Goal: Task Accomplishment & Management: Use online tool/utility

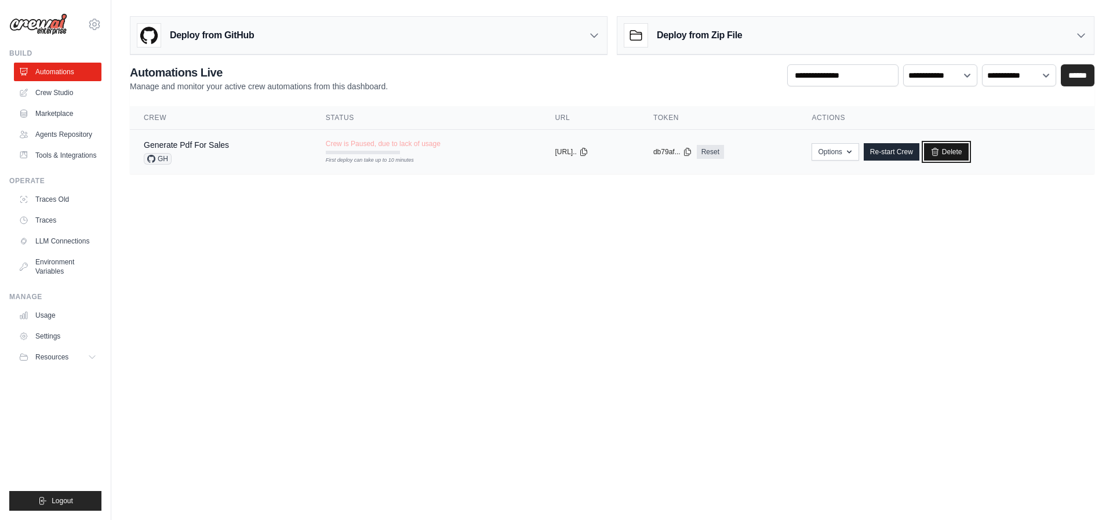
click at [969, 151] on link "Delete" at bounding box center [946, 151] width 45 height 17
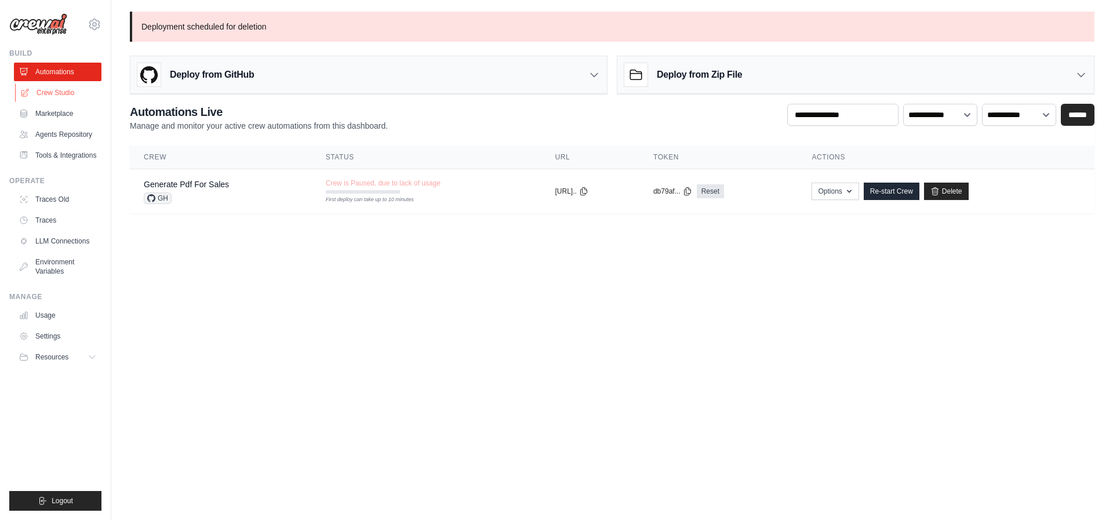
click at [78, 99] on link "Crew Studio" at bounding box center [59, 92] width 88 height 19
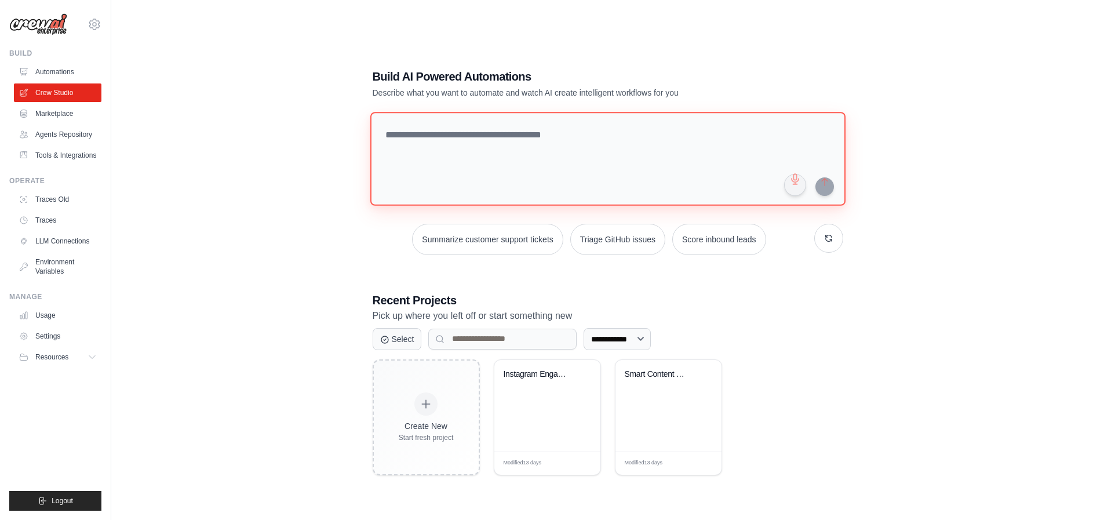
click at [431, 132] on textarea at bounding box center [607, 159] width 475 height 94
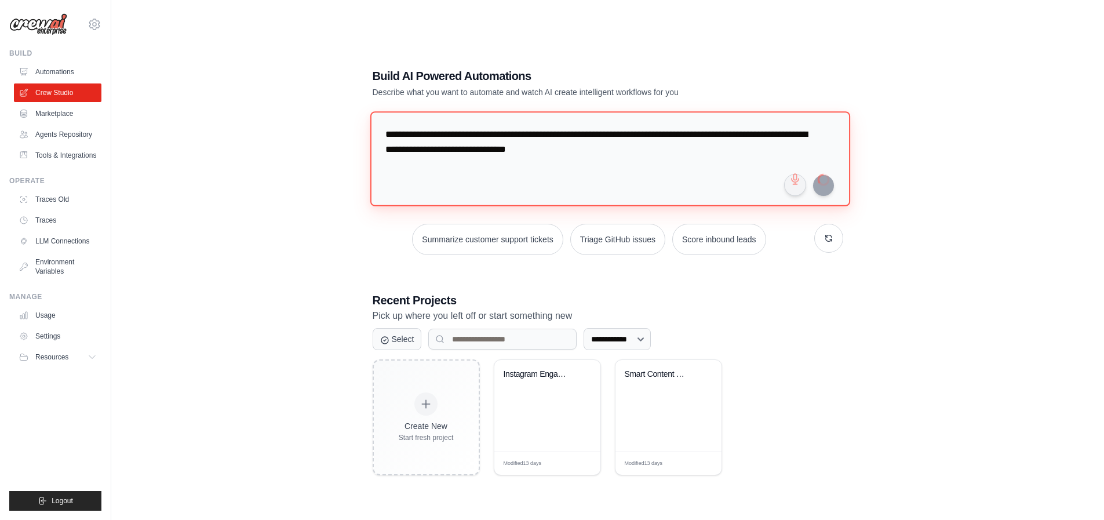
type textarea "**********"
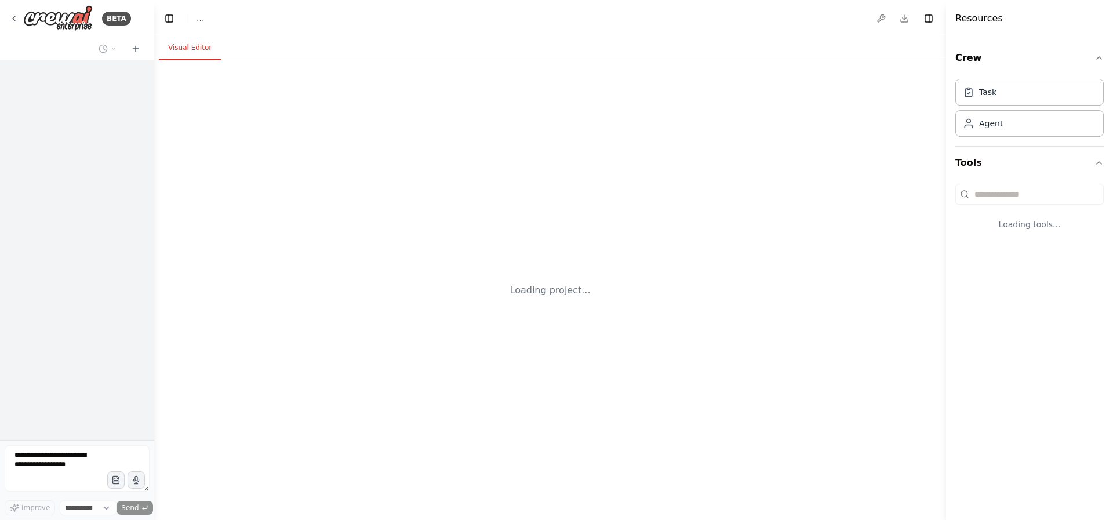
select select "****"
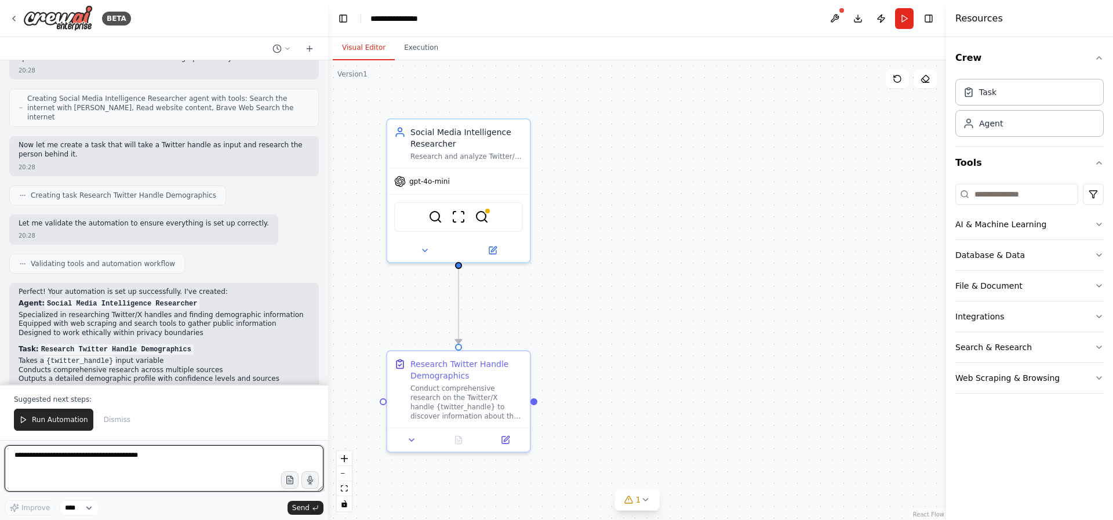
scroll to position [198, 0]
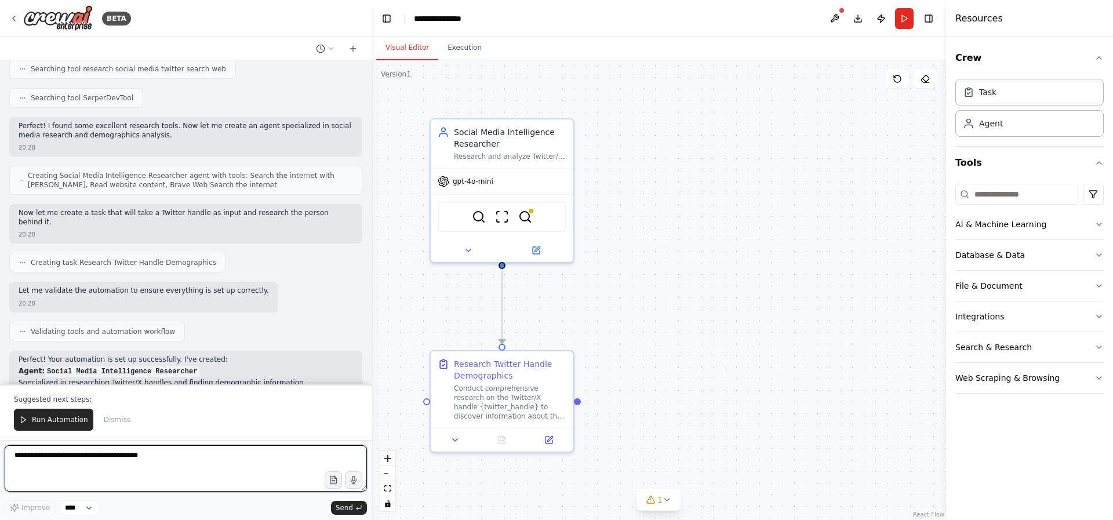
drag, startPoint x: 153, startPoint y: 215, endPoint x: 278, endPoint y: 256, distance: 131.8
click at [370, 237] on div at bounding box center [369, 260] width 5 height 520
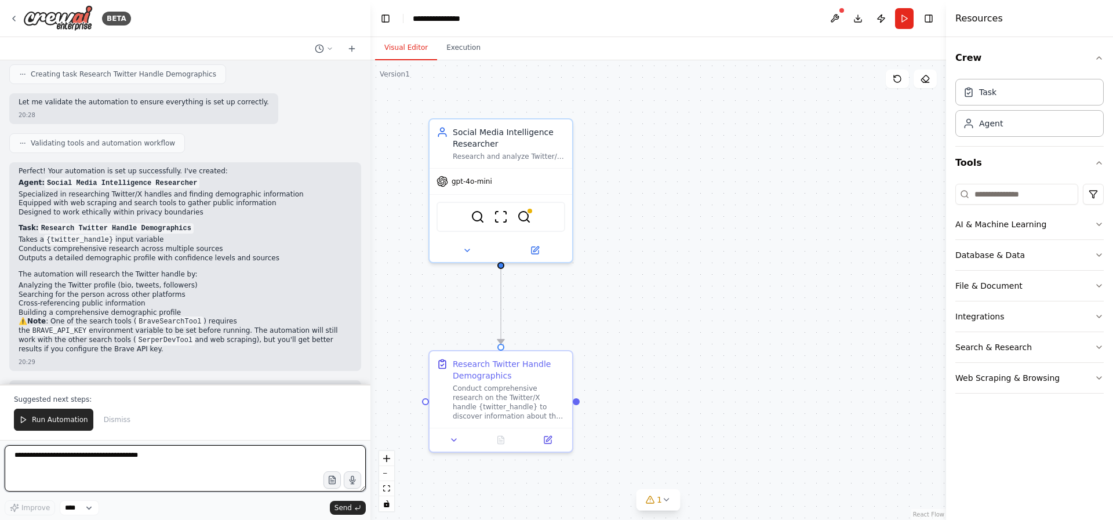
scroll to position [388, 0]
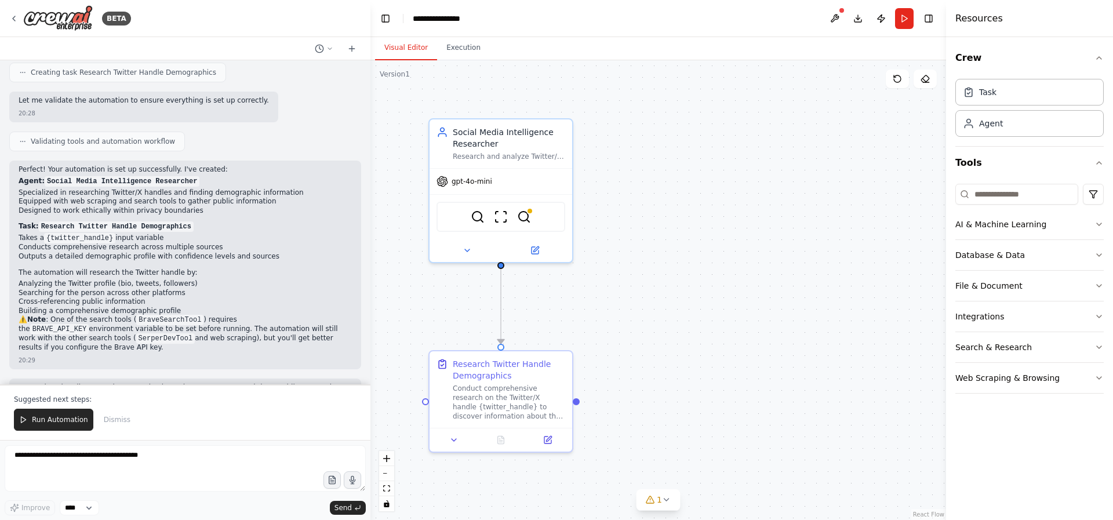
click at [149, 315] on code "BraveSearchTool" at bounding box center [169, 320] width 67 height 10
copy code "BraveSearchTool"
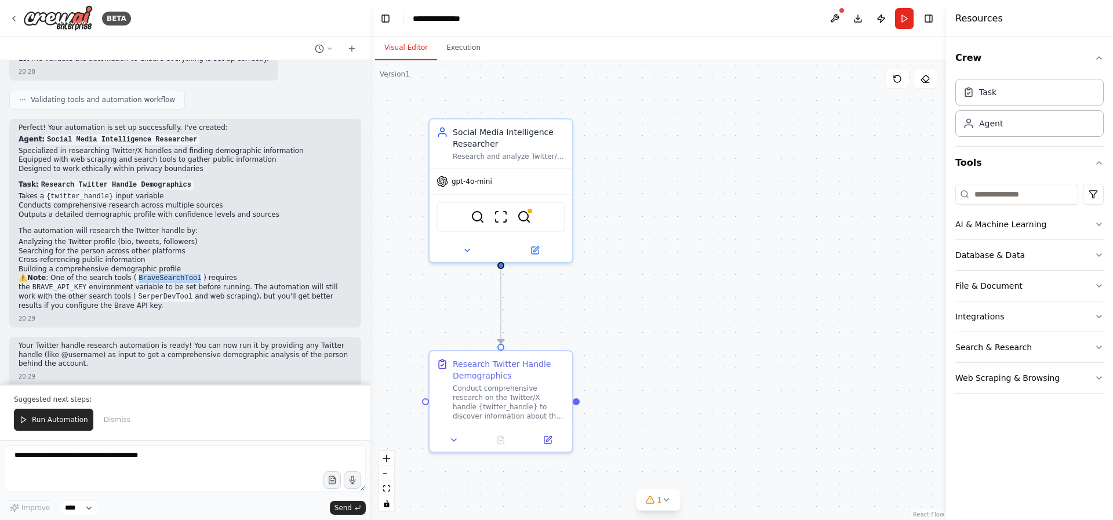
scroll to position [430, 0]
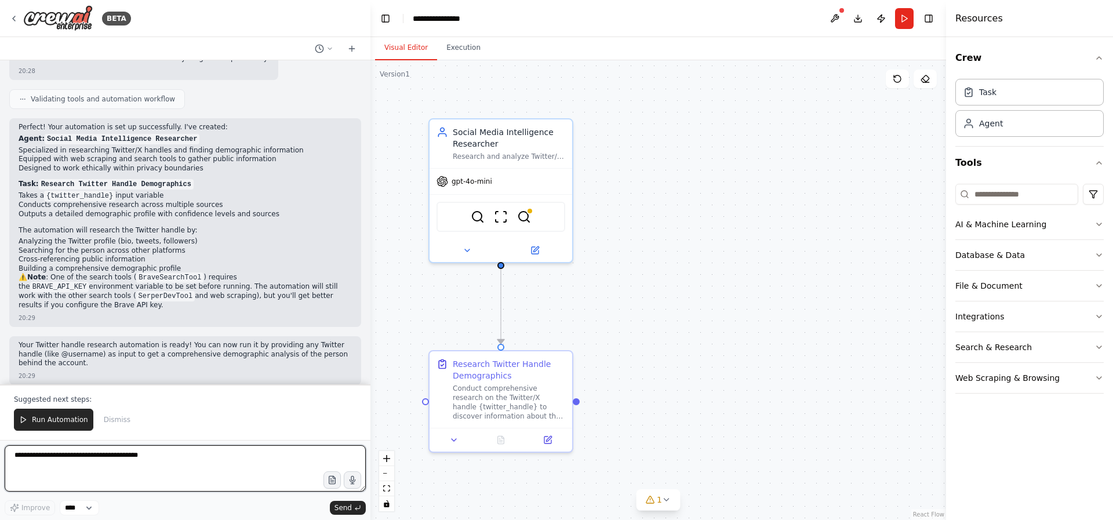
click at [170, 457] on textarea at bounding box center [185, 468] width 361 height 46
type textarea "**********"
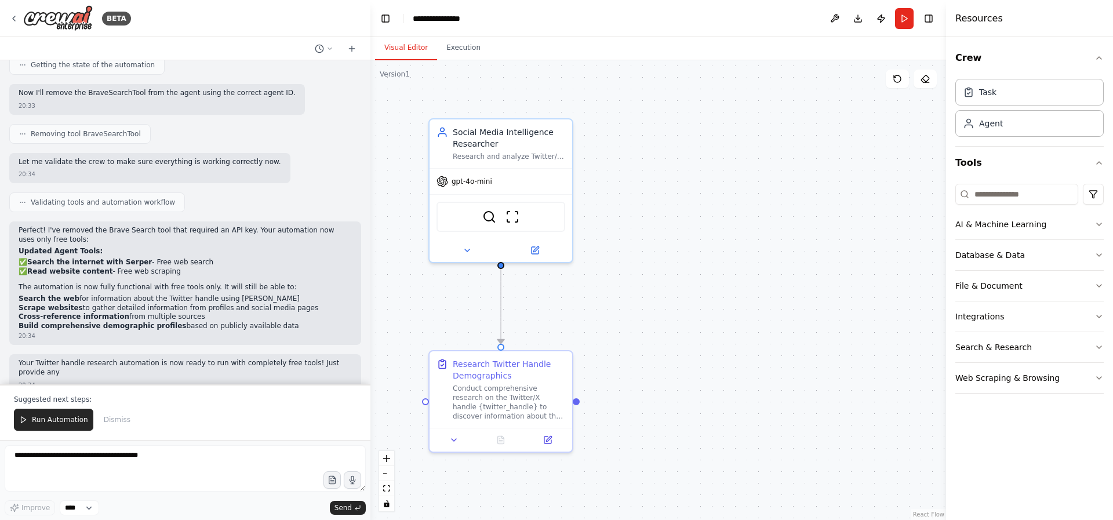
scroll to position [928, 0]
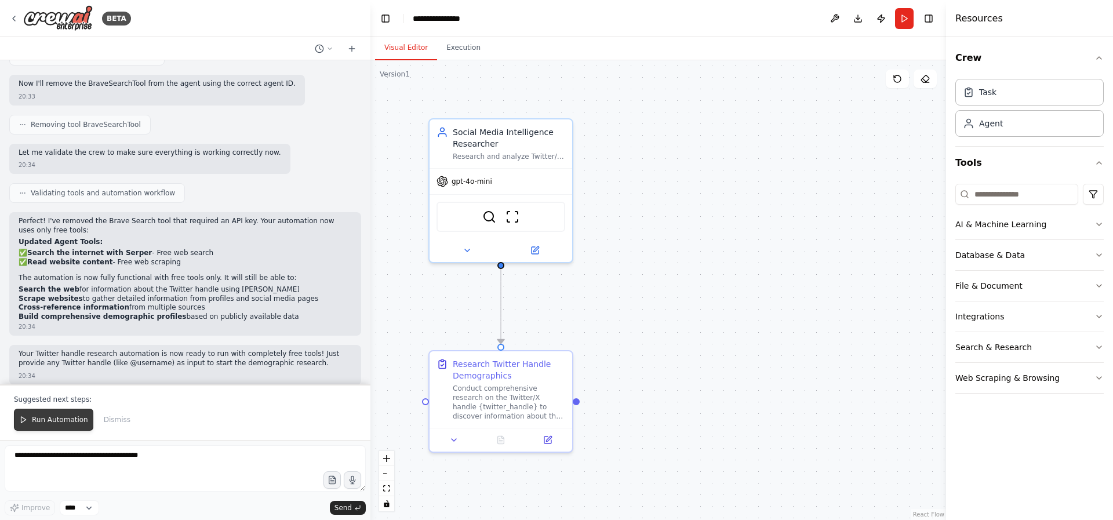
click at [53, 420] on span "Run Automation" at bounding box center [60, 419] width 56 height 9
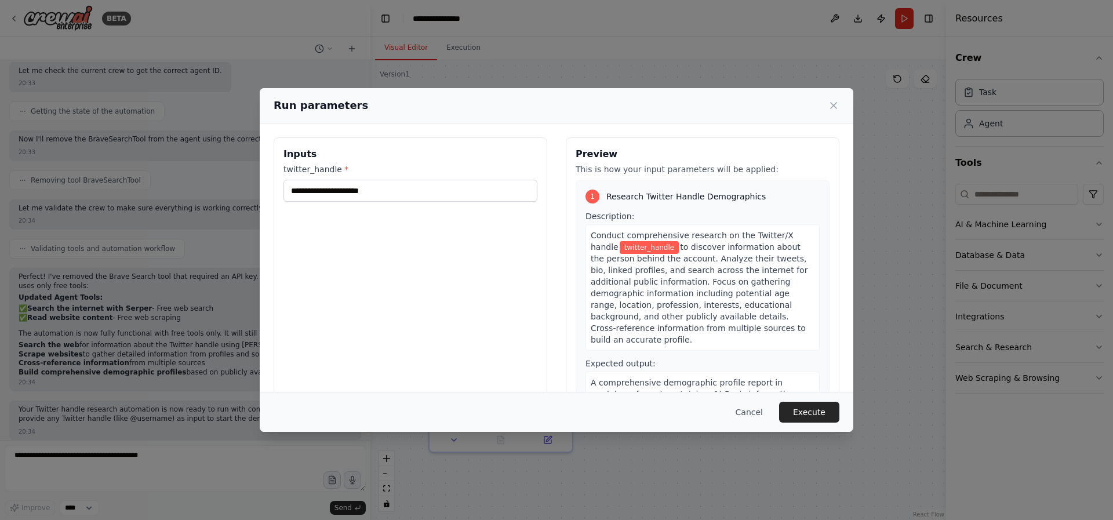
click at [330, 173] on label "twitter_handle *" at bounding box center [410, 169] width 254 height 12
click at [330, 180] on input "twitter_handle *" at bounding box center [410, 191] width 254 height 22
click at [329, 193] on input "twitter_handle *" at bounding box center [410, 191] width 254 height 22
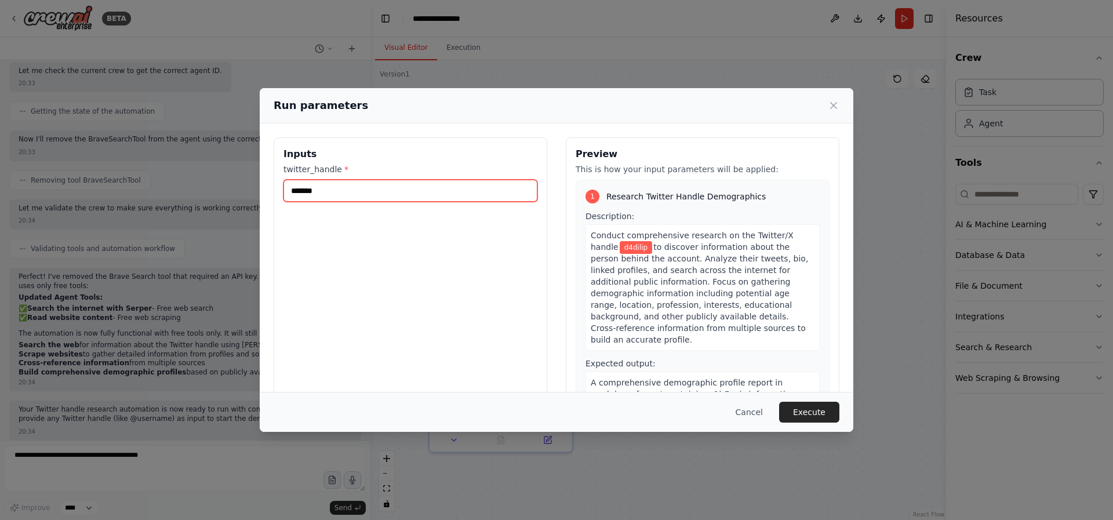
type input "*******"
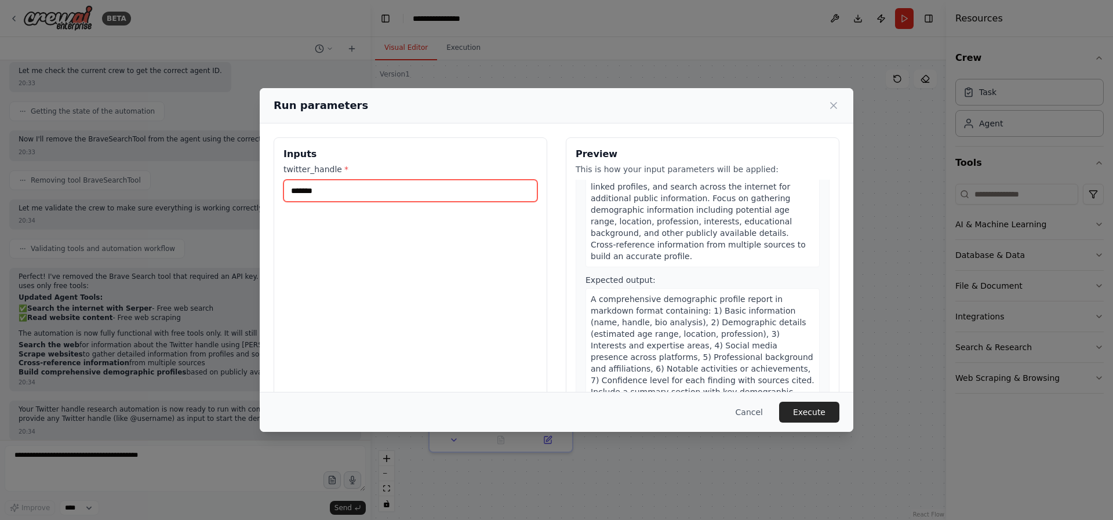
scroll to position [94, 0]
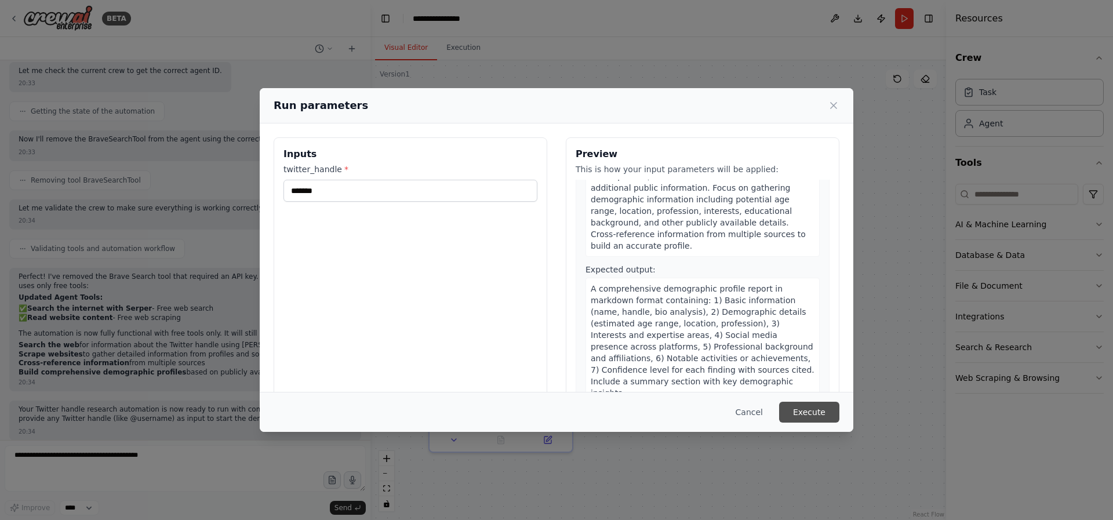
click at [814, 417] on button "Execute" at bounding box center [809, 412] width 60 height 21
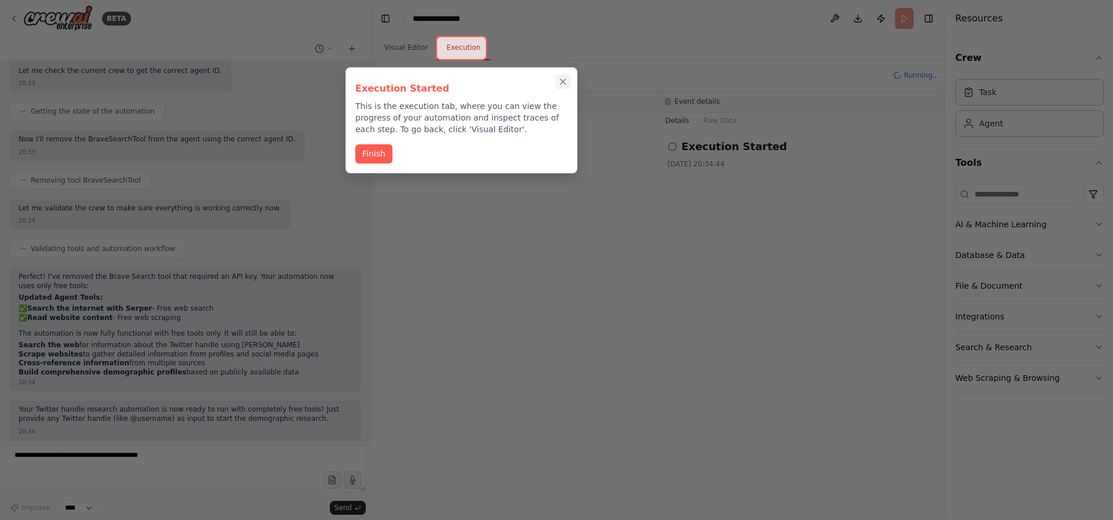
click at [564, 82] on icon "Close walkthrough" at bounding box center [563, 81] width 5 height 5
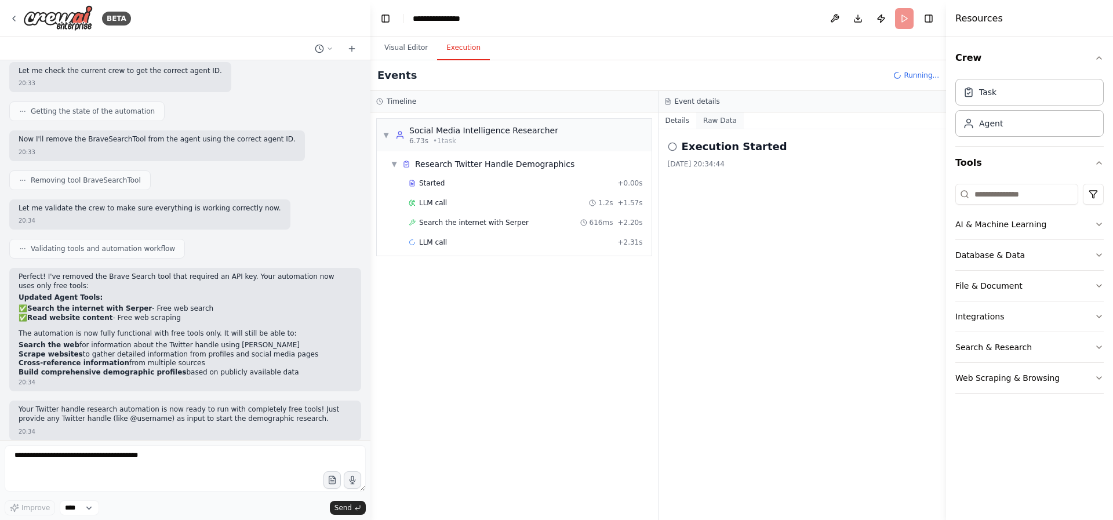
click at [725, 123] on button "Raw Data" at bounding box center [720, 120] width 48 height 16
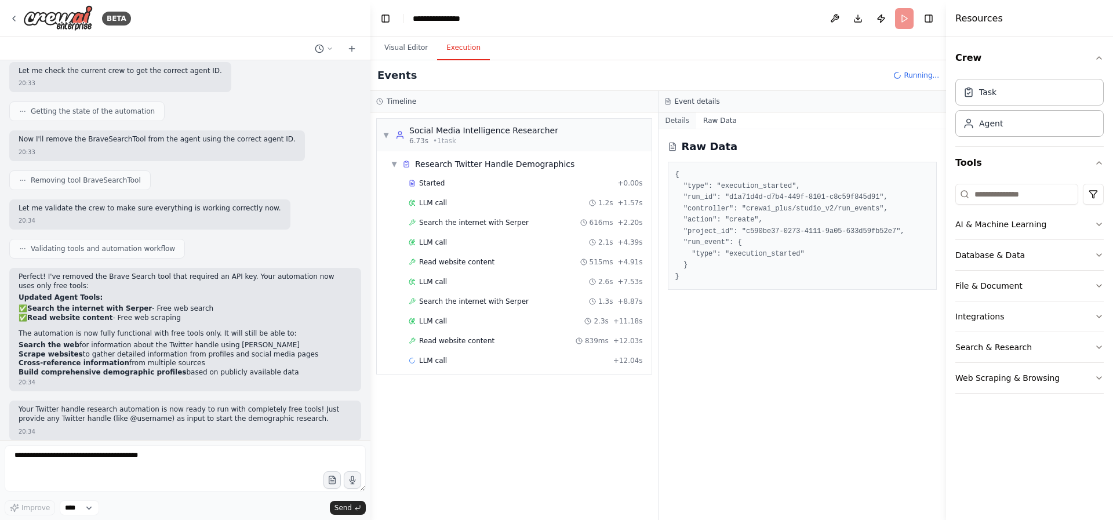
click at [689, 122] on button "Details" at bounding box center [678, 120] width 38 height 16
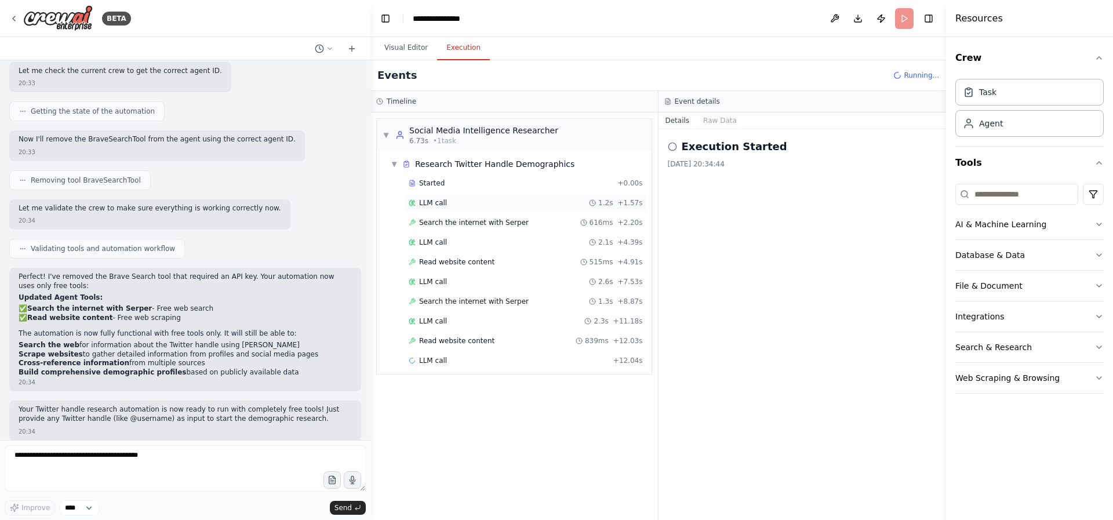
click at [470, 210] on div "LLM call 1.2s + 1.57s" at bounding box center [526, 202] width 242 height 17
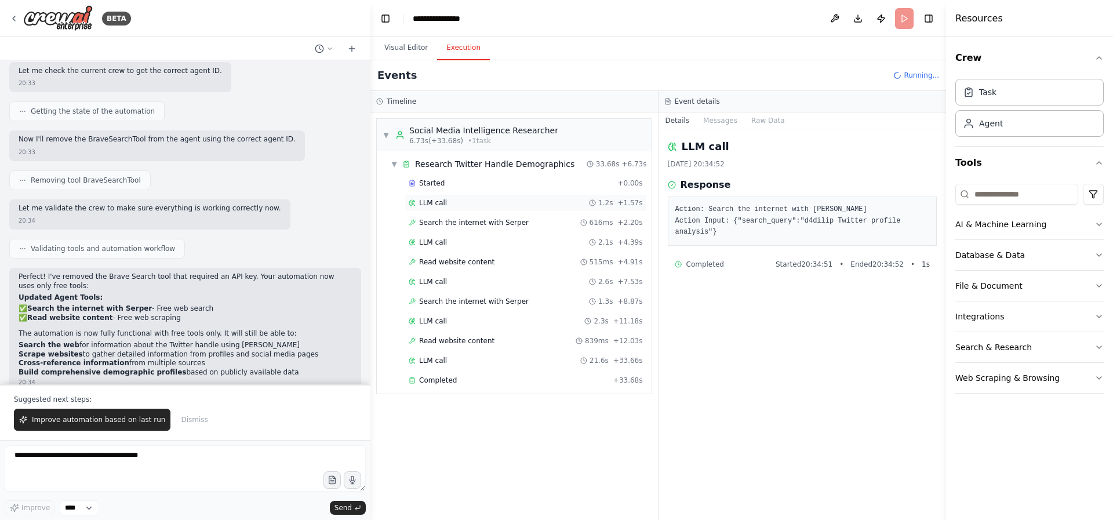
scroll to position [928, 0]
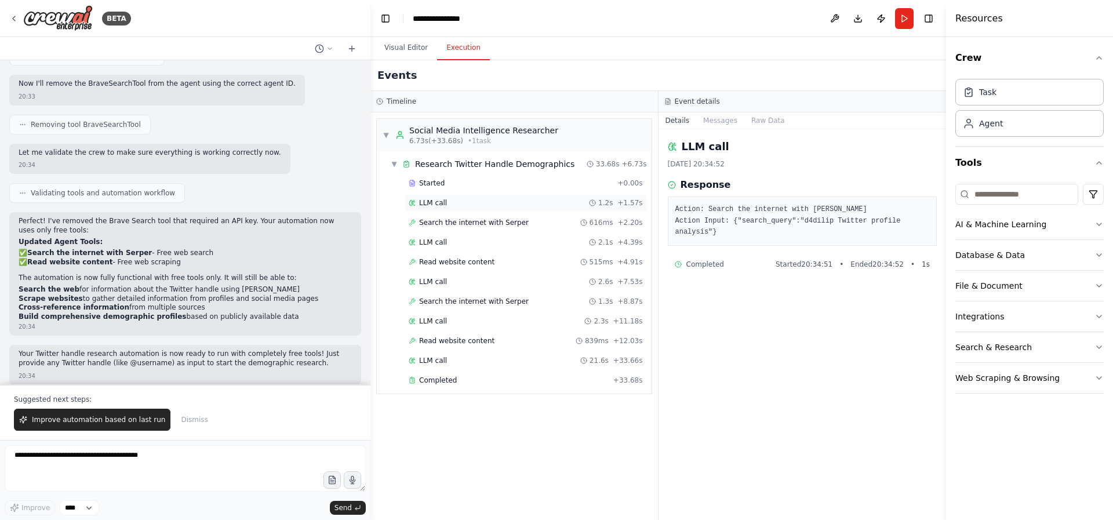
click at [464, 203] on div "LLM call 1.2s + 1.57s" at bounding box center [526, 202] width 234 height 9
click at [470, 225] on span "Search the internet with Serper" at bounding box center [474, 222] width 110 height 9
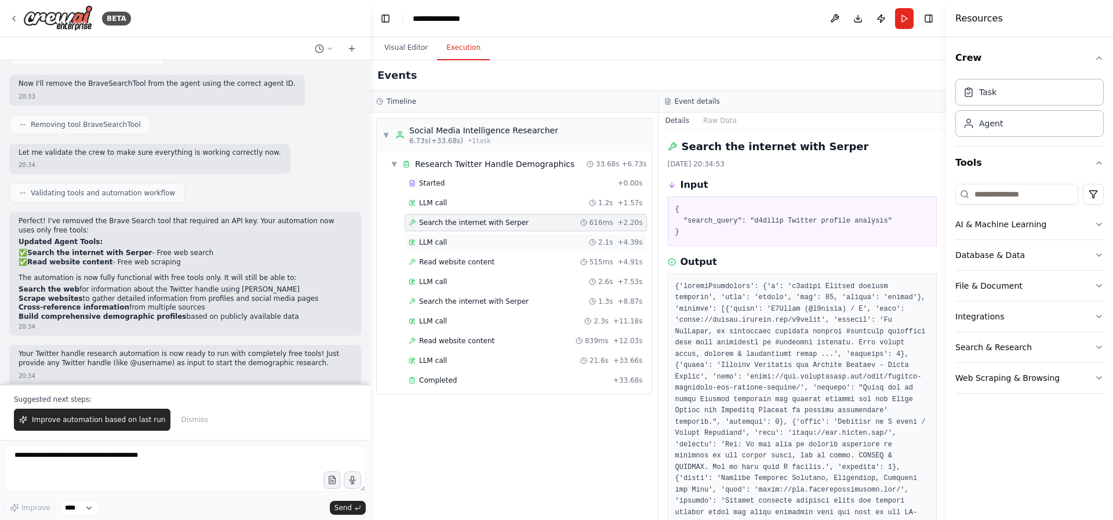
click at [466, 245] on div "LLM call 2.1s + 4.39s" at bounding box center [526, 242] width 234 height 9
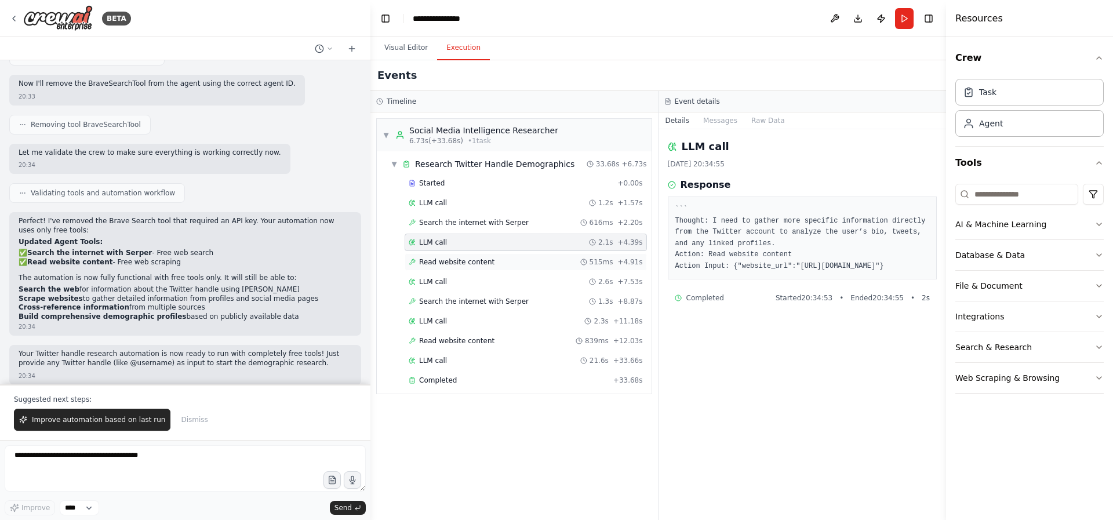
click at [469, 261] on span "Read website content" at bounding box center [456, 261] width 75 height 9
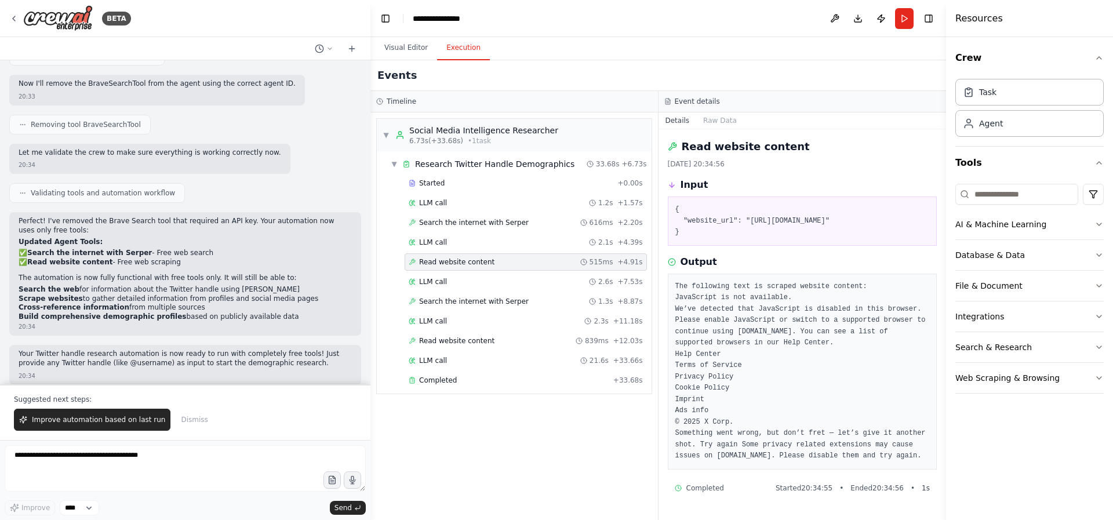
click at [806, 364] on pre "The following text is scraped website content: JavaScript is not available. We’…" at bounding box center [802, 371] width 254 height 181
click at [475, 281] on div "LLM call 2.6s + 7.53s" at bounding box center [526, 281] width 234 height 9
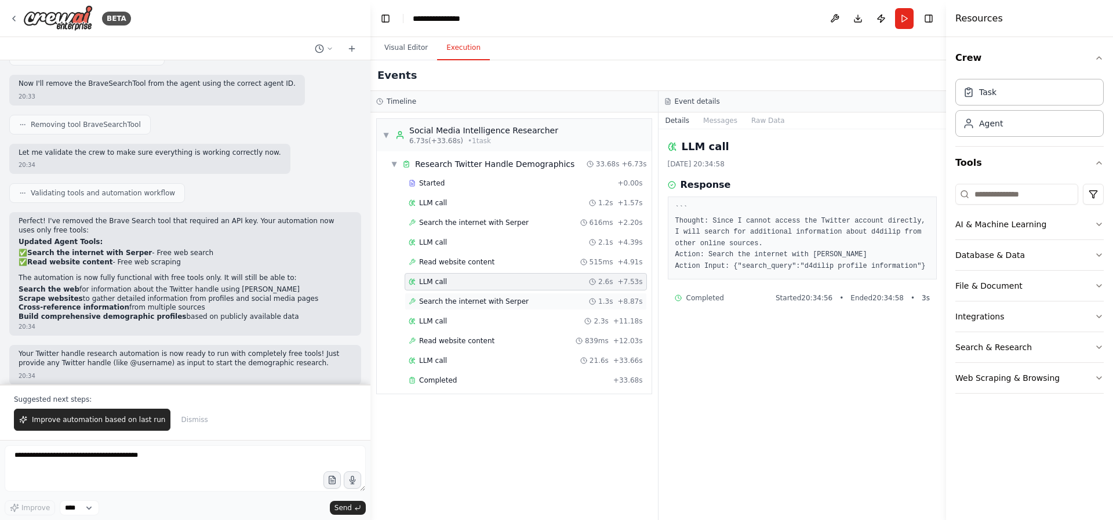
click at [476, 300] on span "Search the internet with Serper" at bounding box center [474, 301] width 110 height 9
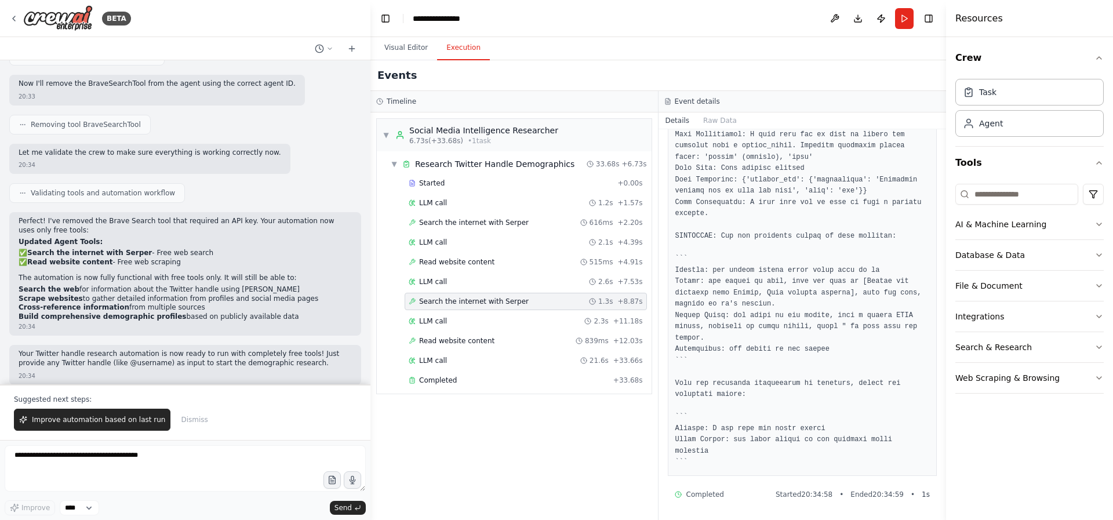
scroll to position [1101, 0]
click at [429, 322] on span "LLM call" at bounding box center [433, 321] width 28 height 9
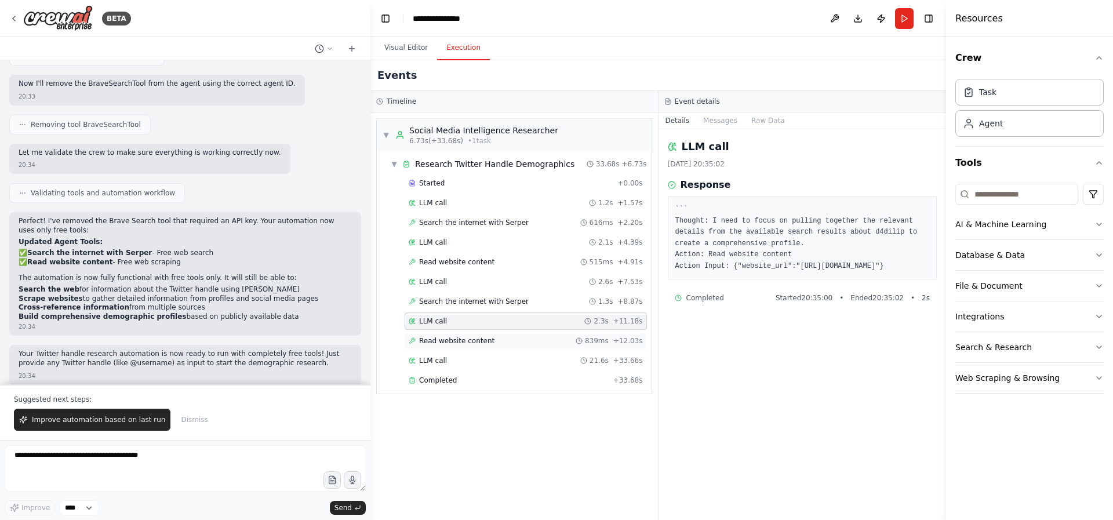
click at [453, 340] on span "Read website content" at bounding box center [456, 340] width 75 height 9
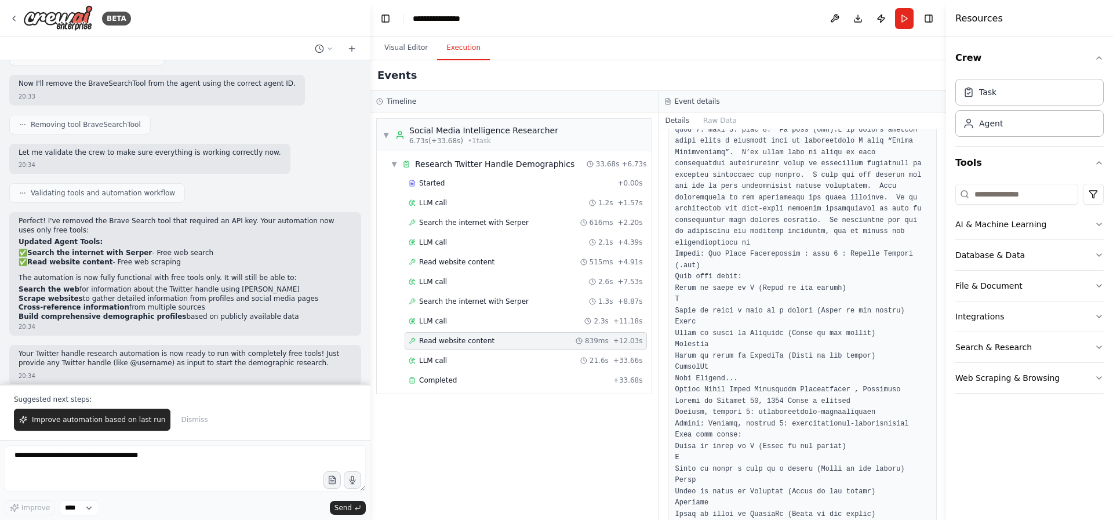
scroll to position [1107, 0]
click at [457, 364] on div "LLM call 21.6s + 33.66s" at bounding box center [526, 360] width 234 height 9
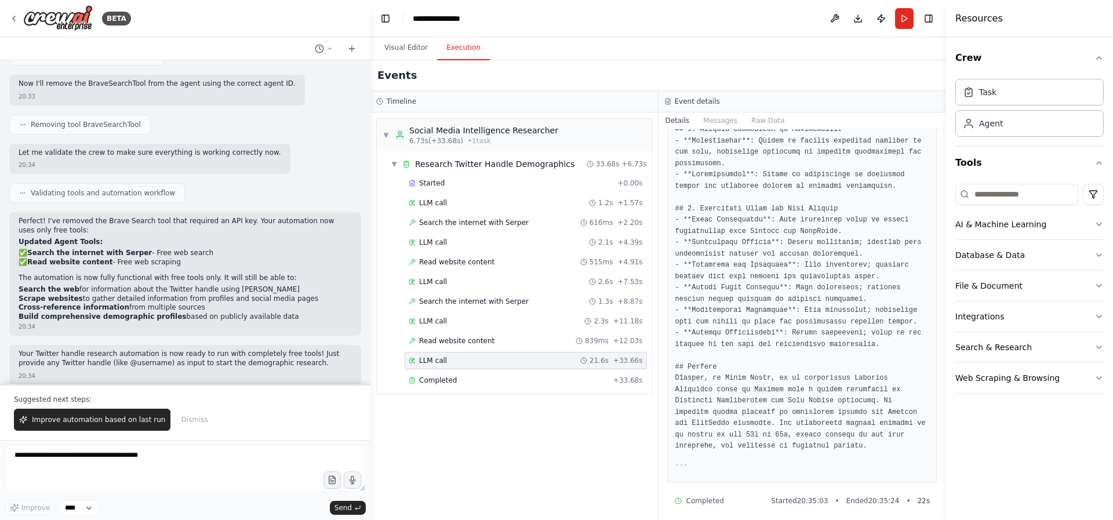
scroll to position [674, 0]
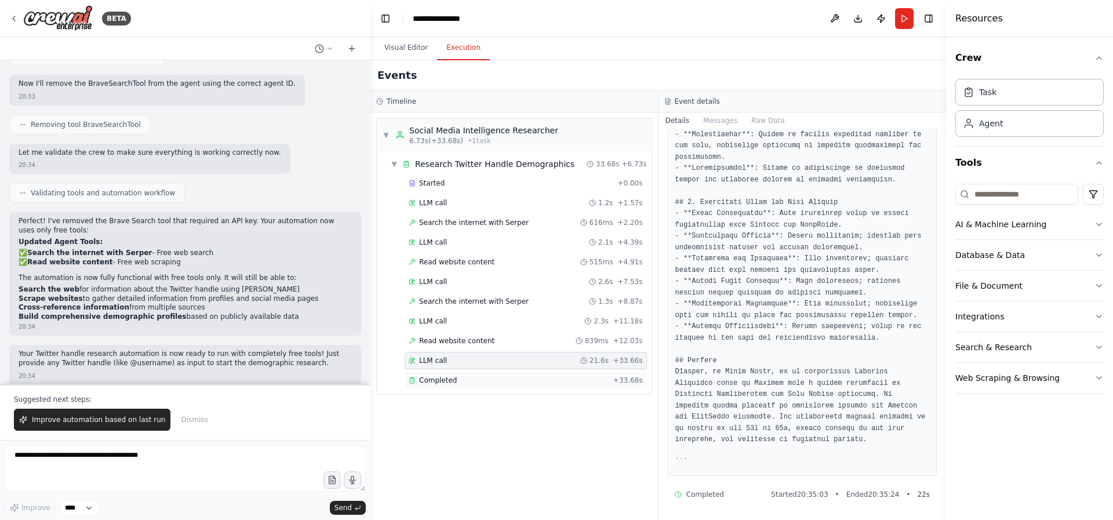
click at [449, 380] on span "Completed" at bounding box center [438, 380] width 38 height 9
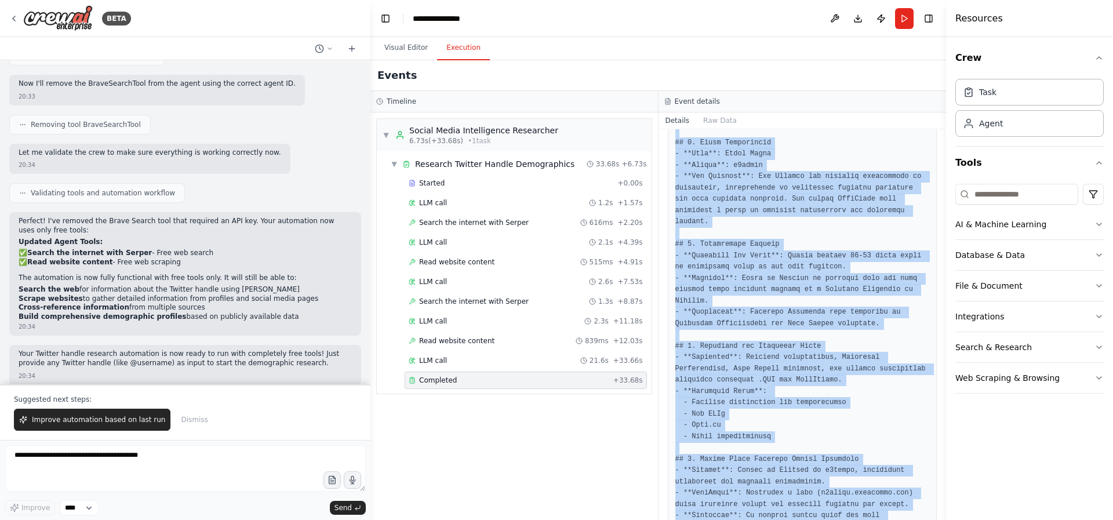
scroll to position [712, 0]
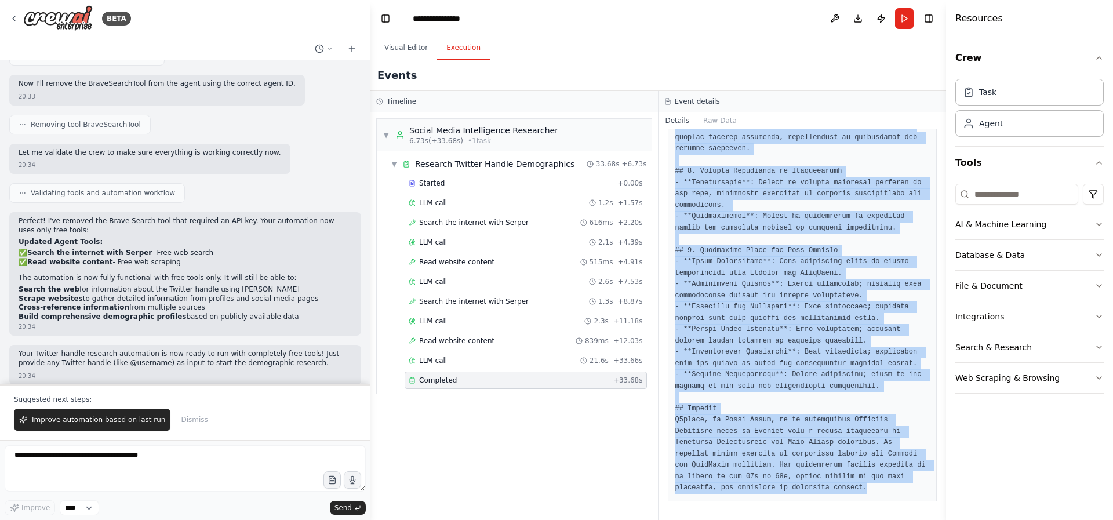
drag, startPoint x: 676, startPoint y: 235, endPoint x: 882, endPoint y: 505, distance: 339.9
click at [882, 505] on div "Completed 24/09/2025, 20:35:24 Description Conduct comprehensive research on th…" at bounding box center [803, 324] width 288 height 391
copy pre "# Demographic Profile Report of d4dilip ## 1. Basic Information - **Name**: Dil…"
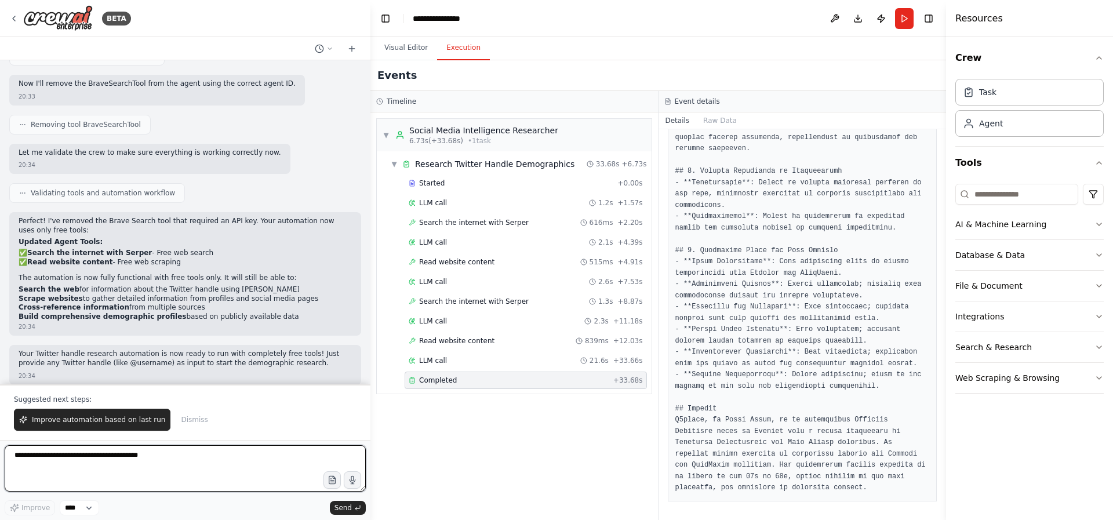
click at [108, 459] on textarea at bounding box center [185, 468] width 361 height 46
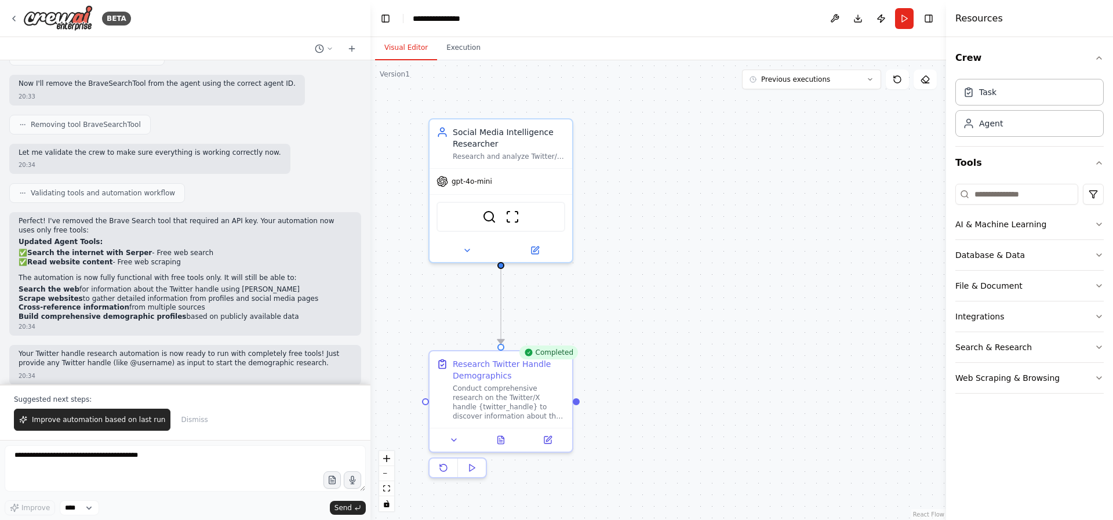
click at [409, 50] on button "Visual Editor" at bounding box center [406, 48] width 62 height 24
click at [716, 208] on div ".deletable-edge-delete-btn { width: 20px; height: 20px; border: 0px solid #ffff…" at bounding box center [658, 290] width 576 height 460
click at [910, 21] on button "Run" at bounding box center [904, 18] width 19 height 21
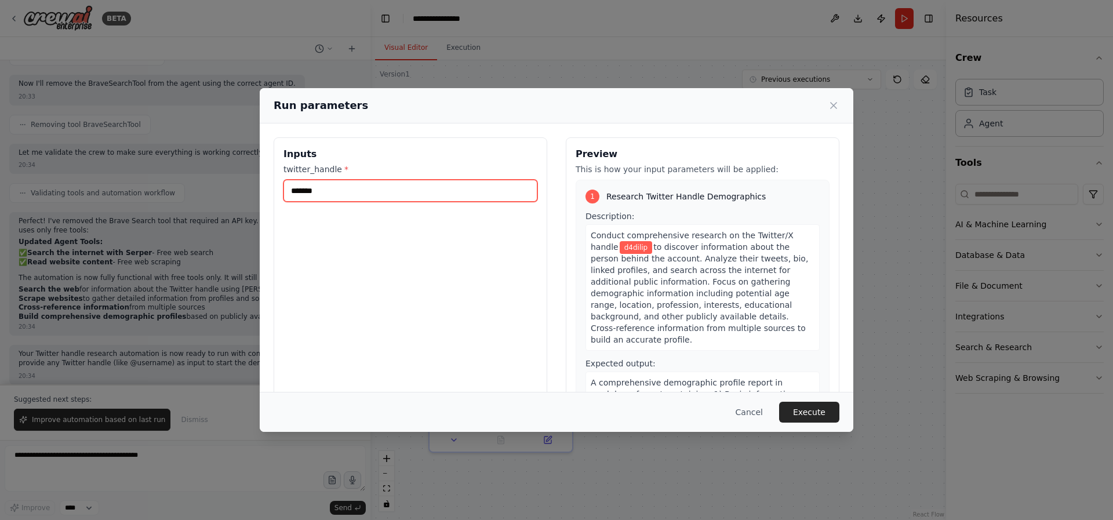
drag, startPoint x: 288, startPoint y: 188, endPoint x: 377, endPoint y: 197, distance: 90.2
click at [378, 197] on input "*******" at bounding box center [410, 191] width 254 height 22
paste input "*****"
type input "**********"
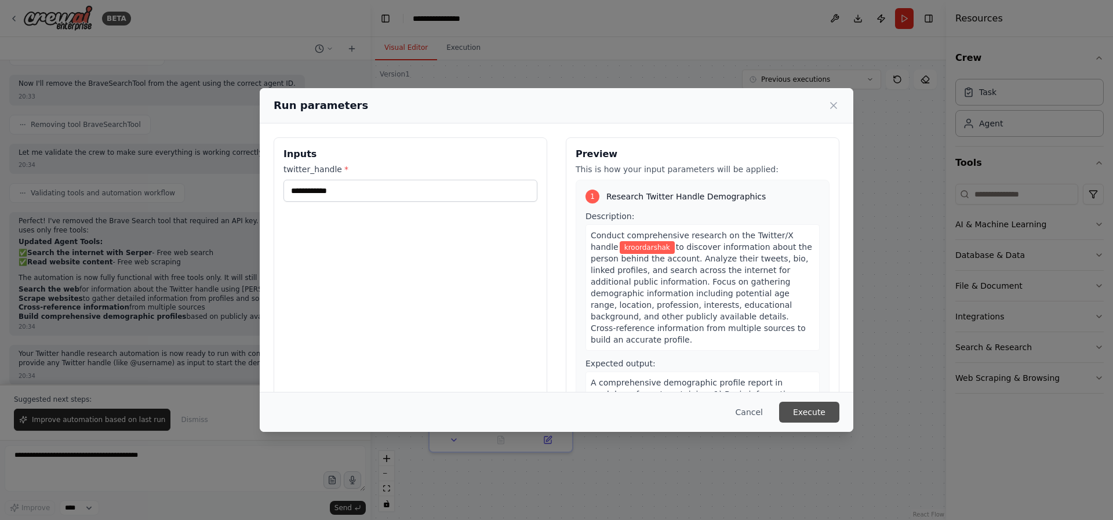
click at [817, 408] on button "Execute" at bounding box center [809, 412] width 60 height 21
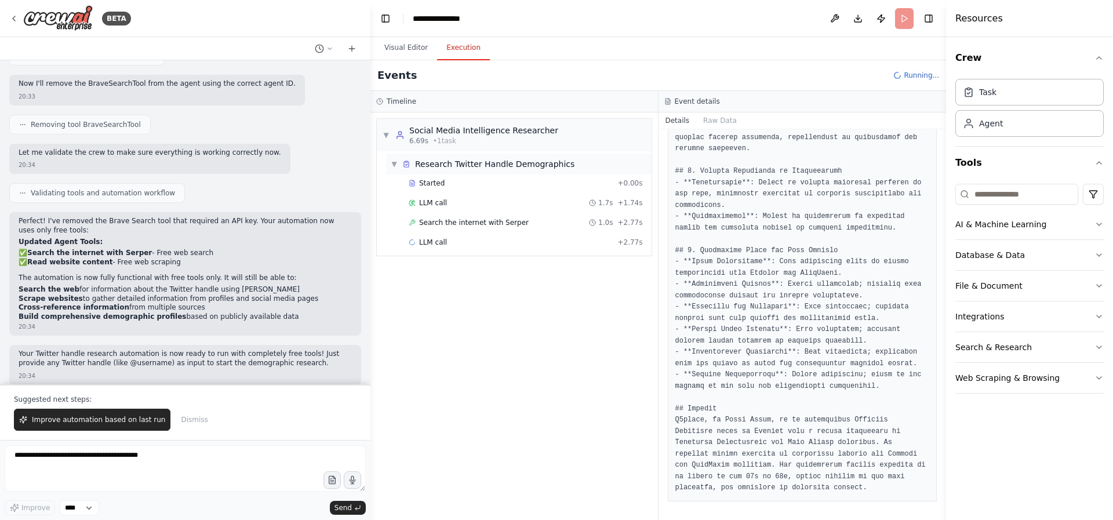
click at [441, 166] on span "Research Twitter Handle Demographics" at bounding box center [494, 164] width 159 height 12
click at [463, 122] on div "▼ Social Media Intelligence Researcher 6.69s • 1 task" at bounding box center [514, 135] width 275 height 32
click at [457, 190] on div "Started + 0.00s" at bounding box center [526, 182] width 242 height 17
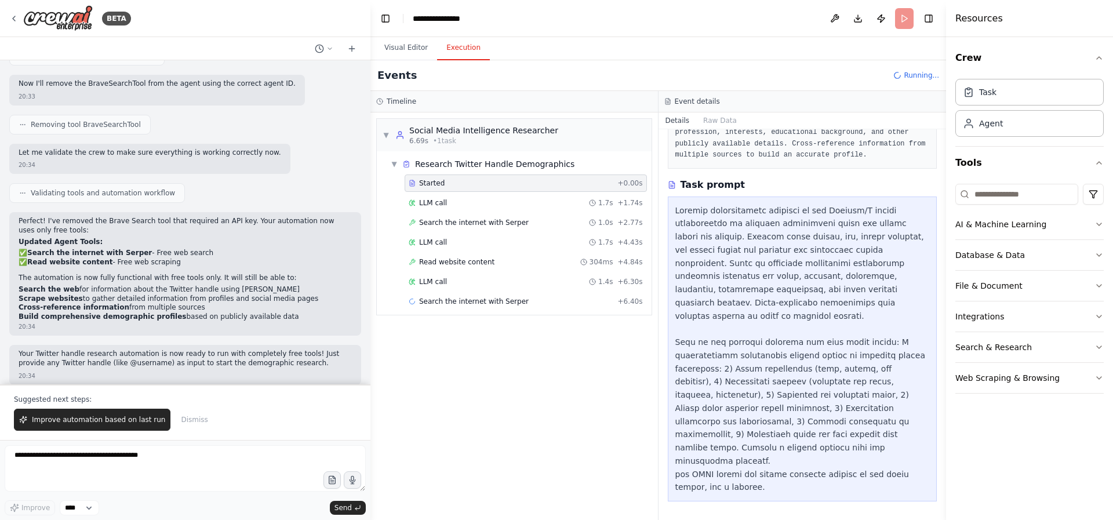
scroll to position [117, 0]
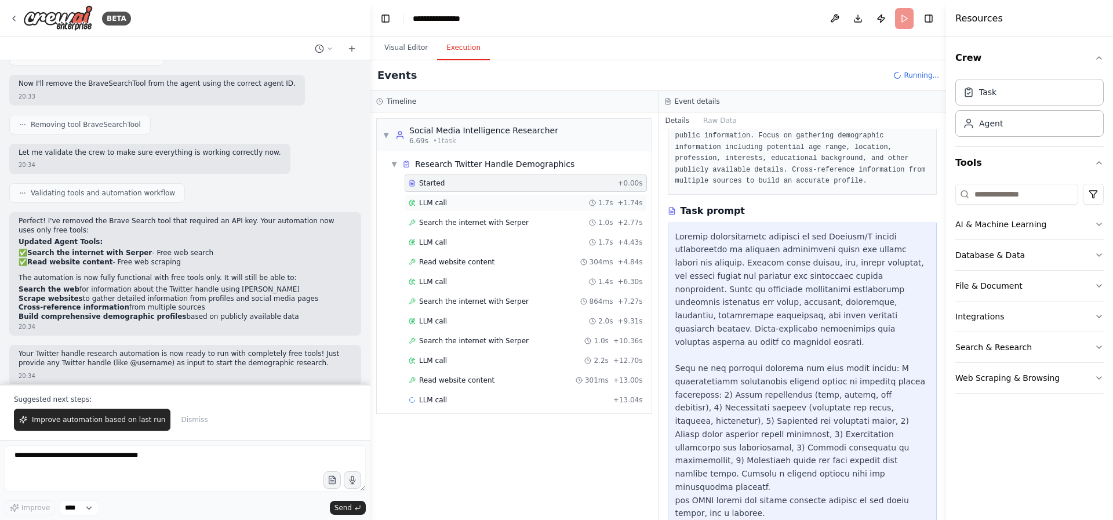
click at [456, 198] on div "LLM call 1.7s + 1.74s" at bounding box center [526, 202] width 234 height 9
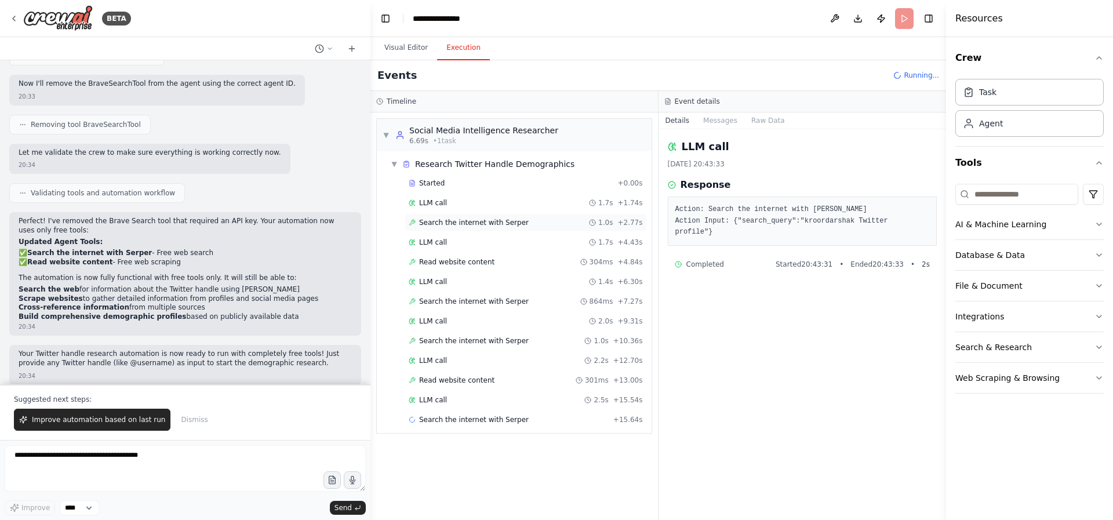
click at [461, 227] on span "Search the internet with Serper" at bounding box center [474, 222] width 110 height 9
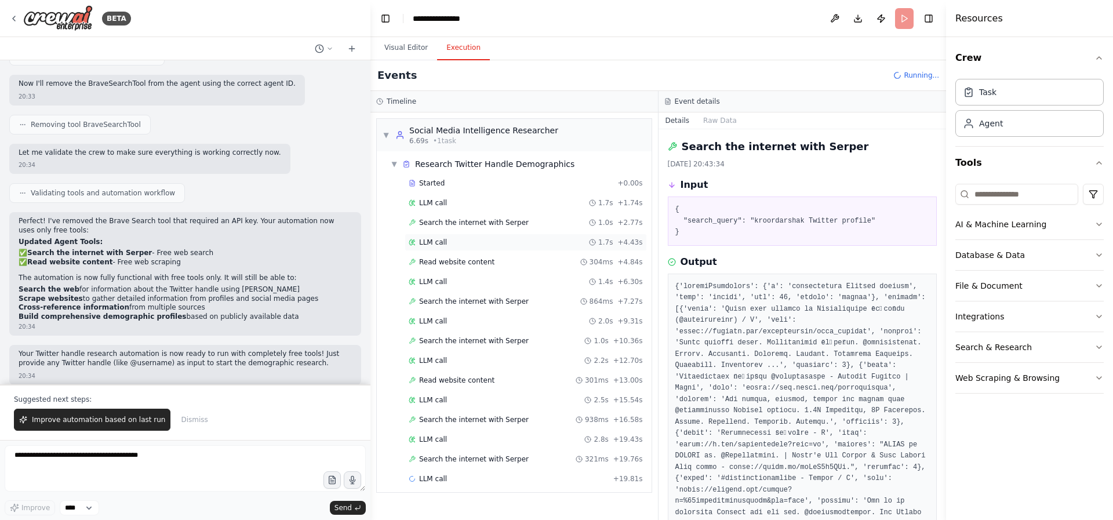
click at [461, 243] on div "LLM call 1.7s + 4.43s" at bounding box center [526, 242] width 234 height 9
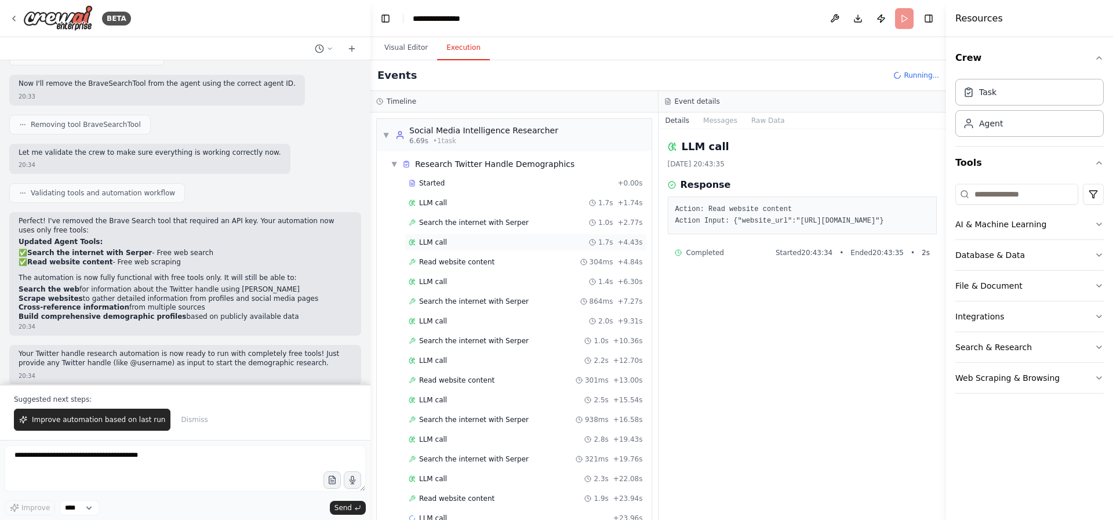
click at [449, 243] on div "LLM call 1.7s + 4.43s" at bounding box center [526, 242] width 234 height 9
click at [450, 265] on span "Read website content" at bounding box center [456, 261] width 75 height 9
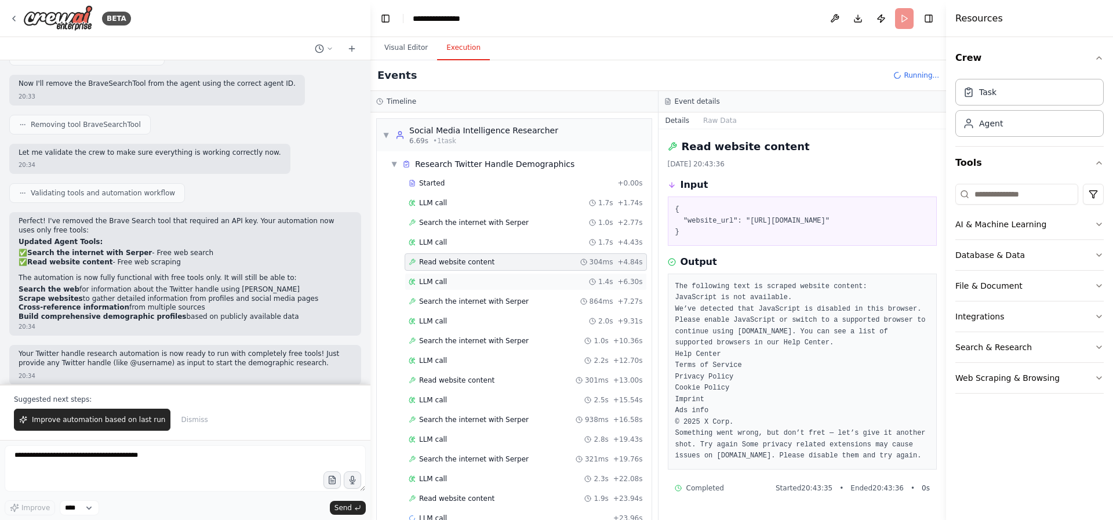
click at [496, 282] on div "LLM call 1.4s + 6.30s" at bounding box center [526, 281] width 234 height 9
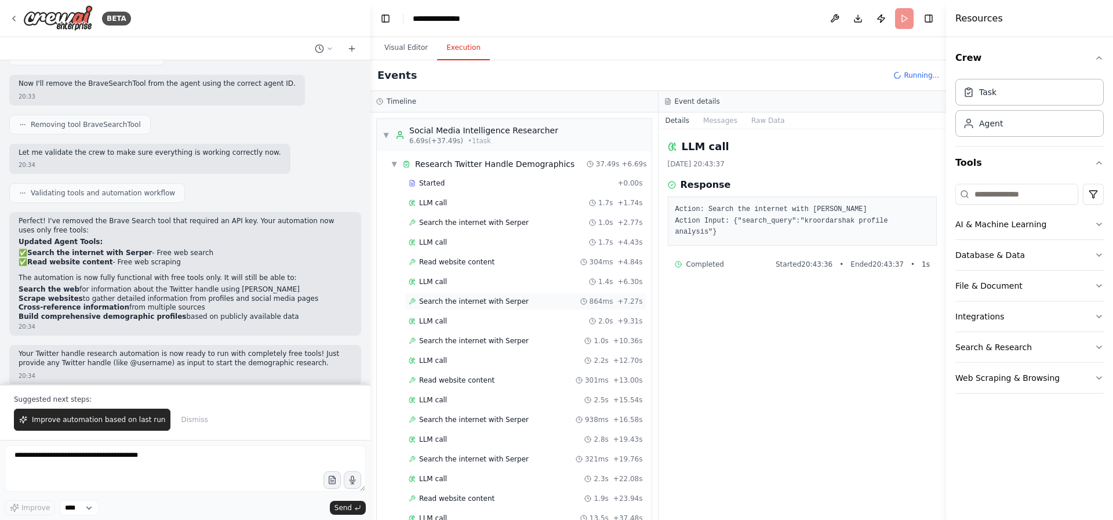
click at [497, 302] on span "Search the internet with Serper" at bounding box center [474, 301] width 110 height 9
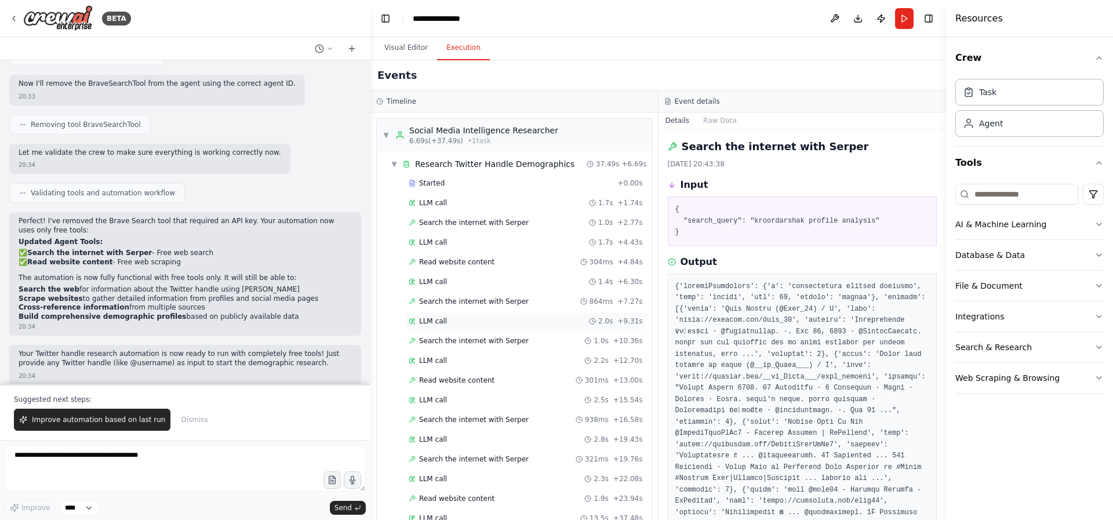
click at [497, 328] on div "LLM call 2.0s + 9.31s" at bounding box center [526, 320] width 242 height 17
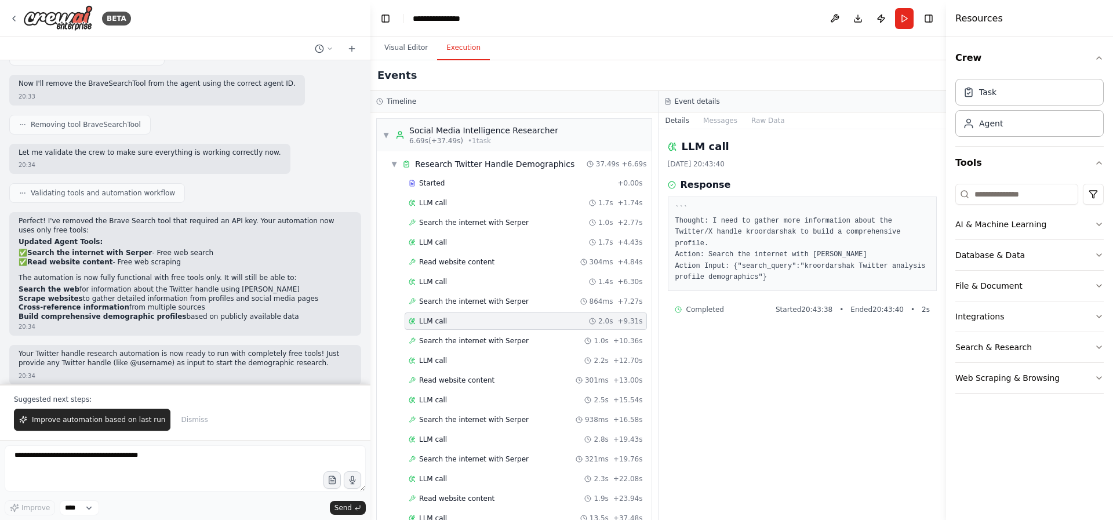
click at [832, 265] on pre "``` Thought: I need to gather more information about the Twitter/X handle kroor…" at bounding box center [802, 243] width 254 height 79
copy pre "kroordarshak"
click at [452, 343] on span "Search the internet with Serper" at bounding box center [474, 340] width 110 height 9
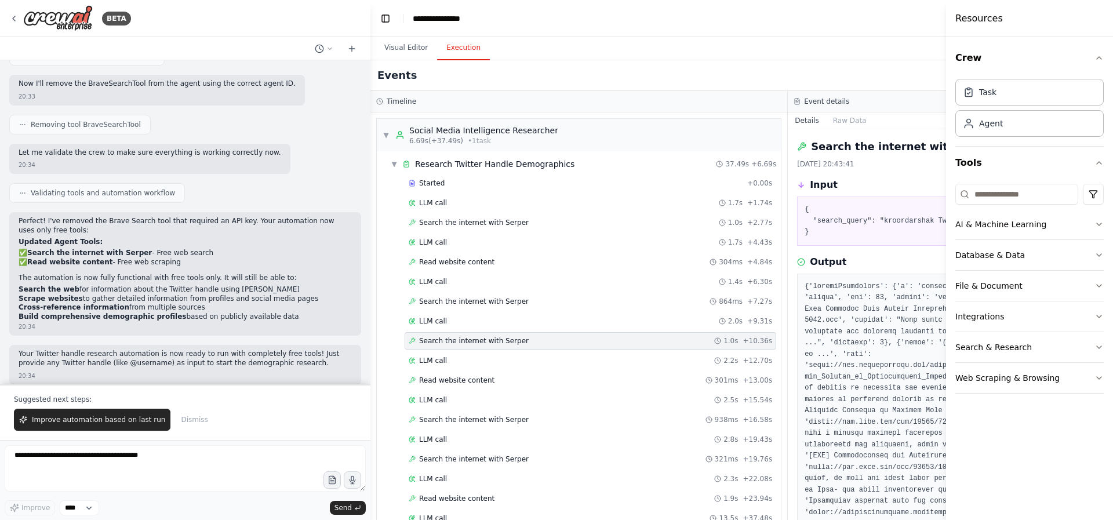
click at [518, 358] on div "LLM call 2.2s + 12.70s" at bounding box center [590, 360] width 363 height 9
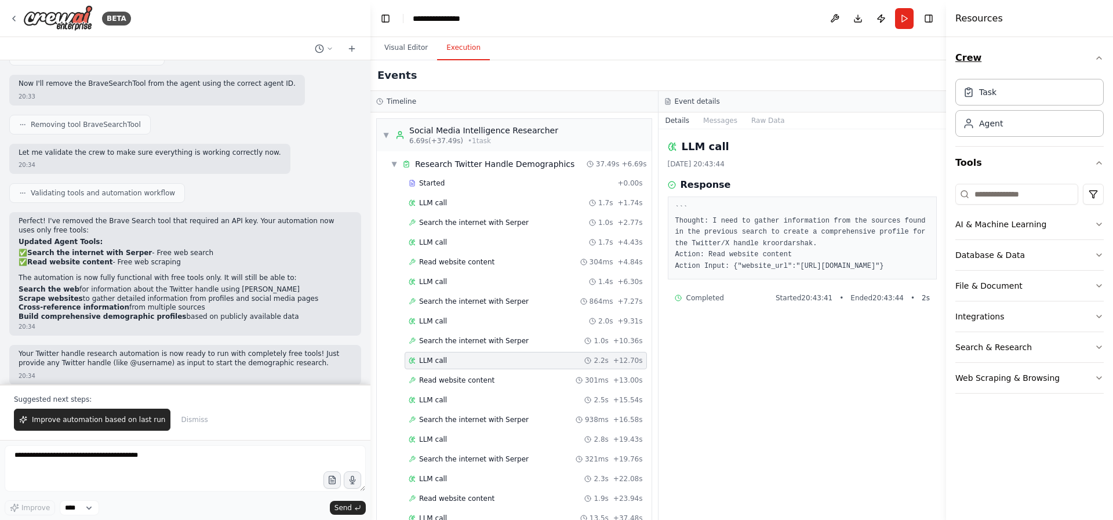
click at [1097, 60] on icon "button" at bounding box center [1098, 57] width 9 height 9
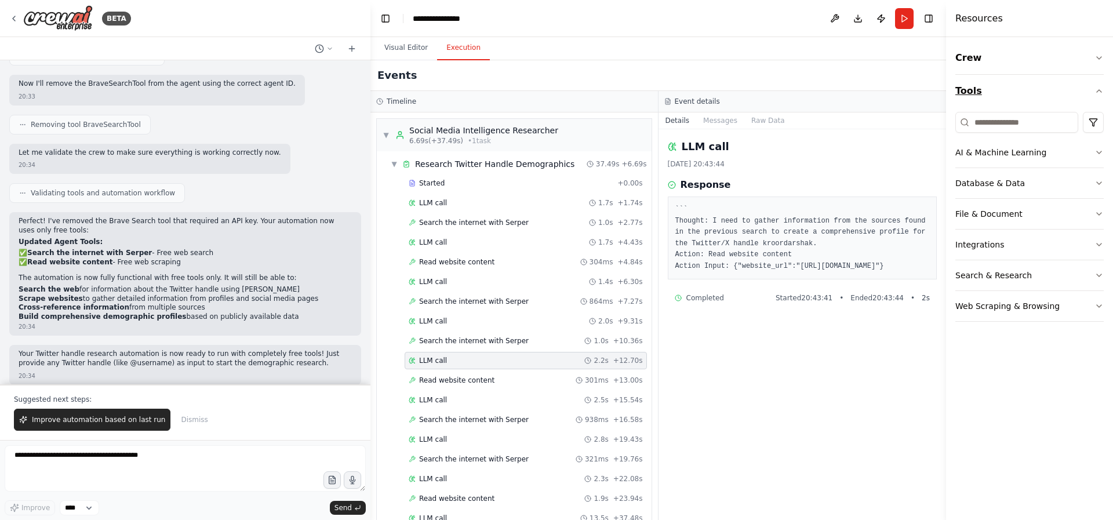
click at [1097, 90] on icon "button" at bounding box center [1098, 90] width 9 height 9
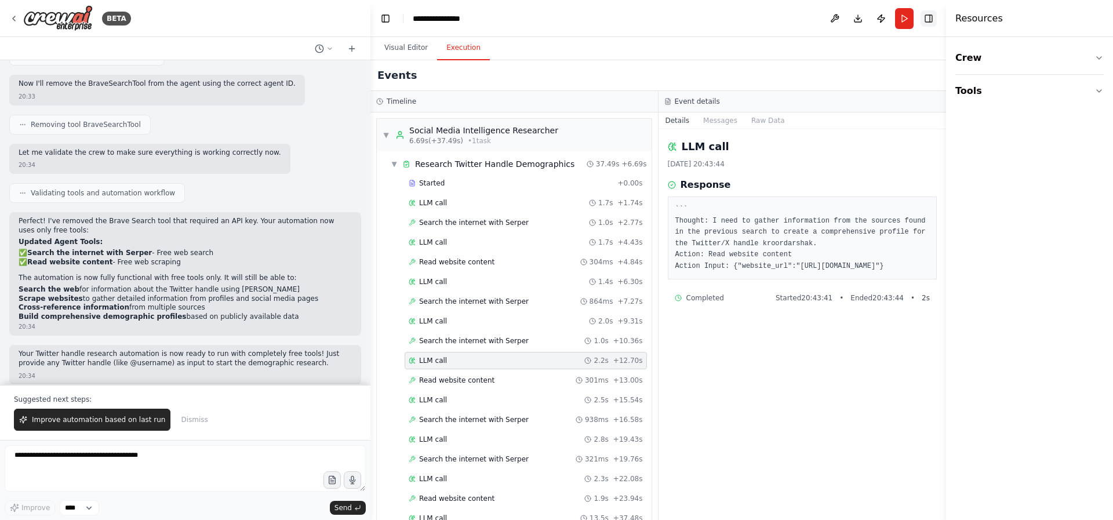
click at [930, 22] on button "Toggle Right Sidebar" at bounding box center [929, 18] width 16 height 16
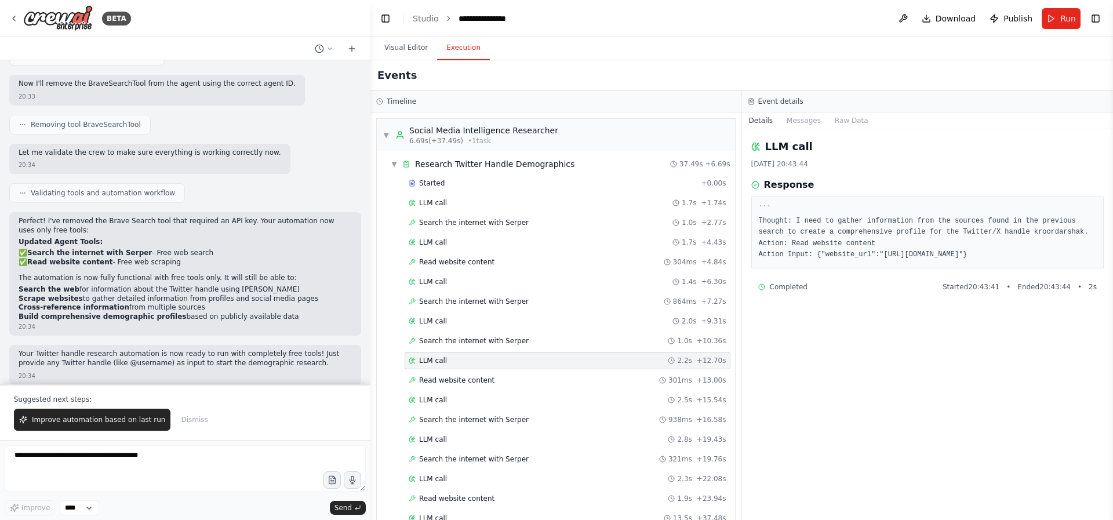
click at [820, 350] on div "LLM call 24/09/2025, 20:43:44 Response ``` Thought: I need to gather informatio…" at bounding box center [928, 324] width 372 height 391
drag, startPoint x: 885, startPoint y: 256, endPoint x: 1027, endPoint y: 254, distance: 142.0
click at [1027, 254] on pre "``` Thought: I need to gather information from the sources found in the previou…" at bounding box center [928, 232] width 338 height 57
copy pre "https://www.sotwe.com/kroordarshak"
click at [530, 385] on div "Read website content 301ms + 13.00s" at bounding box center [568, 380] width 326 height 17
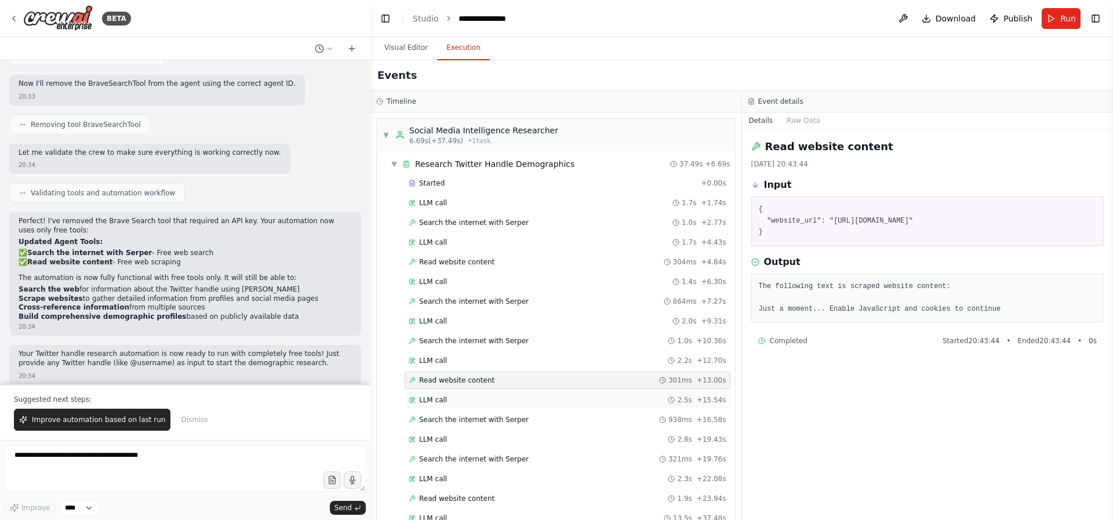
click at [488, 394] on div "LLM call 2.5s + 15.54s" at bounding box center [568, 399] width 326 height 17
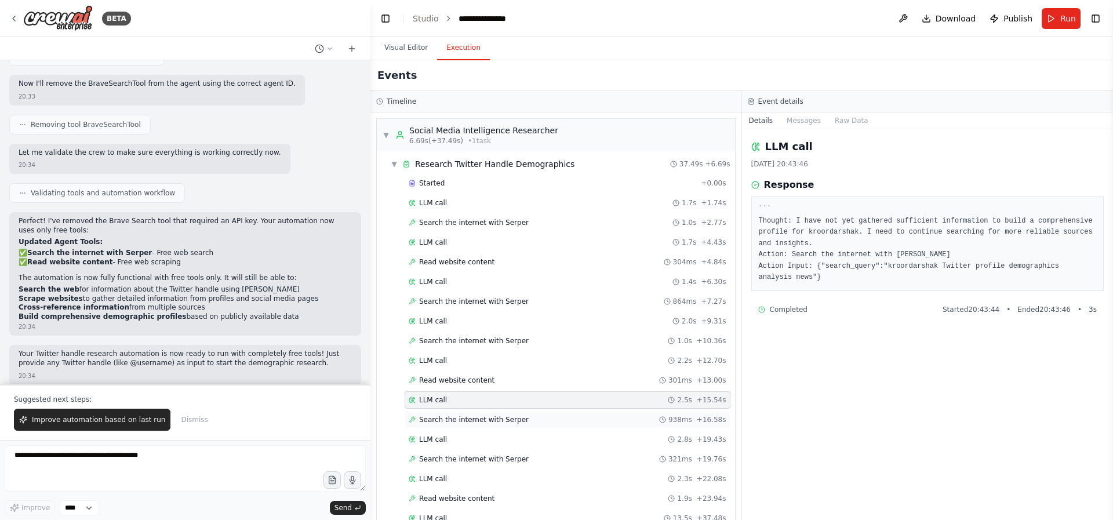
click at [472, 419] on span "Search the internet with Serper" at bounding box center [474, 419] width 110 height 9
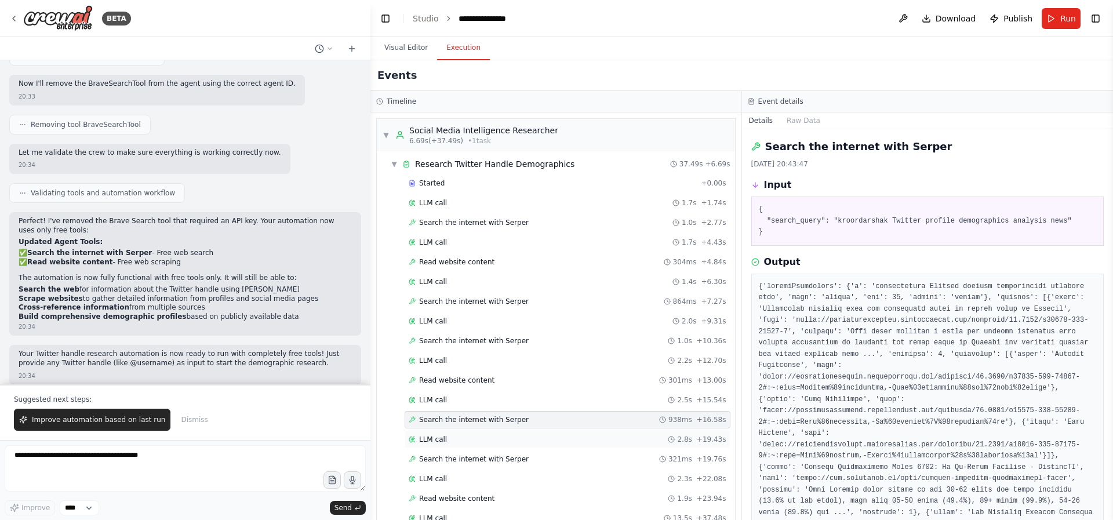
click at [463, 435] on div "LLM call 2.8s + 19.43s" at bounding box center [568, 439] width 318 height 9
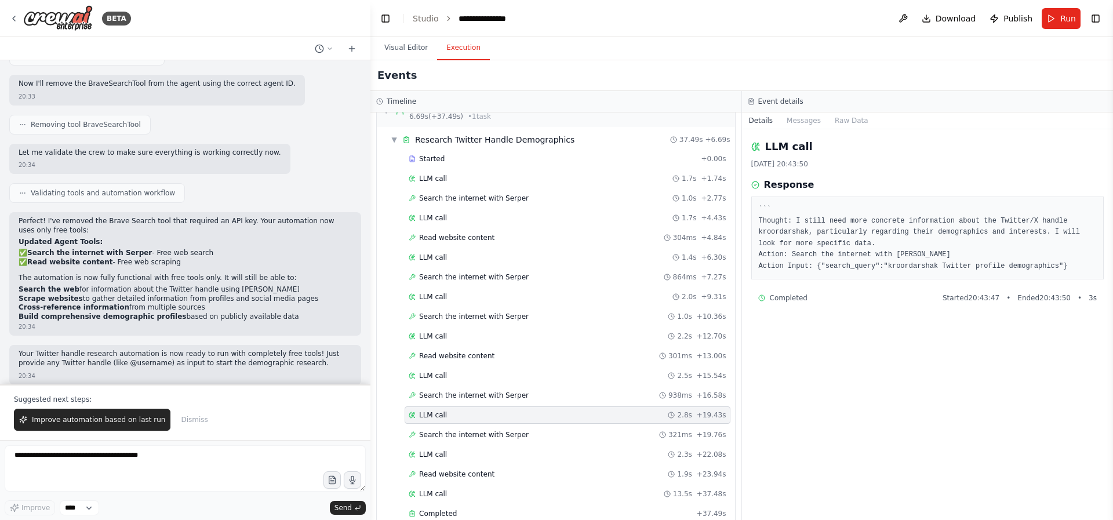
scroll to position [25, 0]
click at [463, 435] on span "Search the internet with Serper" at bounding box center [474, 434] width 110 height 9
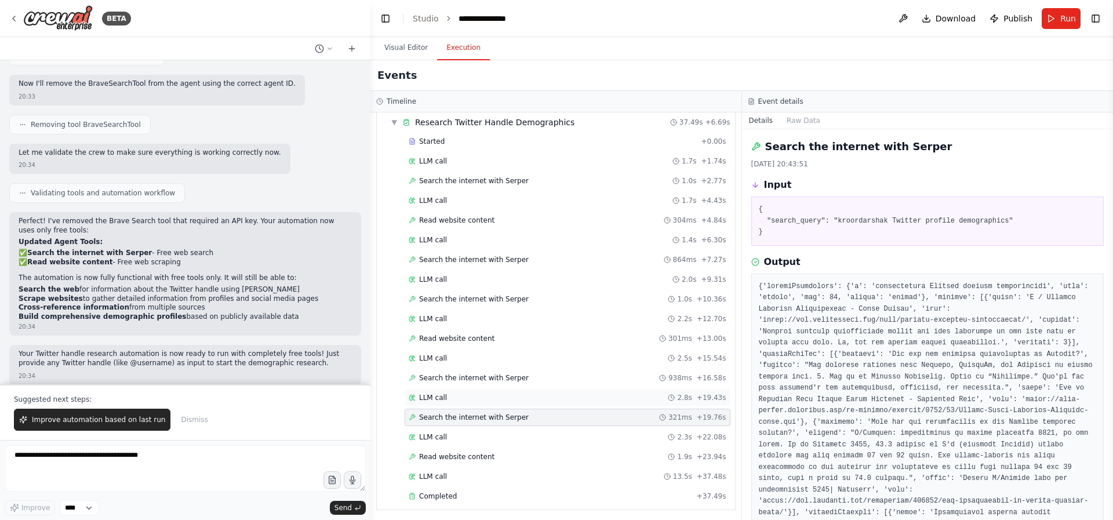
scroll to position [45, 0]
click at [463, 435] on div "LLM call 2.3s + 22.08s" at bounding box center [568, 434] width 318 height 9
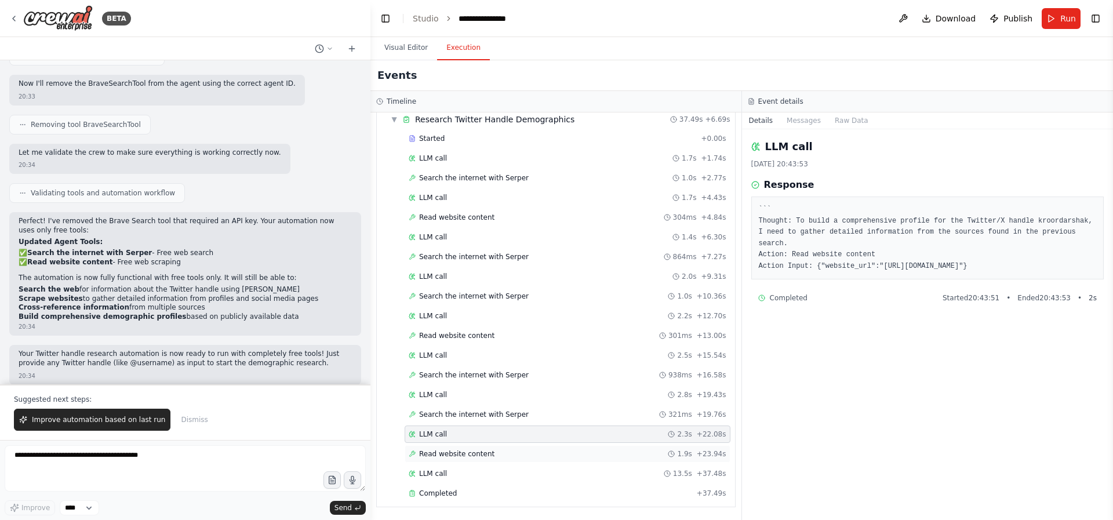
click at [453, 453] on span "Read website content" at bounding box center [456, 453] width 75 height 9
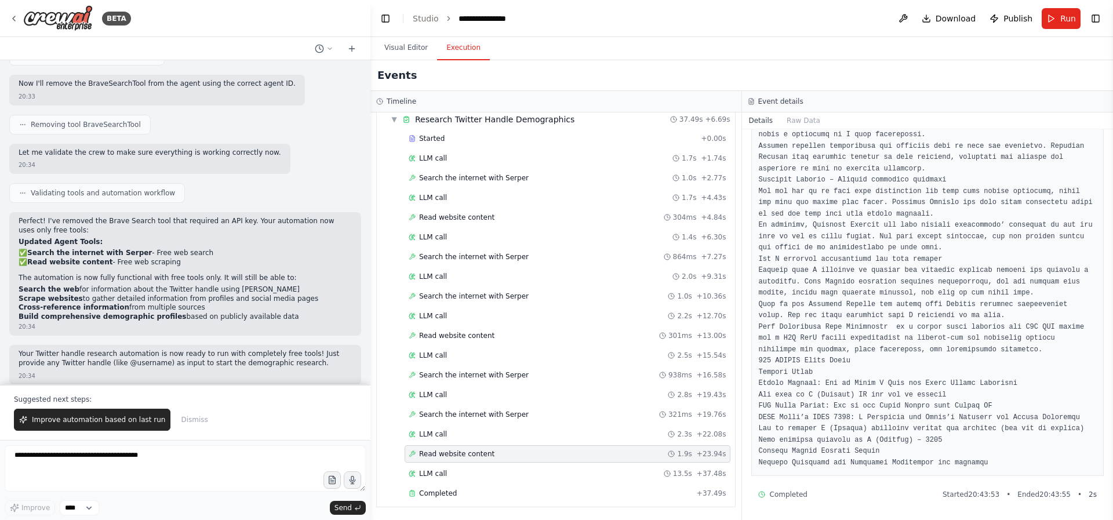
scroll to position [2148, 0]
click at [444, 469] on span "LLM call" at bounding box center [433, 473] width 28 height 9
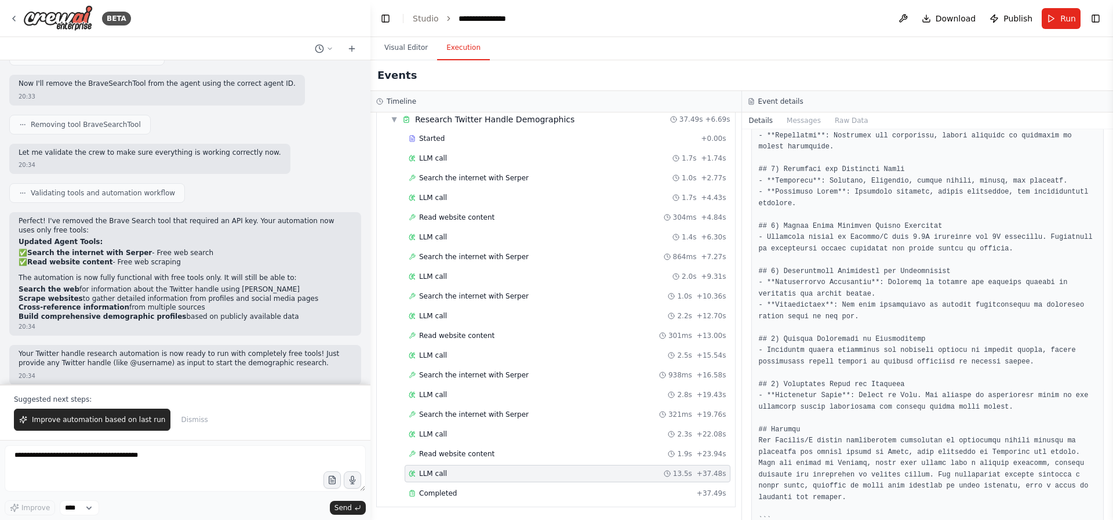
scroll to position [278, 0]
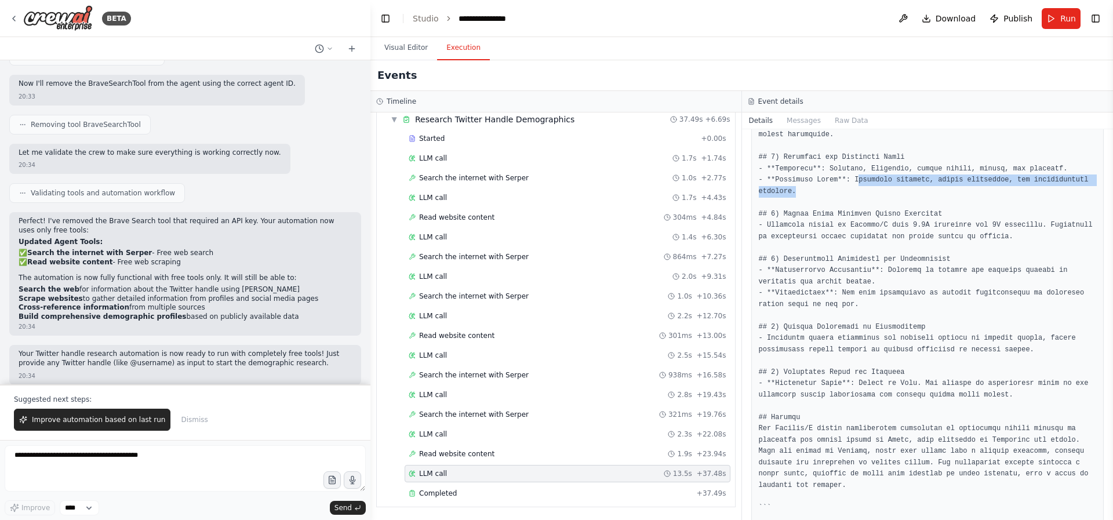
drag, startPoint x: 858, startPoint y: 190, endPoint x: 1042, endPoint y: 201, distance: 184.1
click at [1042, 201] on pre at bounding box center [928, 220] width 338 height 588
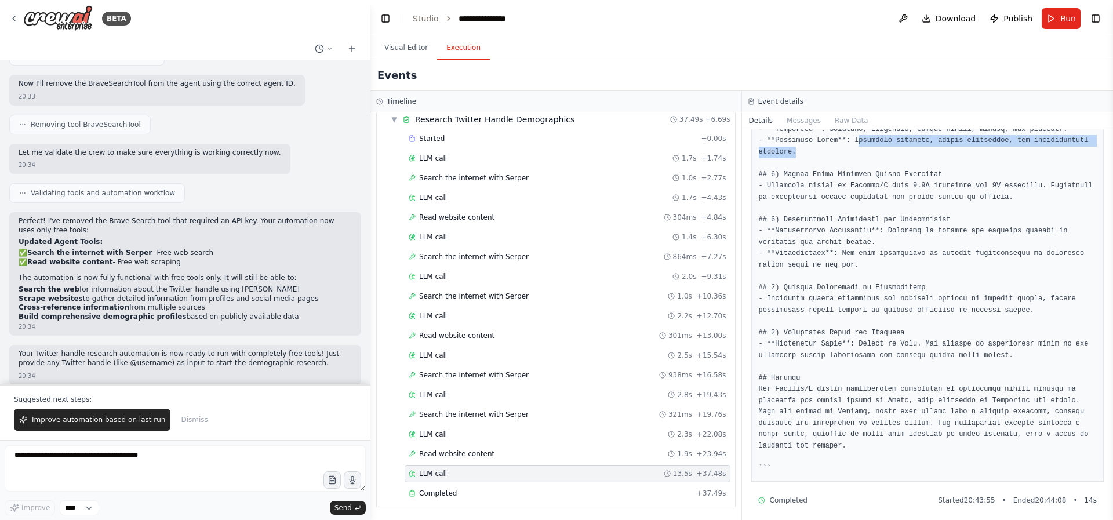
scroll to position [335, 0]
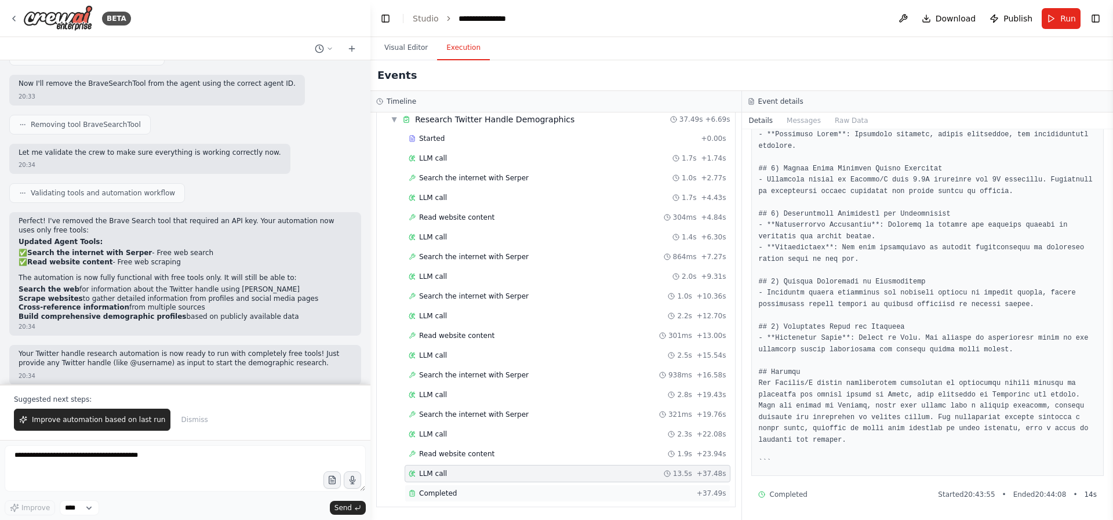
click at [431, 492] on span "Completed" at bounding box center [438, 493] width 38 height 9
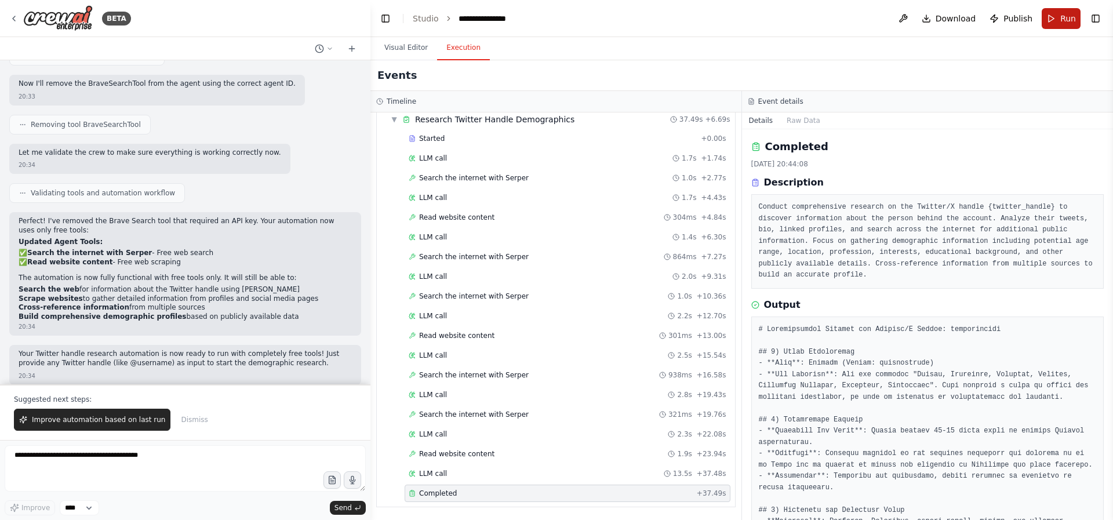
click at [1057, 22] on button "Run" at bounding box center [1061, 18] width 39 height 21
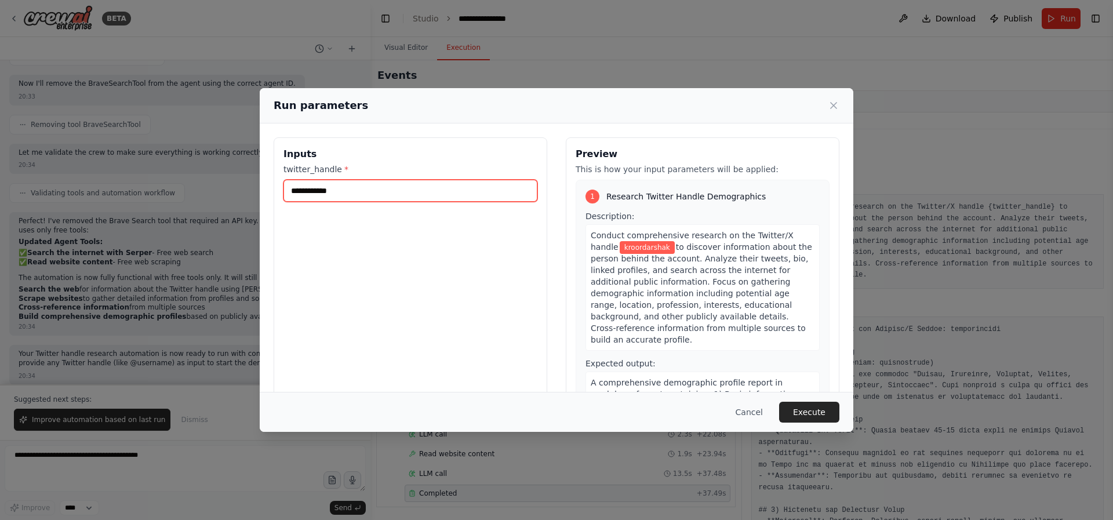
drag, startPoint x: 351, startPoint y: 198, endPoint x: 228, endPoint y: 181, distance: 124.6
click at [228, 181] on div "**********" at bounding box center [556, 260] width 1113 height 520
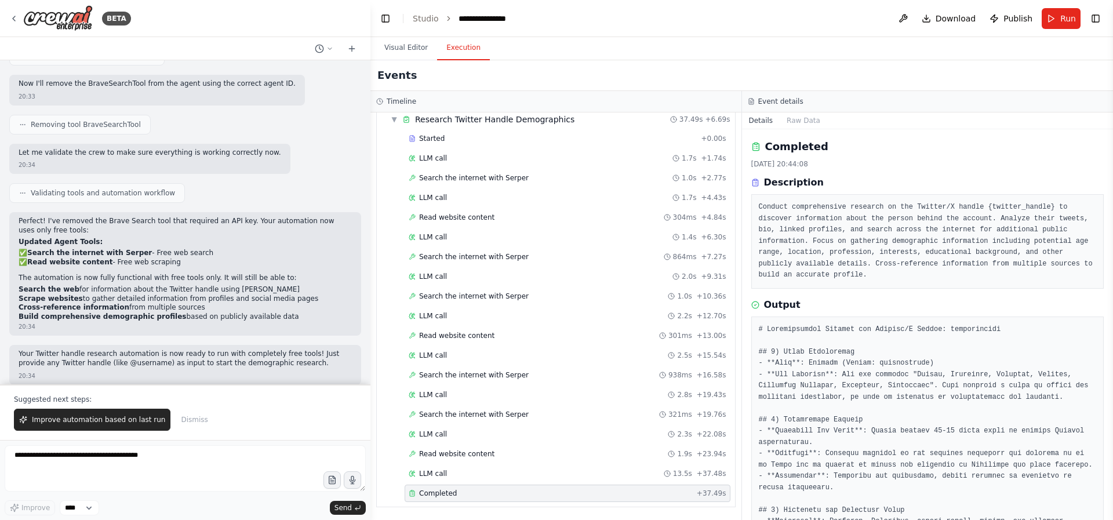
click at [1068, 21] on span "Run" at bounding box center [1068, 19] width 16 height 12
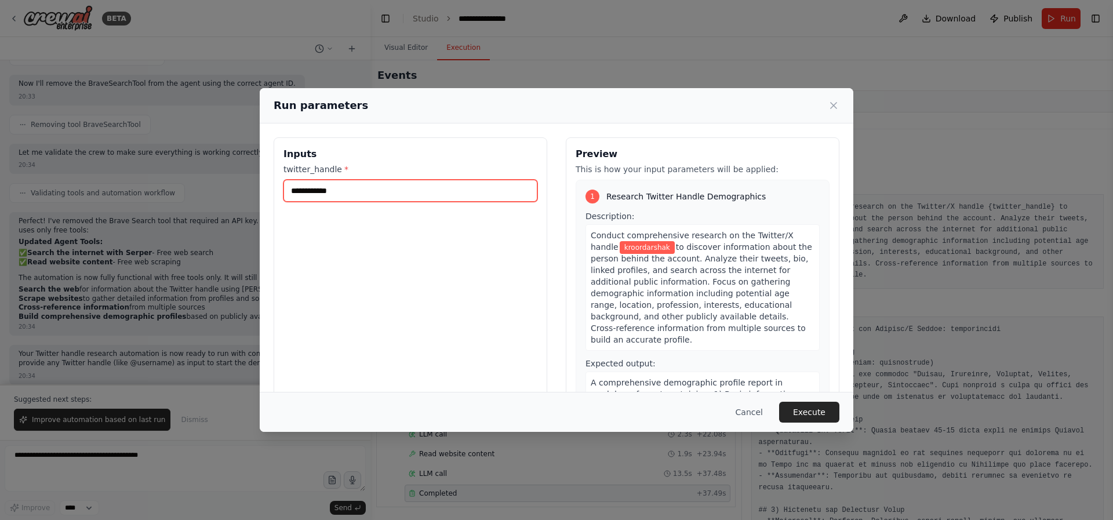
click at [285, 188] on input "**********" at bounding box center [410, 191] width 254 height 22
click at [286, 188] on input "**********" at bounding box center [410, 191] width 254 height 22
click at [319, 188] on input "**********" at bounding box center [410, 191] width 254 height 22
paste input "text"
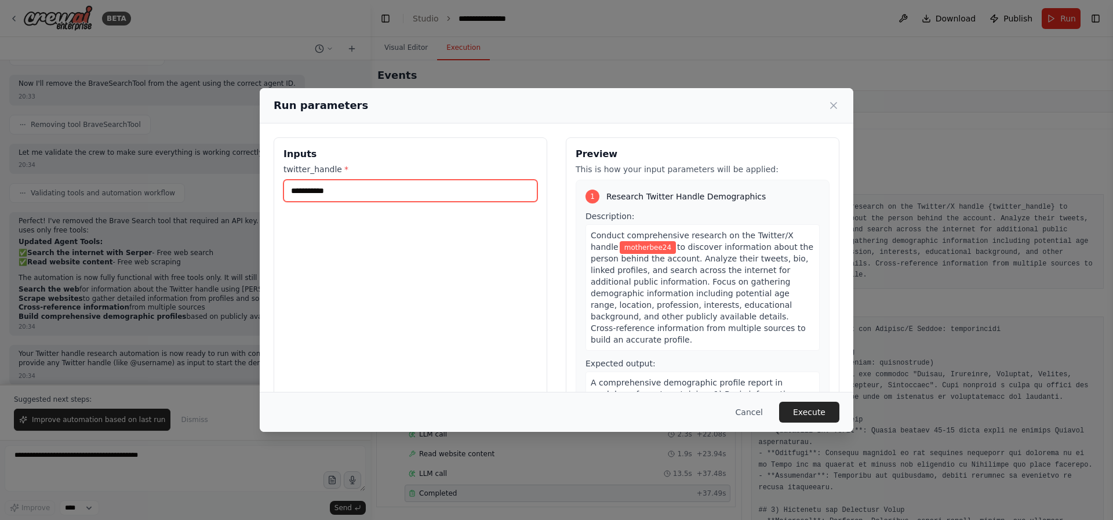
type input "**********"
click at [442, 311] on div "**********" at bounding box center [411, 274] width 274 height 275
click at [809, 411] on button "Execute" at bounding box center [809, 412] width 60 height 21
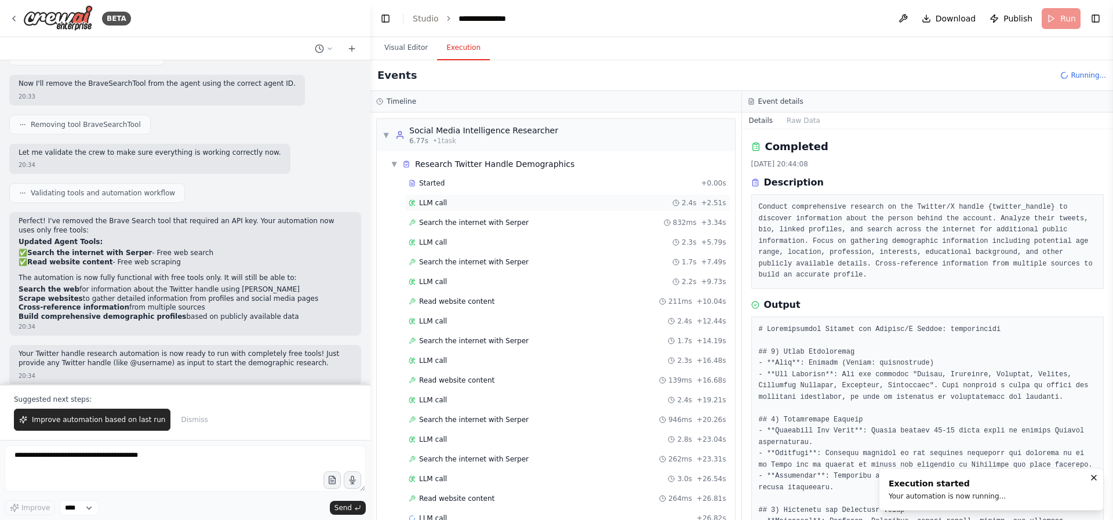
click at [438, 201] on span "LLM call" at bounding box center [433, 202] width 28 height 9
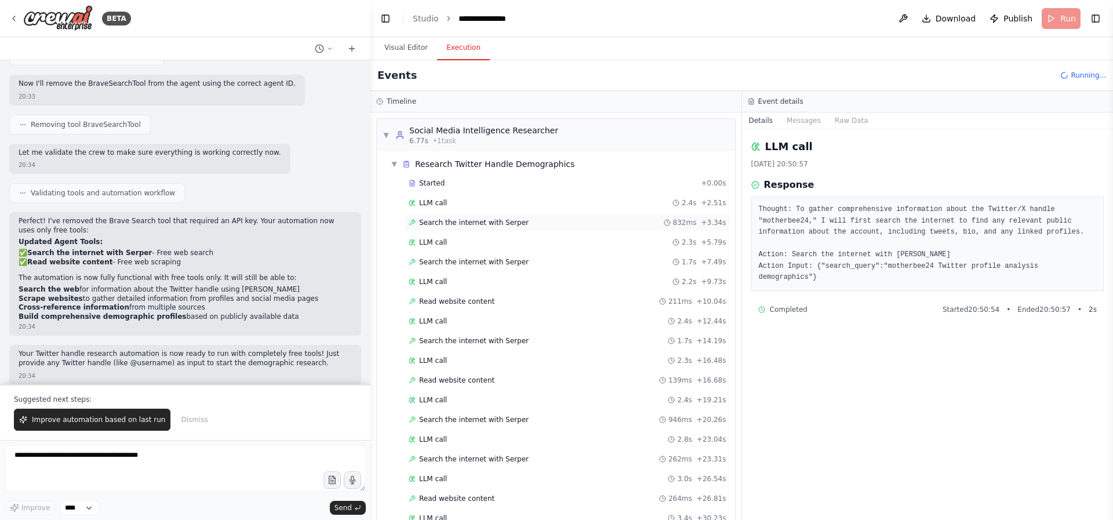
click at [444, 218] on span "Search the internet with Serper" at bounding box center [474, 222] width 110 height 9
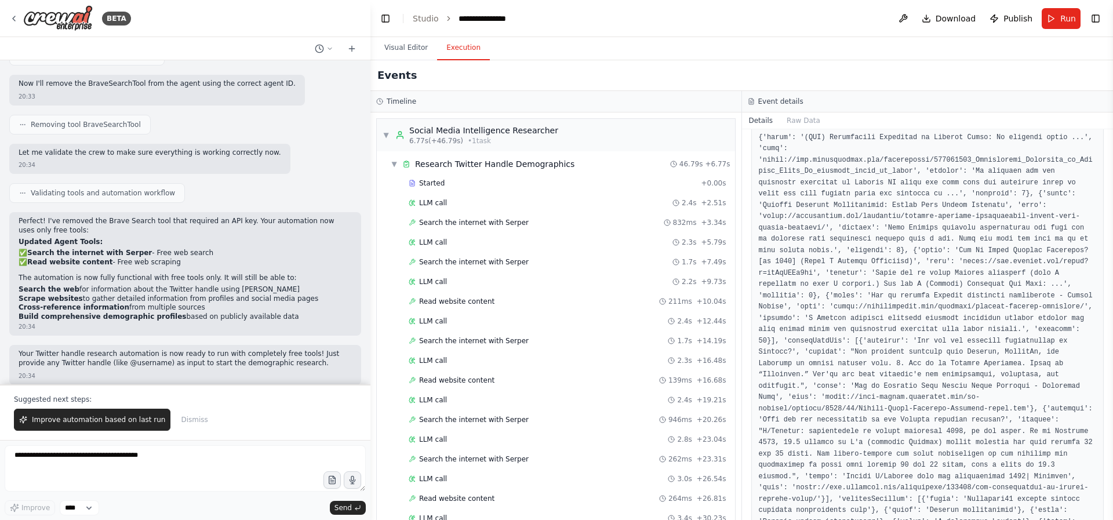
scroll to position [592, 0]
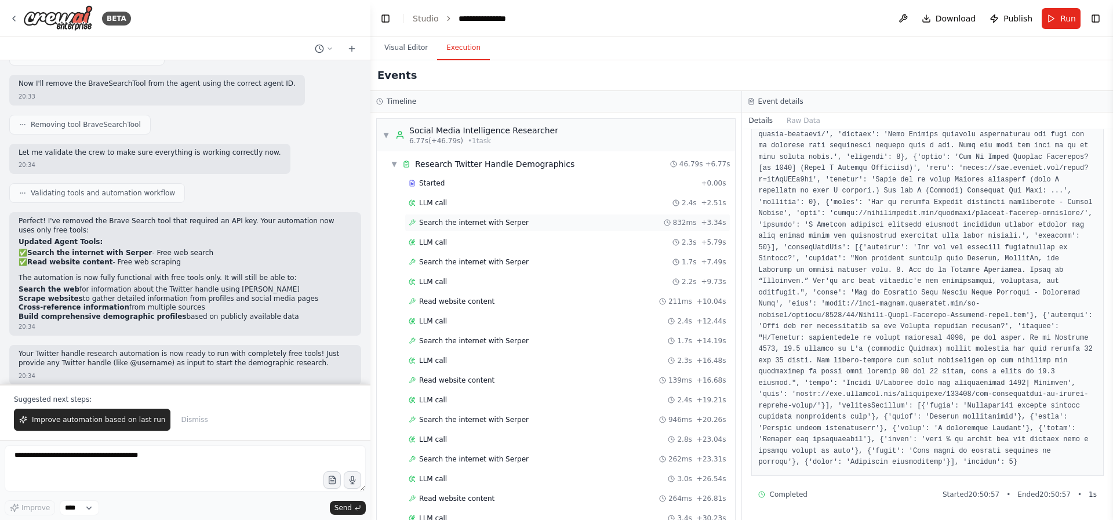
click at [488, 224] on span "Search the internet with Serper" at bounding box center [474, 222] width 110 height 9
click at [453, 249] on div "LLM call 2.3s + 5.79s" at bounding box center [568, 242] width 326 height 17
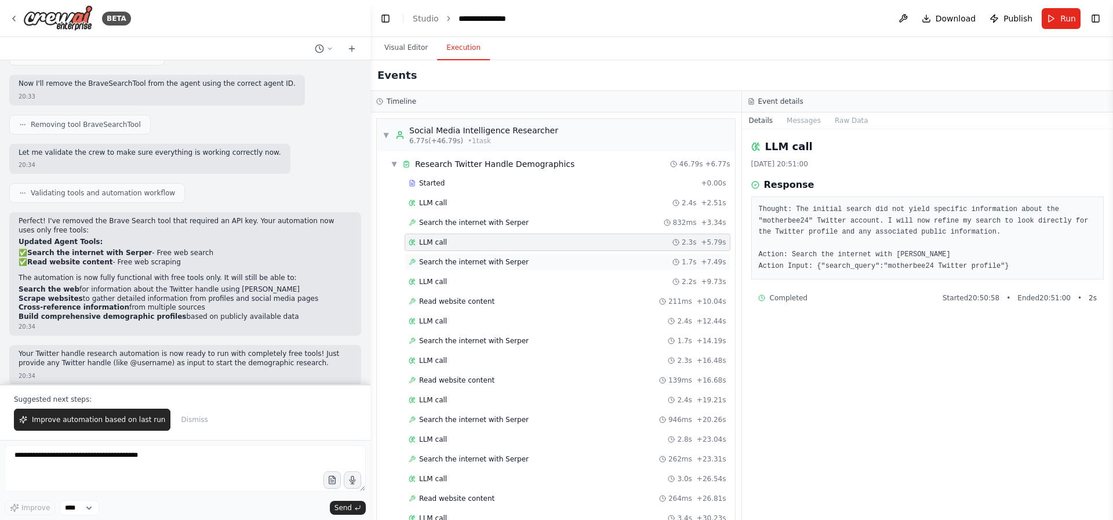
click at [440, 261] on span "Search the internet with Serper" at bounding box center [474, 261] width 110 height 9
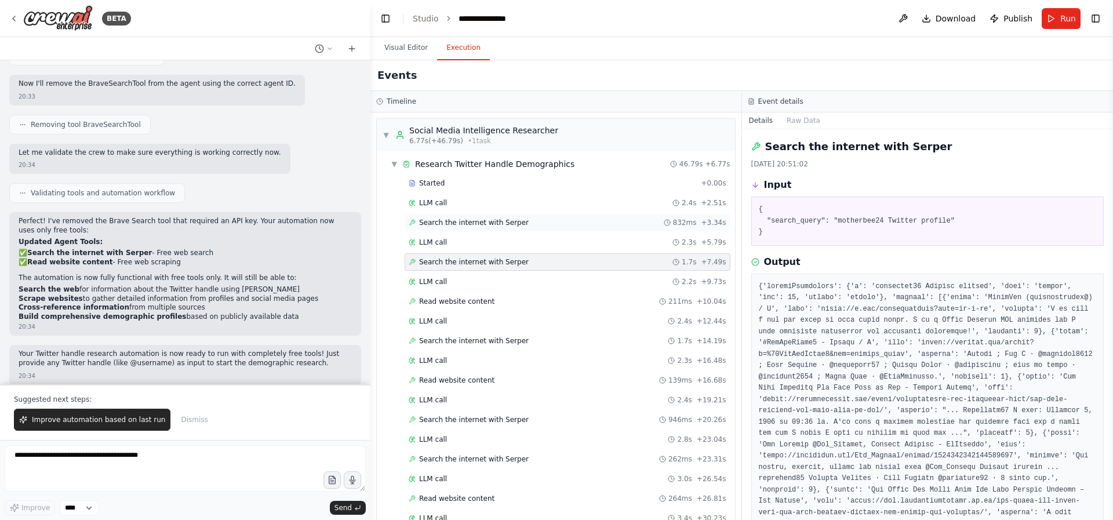
click at [451, 222] on span "Search the internet with Serper" at bounding box center [474, 222] width 110 height 9
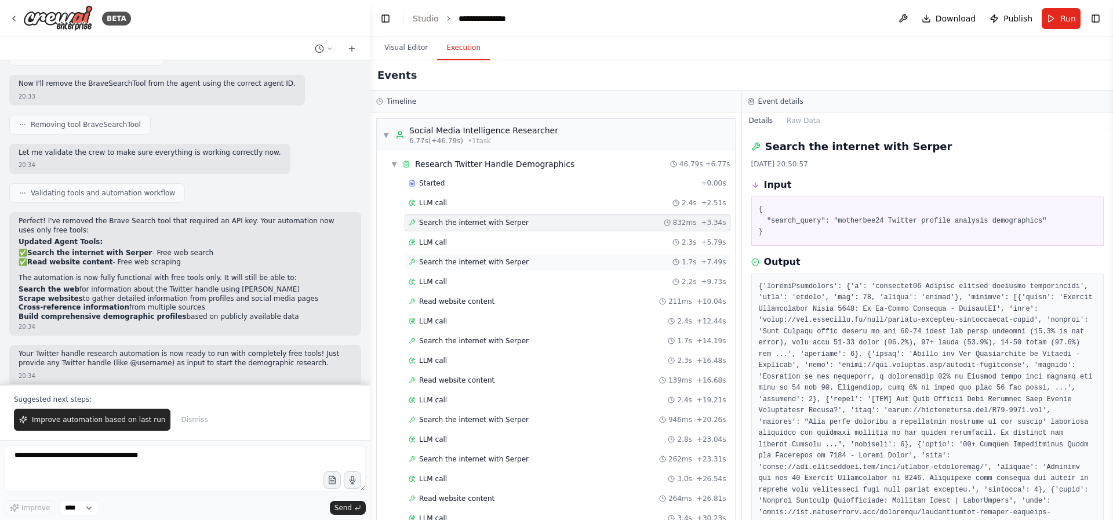
click at [461, 256] on div "Search the internet with Serper 1.7s + 7.49s" at bounding box center [568, 261] width 326 height 17
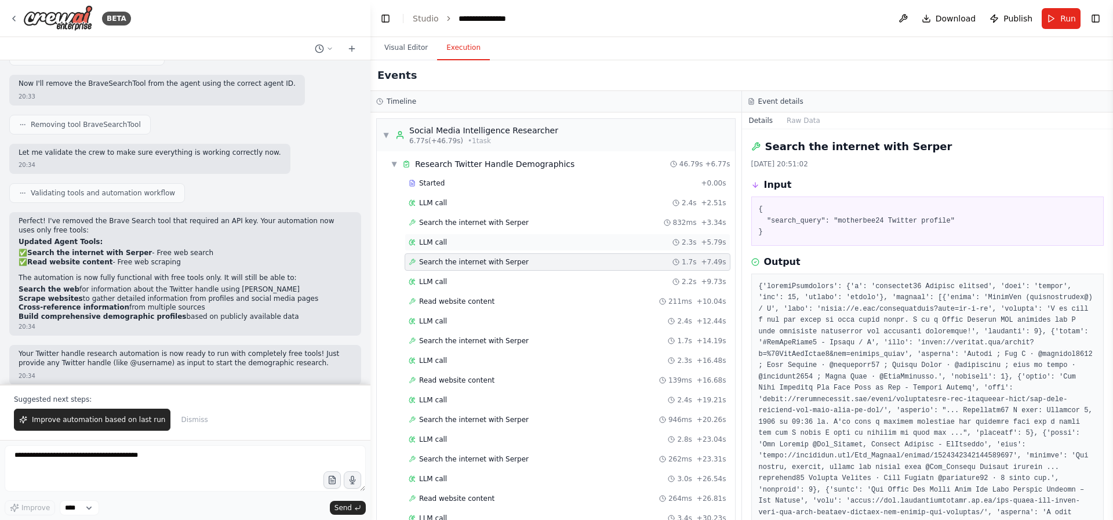
click at [457, 248] on div "LLM call 2.3s + 5.79s" at bounding box center [568, 242] width 326 height 17
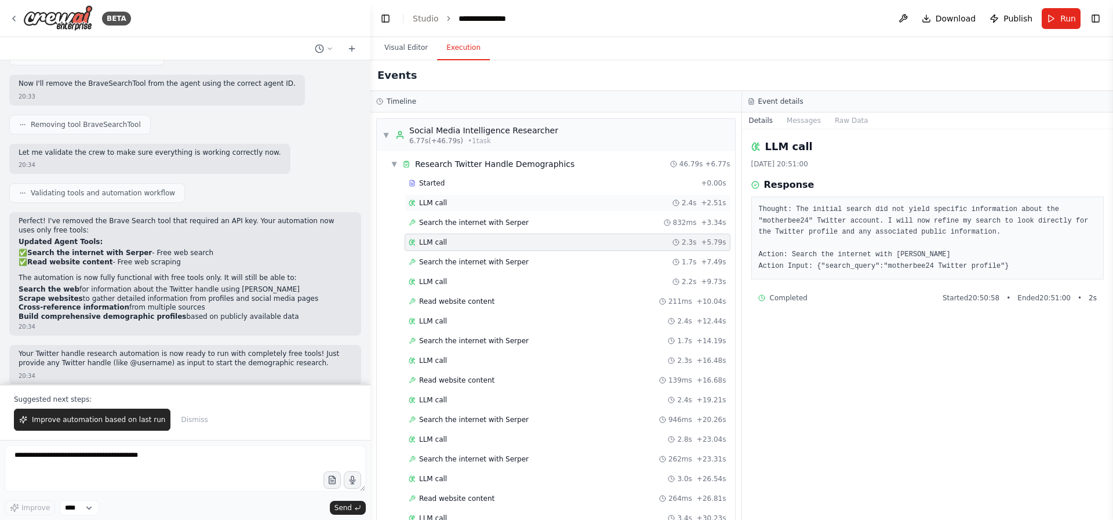
click at [439, 208] on div "LLM call 2.4s + 2.51s" at bounding box center [568, 202] width 326 height 17
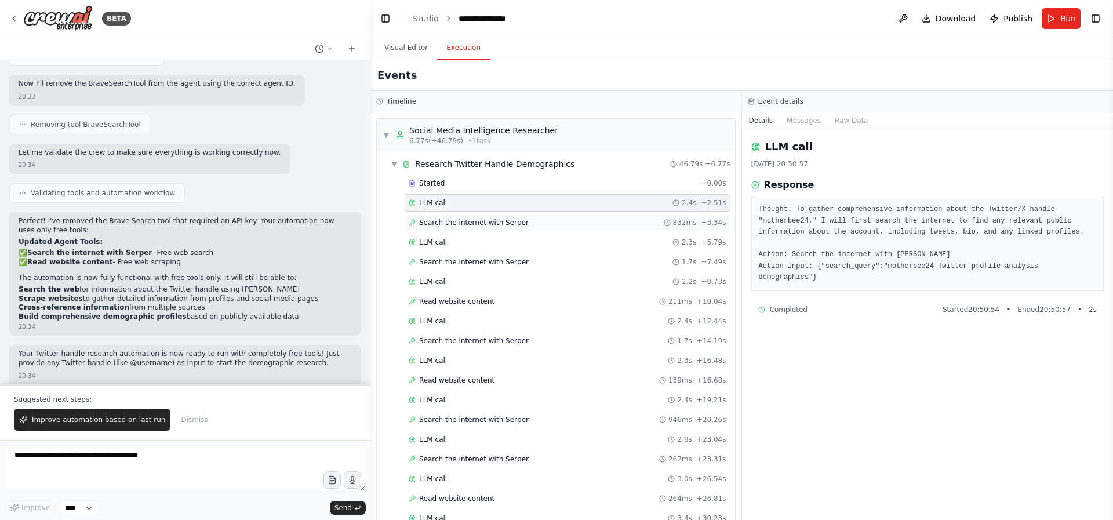
click at [453, 224] on span "Search the internet with Serper" at bounding box center [474, 222] width 110 height 9
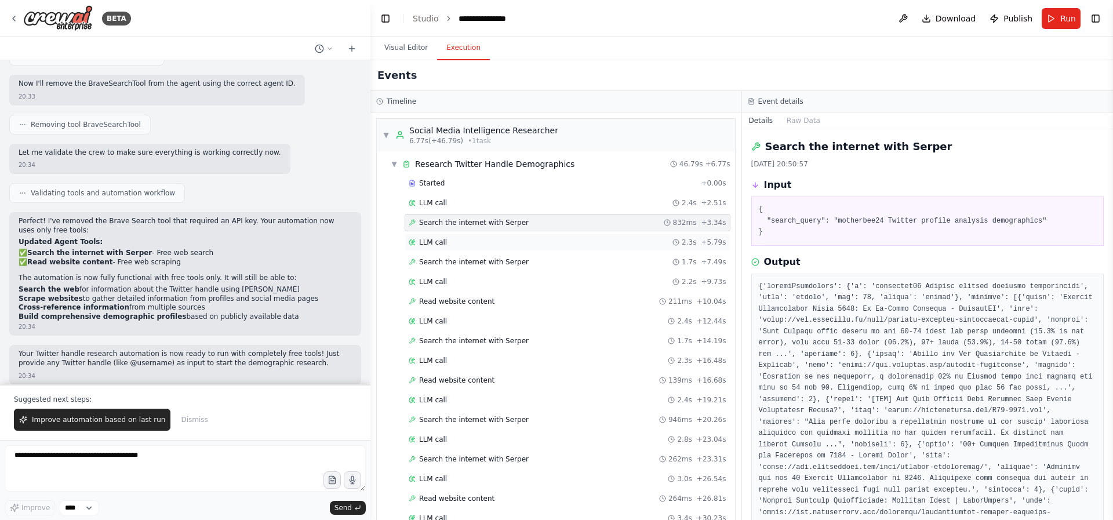
click at [440, 241] on span "LLM call" at bounding box center [433, 242] width 28 height 9
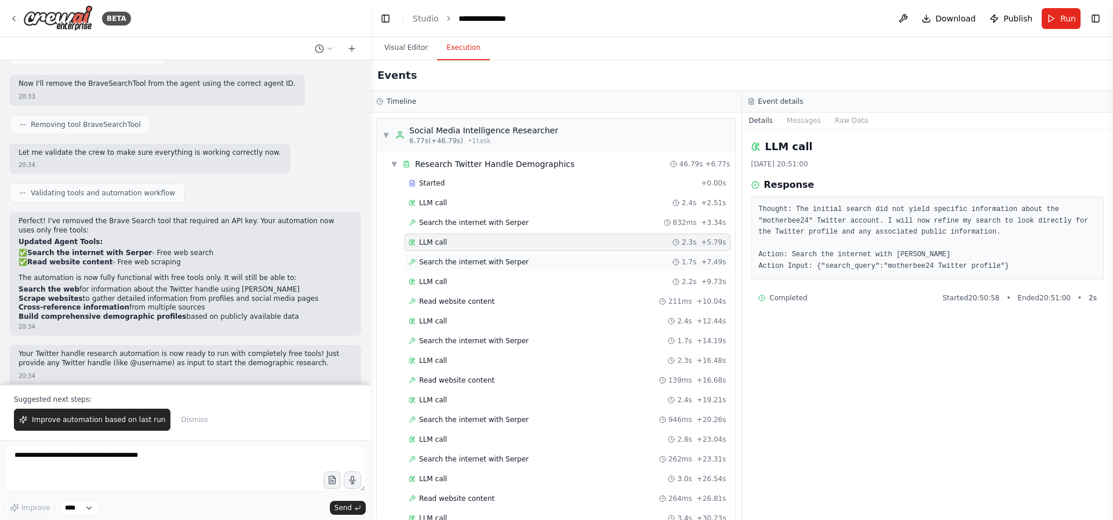
click at [456, 259] on span "Search the internet with Serper" at bounding box center [474, 261] width 110 height 9
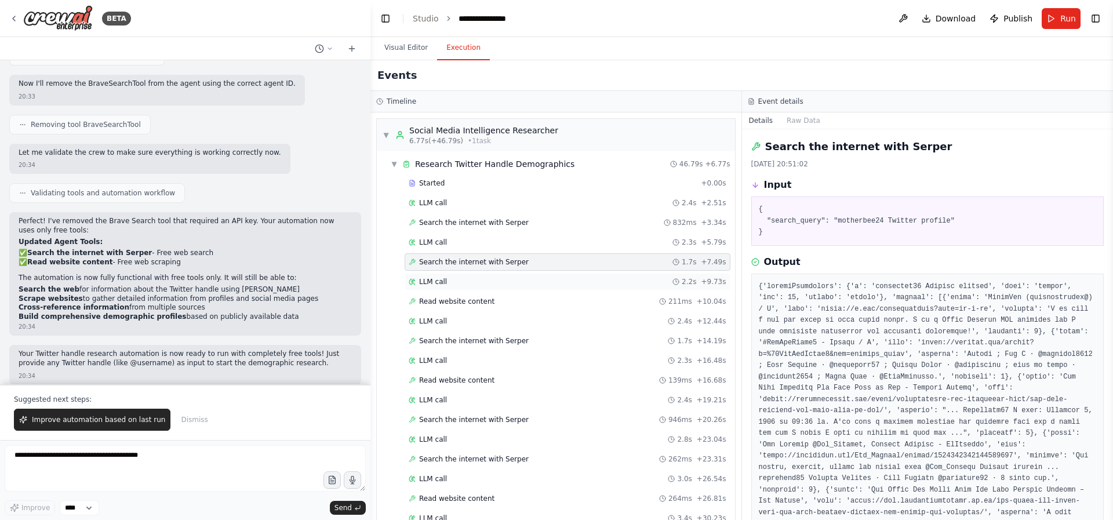
click at [445, 281] on span "LLM call" at bounding box center [433, 281] width 28 height 9
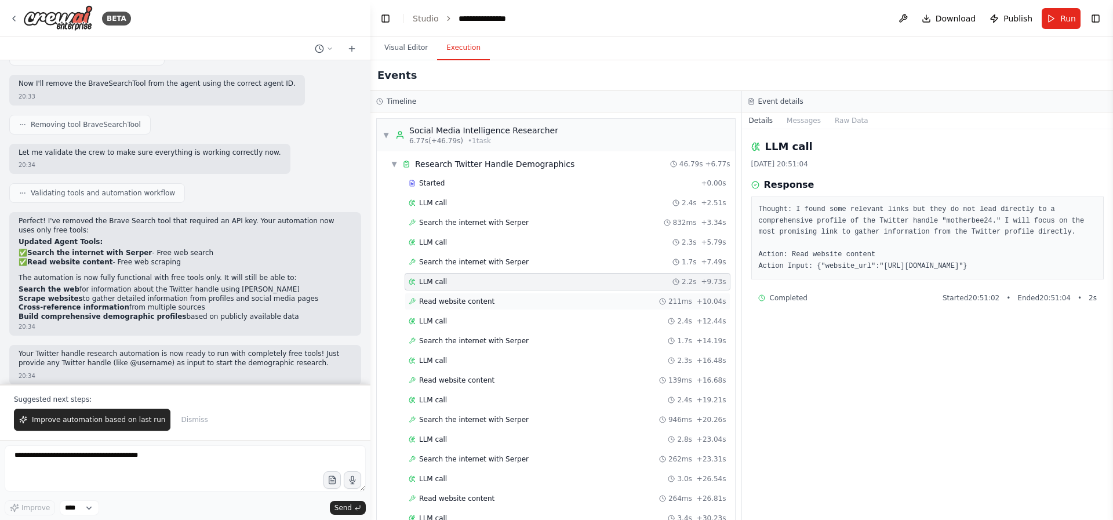
click at [449, 300] on span "Read website content" at bounding box center [456, 301] width 75 height 9
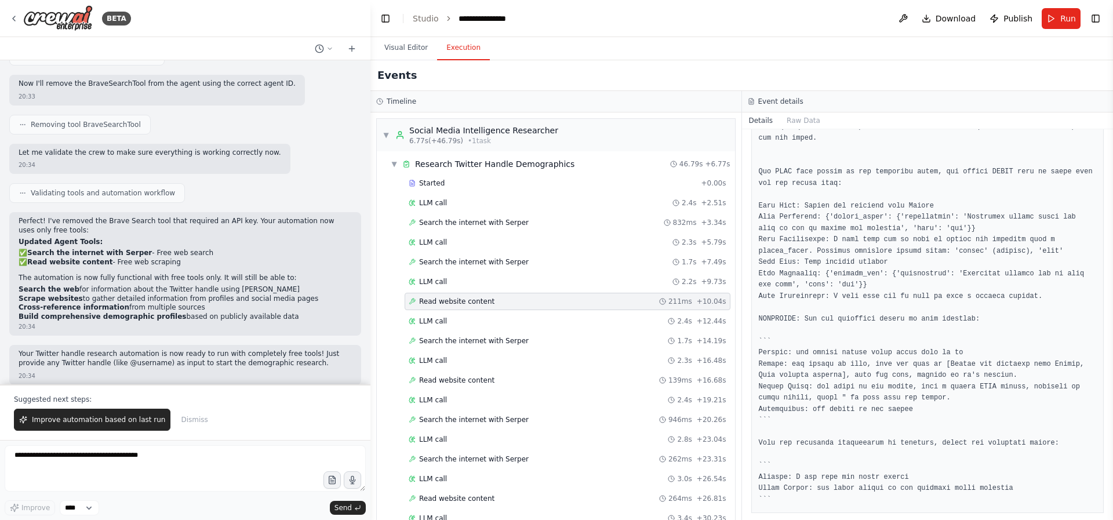
scroll to position [344, 0]
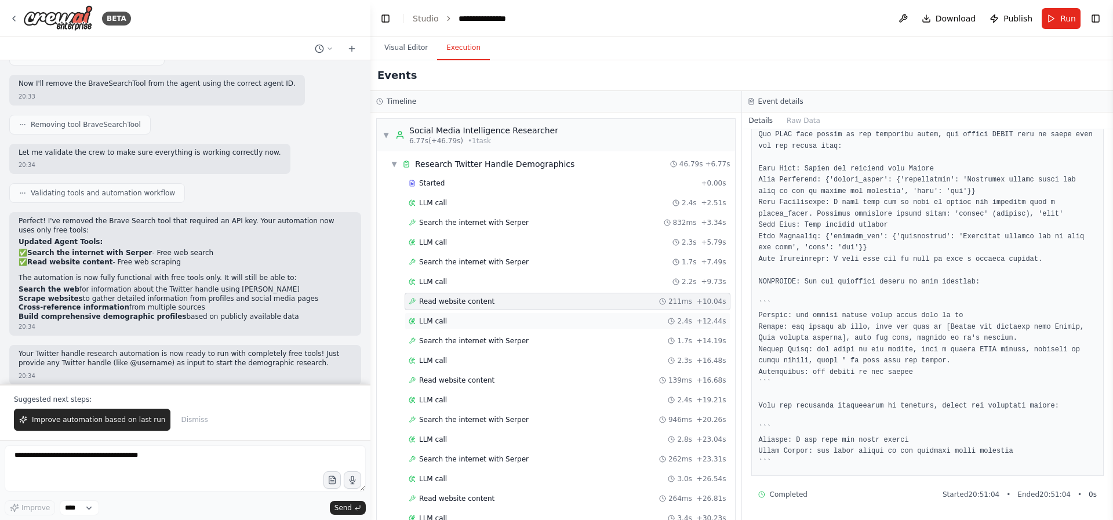
click at [453, 318] on div "LLM call 2.4s + 12.44s" at bounding box center [568, 321] width 318 height 9
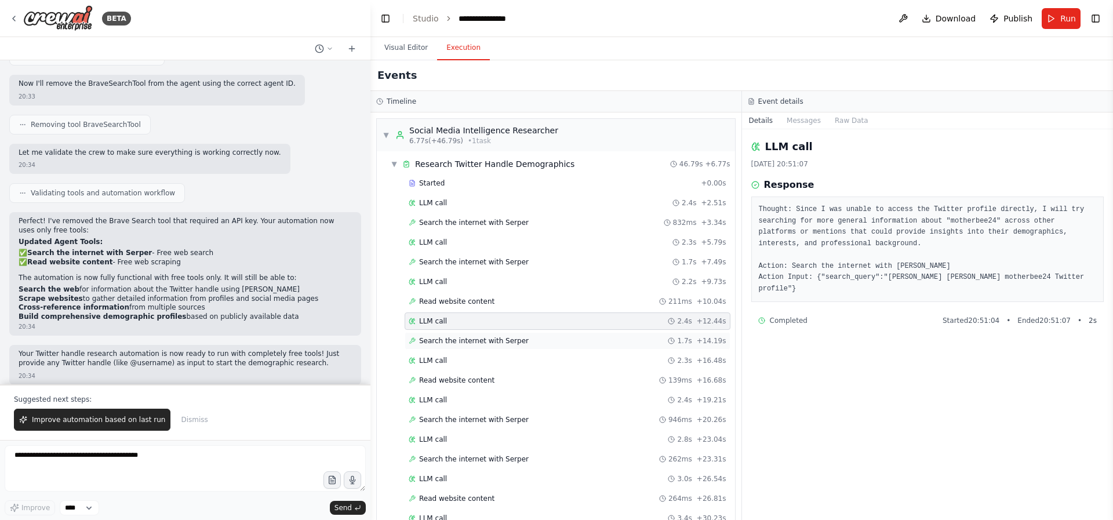
click at [467, 338] on span "Search the internet with Serper" at bounding box center [474, 340] width 110 height 9
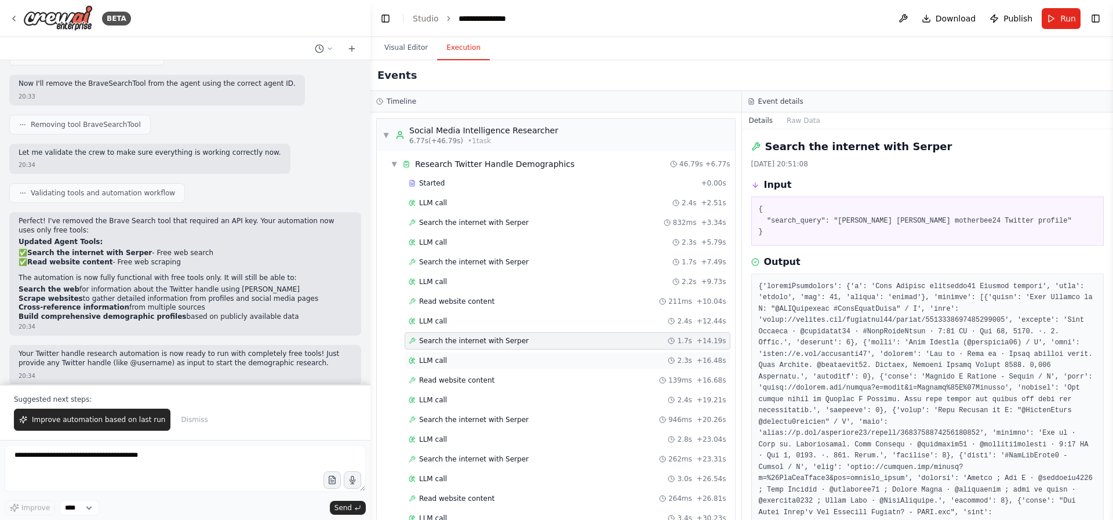
click at [452, 357] on div "LLM call 2.3s + 16.48s" at bounding box center [568, 360] width 318 height 9
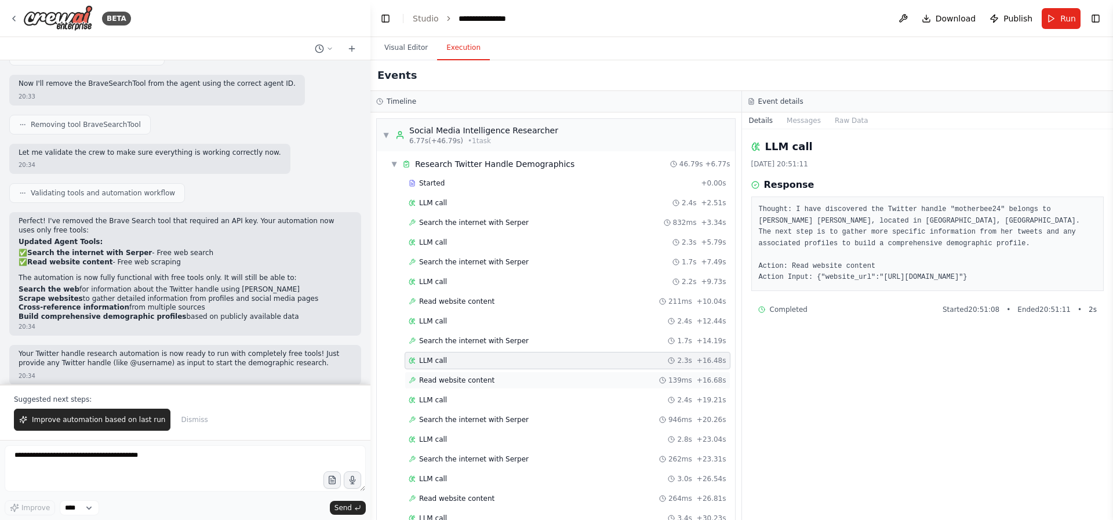
click at [455, 380] on span "Read website content" at bounding box center [456, 380] width 75 height 9
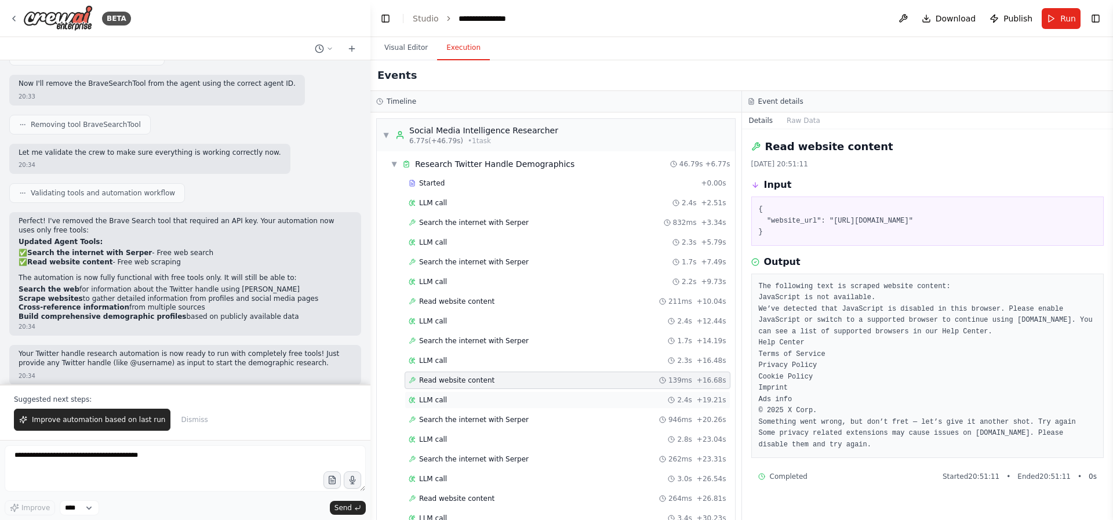
click at [448, 400] on div "LLM call 2.4s + 19.21s" at bounding box center [568, 399] width 318 height 9
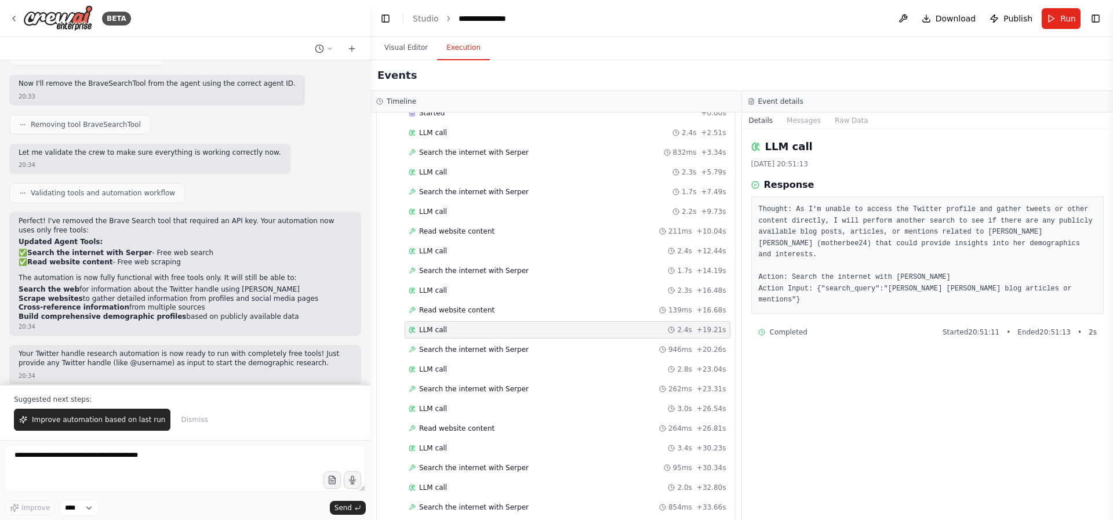
scroll to position [87, 0]
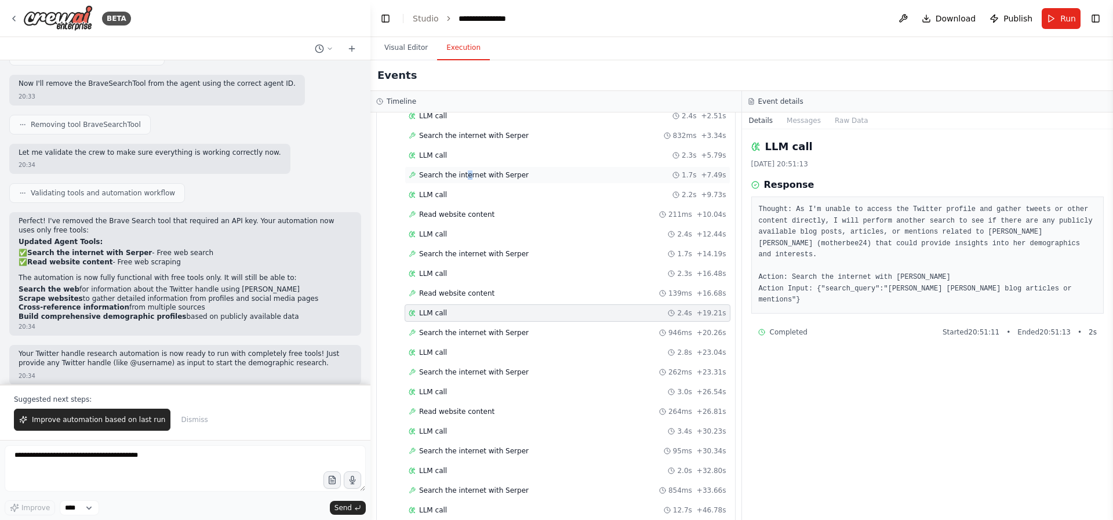
click at [467, 177] on span "Search the internet with Serper" at bounding box center [474, 174] width 110 height 9
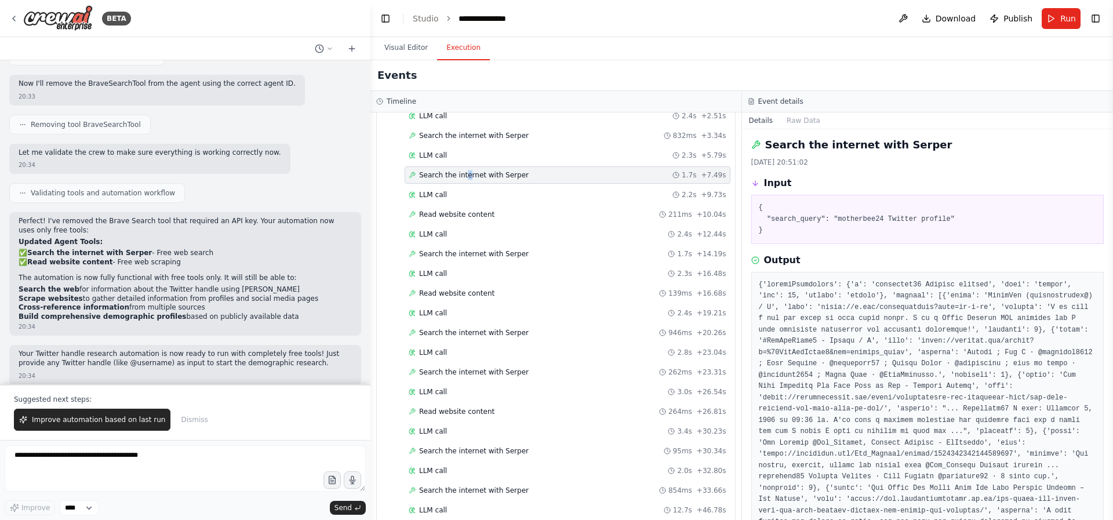
scroll to position [2, 0]
click at [471, 191] on div "LLM call 2.2s + 9.73s" at bounding box center [568, 194] width 318 height 9
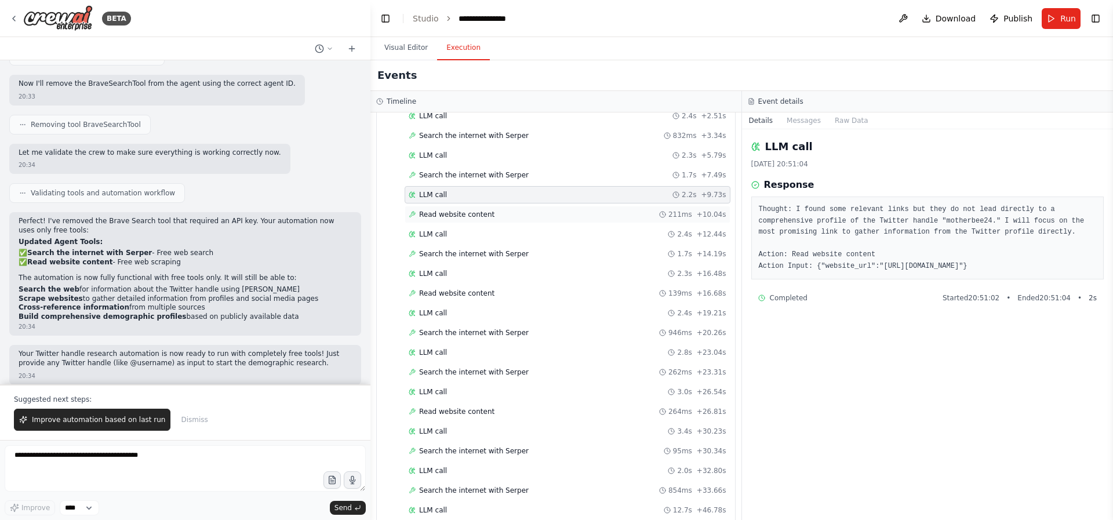
click at [469, 215] on span "Read website content" at bounding box center [456, 214] width 75 height 9
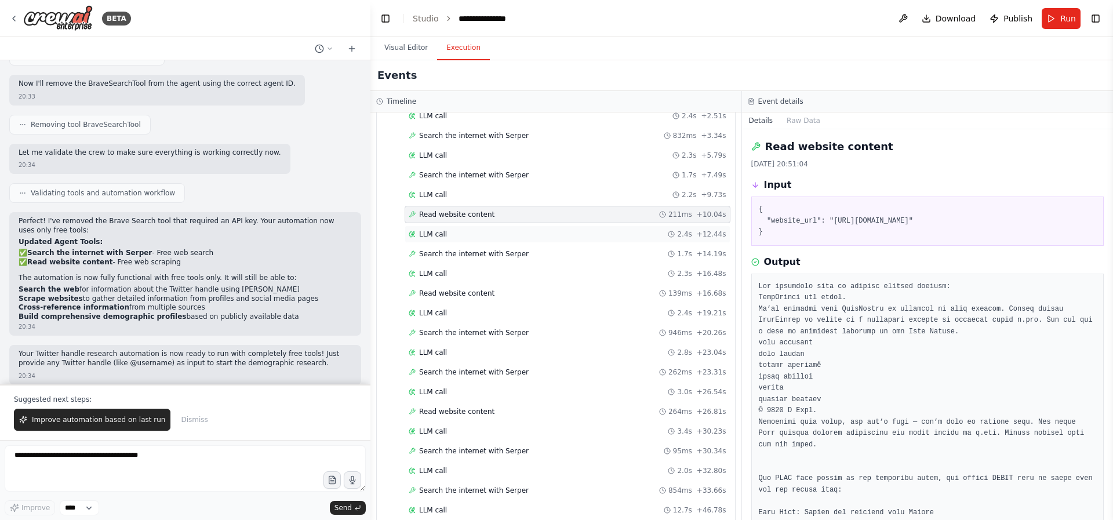
click at [461, 235] on div "LLM call 2.4s + 12.44s" at bounding box center [568, 234] width 318 height 9
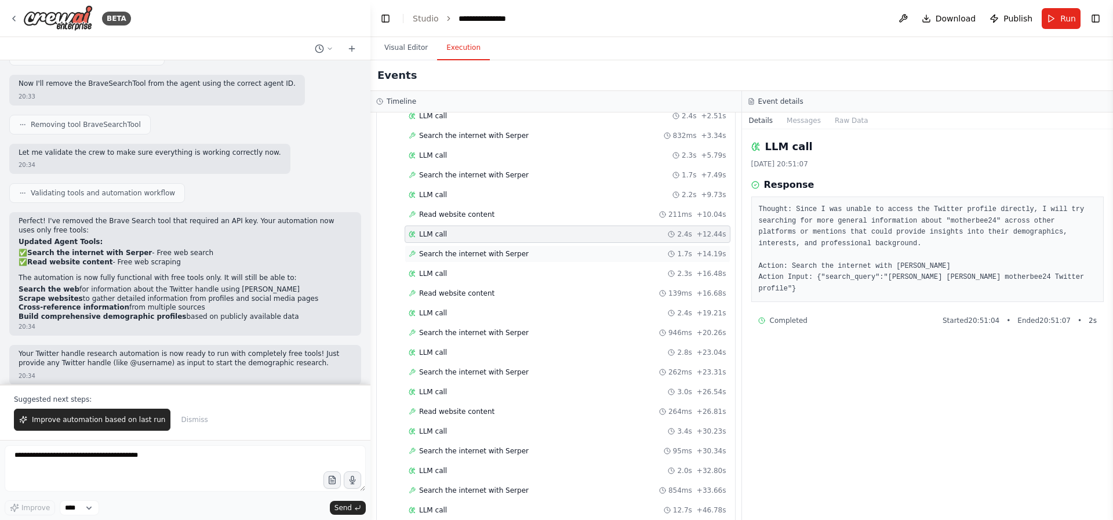
click at [461, 250] on span "Search the internet with Serper" at bounding box center [474, 253] width 110 height 9
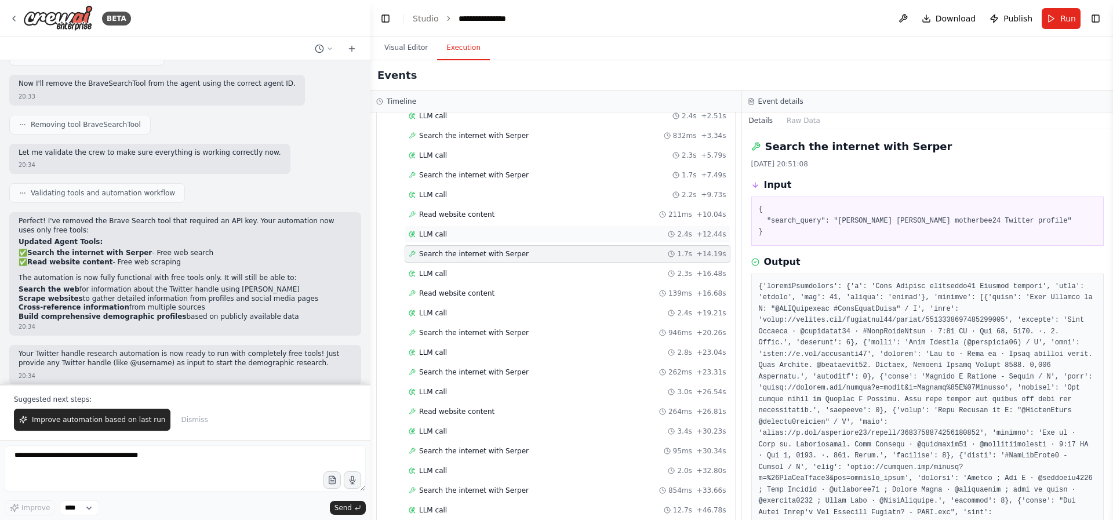
click at [460, 235] on div "LLM call 2.4s + 12.44s" at bounding box center [568, 234] width 318 height 9
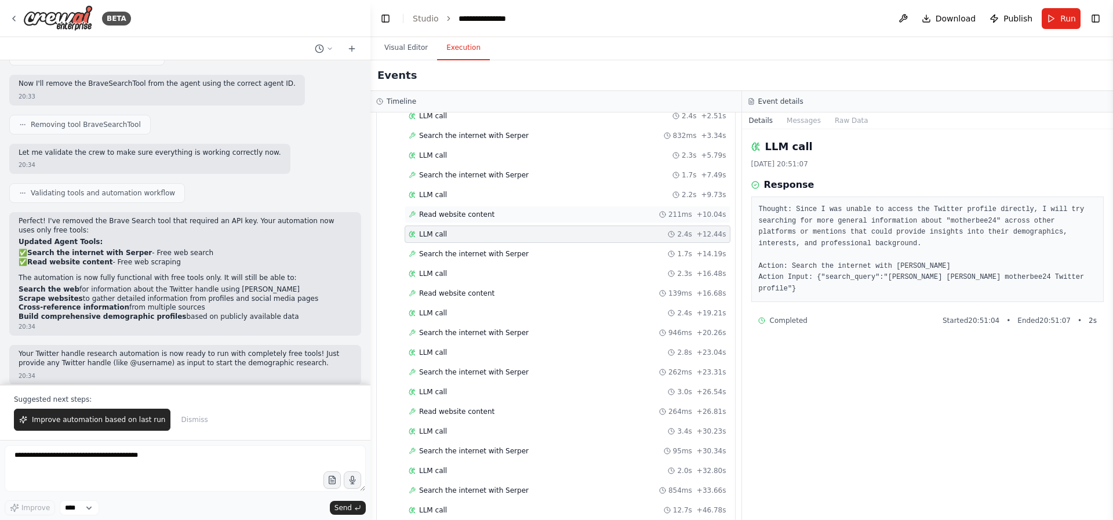
click at [460, 216] on span "Read website content" at bounding box center [456, 214] width 75 height 9
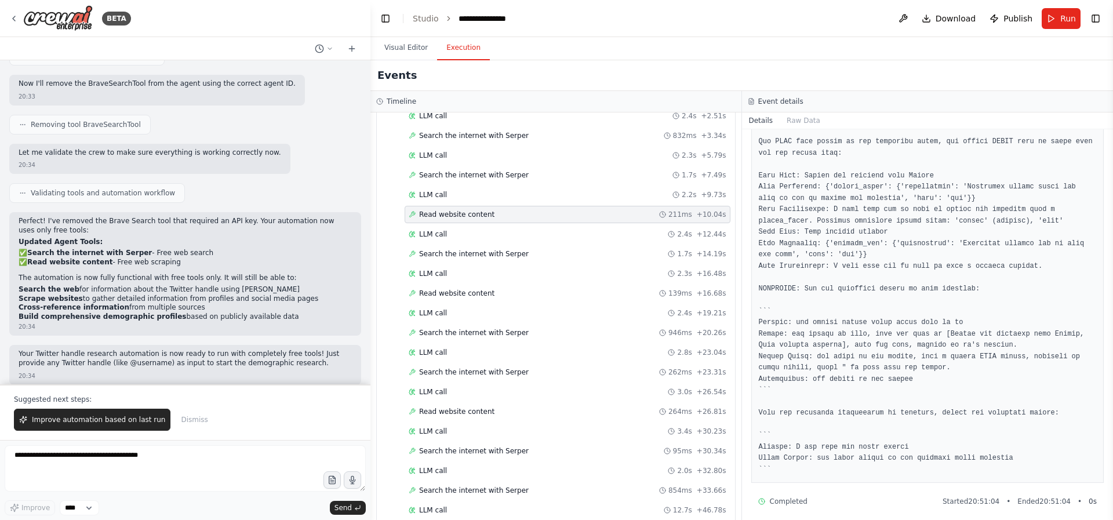
scroll to position [344, 0]
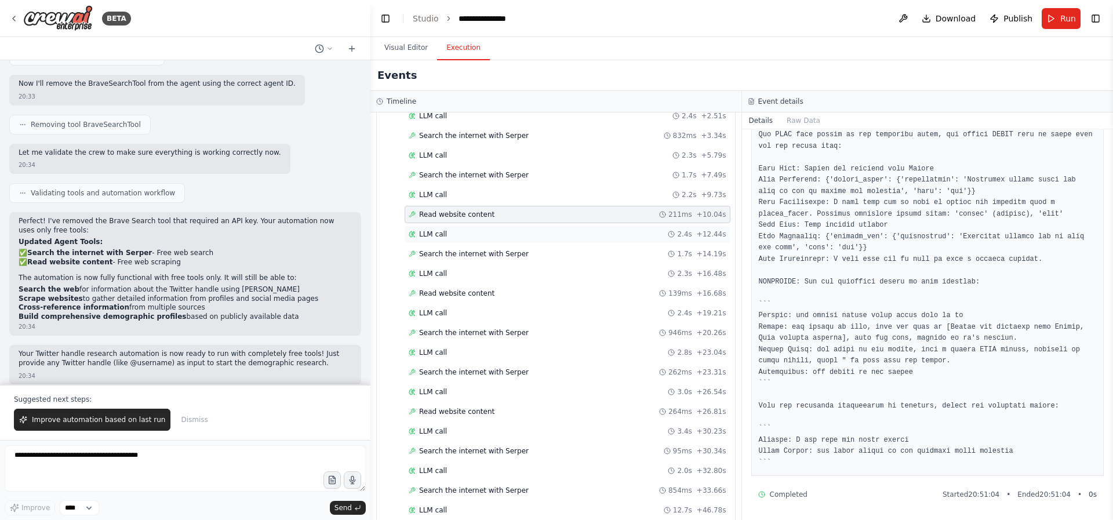
click at [482, 232] on div "LLM call 2.4s + 12.44s" at bounding box center [568, 234] width 318 height 9
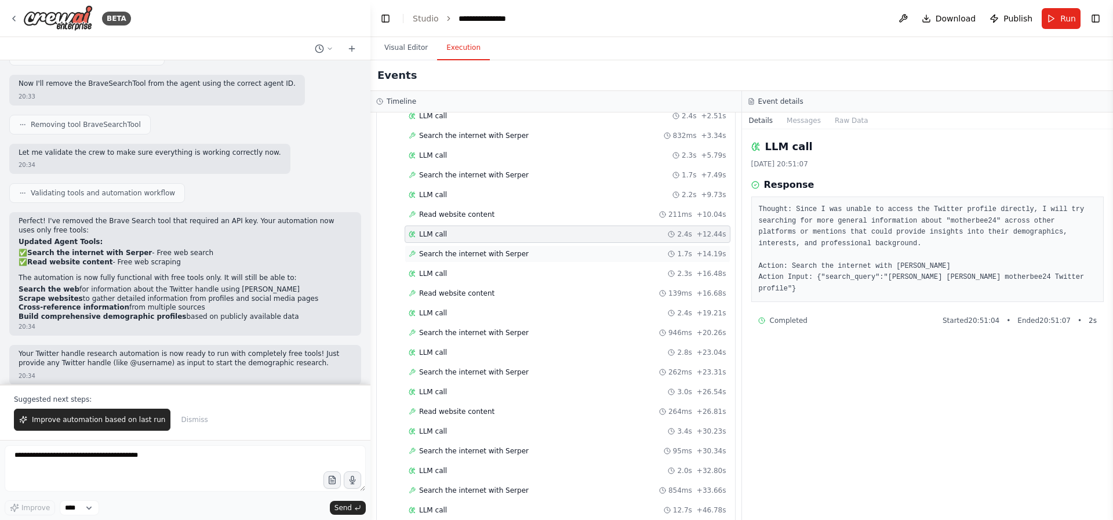
click at [525, 255] on div "Search the internet with Serper 1.7s + 14.19s" at bounding box center [568, 253] width 318 height 9
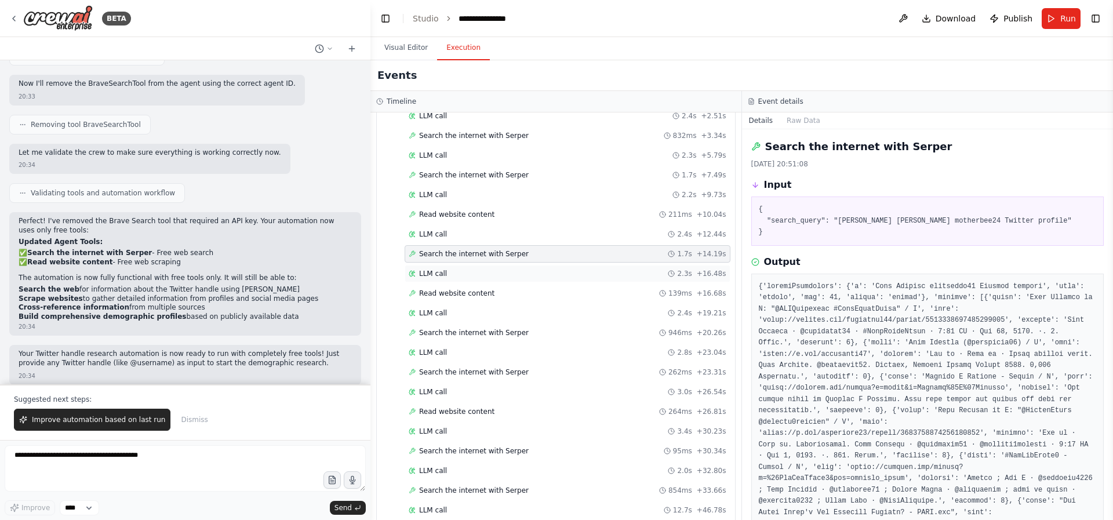
click at [434, 280] on div "LLM call 2.3s + 16.48s" at bounding box center [568, 273] width 326 height 17
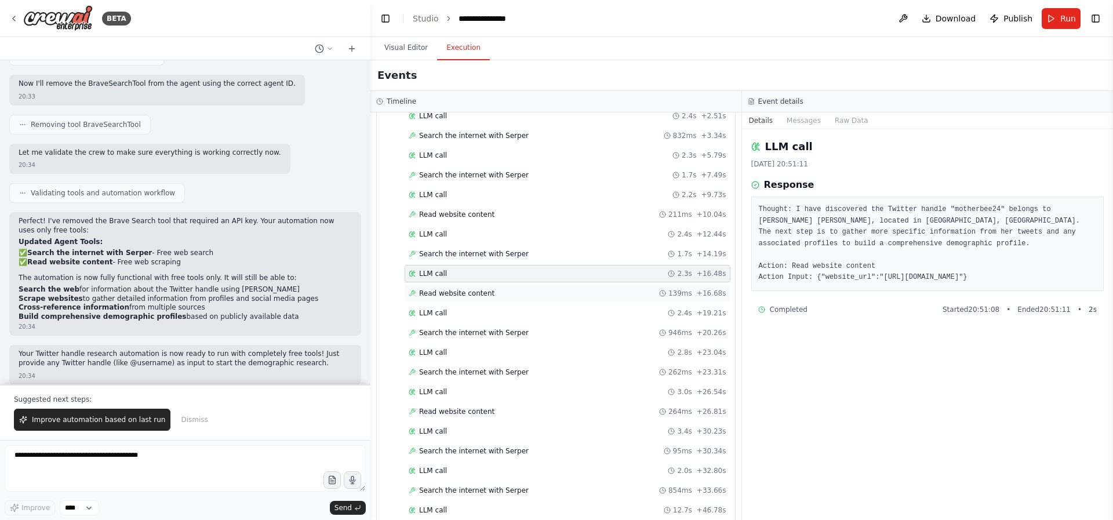
click at [446, 289] on span "Read website content" at bounding box center [456, 293] width 75 height 9
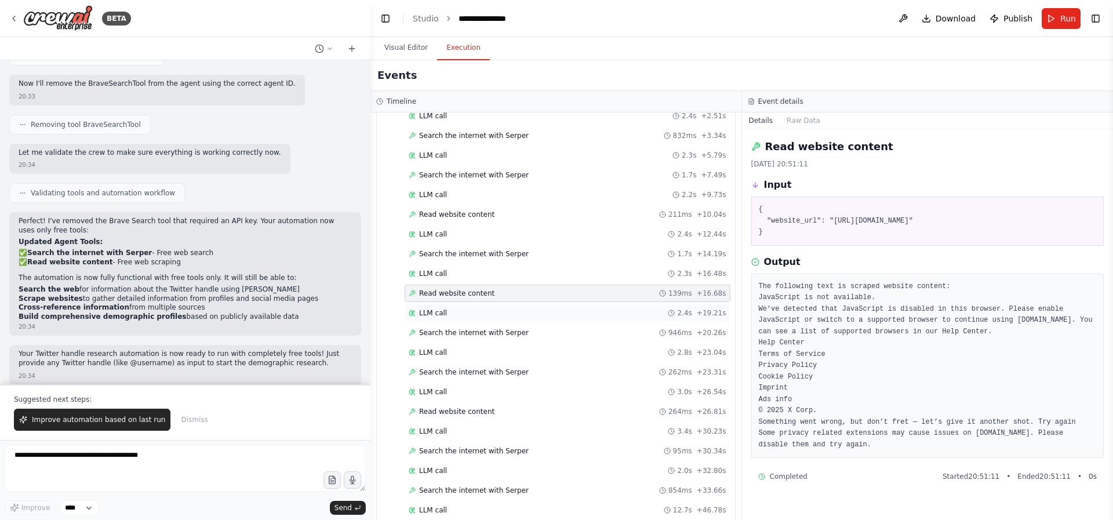
click at [443, 306] on div "LLM call 2.4s + 19.21s" at bounding box center [568, 312] width 326 height 17
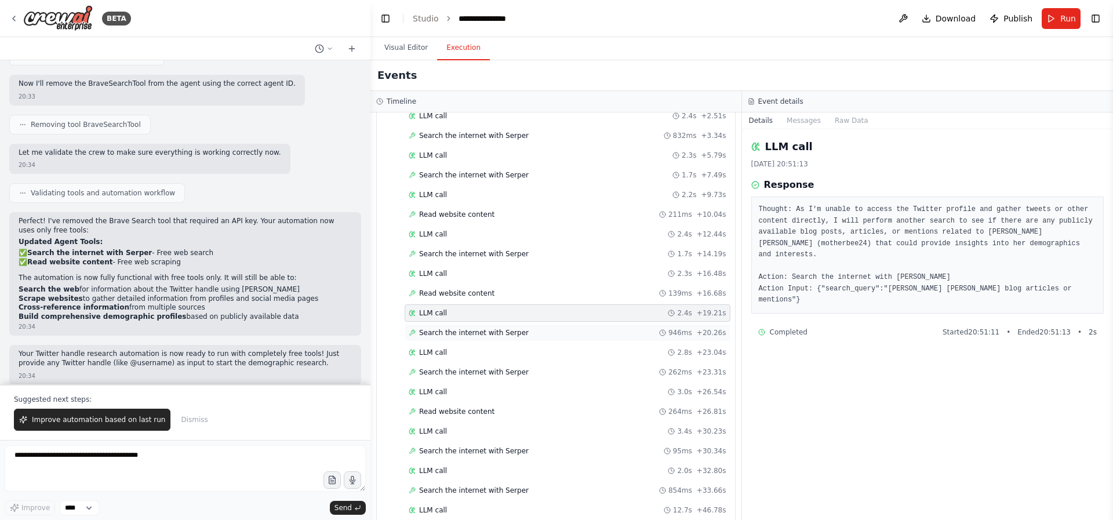
click at [440, 333] on span "Search the internet with Serper" at bounding box center [474, 332] width 110 height 9
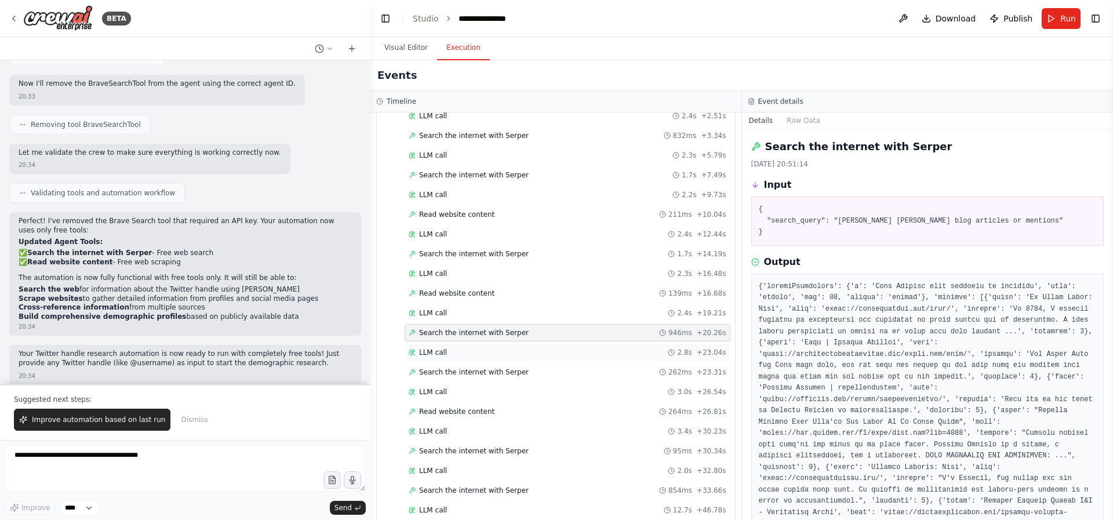
click at [491, 354] on div "LLM call 2.8s + 23.04s" at bounding box center [568, 352] width 318 height 9
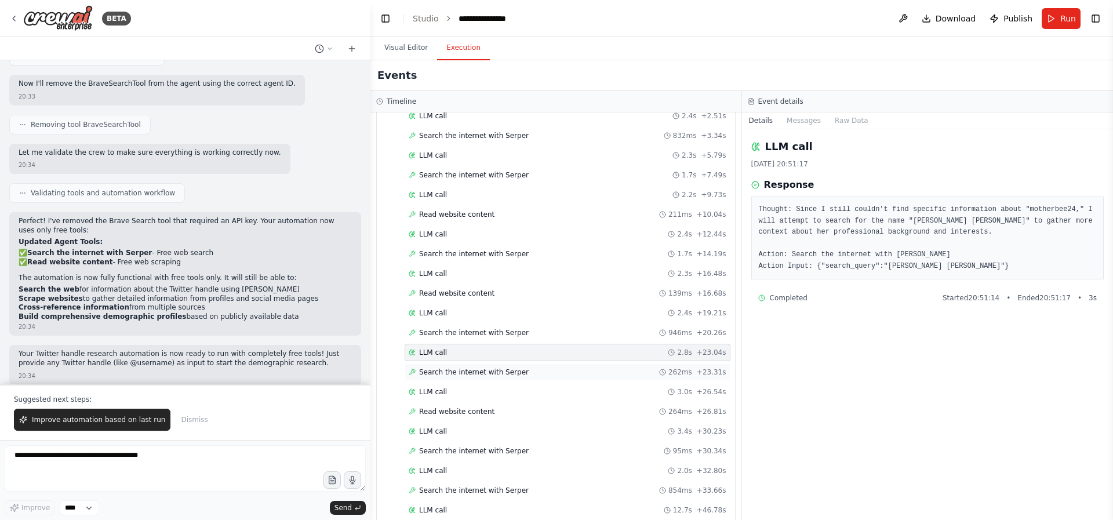
click at [492, 363] on div "Search the internet with Serper 262ms + 23.31s" at bounding box center [568, 371] width 326 height 17
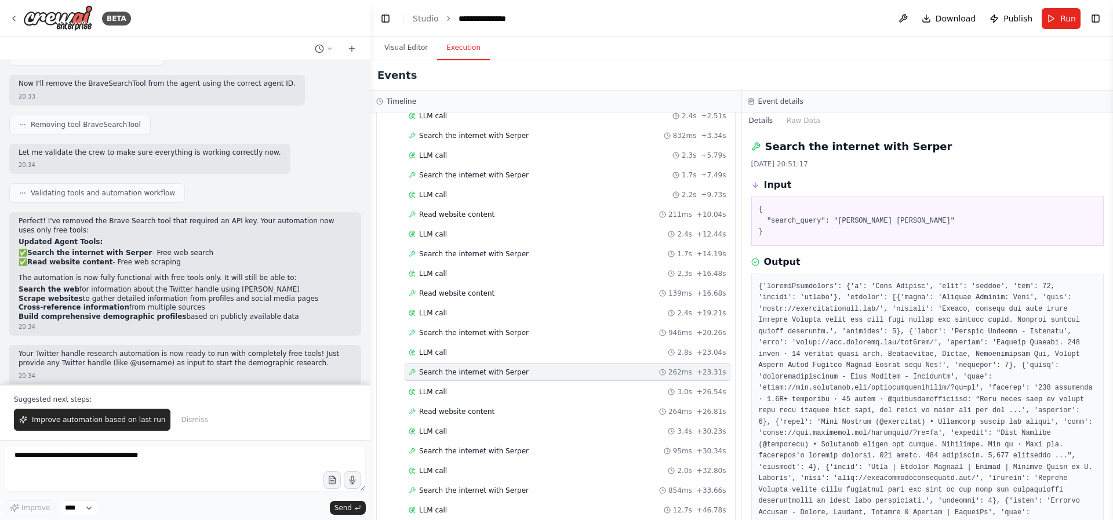
click at [490, 379] on div "Search the internet with Serper 262ms + 23.31s" at bounding box center [568, 371] width 326 height 17
click at [489, 387] on div "LLM call 3.0s + 26.54s" at bounding box center [568, 391] width 318 height 9
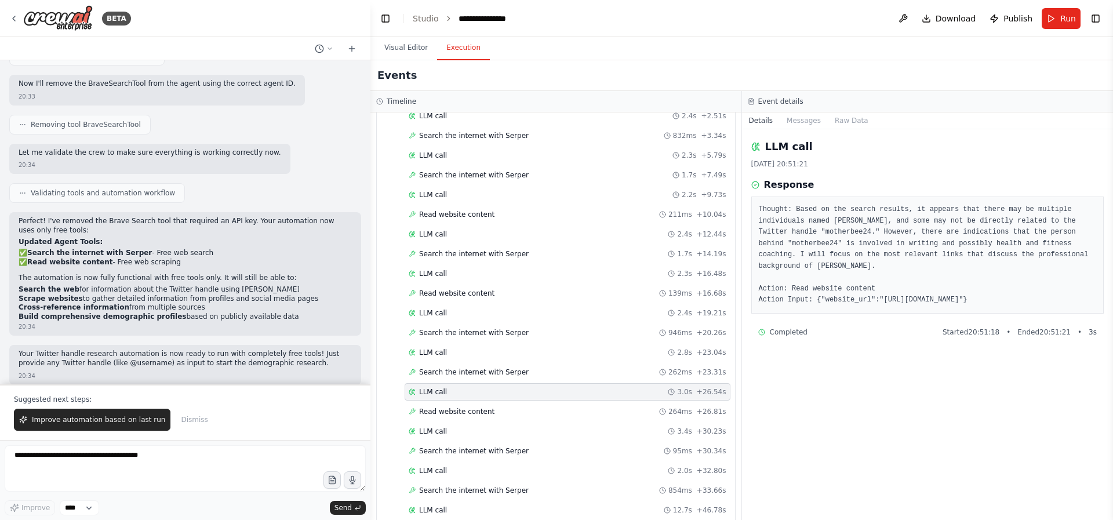
drag, startPoint x: 885, startPoint y: 297, endPoint x: 994, endPoint y: 300, distance: 109.0
click at [994, 300] on pre "Thought: Based on the search results, it appears that there may be multiple ind…" at bounding box center [928, 255] width 338 height 102
copy pre "https://deborahhawkins.com"
click at [475, 409] on span "Read website content" at bounding box center [456, 411] width 75 height 9
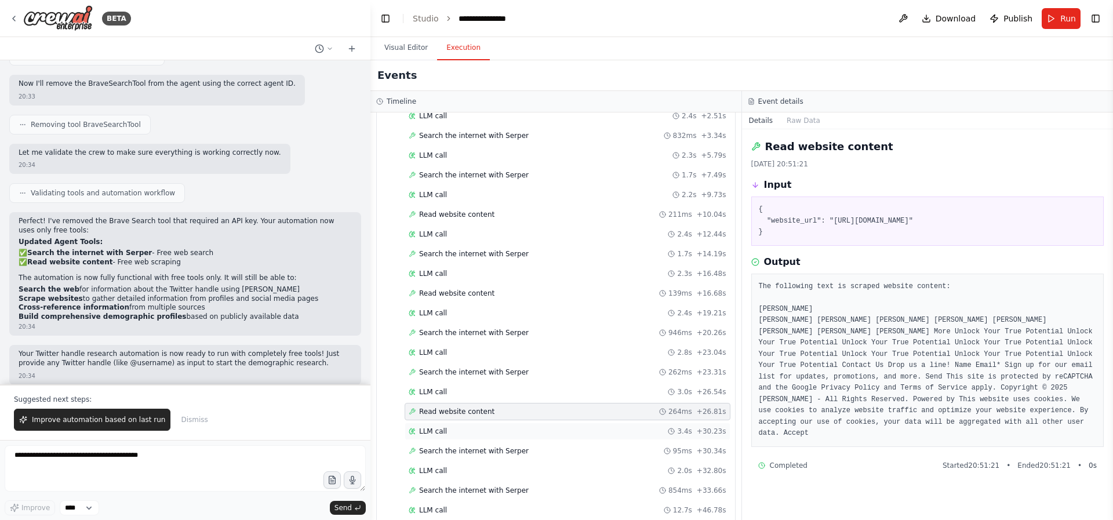
click at [461, 427] on div "LLM call 3.4s + 30.23s" at bounding box center [568, 431] width 318 height 9
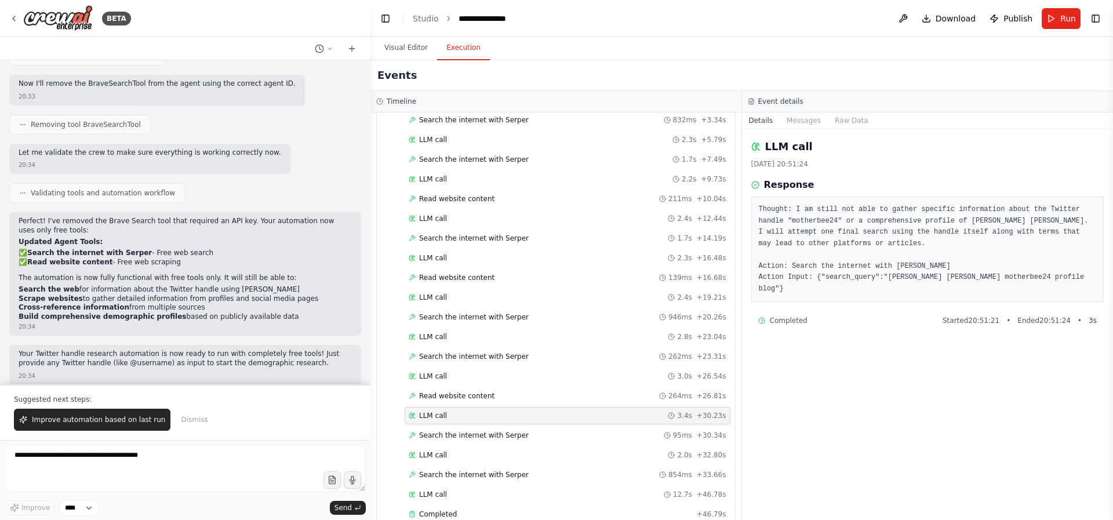
scroll to position [104, 0]
click at [459, 431] on span "Search the internet with Serper" at bounding box center [474, 433] width 110 height 9
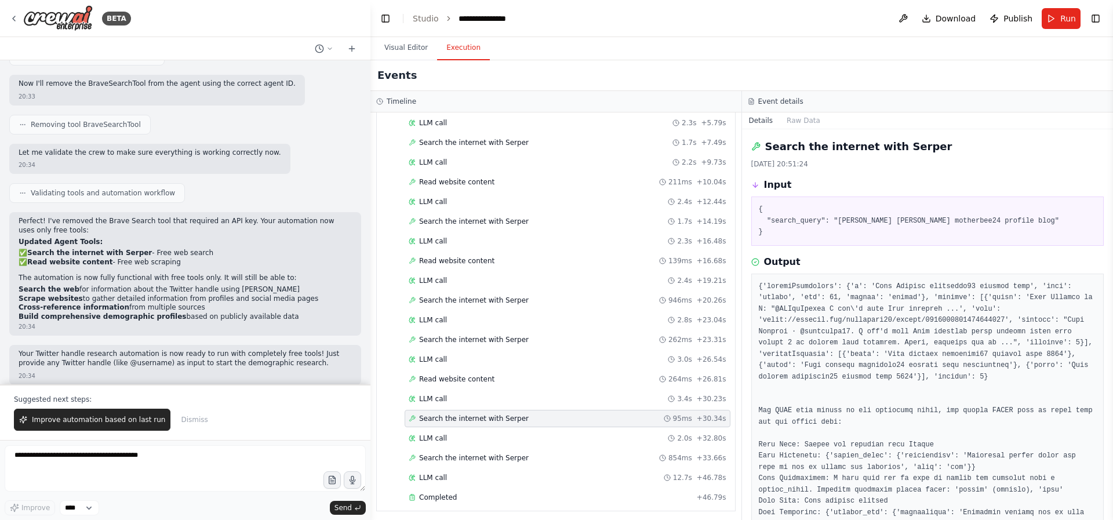
scroll to position [123, 0]
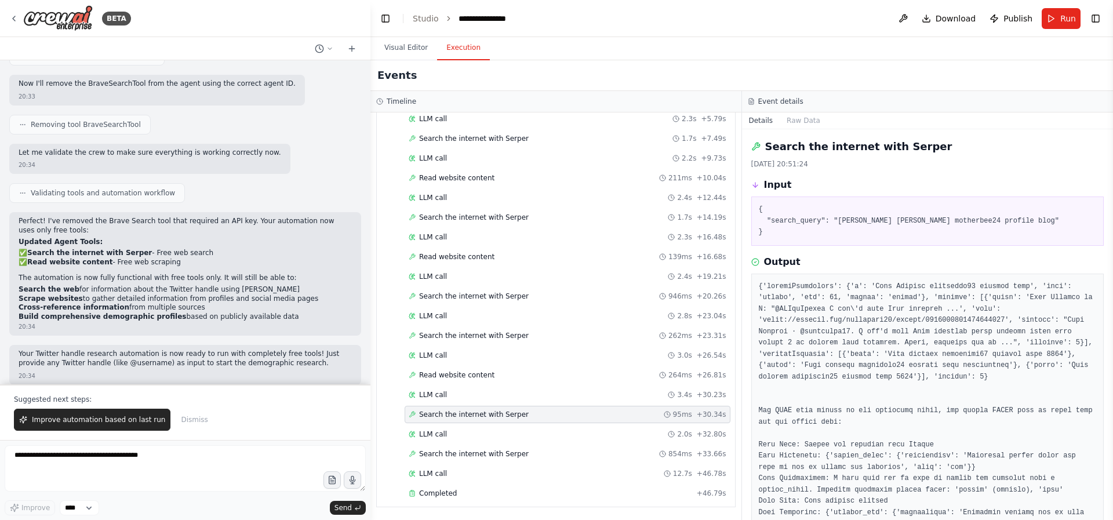
click at [459, 431] on div "LLM call 2.0s + 32.80s" at bounding box center [568, 434] width 318 height 9
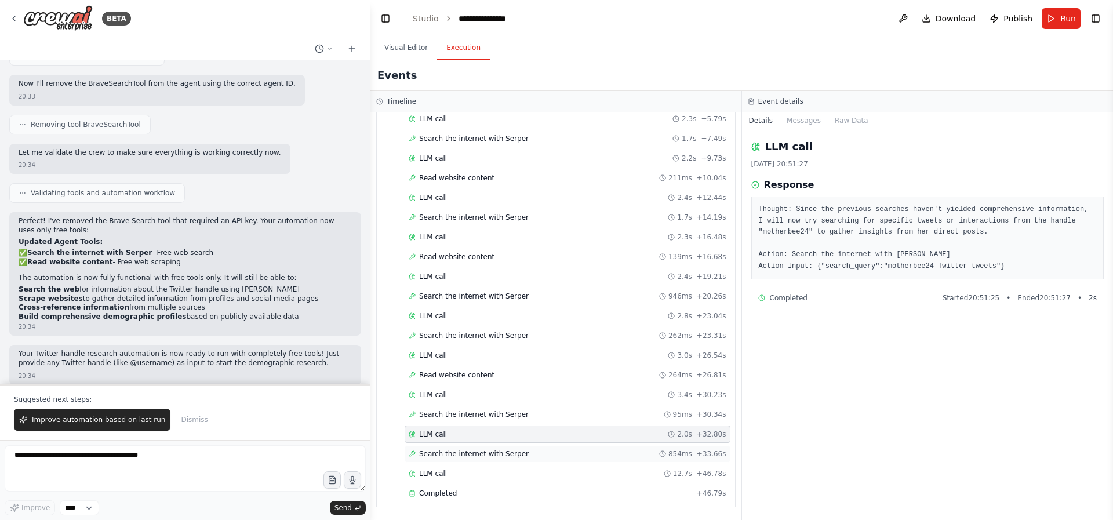
click at [459, 453] on span "Search the internet with Serper" at bounding box center [474, 453] width 110 height 9
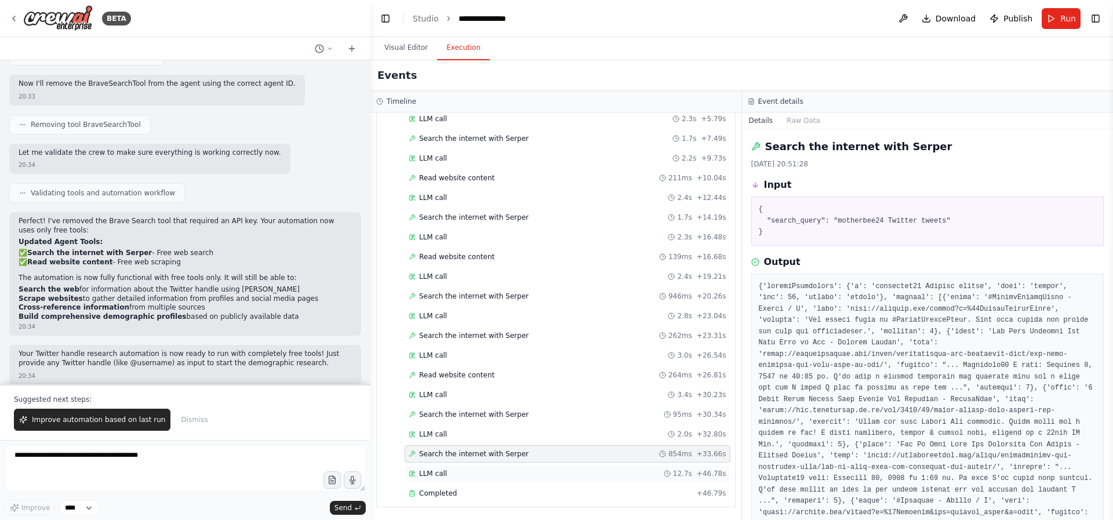
click at [468, 474] on div "LLM call 12.7s + 46.78s" at bounding box center [568, 473] width 318 height 9
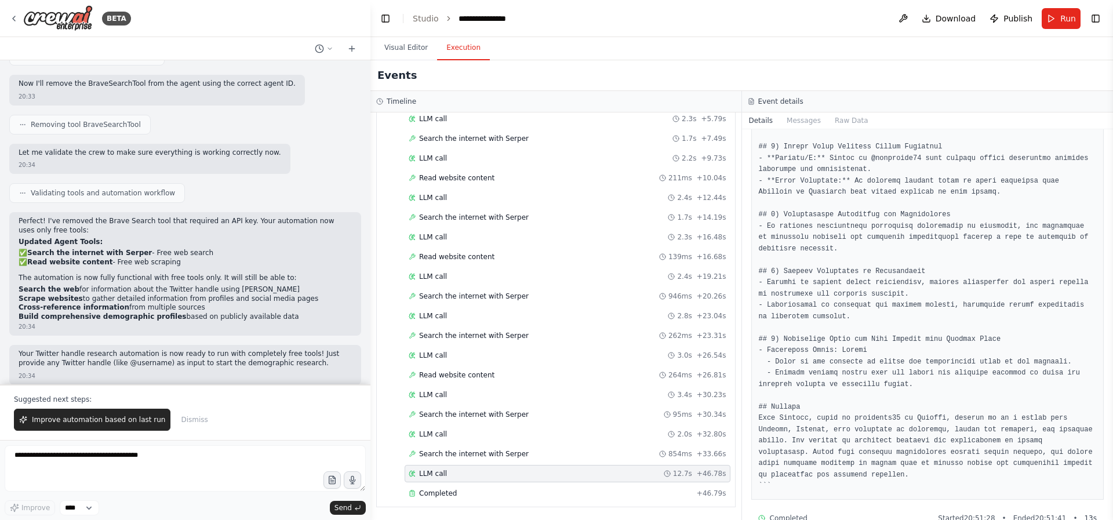
scroll to position [448, 0]
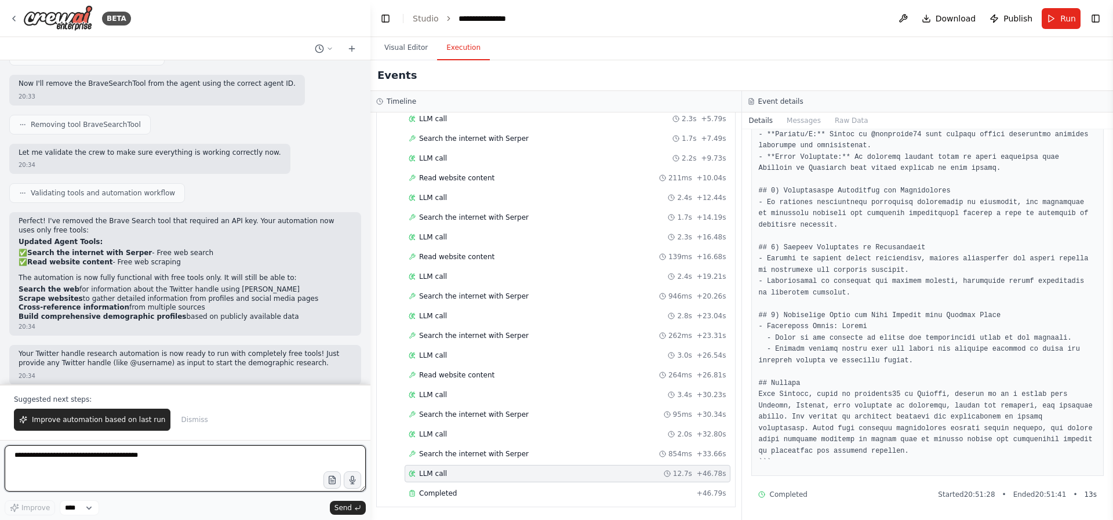
click at [129, 459] on textarea at bounding box center [185, 468] width 361 height 46
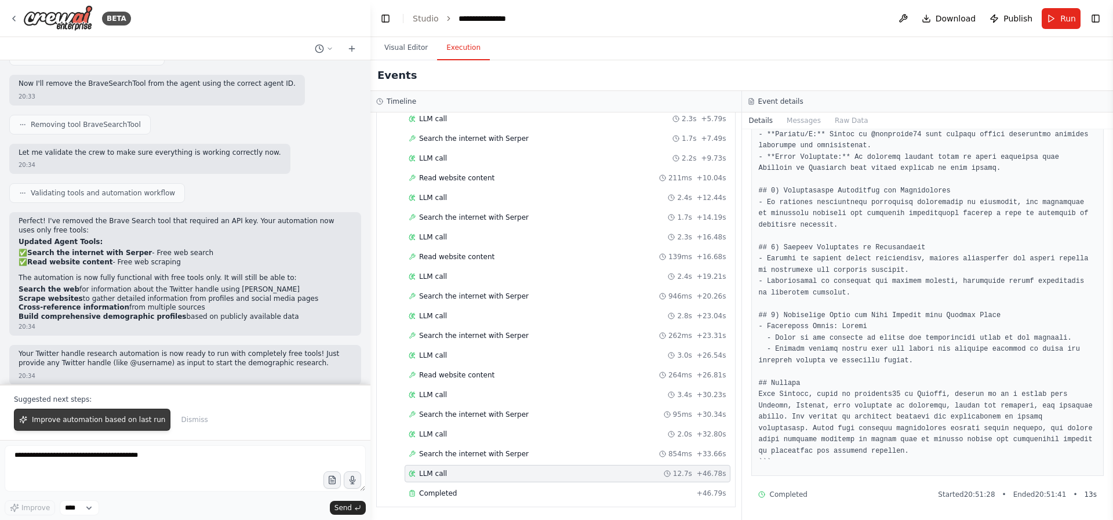
click at [97, 422] on span "Improve automation based on last run" at bounding box center [98, 419] width 133 height 9
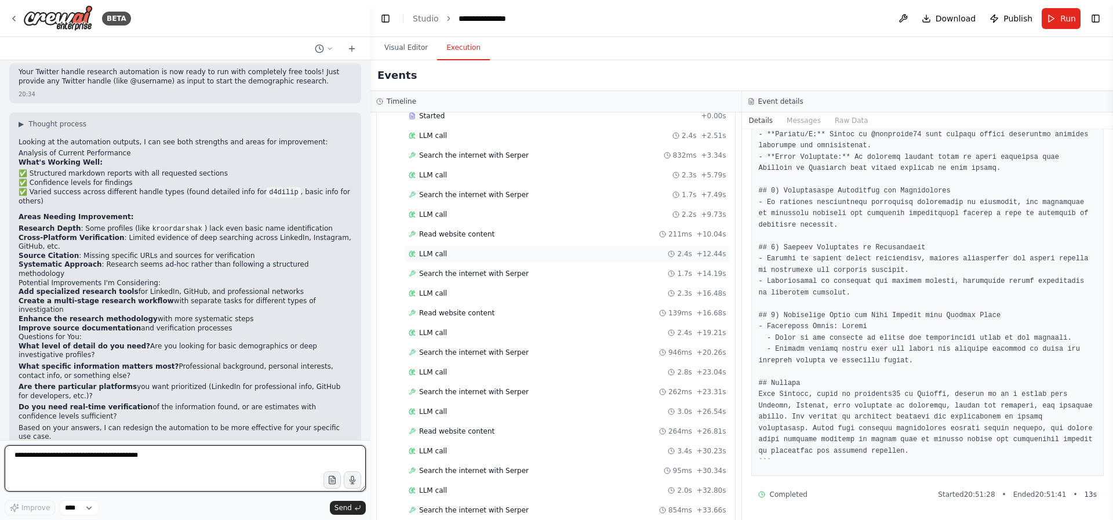
scroll to position [0, 0]
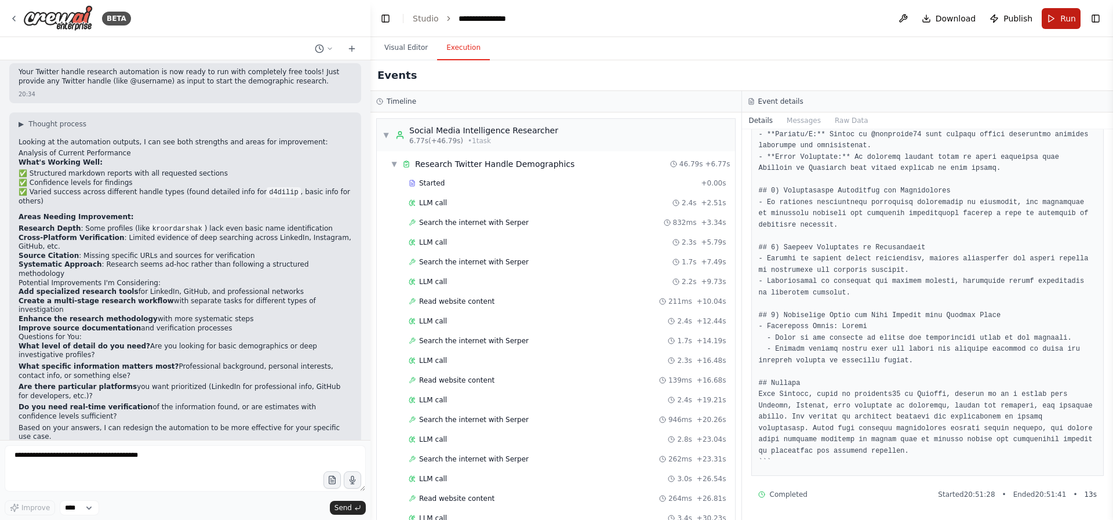
click at [1056, 19] on button "Run" at bounding box center [1061, 18] width 39 height 21
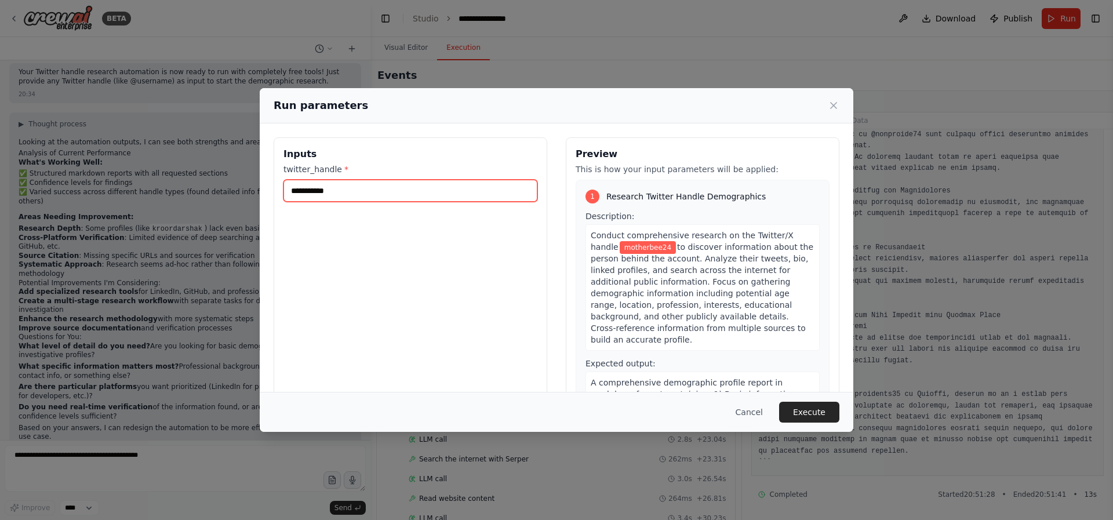
click at [327, 191] on input "**********" at bounding box center [410, 191] width 254 height 22
click at [343, 191] on input "**********" at bounding box center [410, 191] width 254 height 22
click at [304, 194] on input "**********" at bounding box center [410, 191] width 254 height 22
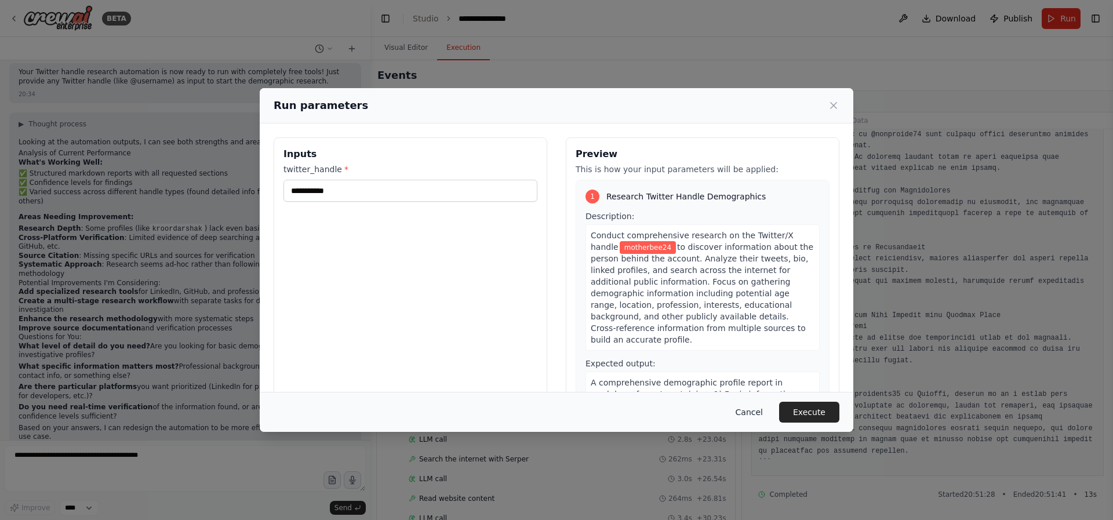
click at [758, 405] on button "Cancel" at bounding box center [749, 412] width 46 height 21
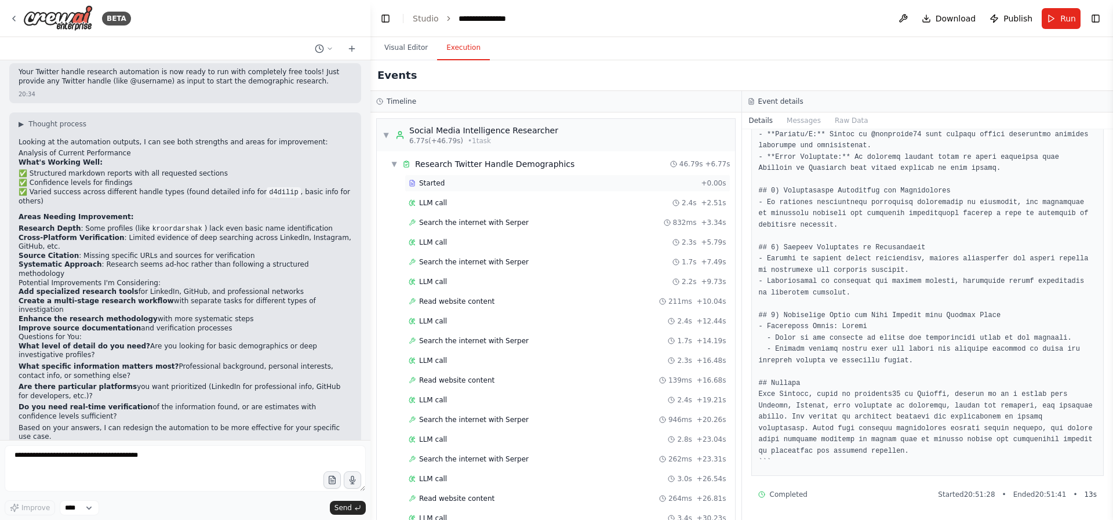
click at [475, 184] on div "Started" at bounding box center [553, 183] width 288 height 9
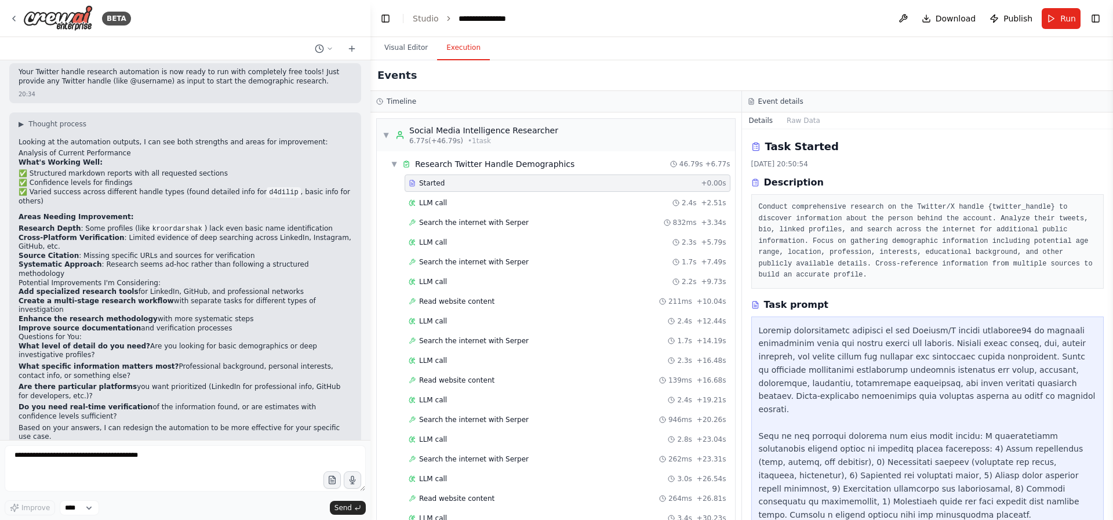
click at [843, 231] on pre "Conduct comprehensive research on the Twitter/X handle {twitter_handle} to disc…" at bounding box center [928, 241] width 338 height 79
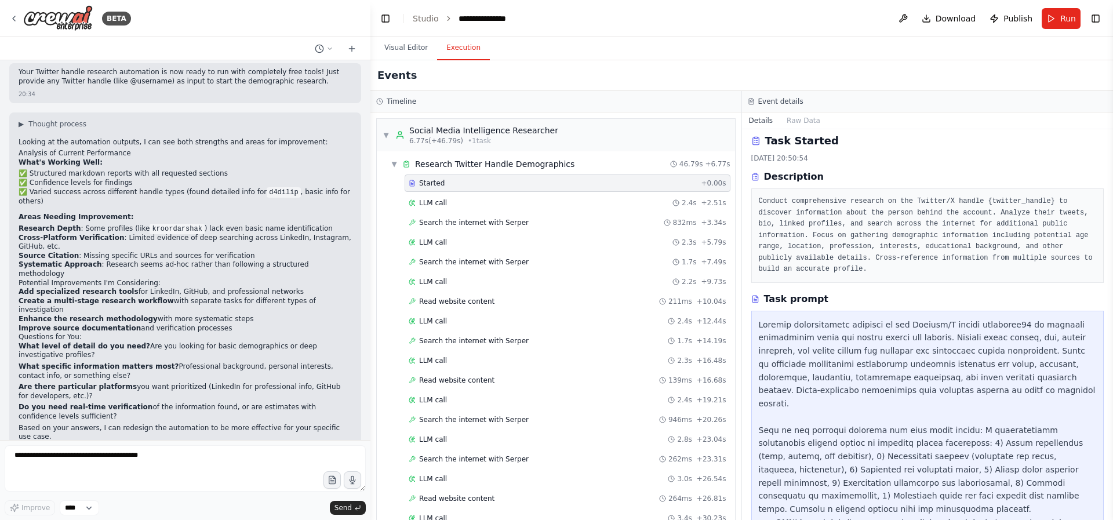
scroll to position [14, 0]
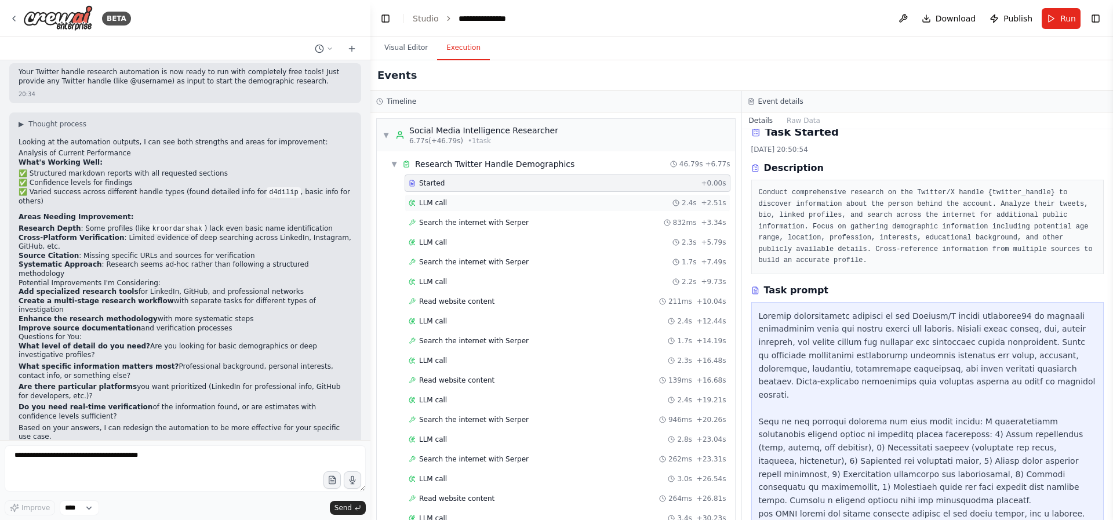
click at [454, 206] on div "LLM call 2.4s + 2.51s" at bounding box center [568, 202] width 318 height 9
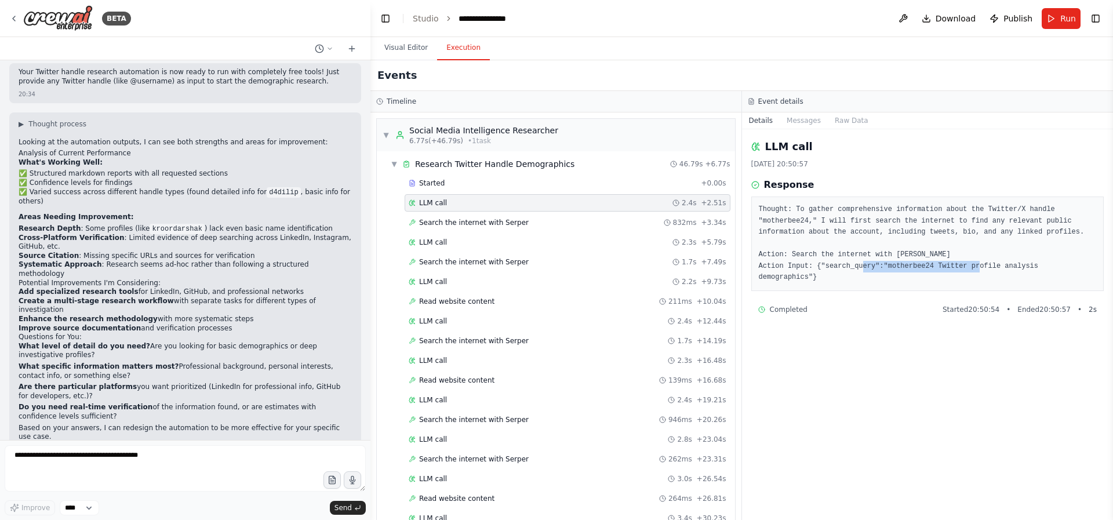
drag, startPoint x: 892, startPoint y: 265, endPoint x: 1011, endPoint y: 261, distance: 119.5
click at [1011, 261] on pre "Thought: To gather comprehensive information about the Twitter/X handle "mother…" at bounding box center [928, 243] width 338 height 79
click at [925, 263] on pre "Thought: To gather comprehensive information about the Twitter/X handle "mother…" at bounding box center [928, 243] width 338 height 79
drag, startPoint x: 939, startPoint y: 265, endPoint x: 812, endPoint y: 275, distance: 127.9
click at [812, 275] on pre "Thought: To gather comprehensive information about the Twitter/X handle "mother…" at bounding box center [928, 243] width 338 height 79
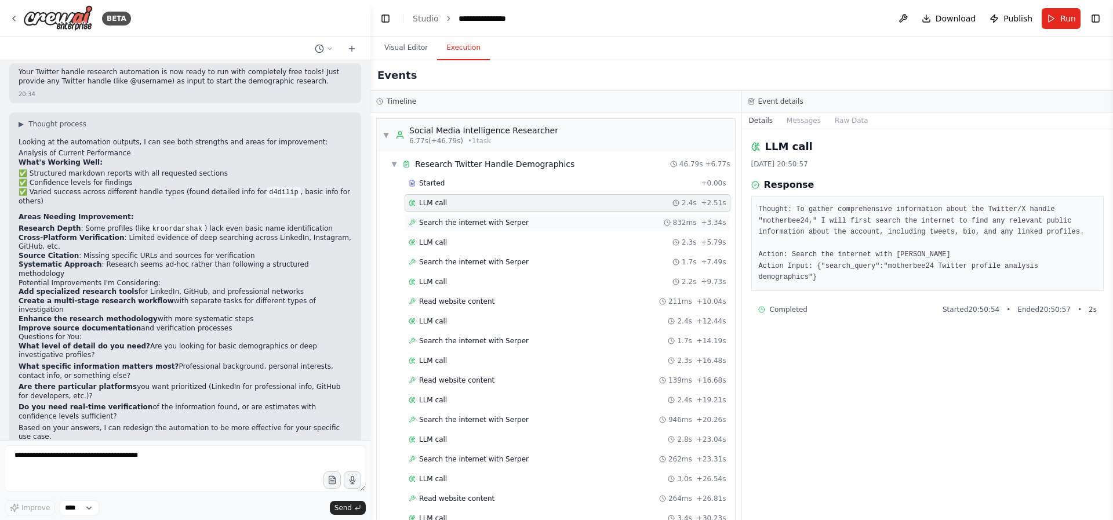
click at [464, 227] on span "Search the internet with Serper" at bounding box center [474, 222] width 110 height 9
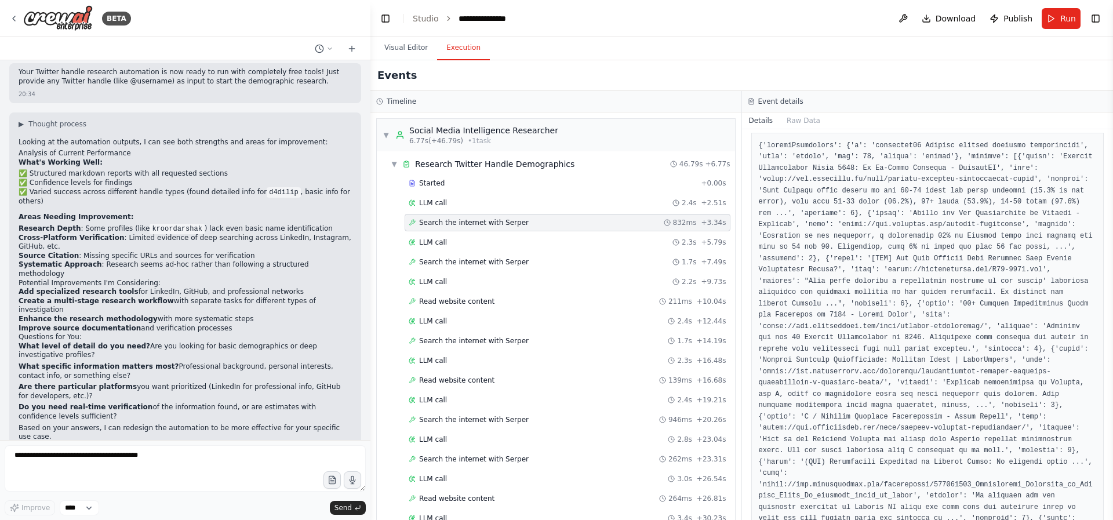
scroll to position [181, 0]
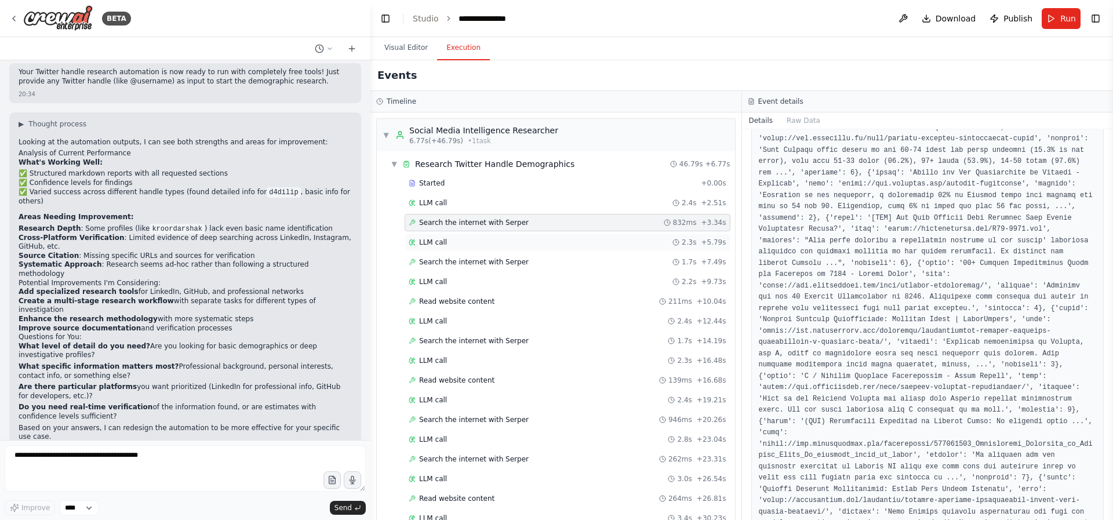
click at [432, 240] on span "LLM call" at bounding box center [433, 242] width 28 height 9
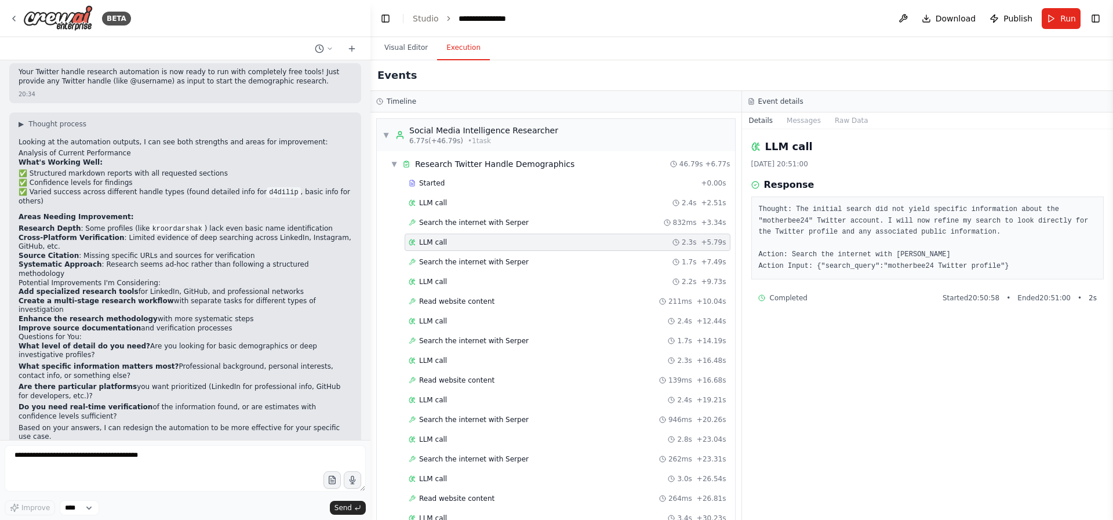
click at [819, 260] on pre "Thought: The initial search did not yield specific information about the "mothe…" at bounding box center [928, 238] width 338 height 68
drag, startPoint x: 999, startPoint y: 267, endPoint x: 889, endPoint y: 267, distance: 110.1
click at [889, 267] on pre "Thought: The initial search did not yield specific information about the "mothe…" at bounding box center [928, 238] width 338 height 68
click at [468, 263] on span "Search the internet with Serper" at bounding box center [474, 261] width 110 height 9
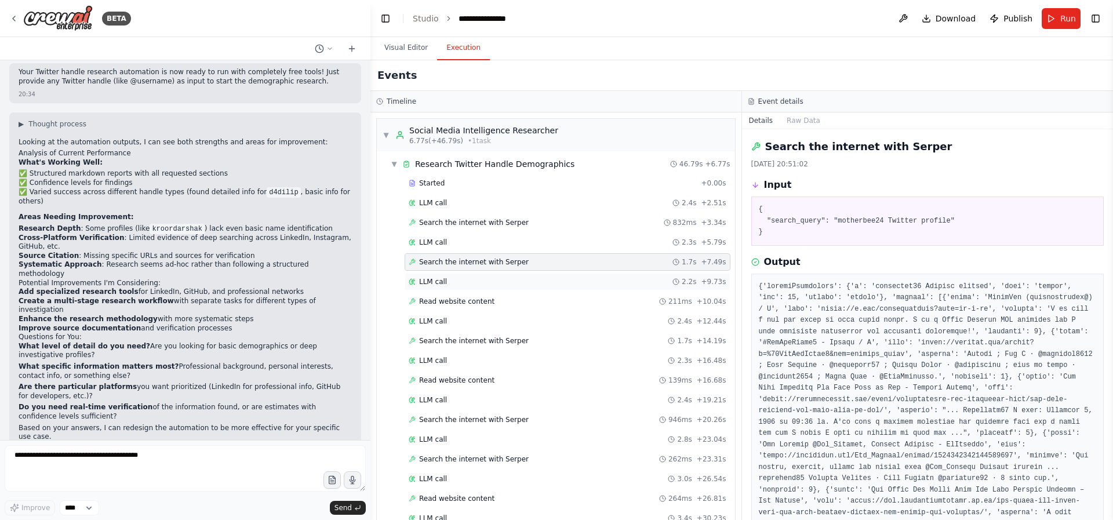
click at [448, 286] on div "LLM call 2.2s + 9.73s" at bounding box center [568, 281] width 326 height 17
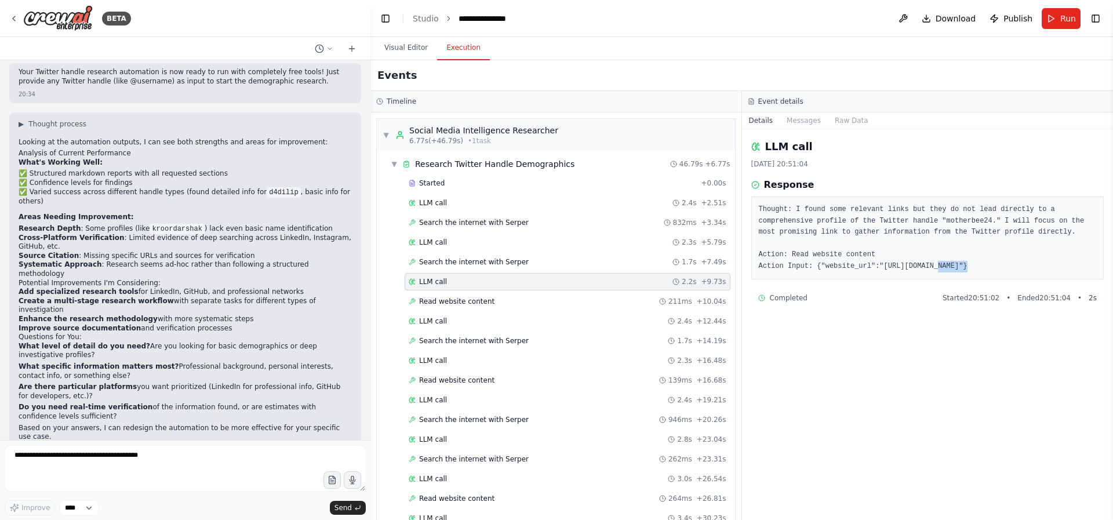
drag, startPoint x: 937, startPoint y: 265, endPoint x: 969, endPoint y: 265, distance: 31.9
click at [969, 265] on pre "Thought: I found some relevant links but they do not lead directly to a compreh…" at bounding box center [928, 238] width 338 height 68
click at [1003, 267] on pre "Thought: I found some relevant links but they do not lead directly to a compreh…" at bounding box center [928, 238] width 338 height 68
click at [972, 265] on pre "Thought: I found some relevant links but they do not lead directly to a compreh…" at bounding box center [928, 238] width 338 height 68
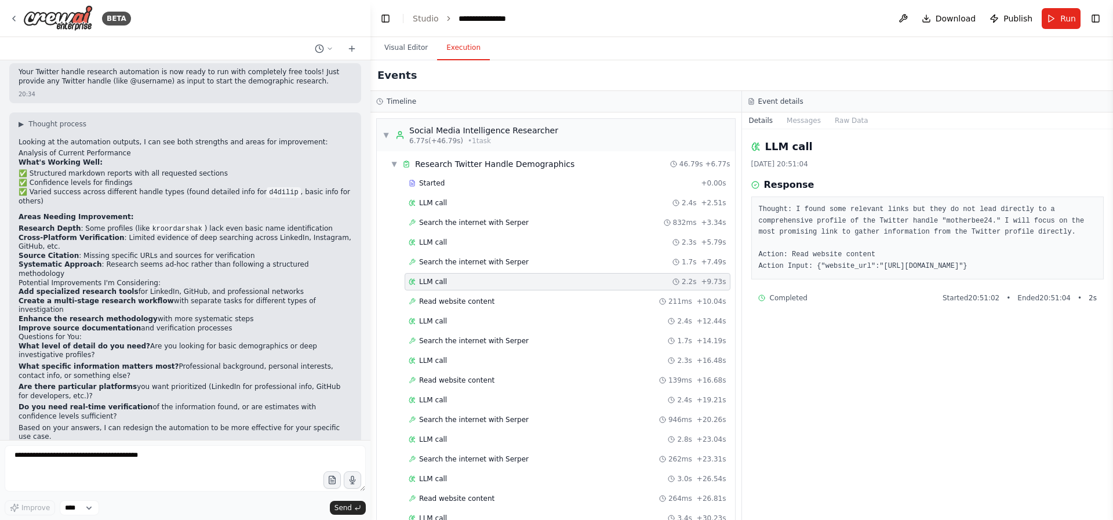
click at [485, 291] on div "Started + 0.00s LLM call 2.4s + 2.51s Search the internet with Serper 832ms + 3…" at bounding box center [560, 400] width 349 height 453
click at [485, 297] on span "Read website content" at bounding box center [456, 301] width 75 height 9
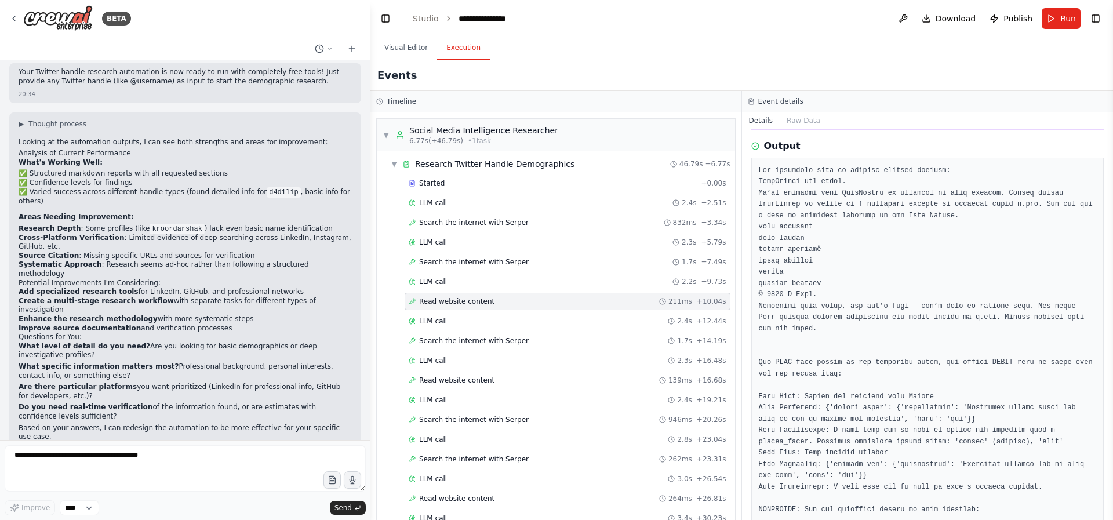
scroll to position [157, 0]
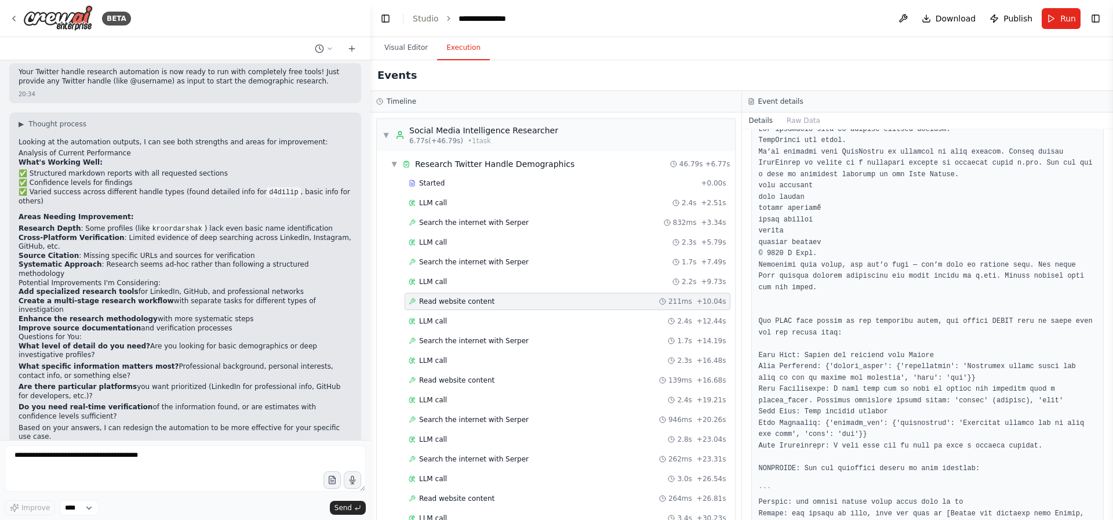
click at [499, 330] on div "Started + 0.00s LLM call 2.4s + 2.51s Search the internet with Serper 832ms + 3…" at bounding box center [560, 400] width 349 height 453
click at [512, 343] on span "Search the internet with Serper" at bounding box center [474, 340] width 110 height 9
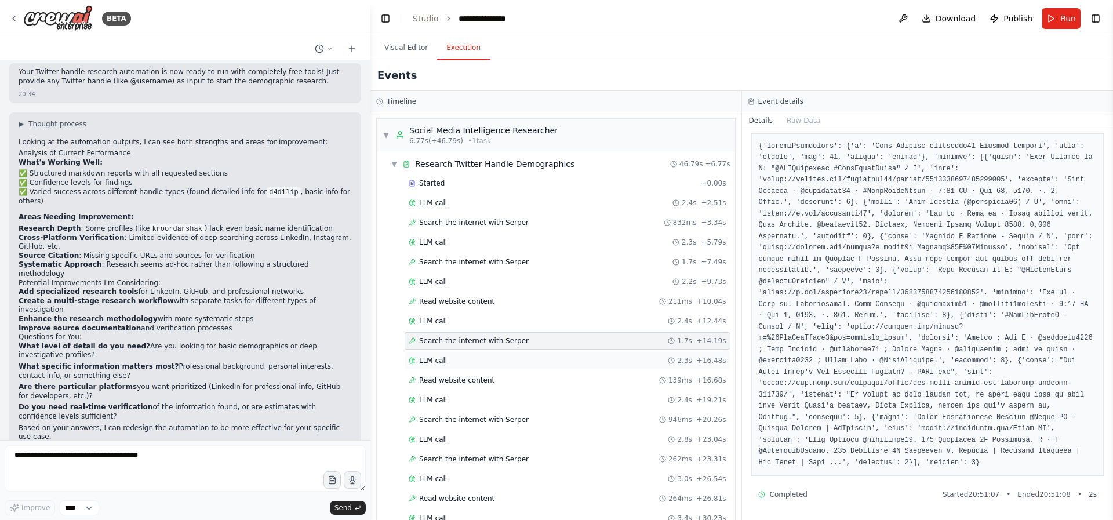
click at [432, 361] on span "LLM call" at bounding box center [433, 360] width 28 height 9
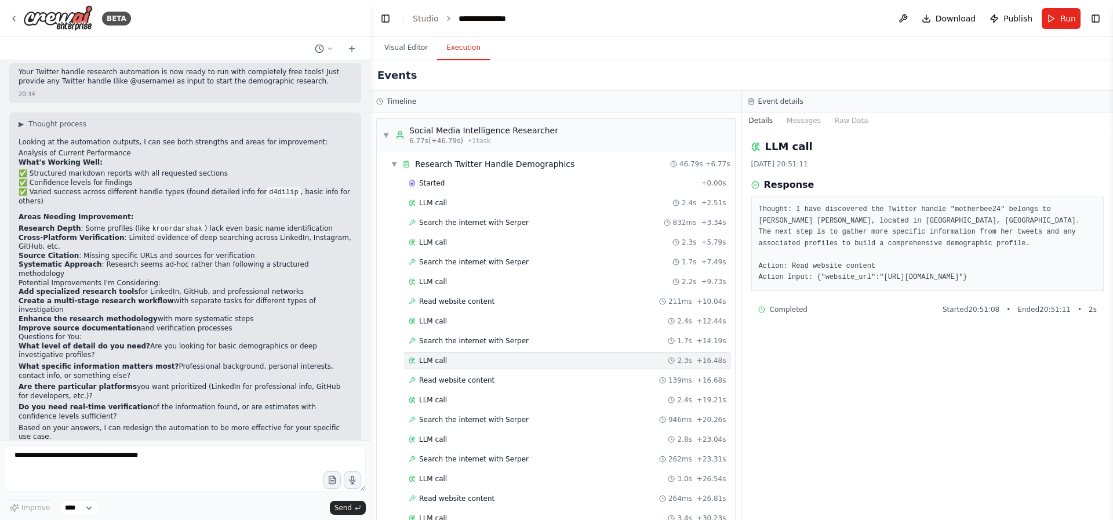
click at [962, 278] on pre "Thought: I have discovered the Twitter handle "motherbee24" belongs to Debs Haw…" at bounding box center [928, 243] width 338 height 79
click at [471, 383] on span "Read website content" at bounding box center [456, 380] width 75 height 9
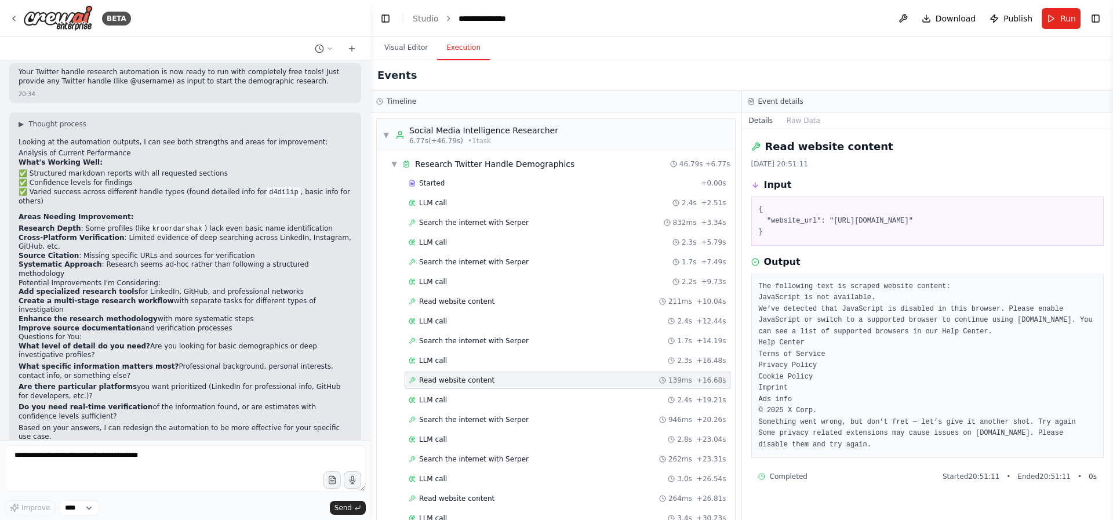
click at [920, 220] on pre "{ "website_url": "https://x.com/motherbee24" }" at bounding box center [928, 221] width 338 height 34
copy pre "motherbee24"
click at [482, 405] on div "LLM call 2.4s + 19.21s" at bounding box center [568, 399] width 326 height 17
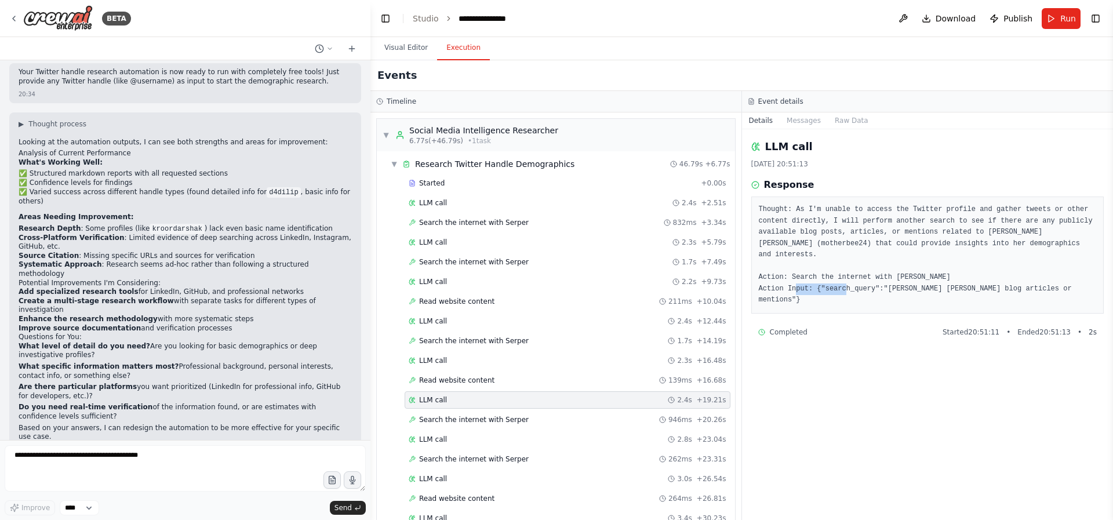
drag, startPoint x: 887, startPoint y: 275, endPoint x: 937, endPoint y: 275, distance: 50.4
click at [937, 275] on pre "Thought: As I'm unable to access the Twitter profile and gather tweets or other…" at bounding box center [928, 255] width 338 height 102
click at [1020, 273] on pre "Thought: As I'm unable to access the Twitter profile and gather tweets or other…" at bounding box center [928, 255] width 338 height 102
click at [482, 420] on span "Search the internet with Serper" at bounding box center [474, 419] width 110 height 9
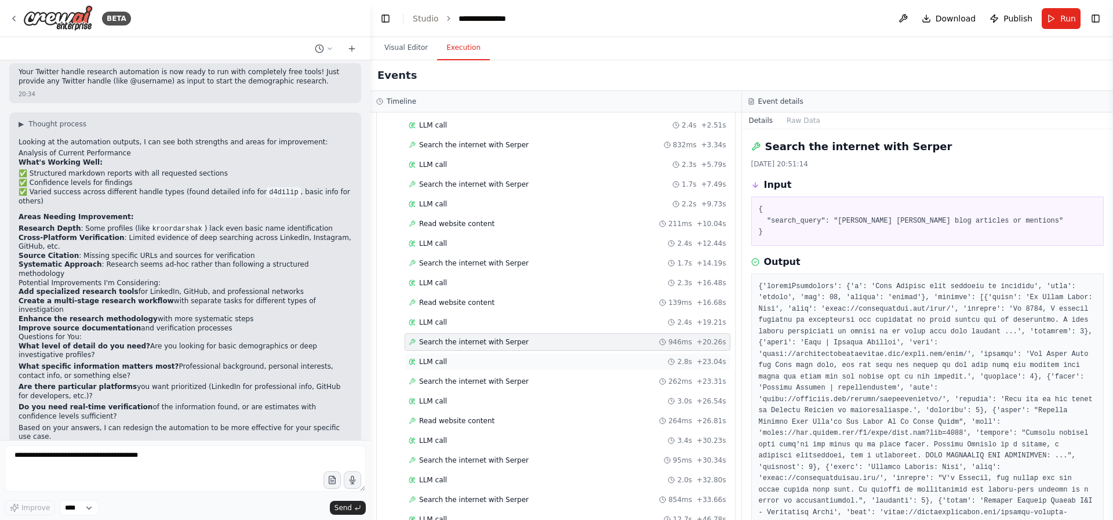
scroll to position [79, 0]
click at [433, 344] on span "Search the internet with Serper" at bounding box center [474, 340] width 110 height 9
click at [445, 356] on span "LLM call" at bounding box center [433, 360] width 28 height 9
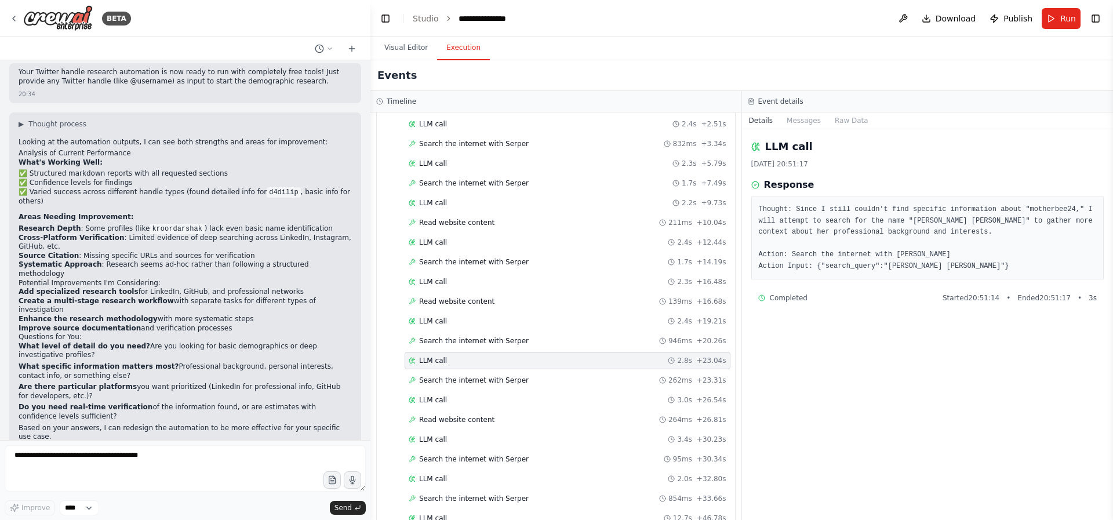
drag, startPoint x: 898, startPoint y: 268, endPoint x: 931, endPoint y: 270, distance: 33.1
click at [931, 270] on pre "Thought: Since I still couldn't find specific information about "motherbee24," …" at bounding box center [928, 238] width 338 height 68
click at [483, 390] on div "Started + 0.00s LLM call 2.4s + 2.51s Search the internet with Serper 832ms + 3…" at bounding box center [560, 322] width 349 height 453
click at [487, 379] on span "Search the internet with Serper" at bounding box center [474, 380] width 110 height 9
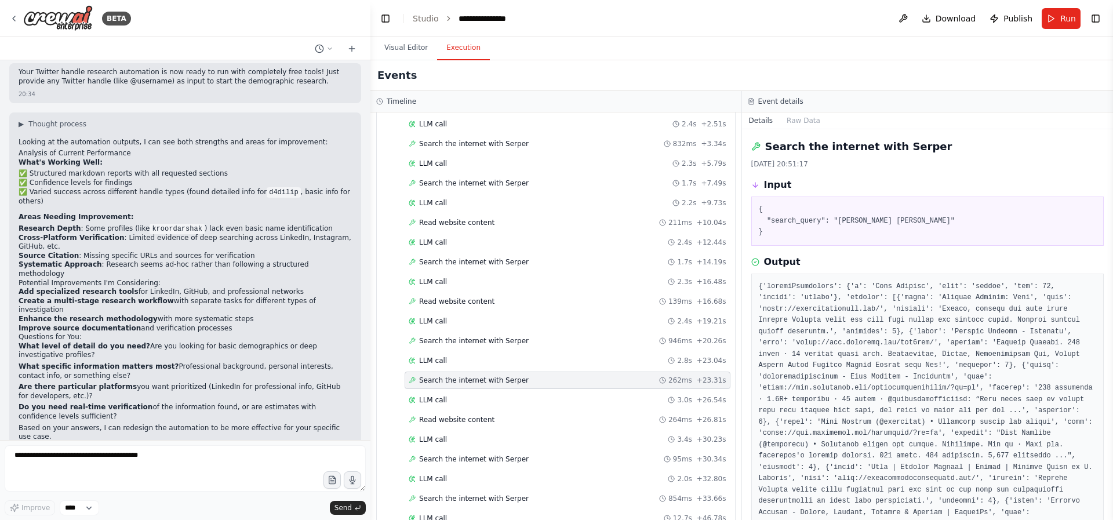
click at [478, 387] on div "Search the internet with Serper 262ms + 23.31s" at bounding box center [568, 380] width 326 height 17
click at [472, 393] on div "LLM call 3.0s + 26.54s" at bounding box center [568, 399] width 326 height 17
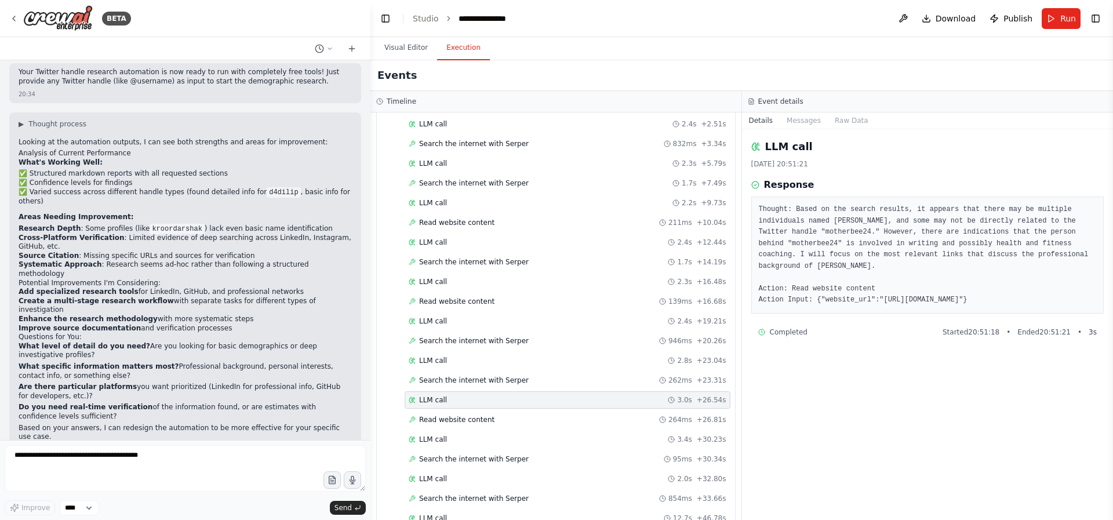
click at [983, 276] on pre "Thought: Based on the search results, it appears that there may be multiple ind…" at bounding box center [928, 255] width 338 height 102
drag, startPoint x: 918, startPoint y: 298, endPoint x: 1005, endPoint y: 298, distance: 87.0
click at [1005, 298] on pre "Thought: Based on the search results, it appears that there may be multiple ind…" at bounding box center [928, 255] width 338 height 102
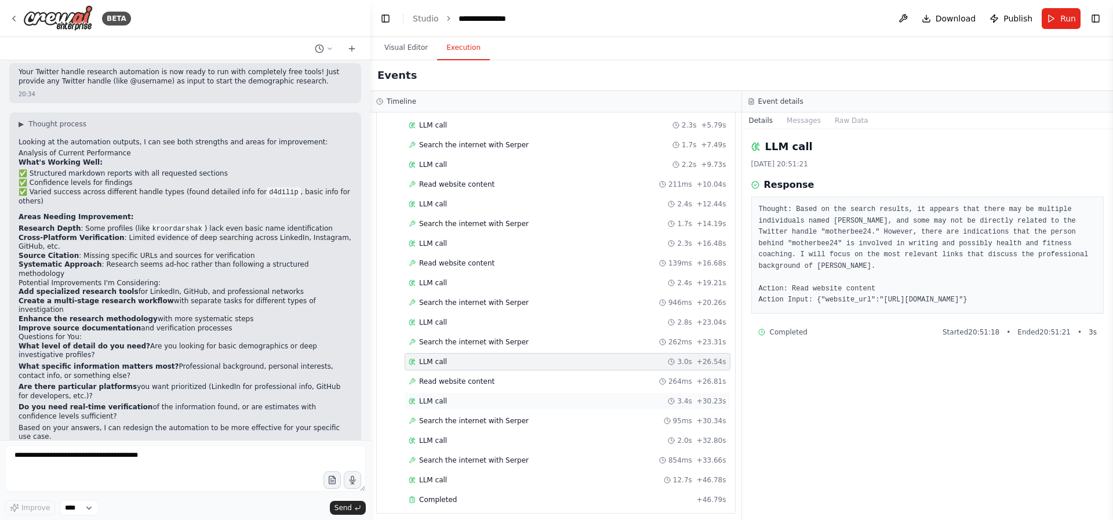
scroll to position [123, 0]
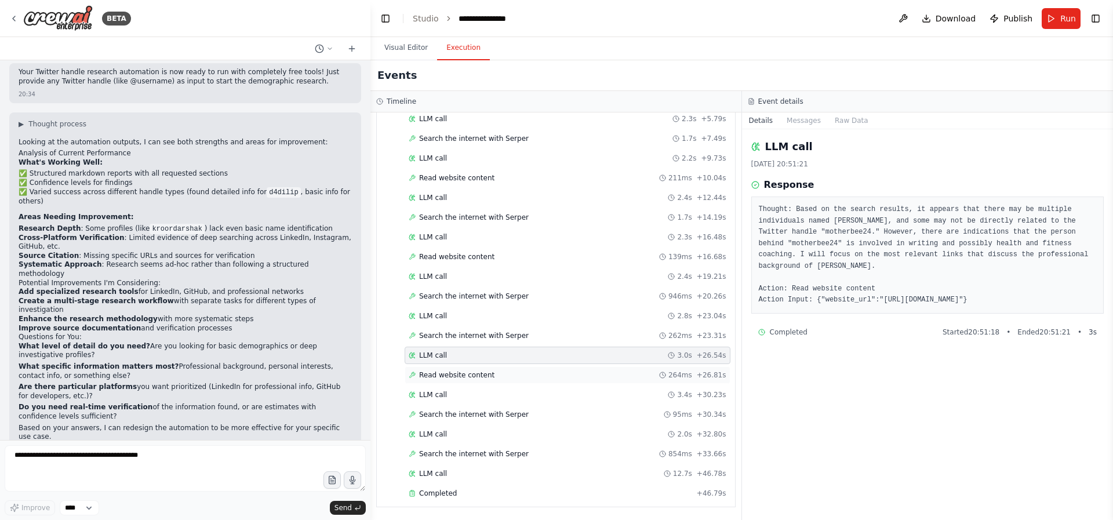
click at [473, 374] on span "Read website content" at bounding box center [456, 374] width 75 height 9
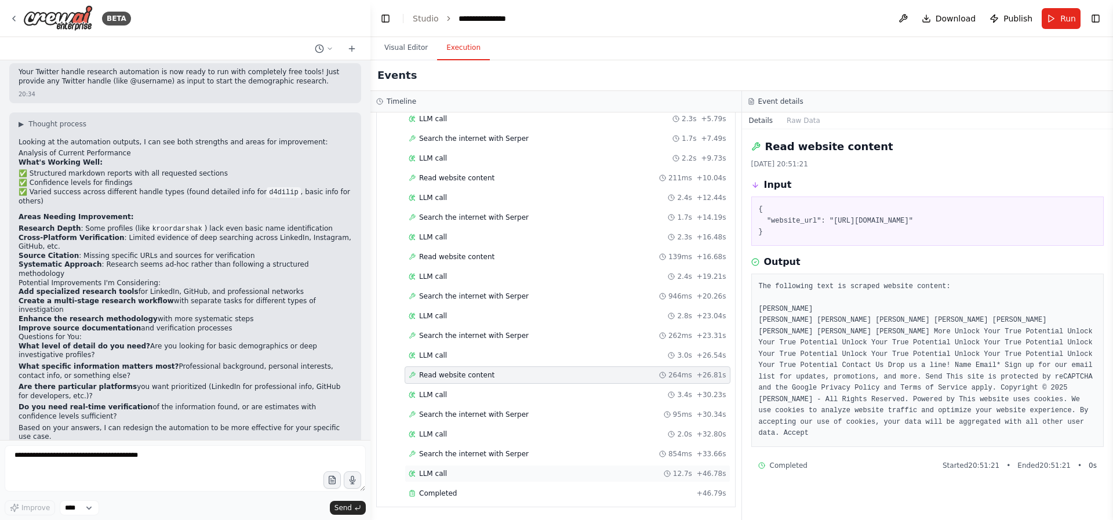
click at [447, 469] on div "LLM call 12.7s + 46.78s" at bounding box center [568, 473] width 318 height 9
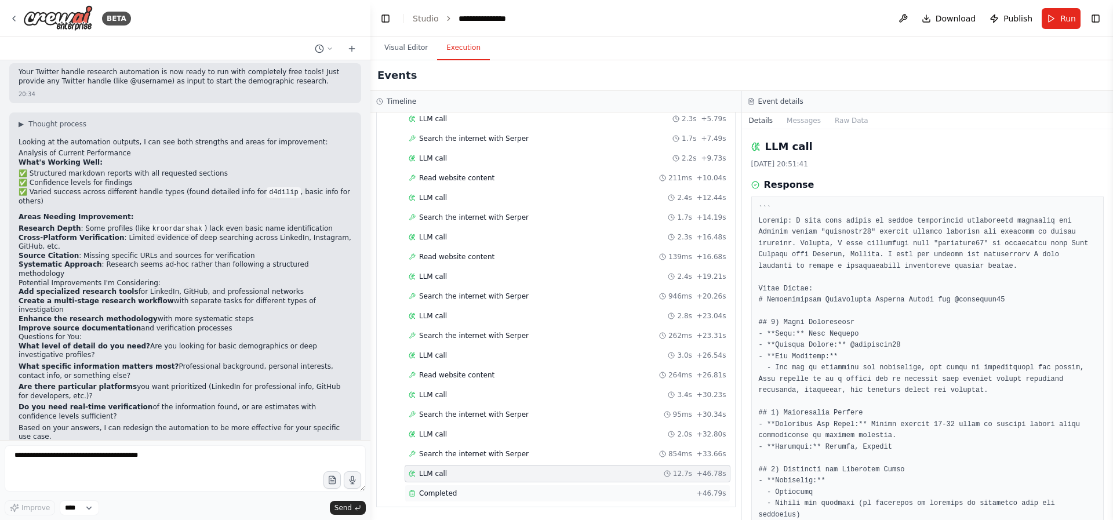
click at [449, 489] on span "Completed" at bounding box center [438, 493] width 38 height 9
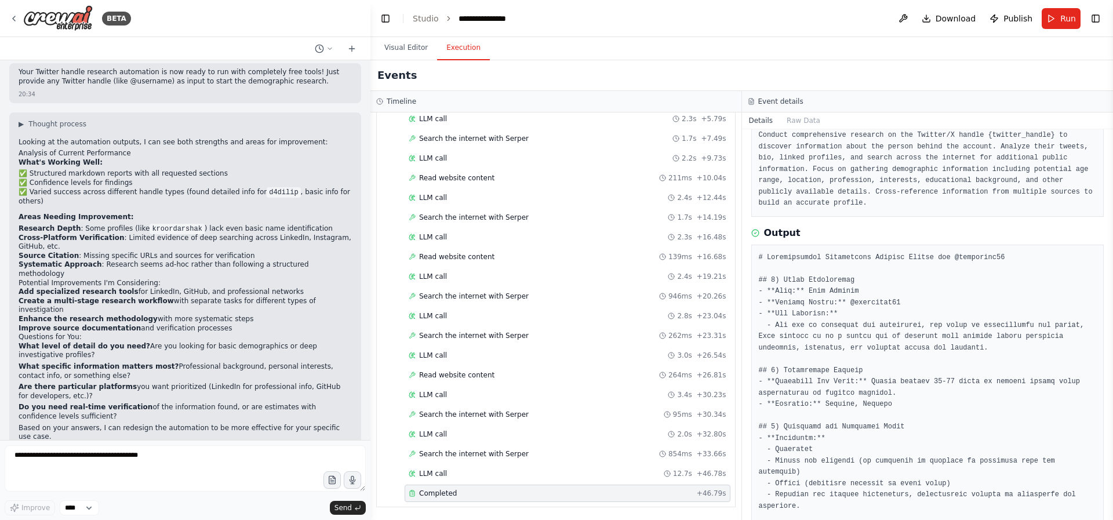
scroll to position [79, 0]
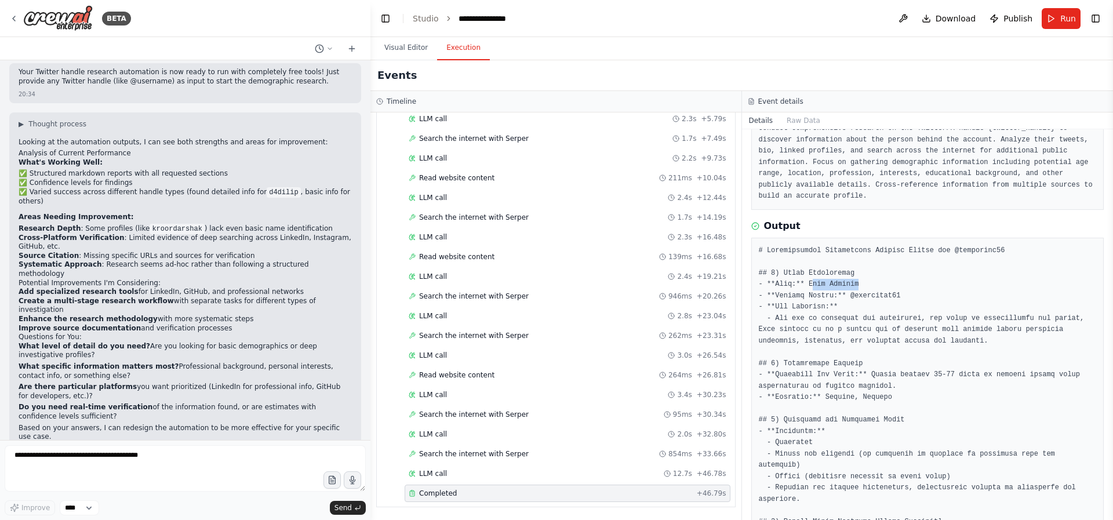
drag, startPoint x: 811, startPoint y: 284, endPoint x: 892, endPoint y: 286, distance: 81.2
drag, startPoint x: 777, startPoint y: 317, endPoint x: 860, endPoint y: 319, distance: 82.3
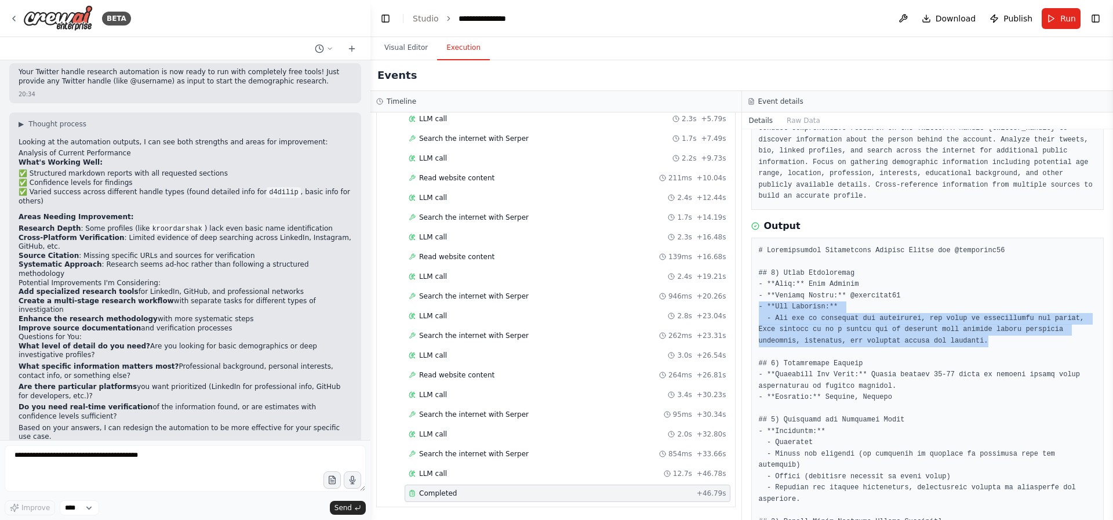
drag, startPoint x: 752, startPoint y: 310, endPoint x: 1048, endPoint y: 338, distance: 297.6
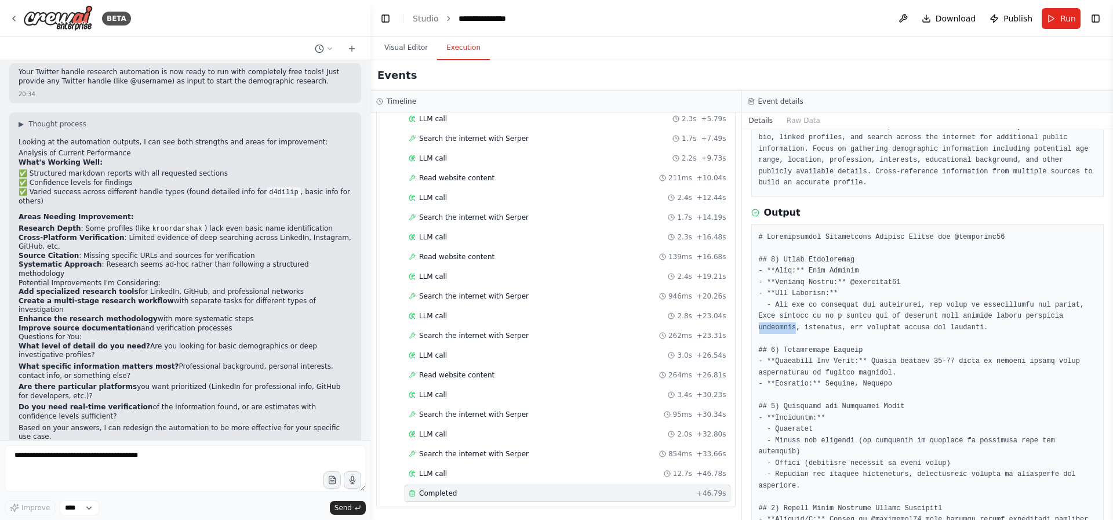
scroll to position [102, 0]
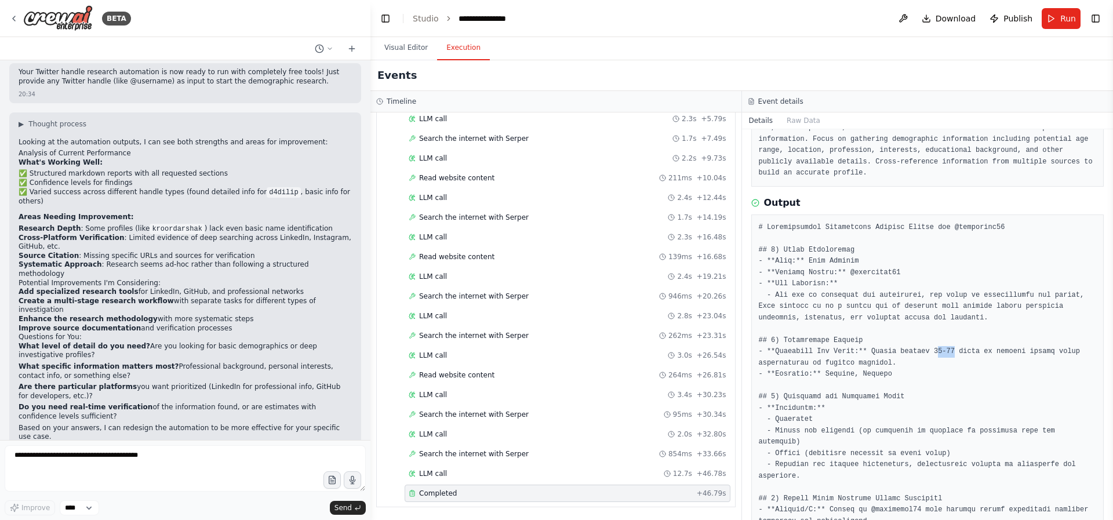
drag, startPoint x: 955, startPoint y: 352, endPoint x: 939, endPoint y: 351, distance: 16.3
click at [939, 351] on pre at bounding box center [928, 527] width 338 height 610
drag, startPoint x: 827, startPoint y: 374, endPoint x: 894, endPoint y: 373, distance: 67.2
click at [894, 373] on pre at bounding box center [928, 527] width 338 height 610
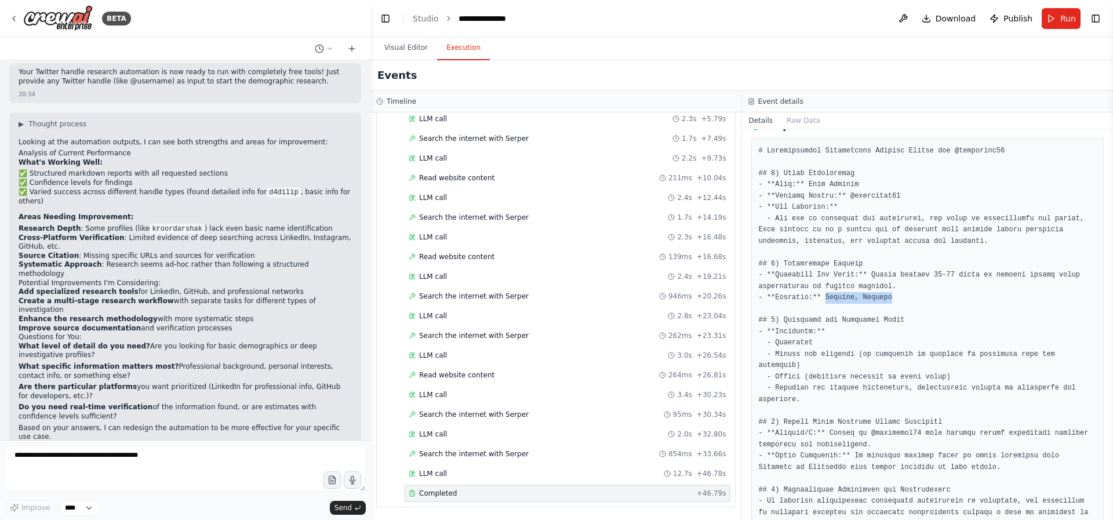
scroll to position [180, 0]
click at [792, 343] on pre at bounding box center [928, 449] width 338 height 610
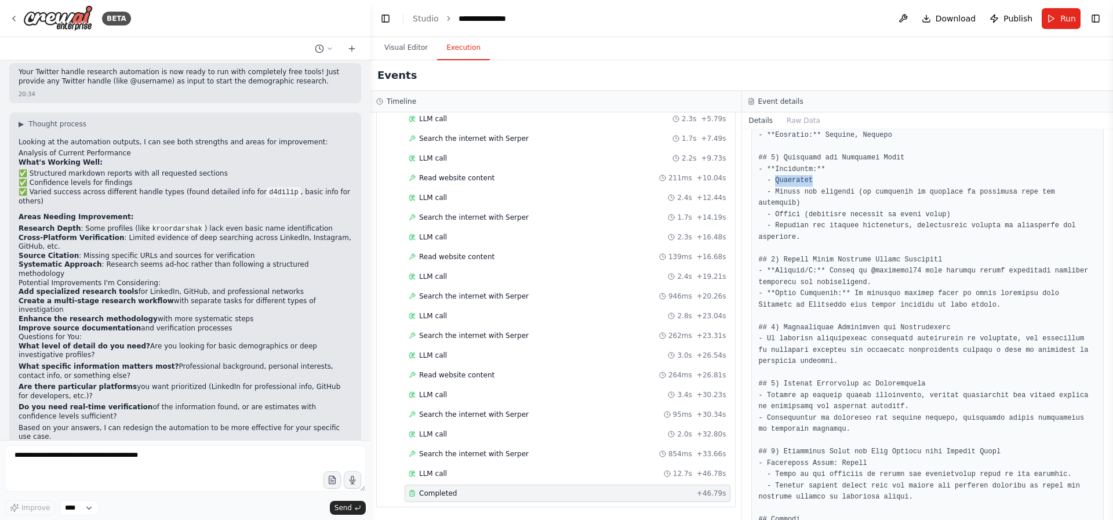
scroll to position [341, 0]
click at [920, 328] on pre at bounding box center [928, 288] width 338 height 610
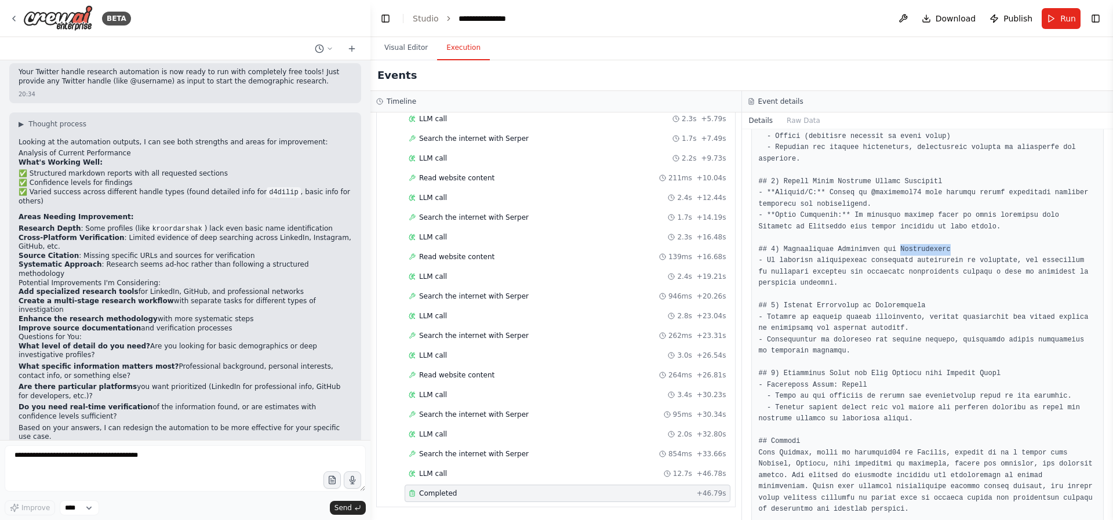
scroll to position [441, 0]
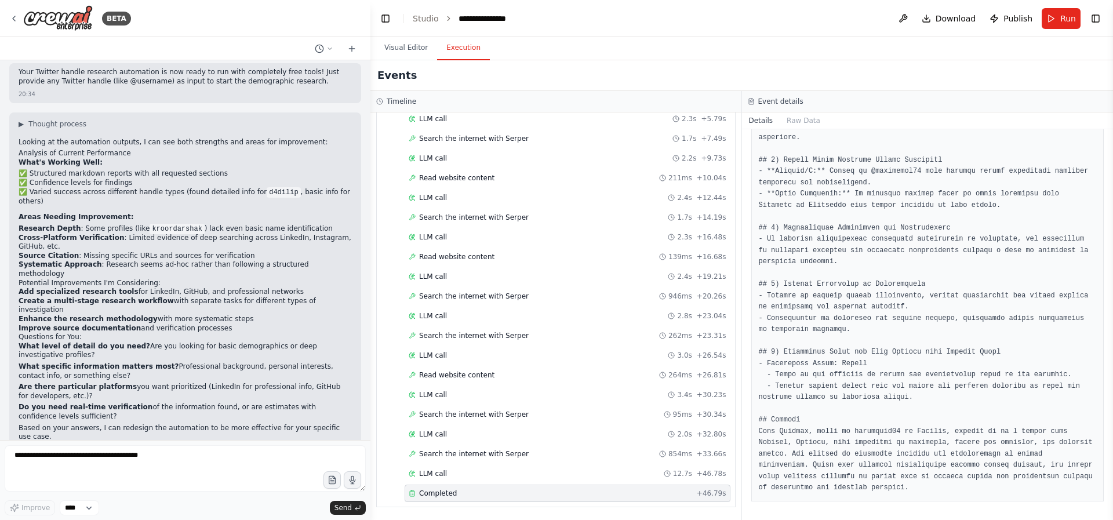
drag, startPoint x: 840, startPoint y: 364, endPoint x: 903, endPoint y: 361, distance: 62.7
click at [903, 361] on pre at bounding box center [928, 188] width 338 height 610
click at [900, 362] on pre at bounding box center [928, 188] width 338 height 610
click at [871, 433] on pre at bounding box center [928, 188] width 338 height 610
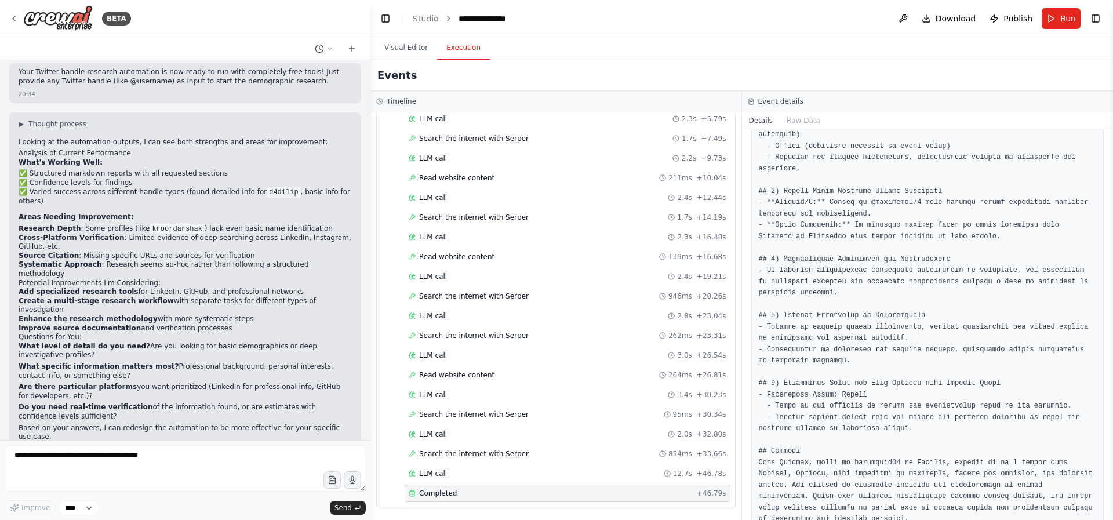
scroll to position [408, 0]
click at [1097, 17] on button "Toggle Right Sidebar" at bounding box center [1095, 18] width 16 height 16
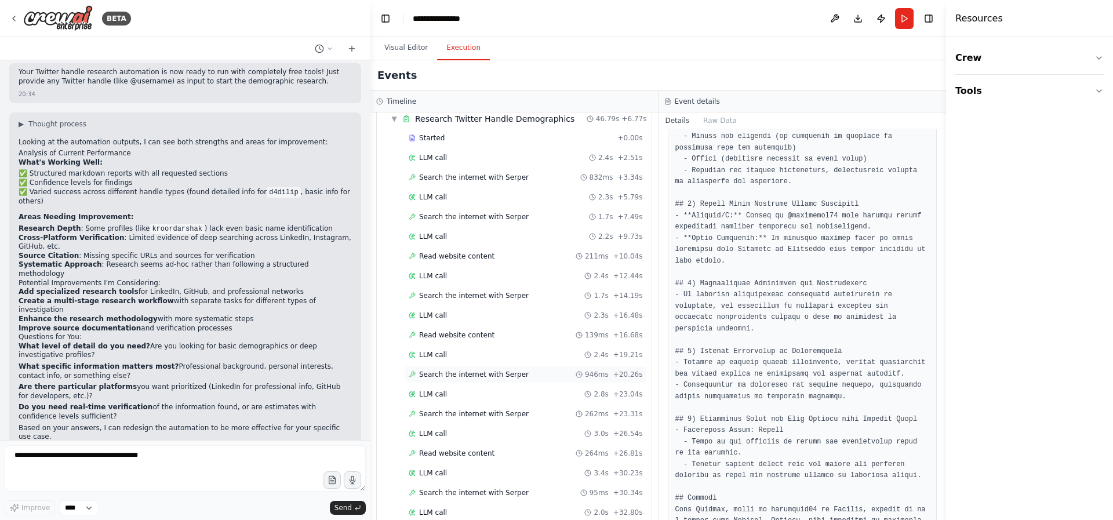
scroll to position [0, 0]
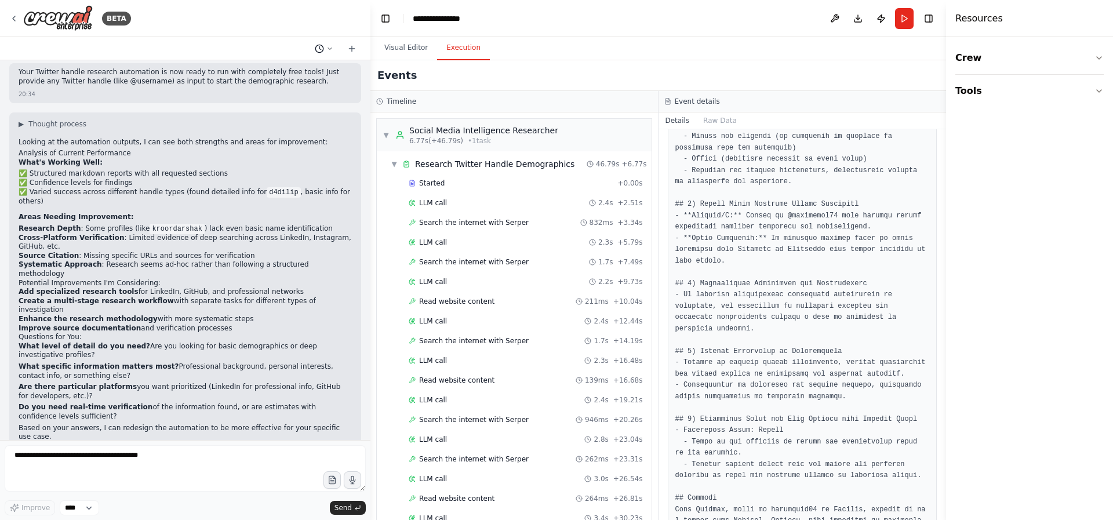
click at [325, 49] on button at bounding box center [324, 49] width 28 height 14
click at [765, 292] on pre at bounding box center [802, 256] width 254 height 678
click at [503, 220] on span "Search the internet with Serper" at bounding box center [474, 222] width 110 height 9
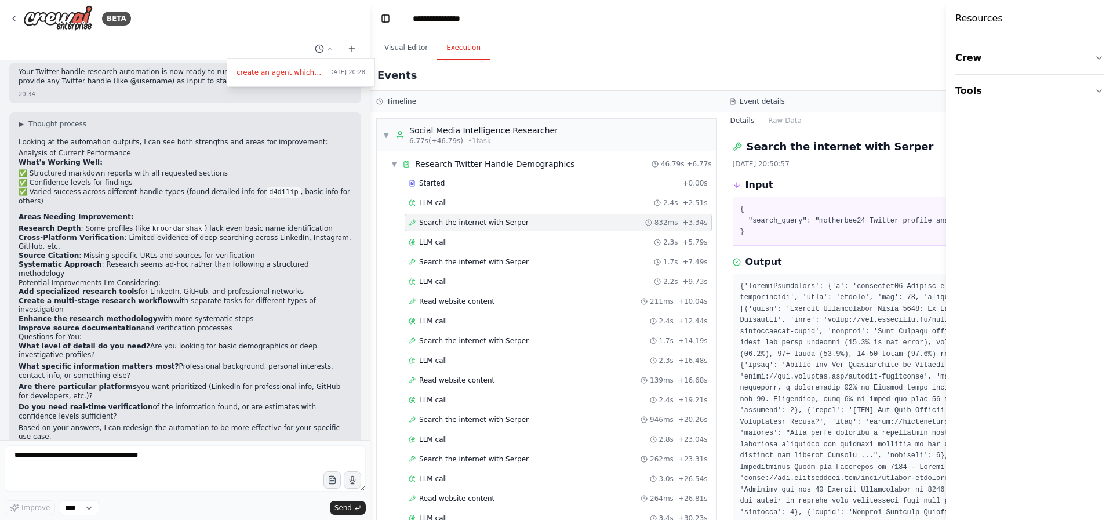
drag, startPoint x: 886, startPoint y: 321, endPoint x: 933, endPoint y: 319, distance: 46.4
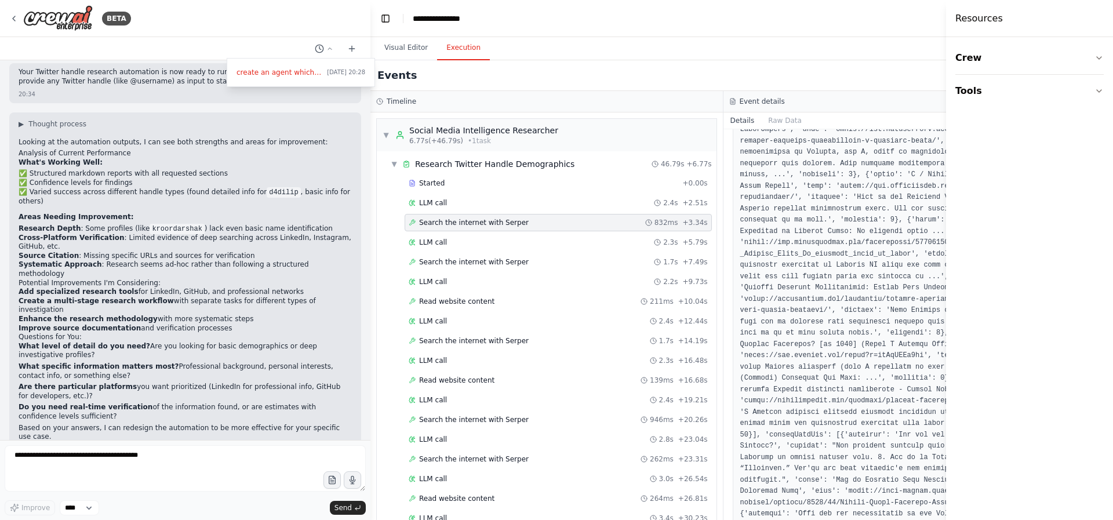
scroll to position [604, 0]
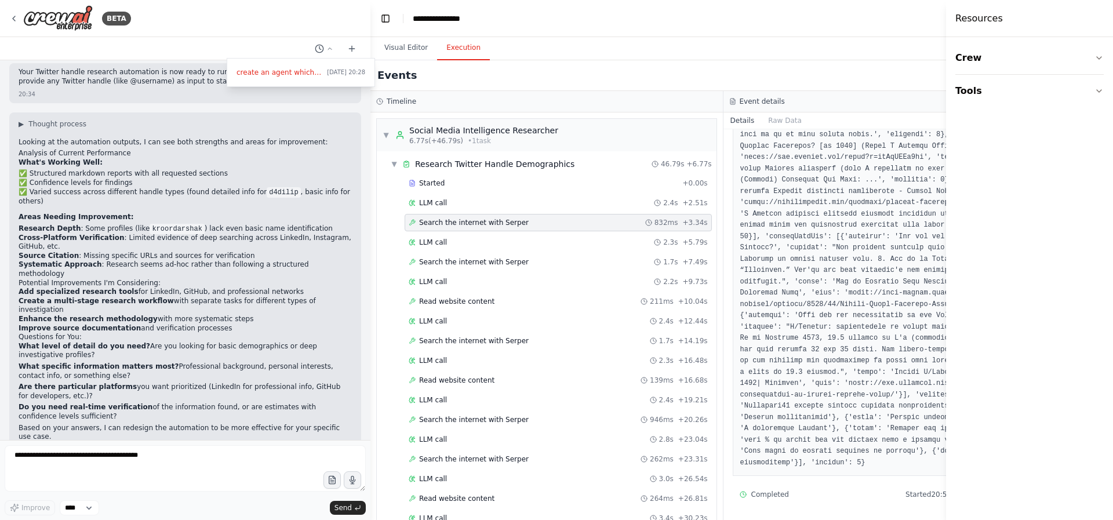
click at [585, 63] on div "Events" at bounding box center [722, 75] width 705 height 31
click at [617, 191] on div "Started + 0.00s" at bounding box center [558, 182] width 307 height 17
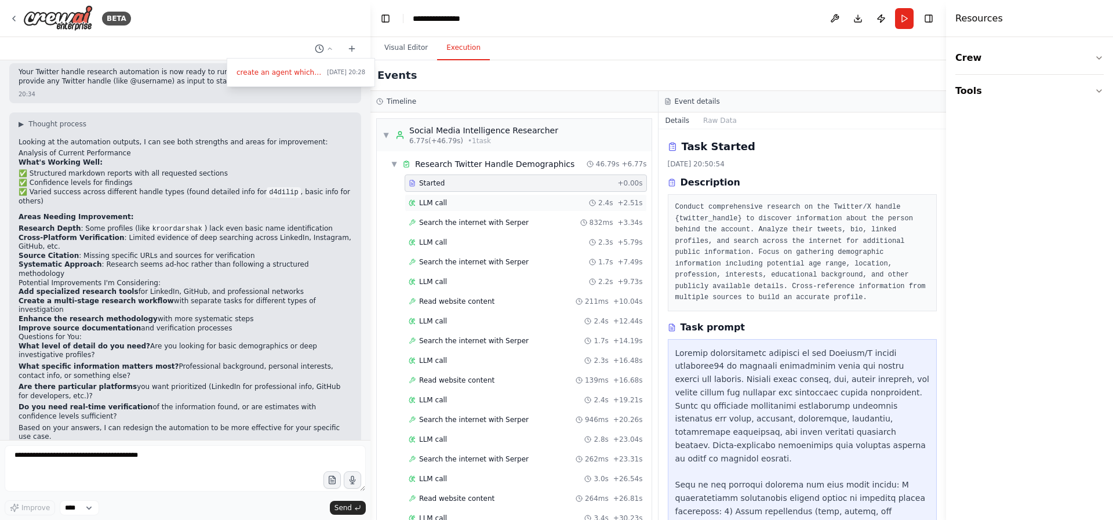
click at [443, 195] on div "LLM call 2.4s + 2.51s" at bounding box center [526, 202] width 242 height 17
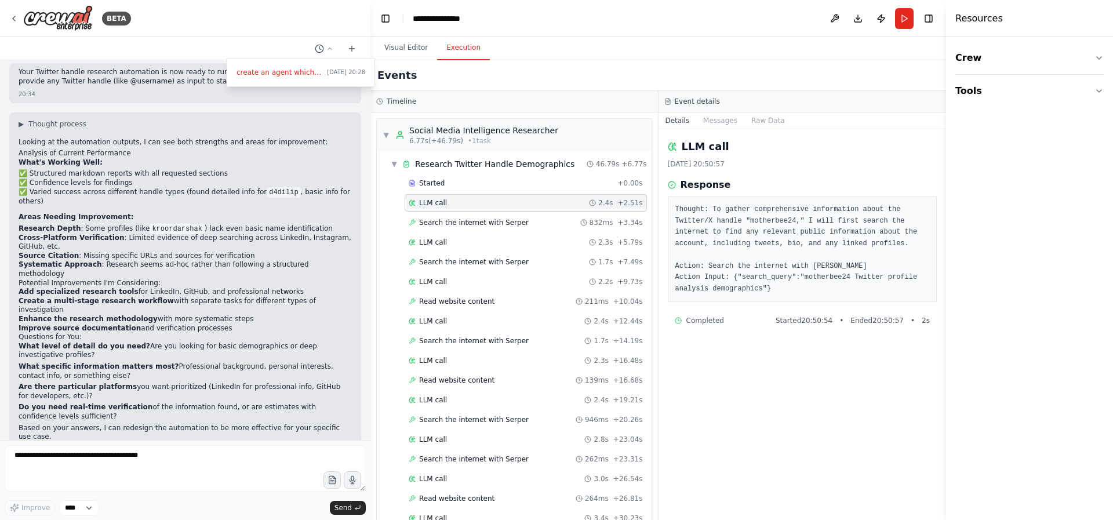
click at [841, 43] on div "Visual Editor Execution" at bounding box center [658, 48] width 576 height 23
click at [907, 20] on button "Run" at bounding box center [904, 18] width 19 height 21
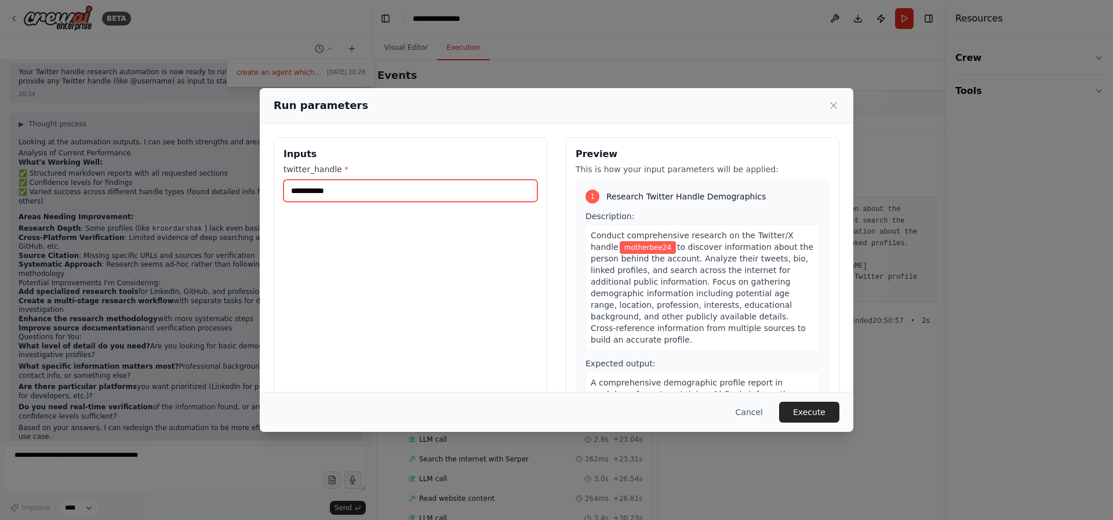
drag, startPoint x: 365, startPoint y: 199, endPoint x: 256, endPoint y: 171, distance: 113.0
click at [256, 171] on div "**********" at bounding box center [556, 260] width 1113 height 520
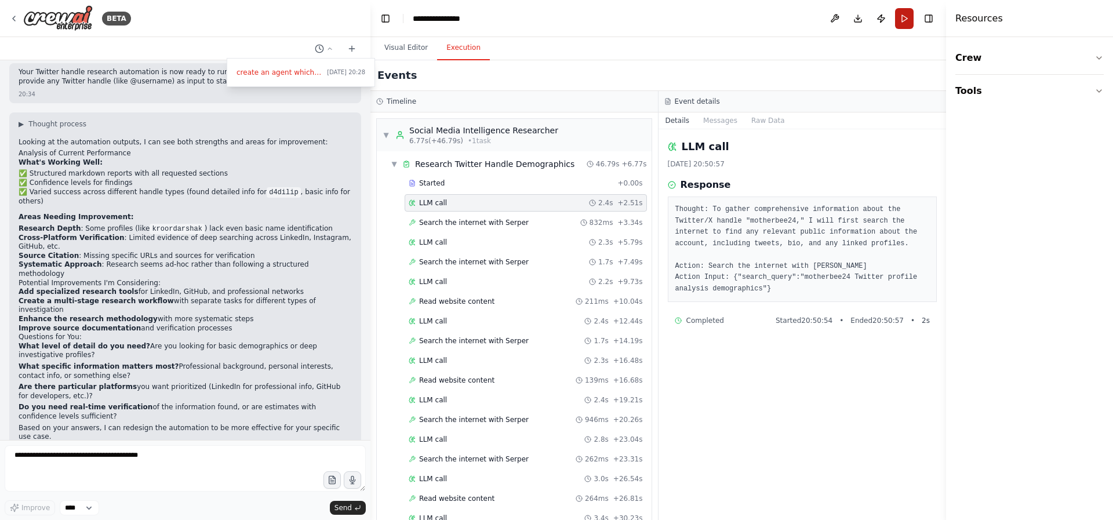
click at [900, 13] on button "Run" at bounding box center [904, 18] width 19 height 21
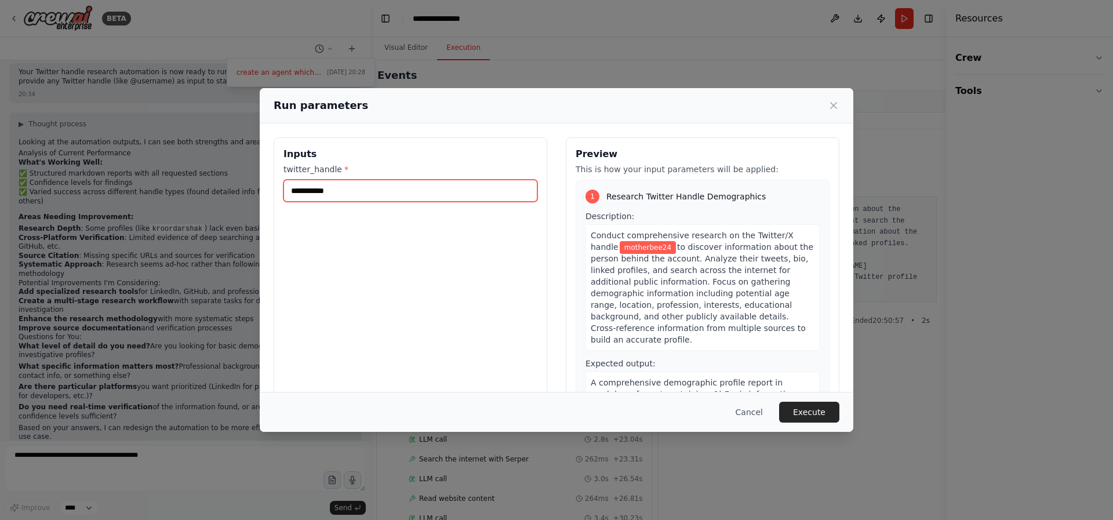
click at [336, 190] on input "**********" at bounding box center [410, 191] width 254 height 22
type input "*******"
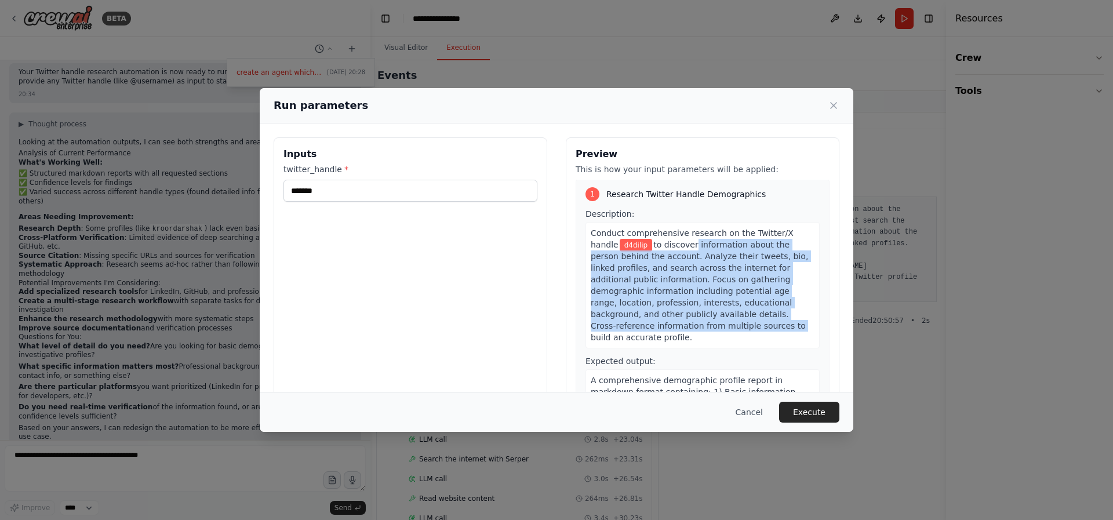
drag, startPoint x: 690, startPoint y: 246, endPoint x: 720, endPoint y: 328, distance: 86.6
click at [720, 328] on span "to discover information about the person behind the account. Analyze their twee…" at bounding box center [699, 291] width 217 height 102
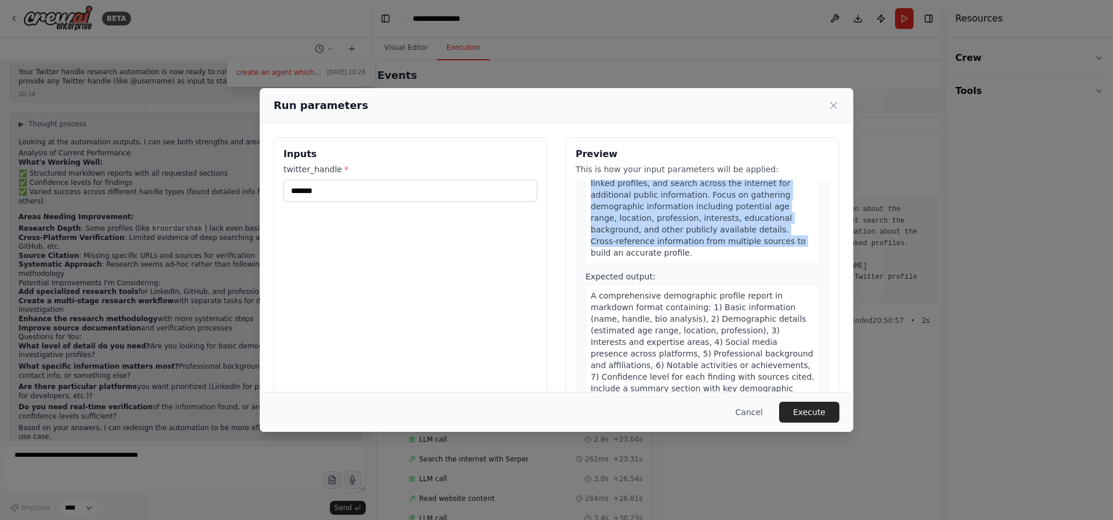
scroll to position [94, 0]
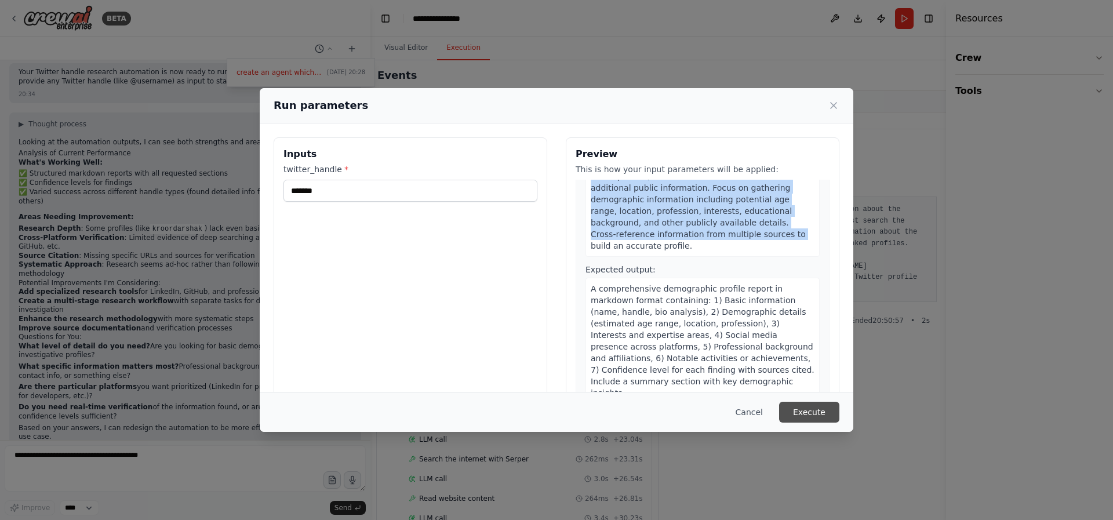
click at [823, 418] on button "Execute" at bounding box center [809, 412] width 60 height 21
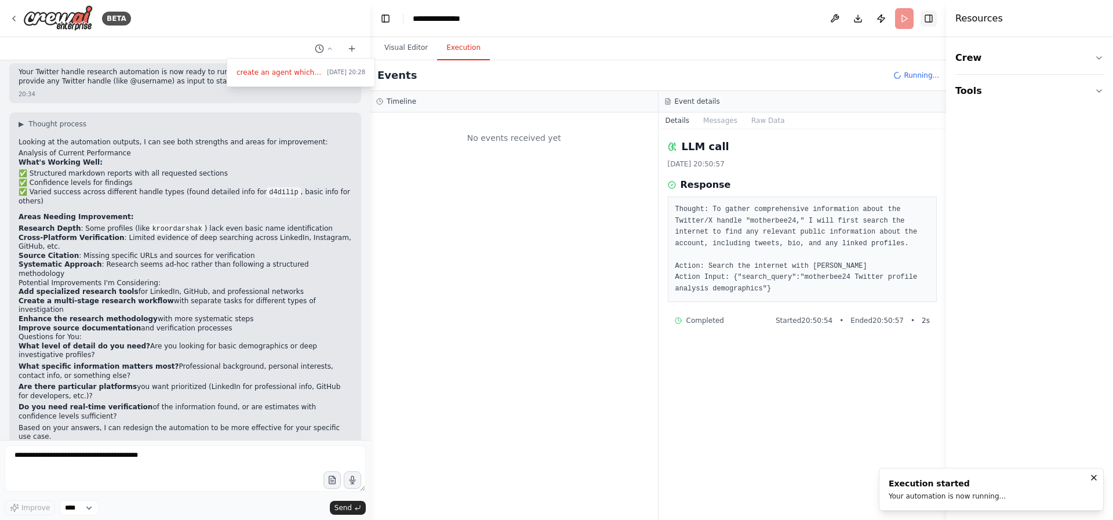
click at [927, 23] on button "Toggle Right Sidebar" at bounding box center [929, 18] width 16 height 16
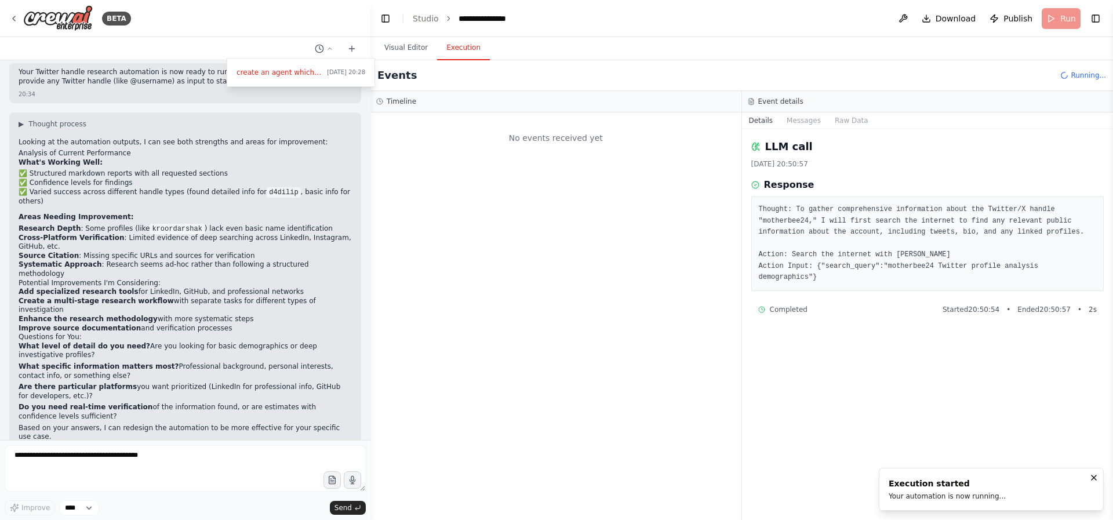
click at [614, 248] on div "No events received yet" at bounding box center [555, 316] width 371 height 408
click at [330, 50] on div at bounding box center [185, 260] width 370 height 520
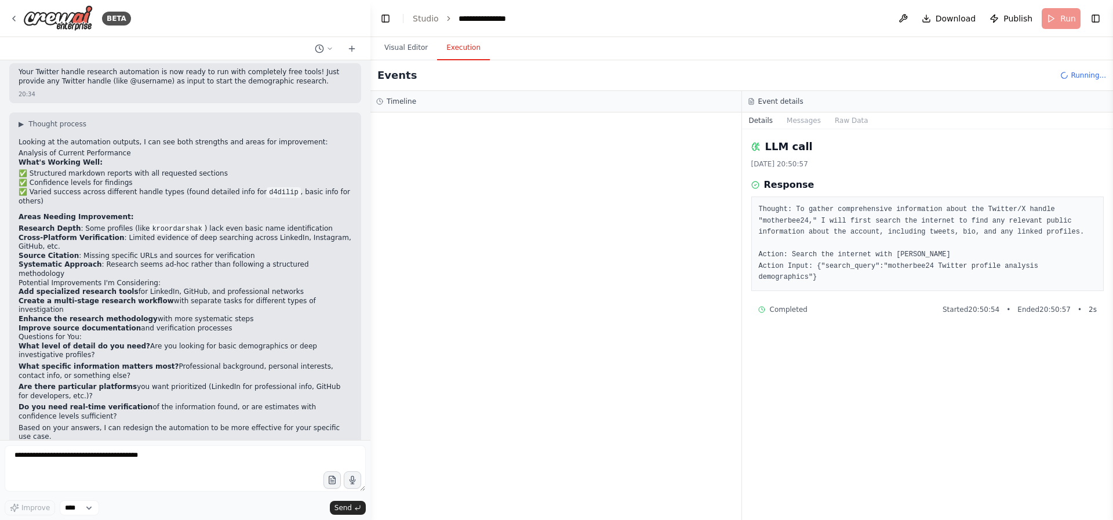
click at [537, 207] on div at bounding box center [555, 316] width 371 height 408
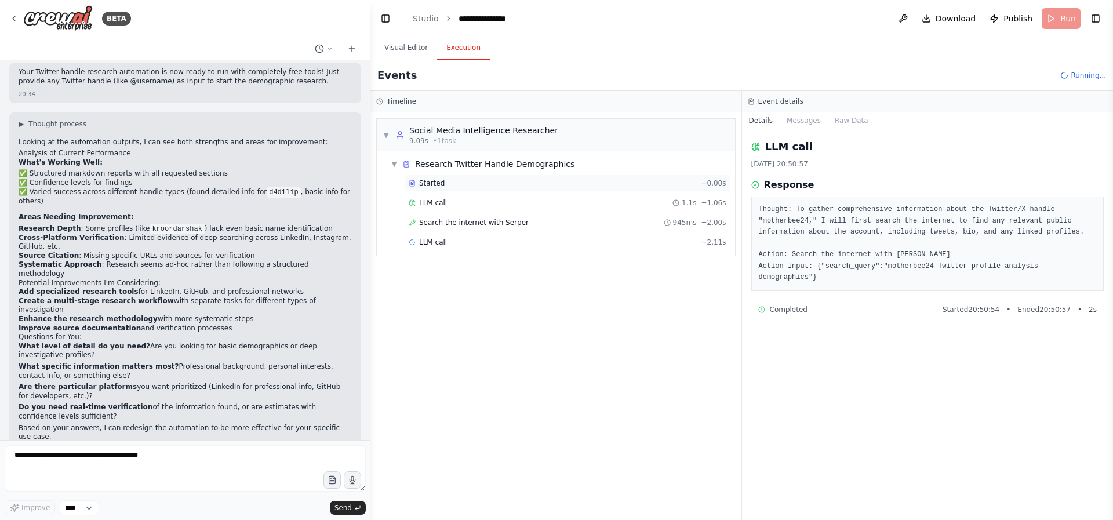
click at [437, 175] on div "Started + 0.00s" at bounding box center [568, 182] width 326 height 17
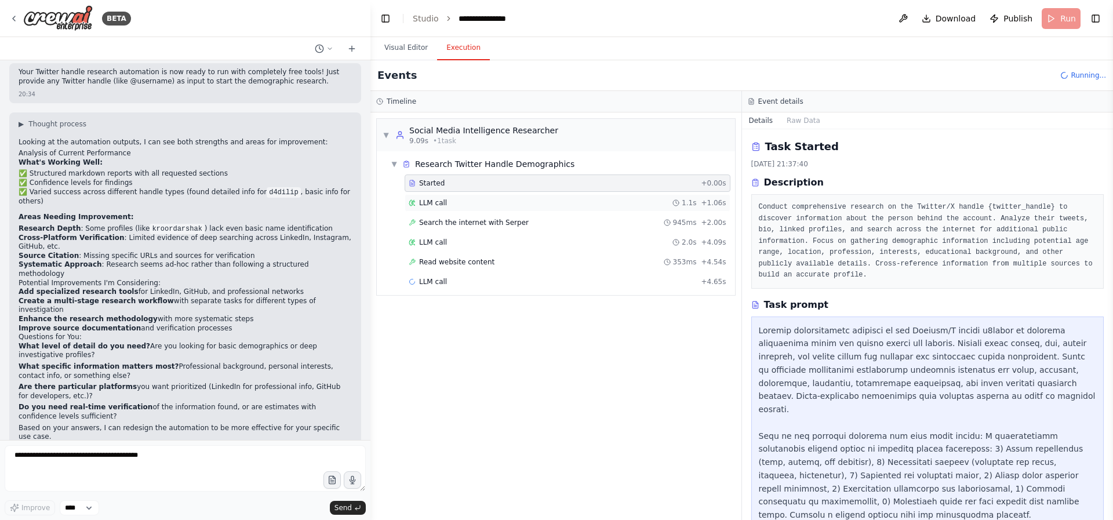
click at [443, 205] on span "LLM call" at bounding box center [433, 202] width 28 height 9
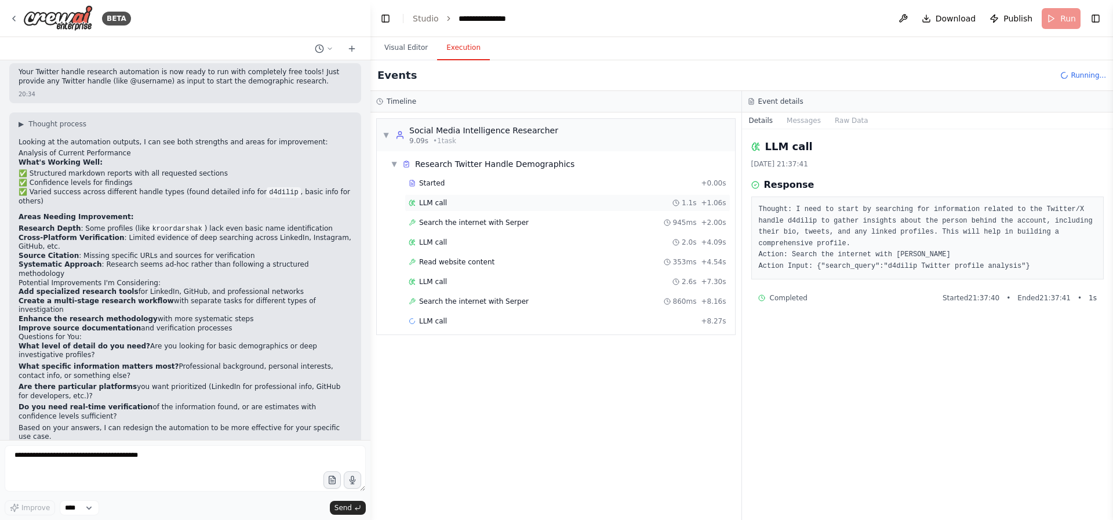
click at [424, 199] on span "LLM call" at bounding box center [433, 202] width 28 height 9
click at [447, 220] on span "Search the internet with Serper" at bounding box center [474, 222] width 110 height 9
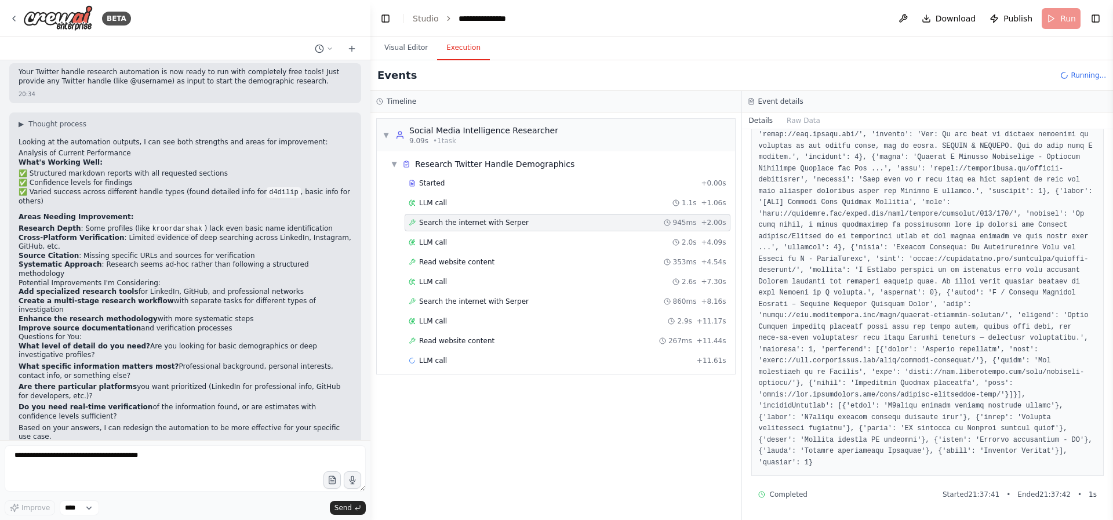
scroll to position [378, 0]
click at [433, 245] on span "LLM call" at bounding box center [433, 242] width 28 height 9
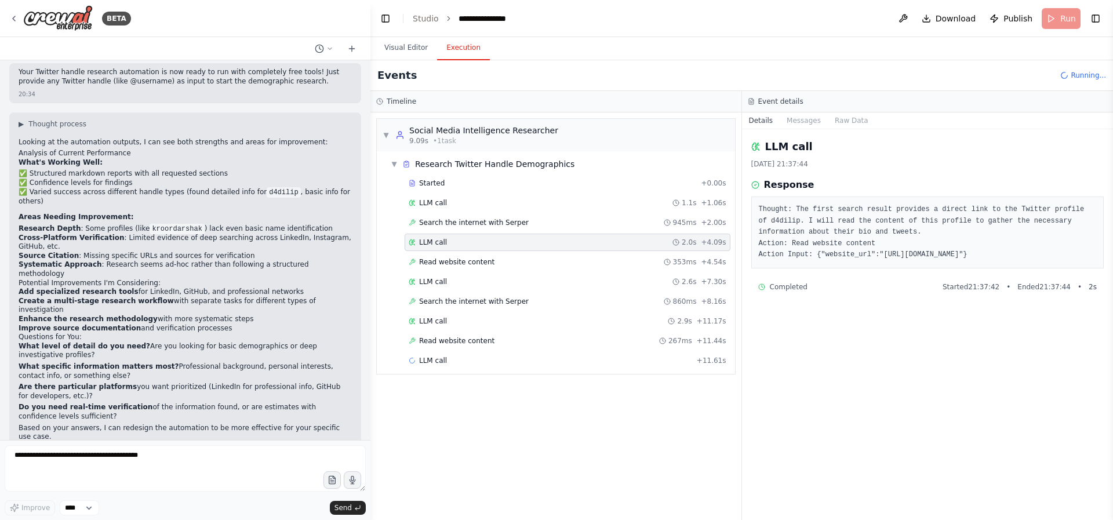
click at [1007, 254] on pre "Thought: The first search result provides a direct link to the Twitter profile …" at bounding box center [928, 232] width 338 height 57
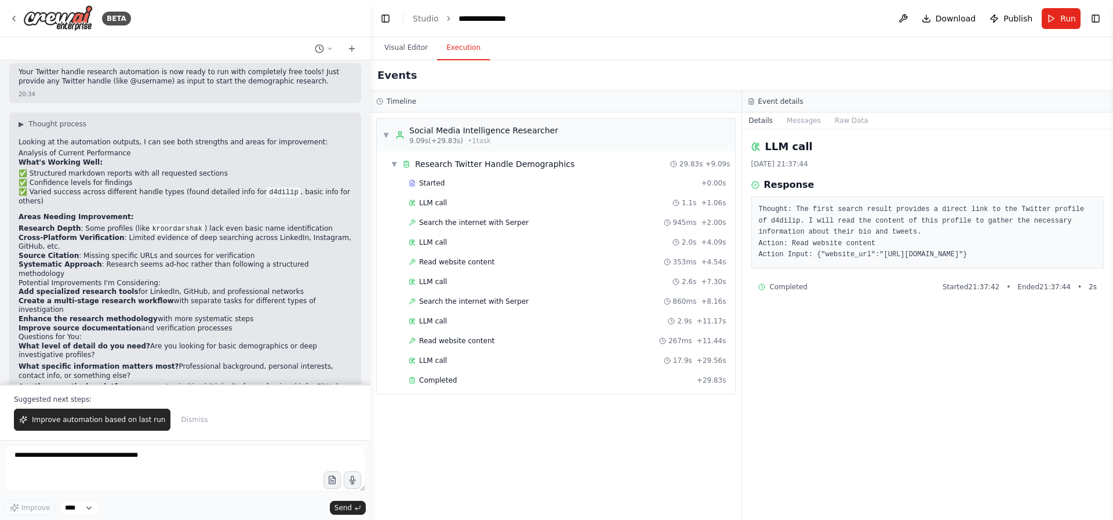
click at [976, 254] on pre "Thought: The first search result provides a direct link to the Twitter profile …" at bounding box center [928, 232] width 338 height 57
click at [448, 261] on span "Read website content" at bounding box center [456, 261] width 75 height 9
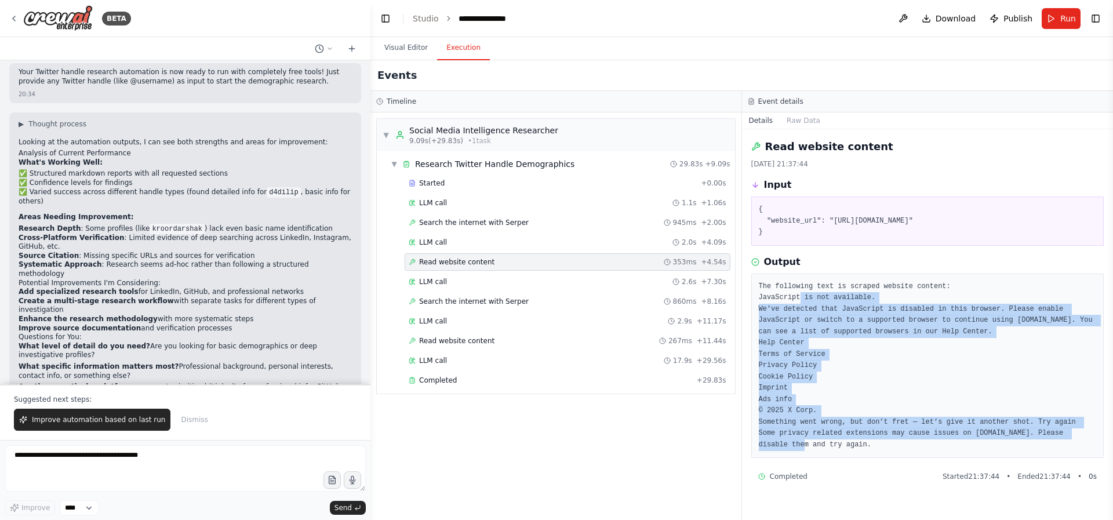
drag, startPoint x: 799, startPoint y: 297, endPoint x: 859, endPoint y: 442, distance: 156.4
click at [859, 442] on pre "The following text is scraped website content: JavaScript is not available. We’…" at bounding box center [928, 366] width 338 height 170
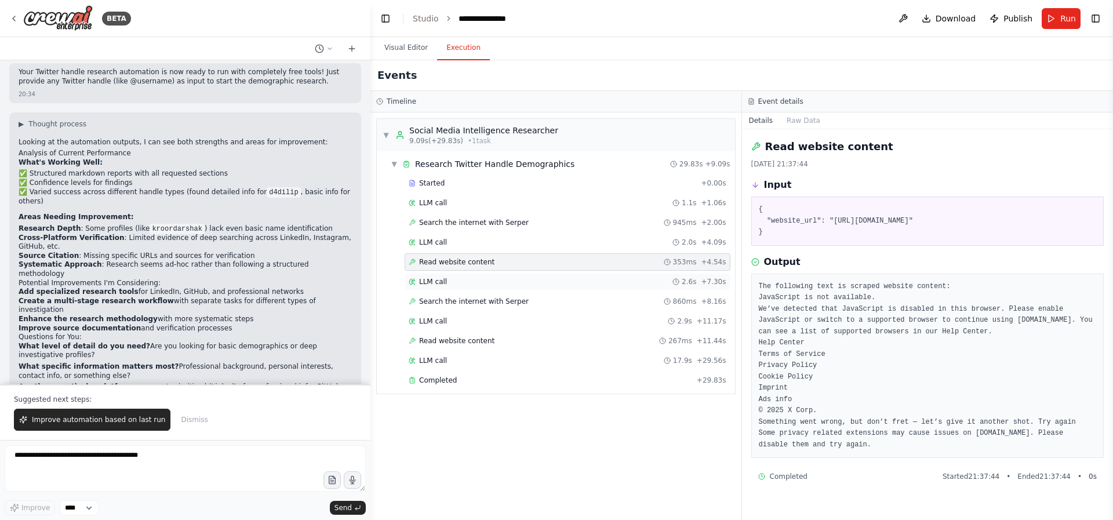
click at [421, 277] on span "LLM call" at bounding box center [433, 281] width 28 height 9
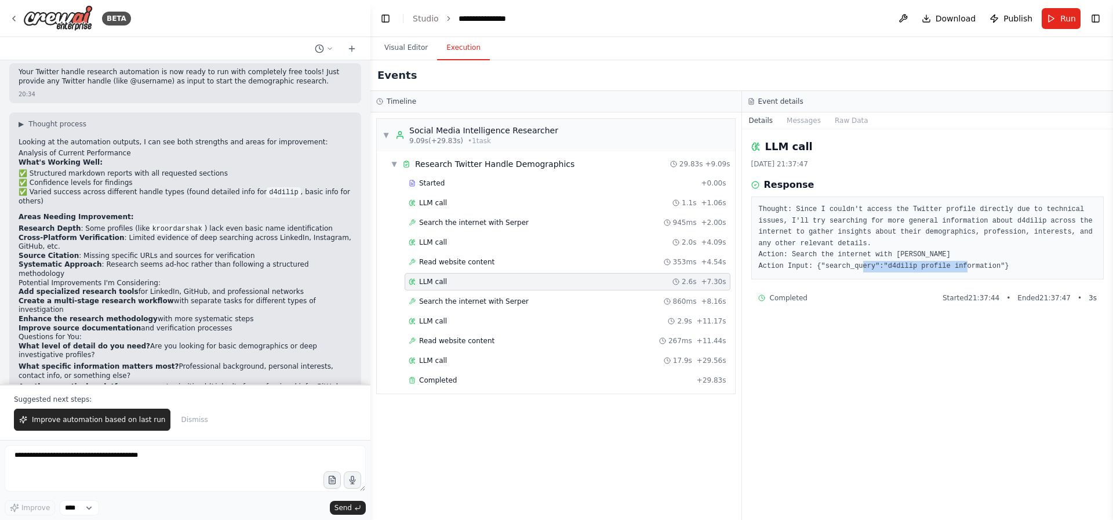
drag, startPoint x: 891, startPoint y: 264, endPoint x: 999, endPoint y: 264, distance: 107.8
click at [999, 264] on pre "Thought: Since I couldn't access the Twitter profile directly due to technical …" at bounding box center [928, 238] width 338 height 68
click at [985, 260] on pre "Thought: Since I couldn't access the Twitter profile directly due to technical …" at bounding box center [928, 238] width 338 height 68
click at [463, 300] on span "Search the internet with Serper" at bounding box center [474, 301] width 110 height 9
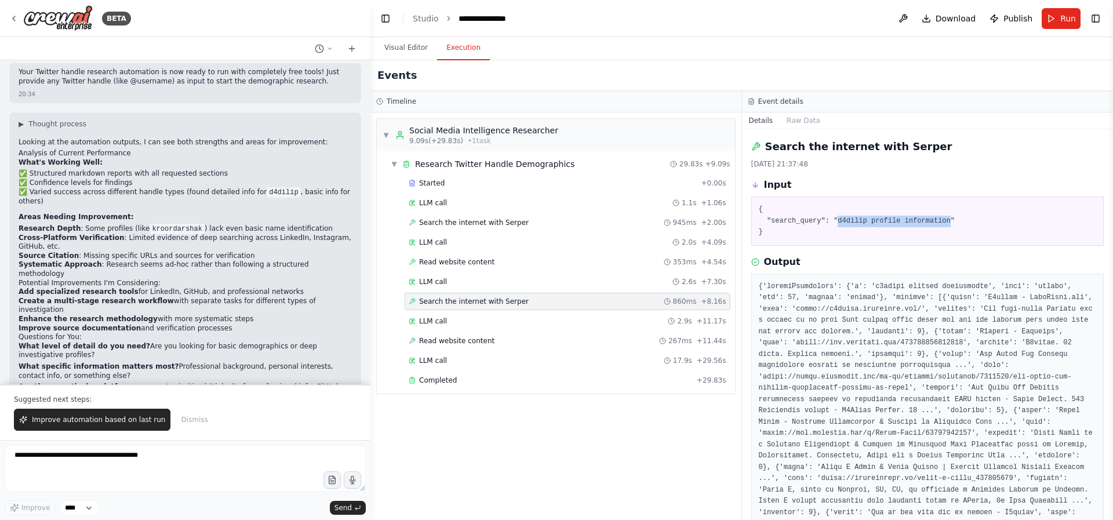
drag, startPoint x: 839, startPoint y: 219, endPoint x: 951, endPoint y: 221, distance: 111.9
click at [951, 221] on pre "{ "search_query": "d4dilip profile information" }" at bounding box center [928, 221] width 338 height 34
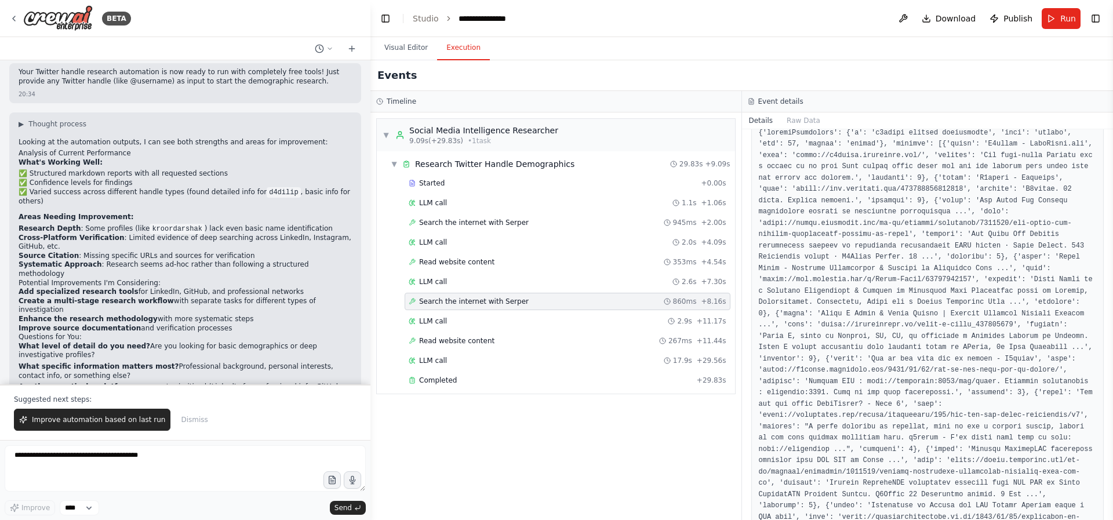
scroll to position [188, 0]
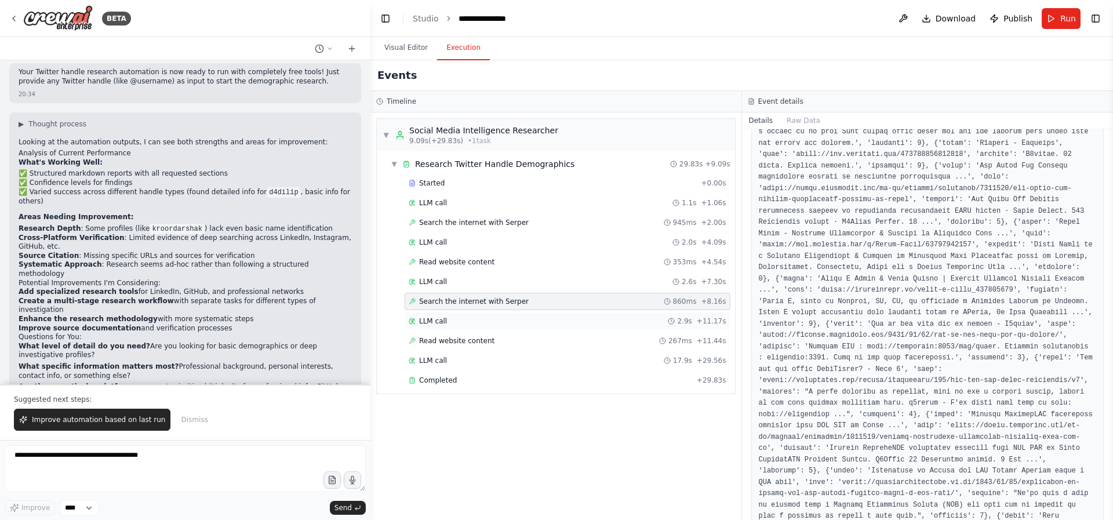
click at [446, 324] on div "LLM call 2.9s + 11.17s" at bounding box center [568, 321] width 318 height 9
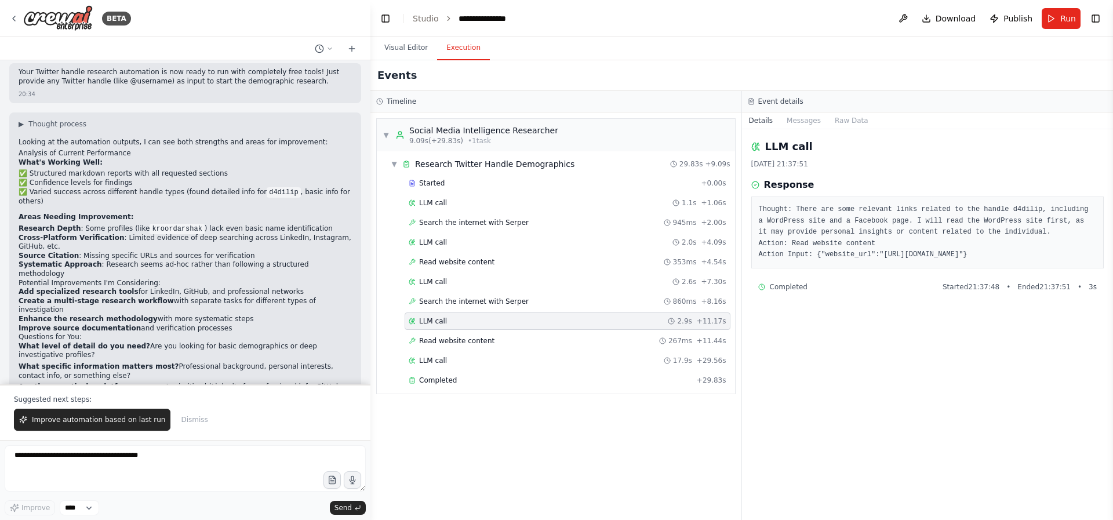
drag, startPoint x: 921, startPoint y: 253, endPoint x: 1009, endPoint y: 254, distance: 87.5
click at [1009, 254] on pre "Thought: There are some relevant links related to the handle d4dilip, including…" at bounding box center [928, 232] width 338 height 57
click at [455, 347] on div "Read website content 267ms + 11.44s" at bounding box center [568, 340] width 326 height 17
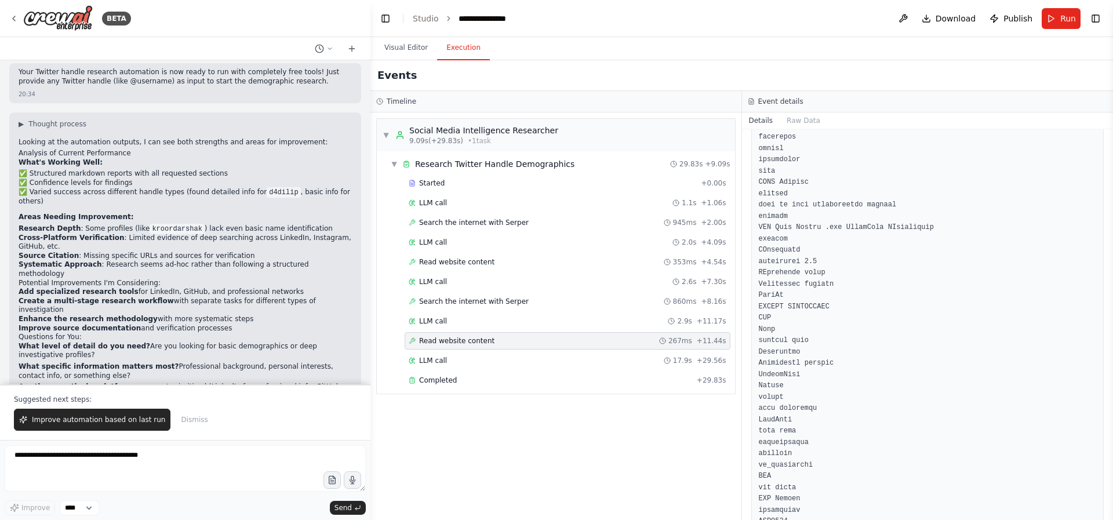
scroll to position [3032, 0]
click at [439, 363] on span "LLM call" at bounding box center [433, 360] width 28 height 9
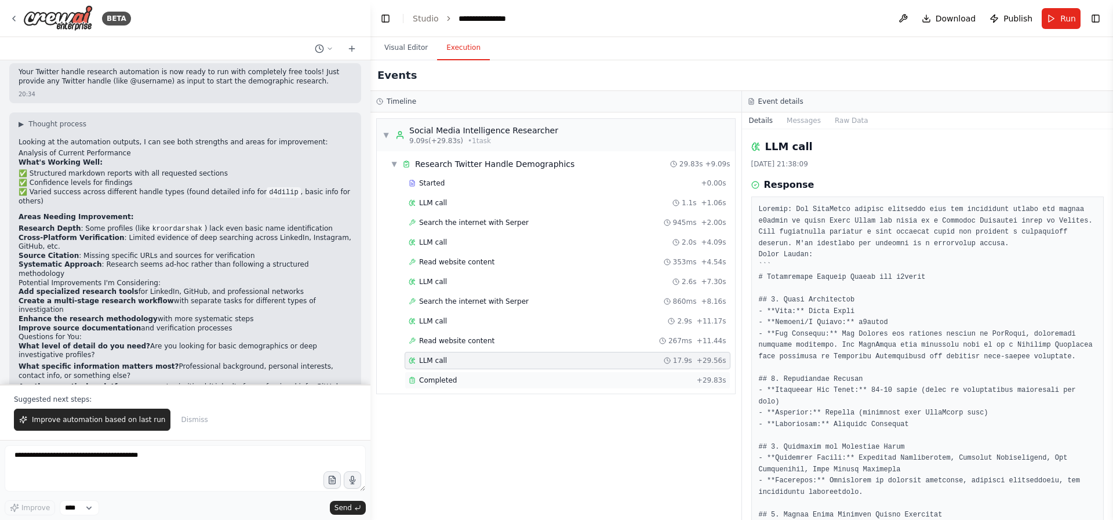
click at [441, 379] on span "Completed" at bounding box center [438, 380] width 38 height 9
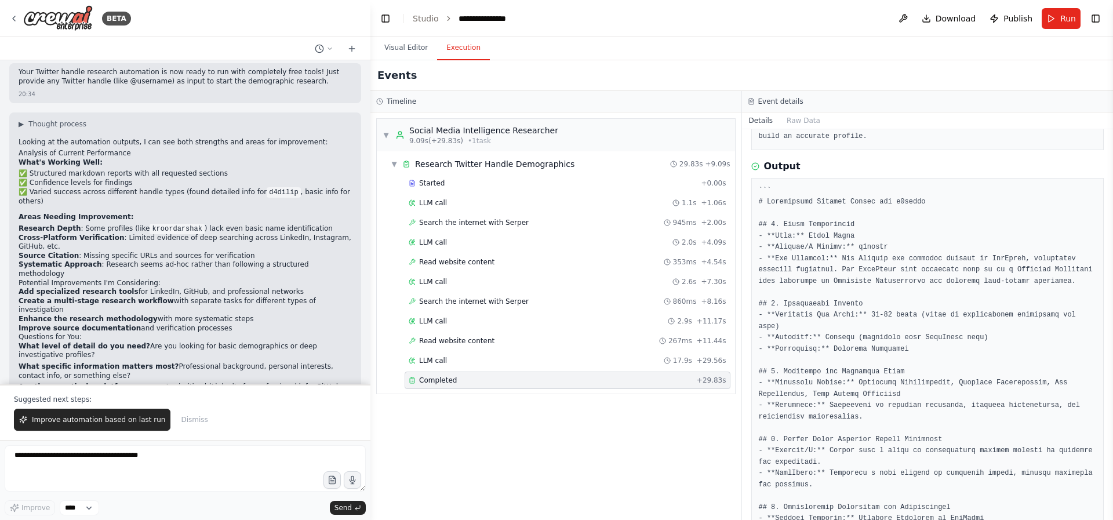
scroll to position [140, 0]
drag, startPoint x: 810, startPoint y: 233, endPoint x: 856, endPoint y: 235, distance: 46.4
click at [856, 235] on pre at bounding box center [928, 500] width 338 height 633
drag, startPoint x: 859, startPoint y: 245, endPoint x: 886, endPoint y: 247, distance: 27.3
click at [888, 247] on pre at bounding box center [928, 500] width 338 height 633
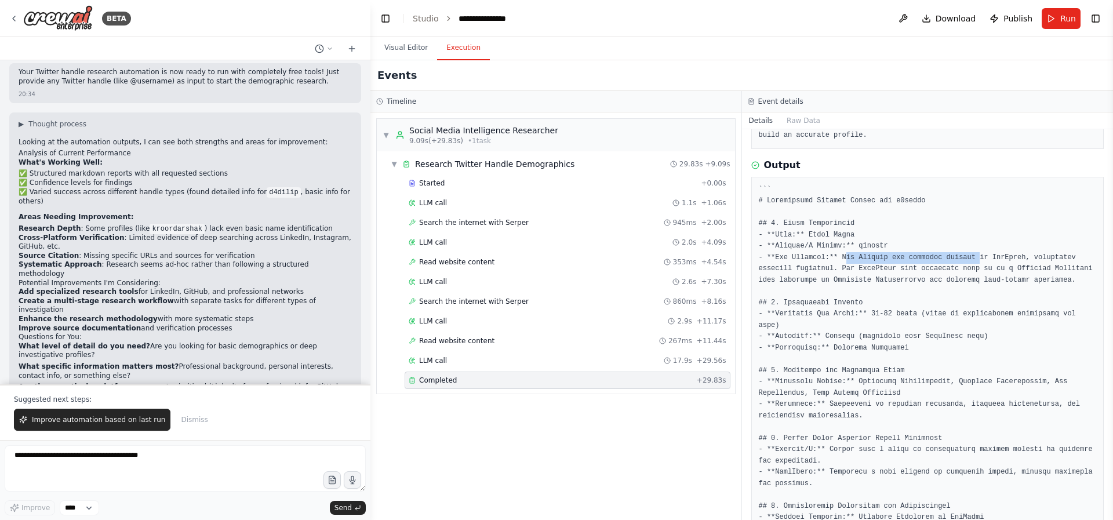
drag, startPoint x: 847, startPoint y: 257, endPoint x: 982, endPoint y: 257, distance: 135.1
click at [982, 257] on pre at bounding box center [928, 500] width 338 height 633
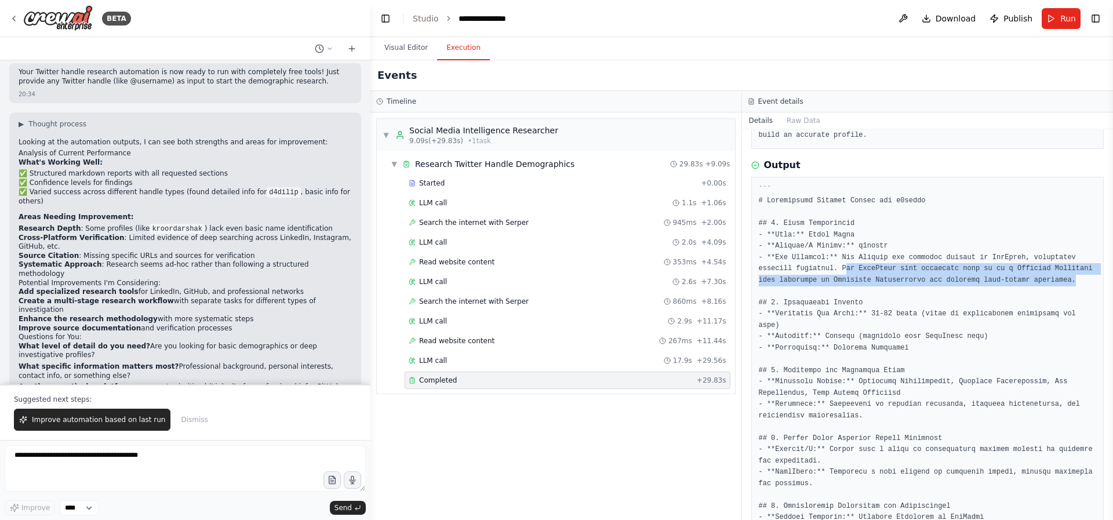
drag, startPoint x: 846, startPoint y: 268, endPoint x: 920, endPoint y: 291, distance: 77.7
click at [920, 291] on pre at bounding box center [928, 500] width 338 height 633
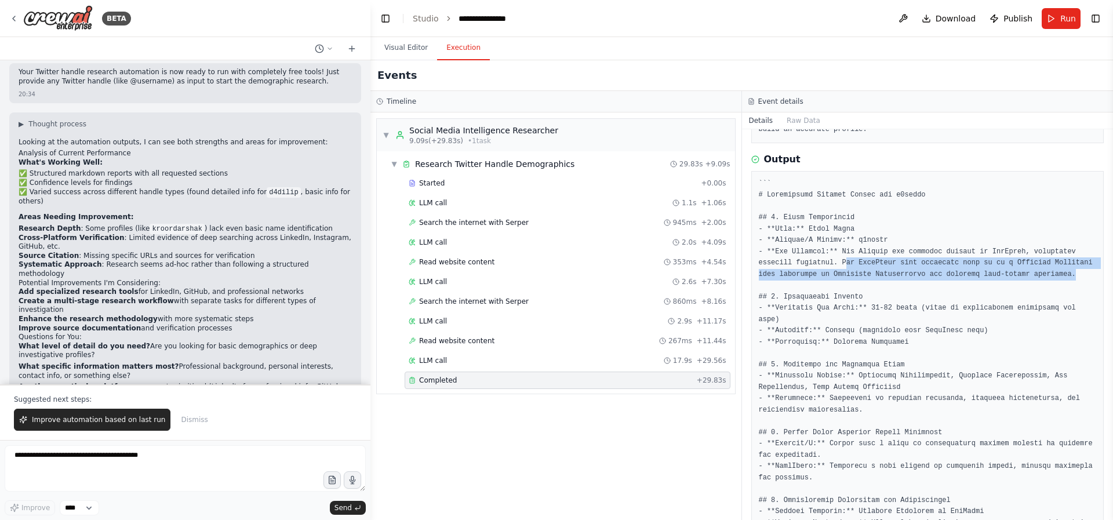
scroll to position [147, 0]
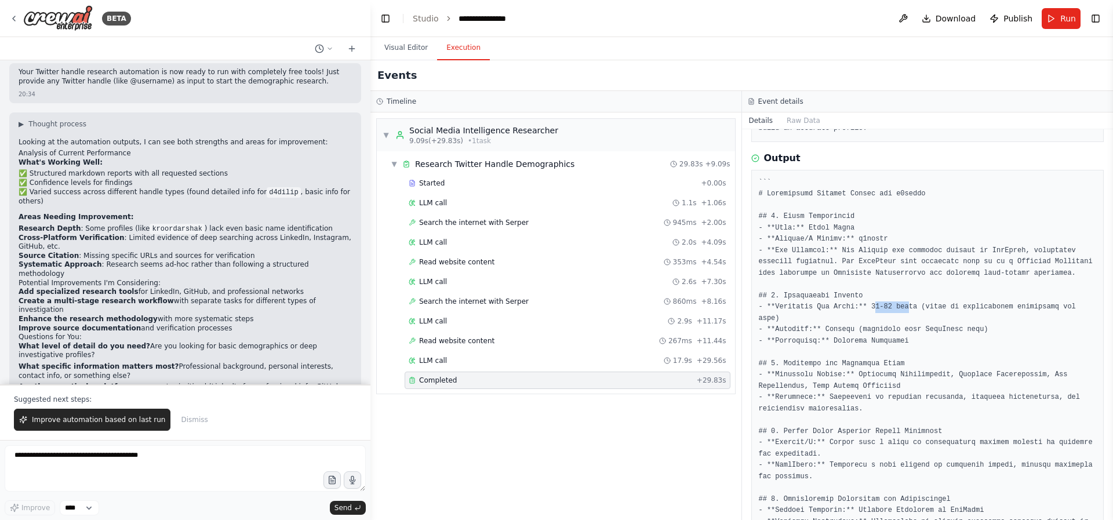
drag, startPoint x: 874, startPoint y: 315, endPoint x: 907, endPoint y: 317, distance: 33.1
click at [907, 317] on pre at bounding box center [928, 493] width 338 height 633
drag, startPoint x: 928, startPoint y: 318, endPoint x: 897, endPoint y: 328, distance: 32.3
click at [897, 328] on pre at bounding box center [928, 493] width 338 height 633
click at [883, 340] on pre at bounding box center [928, 493] width 338 height 633
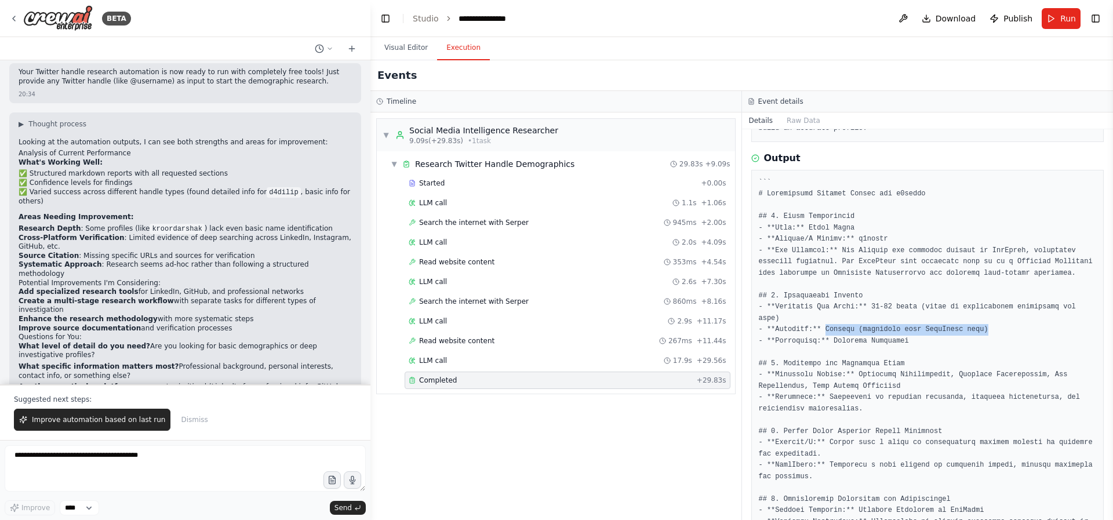
drag, startPoint x: 827, startPoint y: 341, endPoint x: 1007, endPoint y: 340, distance: 180.9
click at [1007, 340] on pre at bounding box center [928, 493] width 338 height 633
drag, startPoint x: 834, startPoint y: 348, endPoint x: 941, endPoint y: 351, distance: 107.8
click at [941, 351] on pre at bounding box center [928, 491] width 338 height 633
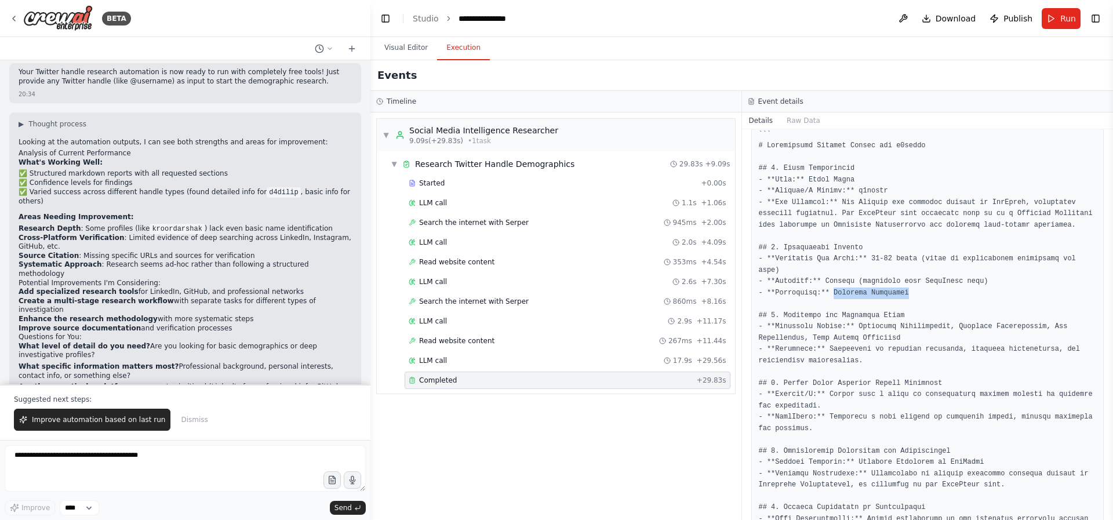
scroll to position [228, 0]
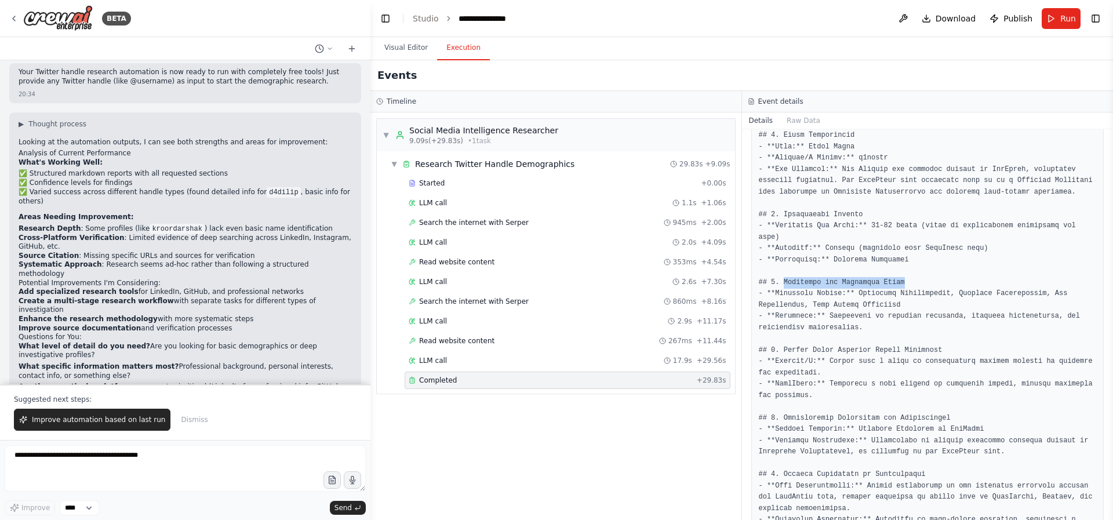
drag, startPoint x: 783, startPoint y: 292, endPoint x: 912, endPoint y: 296, distance: 129.9
click at [912, 296] on pre at bounding box center [928, 412] width 338 height 633
drag, startPoint x: 858, startPoint y: 306, endPoint x: 956, endPoint y: 312, distance: 98.2
click at [956, 312] on pre at bounding box center [928, 412] width 338 height 633
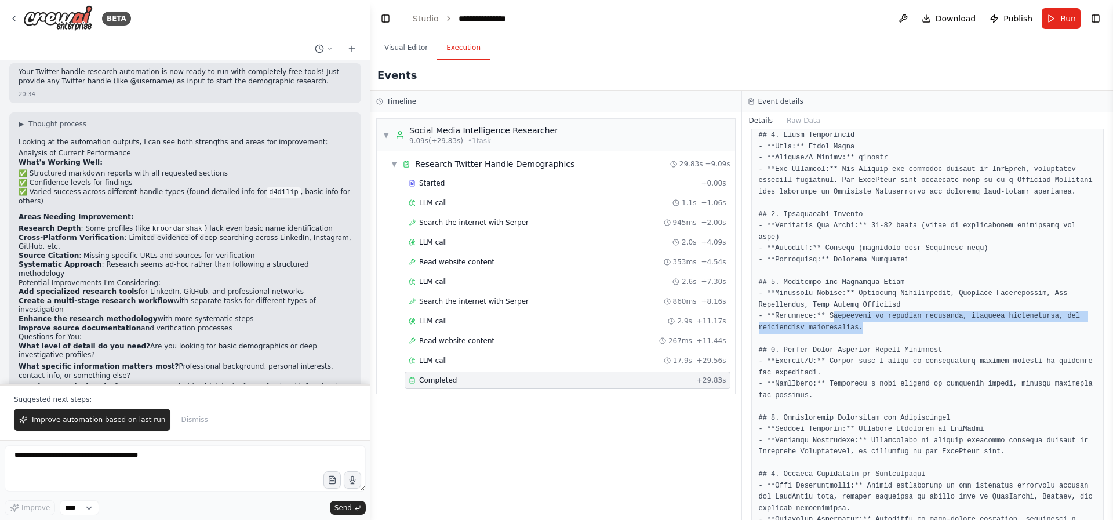
drag, startPoint x: 832, startPoint y: 328, endPoint x: 941, endPoint y: 339, distance: 110.2
click at [959, 338] on pre at bounding box center [928, 412] width 338 height 633
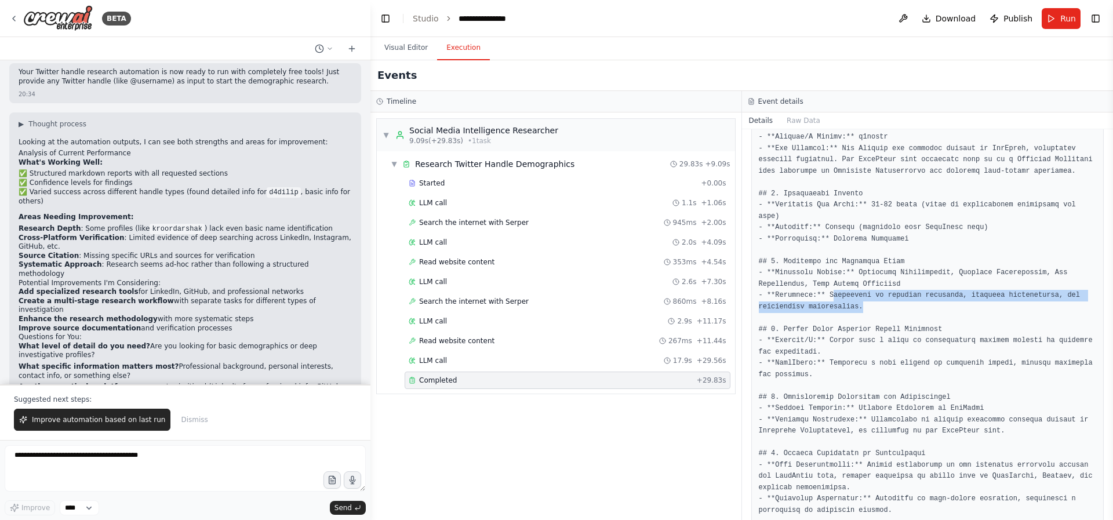
scroll to position [252, 0]
click at [796, 350] on pre at bounding box center [928, 388] width 338 height 633
click at [795, 370] on pre at bounding box center [928, 388] width 338 height 633
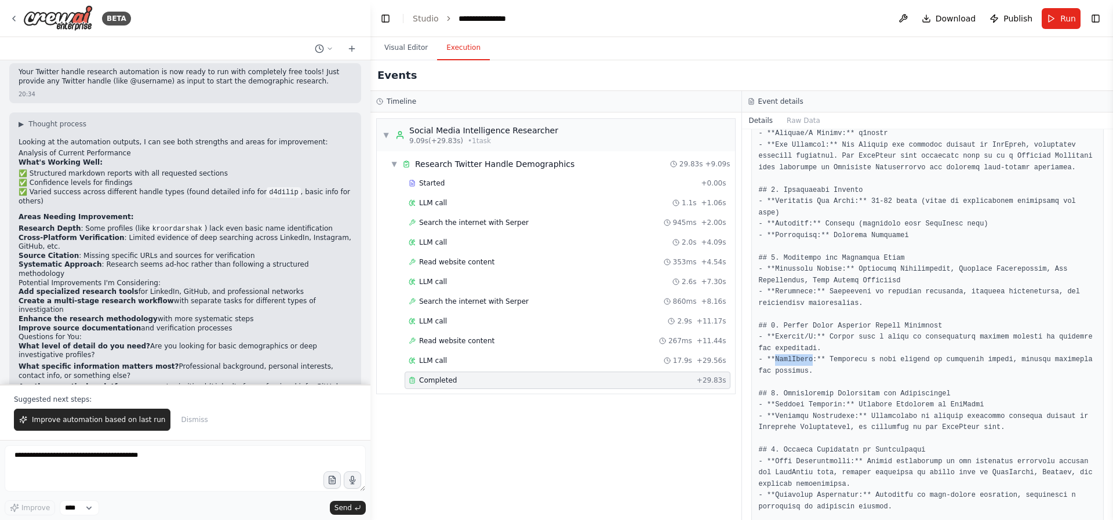
click at [795, 370] on pre at bounding box center [928, 388] width 338 height 633
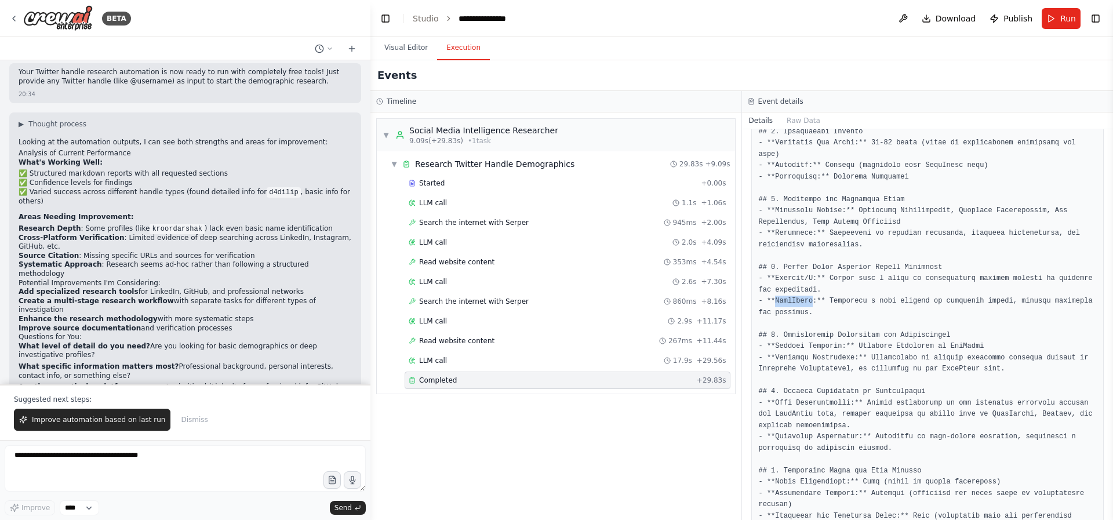
scroll to position [347, 0]
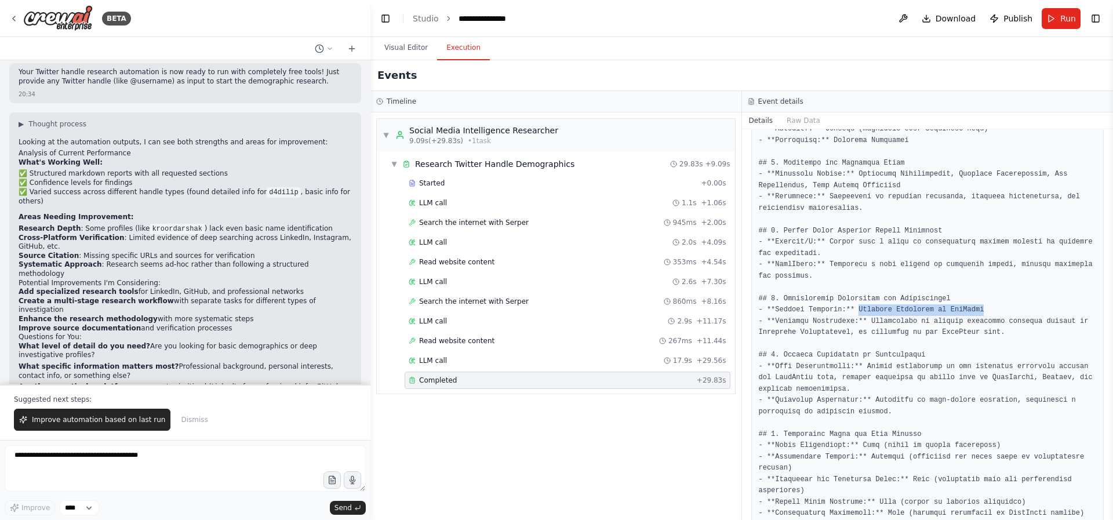
drag, startPoint x: 860, startPoint y: 319, endPoint x: 984, endPoint y: 319, distance: 124.1
click at [984, 319] on pre at bounding box center [928, 293] width 338 height 633
click at [871, 339] on pre at bounding box center [928, 293] width 338 height 633
drag, startPoint x: 873, startPoint y: 331, endPoint x: 1005, endPoint y: 335, distance: 132.2
click at [1005, 335] on pre at bounding box center [928, 293] width 338 height 633
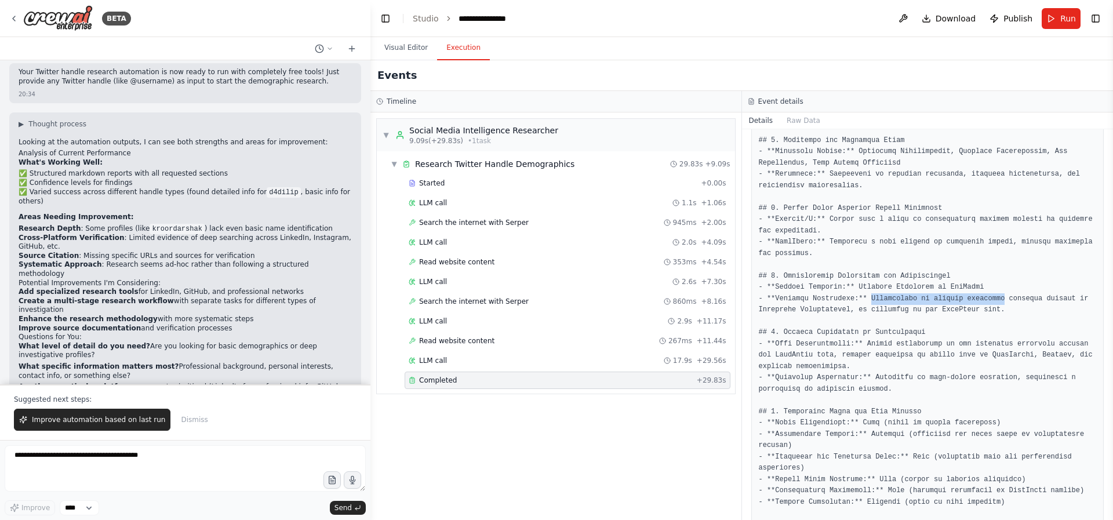
scroll to position [379, 0]
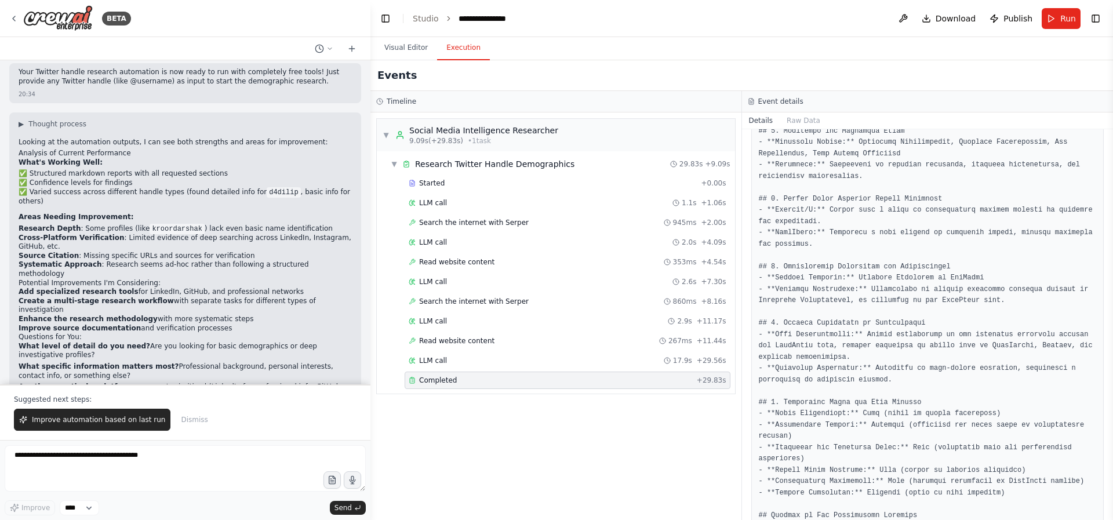
click at [952, 307] on pre at bounding box center [928, 261] width 338 height 633
drag, startPoint x: 950, startPoint y: 292, endPoint x: 1006, endPoint y: 292, distance: 55.7
click at [1006, 292] on pre at bounding box center [928, 261] width 338 height 633
click at [853, 361] on pre at bounding box center [928, 261] width 338 height 633
drag, startPoint x: 780, startPoint y: 332, endPoint x: 923, endPoint y: 337, distance: 142.7
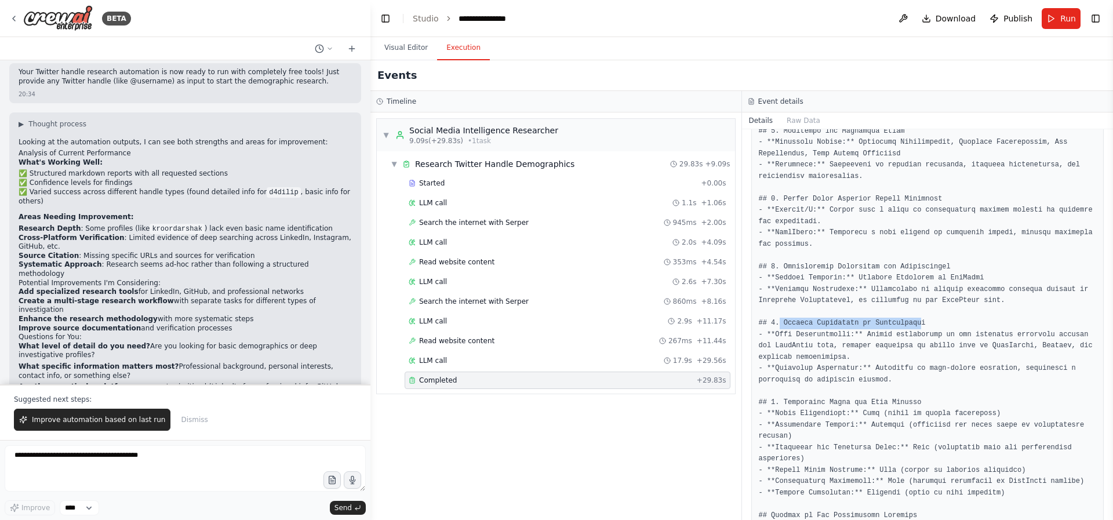
click at [923, 337] on pre at bounding box center [928, 261] width 338 height 633
drag, startPoint x: 874, startPoint y: 348, endPoint x: 1067, endPoint y: 347, distance: 193.6
click at [1067, 347] on pre at bounding box center [928, 261] width 338 height 633
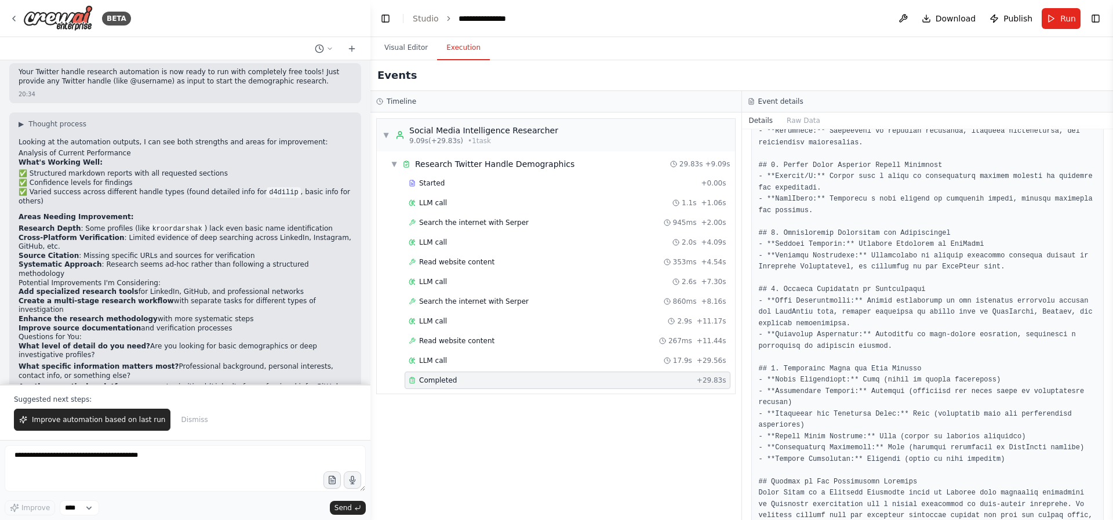
click at [838, 397] on pre at bounding box center [928, 227] width 338 height 633
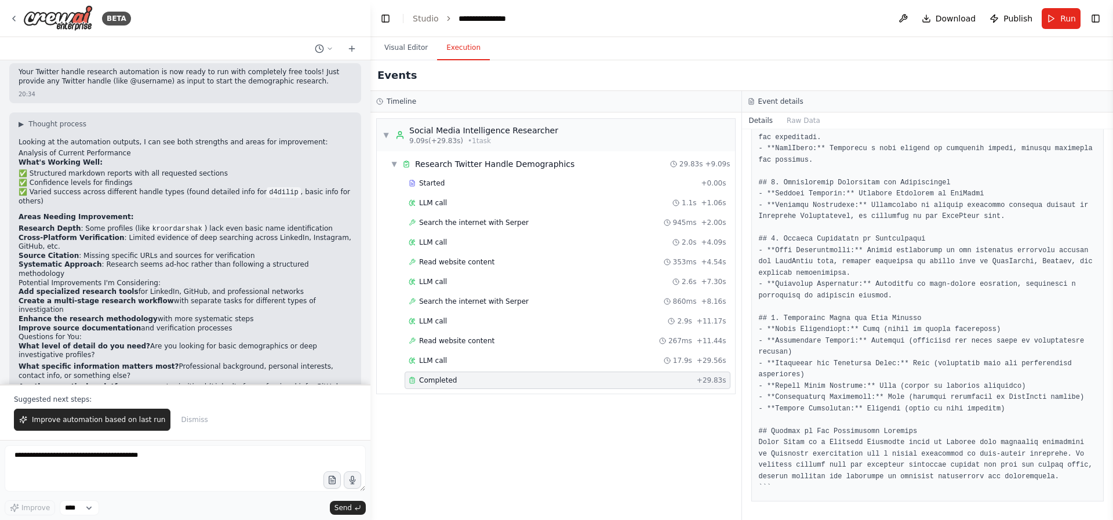
scroll to position [484, 0]
drag, startPoint x: 863, startPoint y: 322, endPoint x: 1016, endPoint y: 321, distance: 153.0
click at [1016, 321] on pre at bounding box center [928, 177] width 338 height 633
click at [805, 331] on pre at bounding box center [928, 177] width 338 height 633
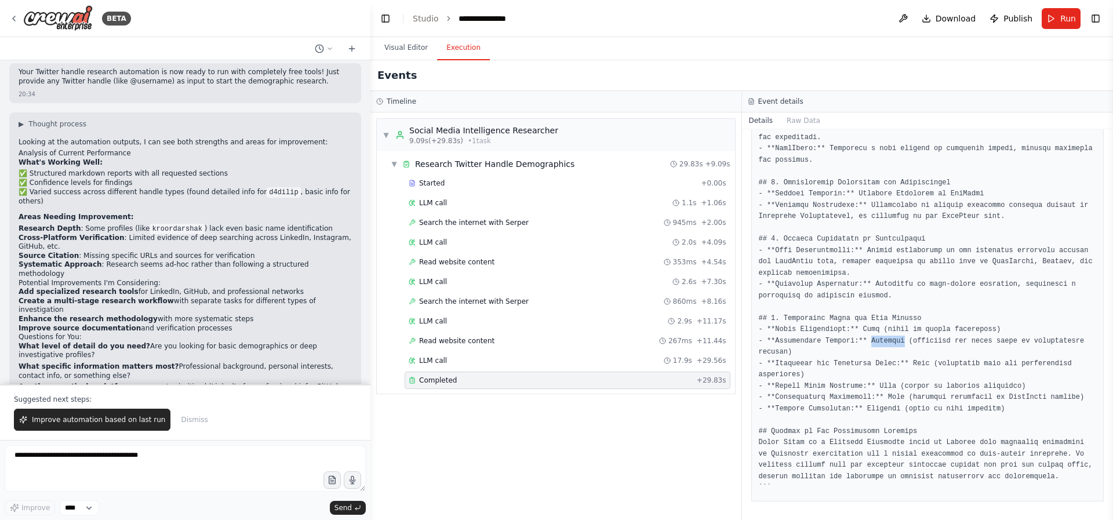
drag, startPoint x: 870, startPoint y: 331, endPoint x: 906, endPoint y: 334, distance: 36.7
click at [906, 334] on pre at bounding box center [928, 177] width 338 height 633
drag, startPoint x: 914, startPoint y: 350, endPoint x: 927, endPoint y: 350, distance: 13.3
click at [927, 350] on pre at bounding box center [928, 177] width 338 height 633
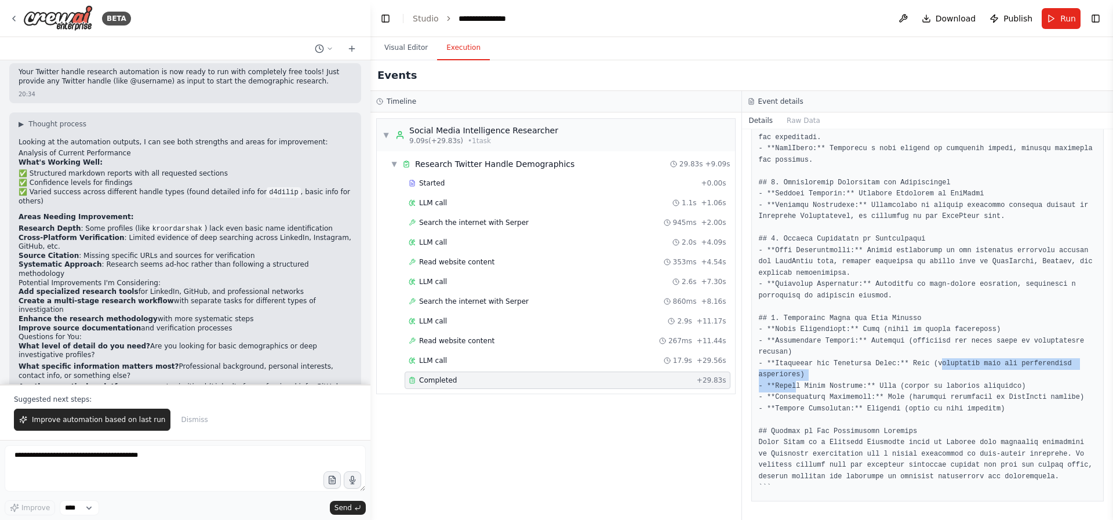
drag, startPoint x: 943, startPoint y: 352, endPoint x: 797, endPoint y: 369, distance: 146.5
click at [797, 369] on pre at bounding box center [928, 177] width 338 height 633
click at [863, 365] on pre at bounding box center [928, 177] width 338 height 633
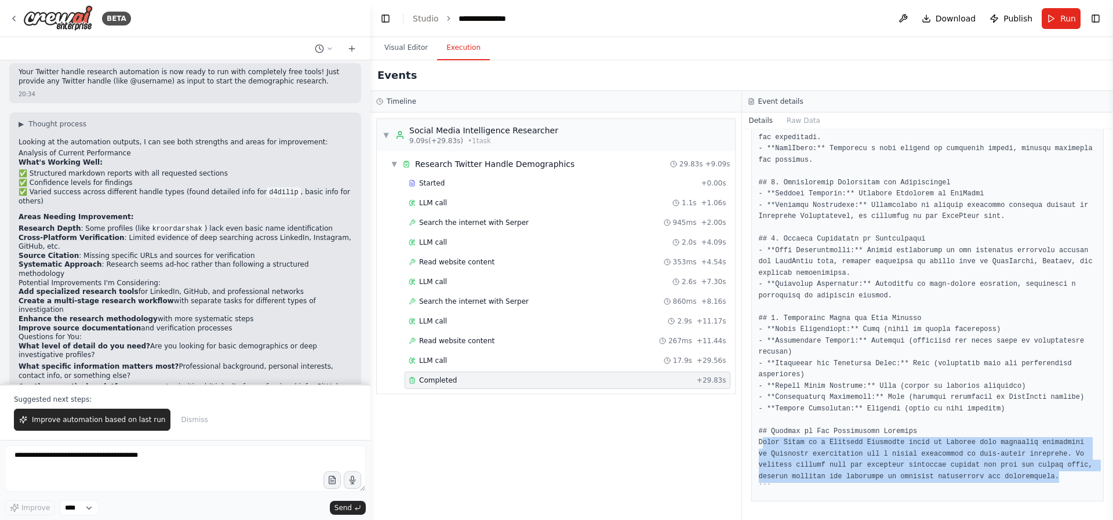
drag, startPoint x: 762, startPoint y: 432, endPoint x: 1027, endPoint y: 474, distance: 268.2
click at [1027, 474] on pre at bounding box center [928, 177] width 338 height 633
click at [866, 449] on pre at bounding box center [928, 177] width 338 height 633
drag, startPoint x: 760, startPoint y: 431, endPoint x: 813, endPoint y: 472, distance: 67.7
click at [813, 472] on pre at bounding box center [928, 177] width 338 height 633
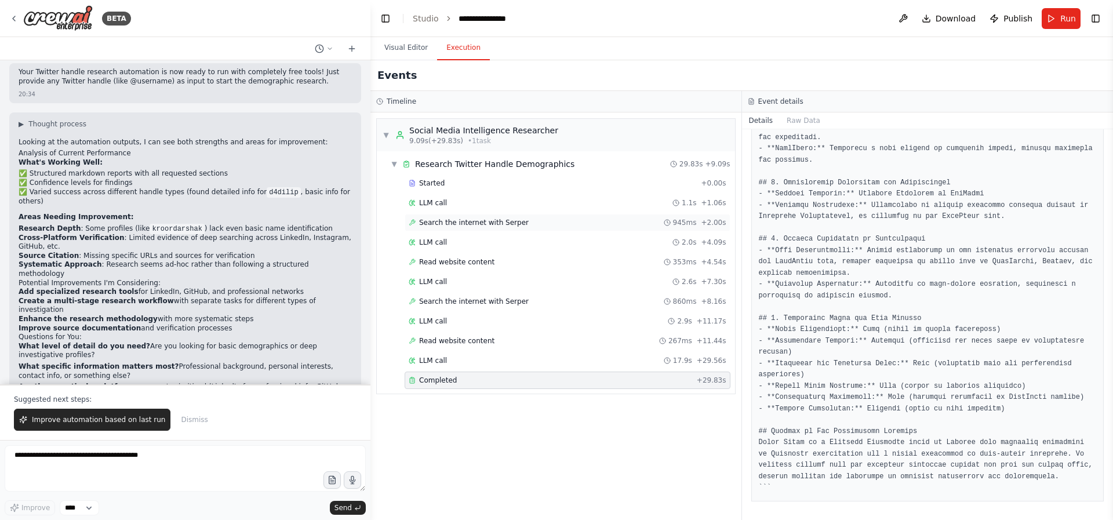
click at [518, 221] on span "Search the internet with Serper" at bounding box center [474, 222] width 110 height 9
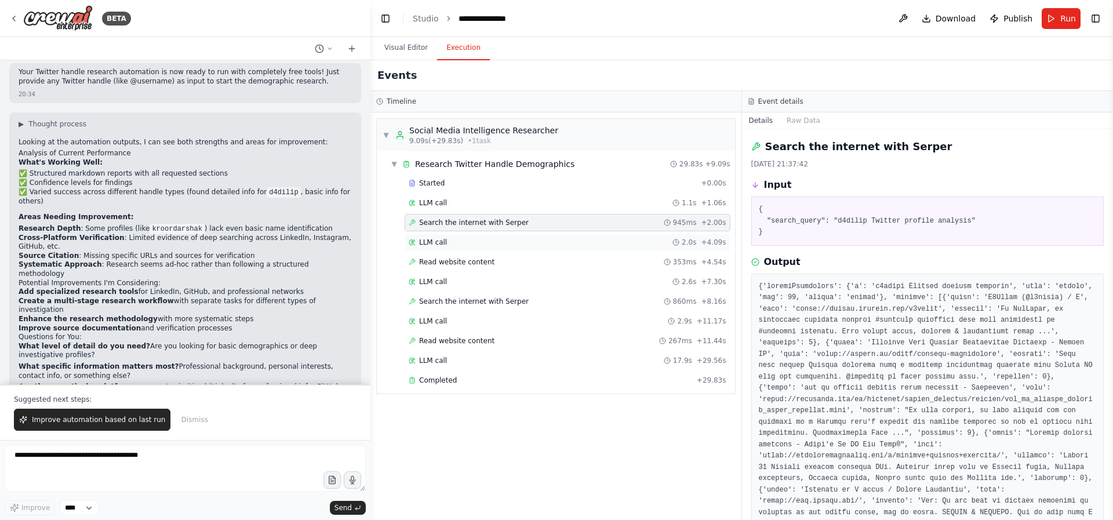
click at [444, 238] on span "LLM call" at bounding box center [433, 242] width 28 height 9
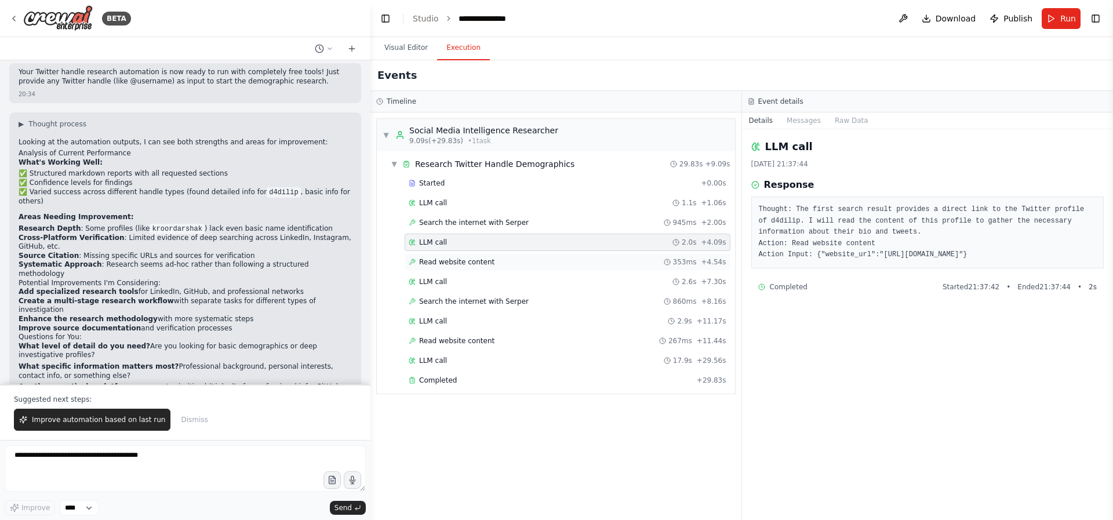
click at [473, 262] on span "Read website content" at bounding box center [456, 261] width 75 height 9
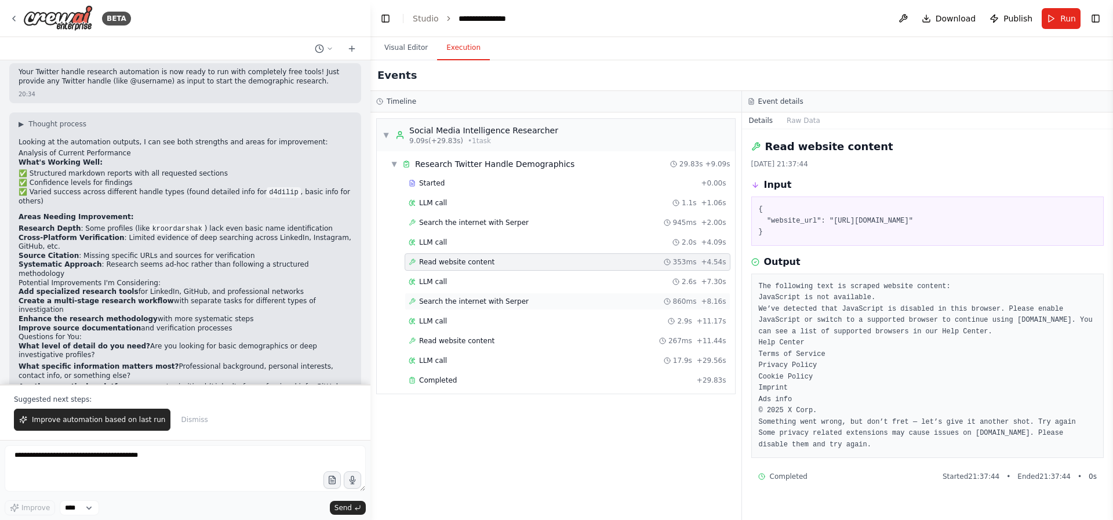
click at [473, 299] on span "Search the internet with Serper" at bounding box center [474, 301] width 110 height 9
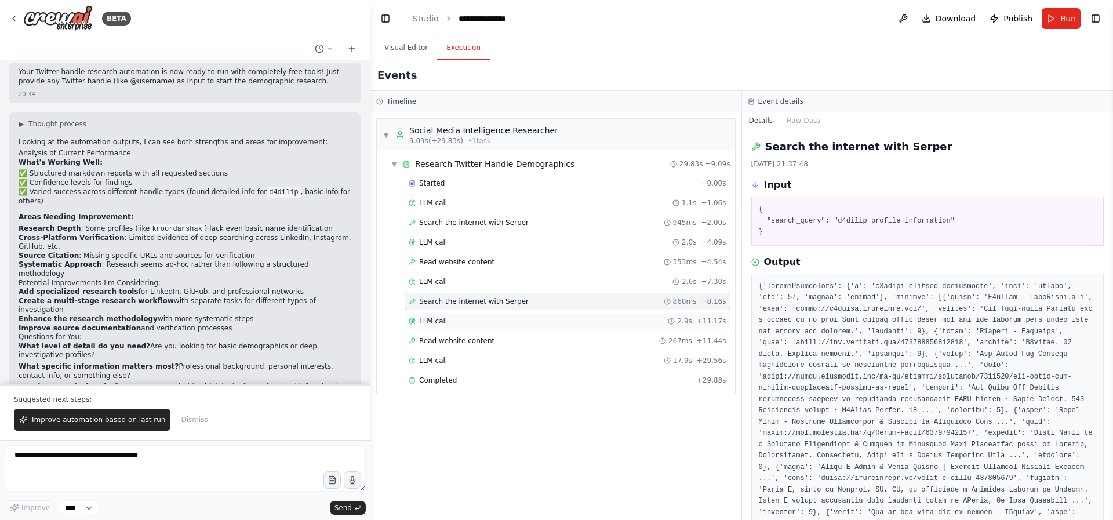
click at [425, 323] on span "LLM call" at bounding box center [433, 321] width 28 height 9
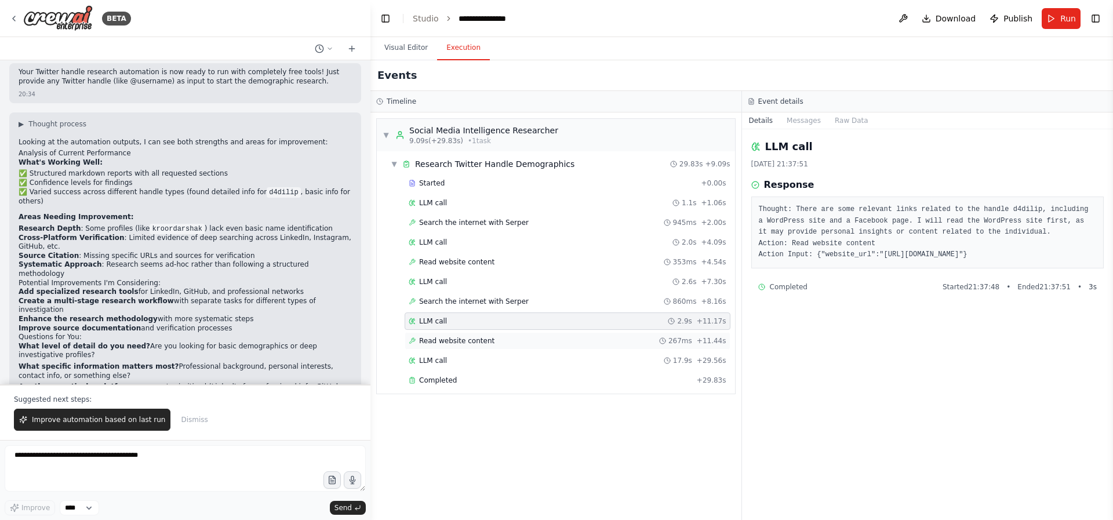
click at [481, 349] on div "Read website content 267ms + 11.44s" at bounding box center [568, 340] width 326 height 17
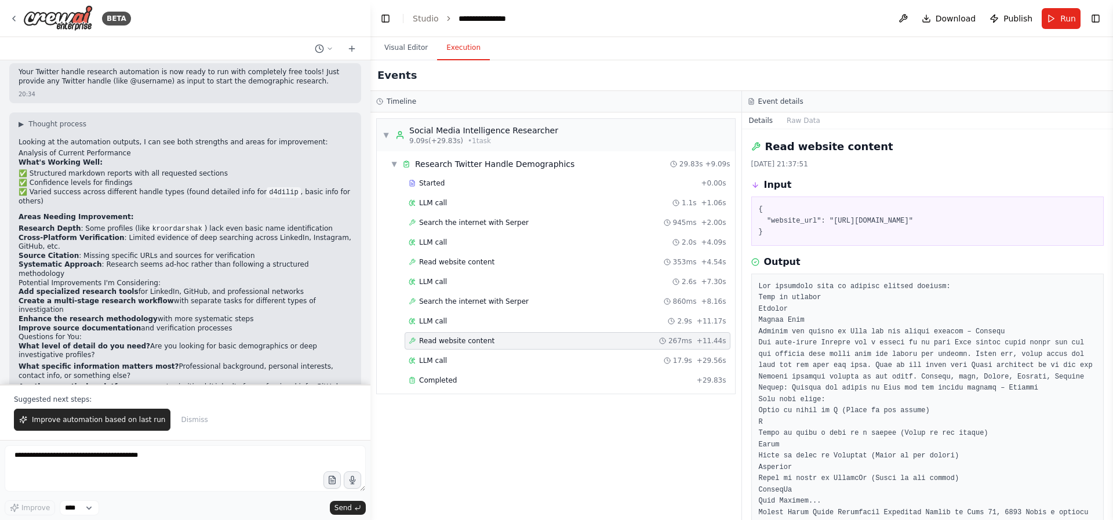
click at [427, 356] on span "LLM call" at bounding box center [433, 360] width 28 height 9
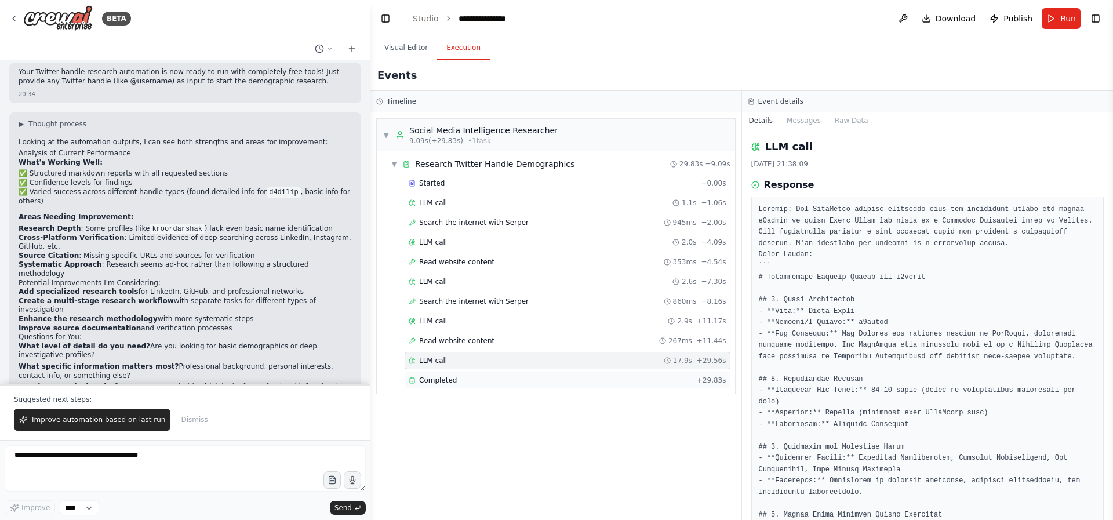
click at [440, 380] on span "Completed" at bounding box center [438, 380] width 38 height 9
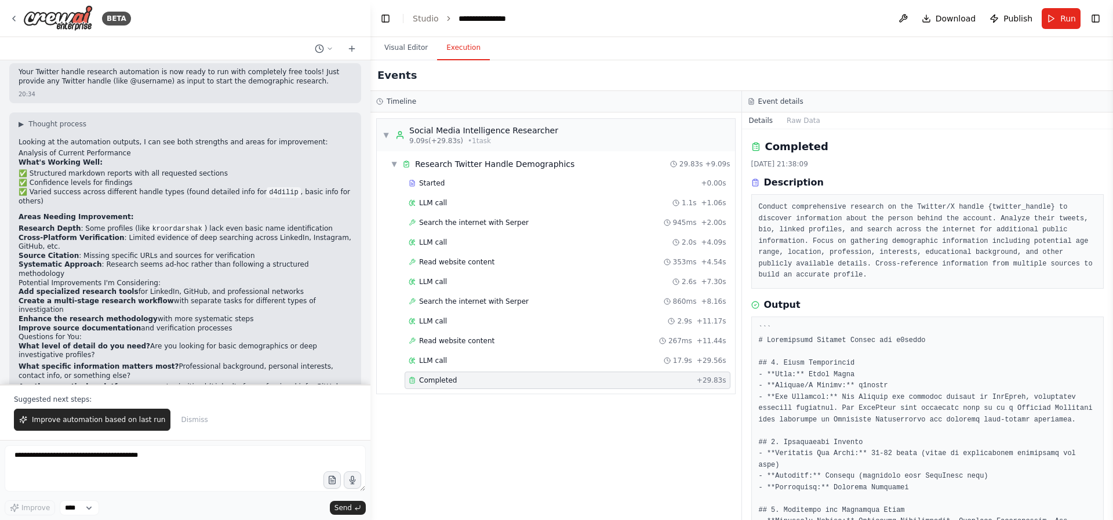
click at [887, 253] on pre "Conduct comprehensive research on the Twitter/X handle {twitter_handle} to disc…" at bounding box center [928, 241] width 338 height 79
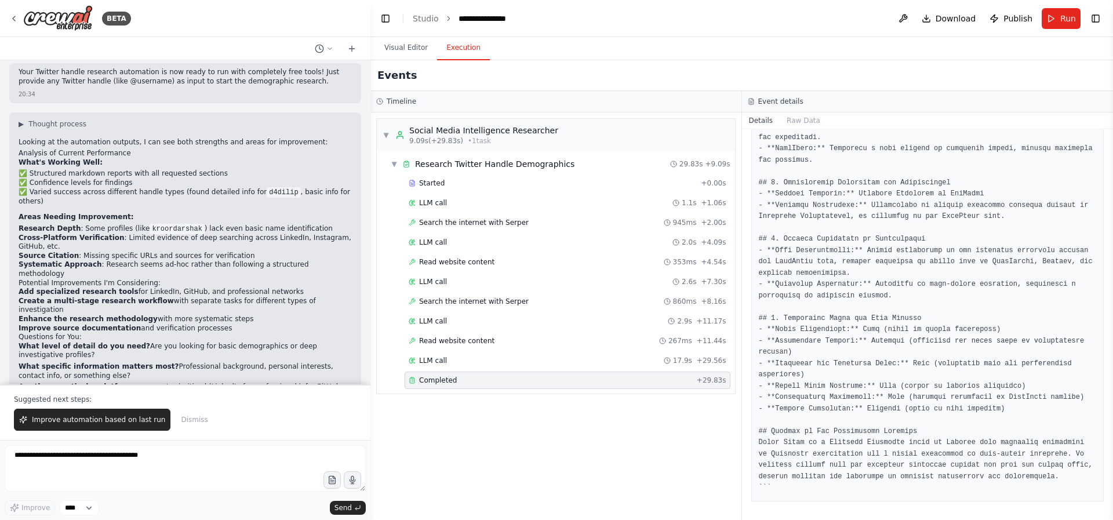
scroll to position [470, 0]
click at [16, 44] on div at bounding box center [185, 48] width 370 height 23
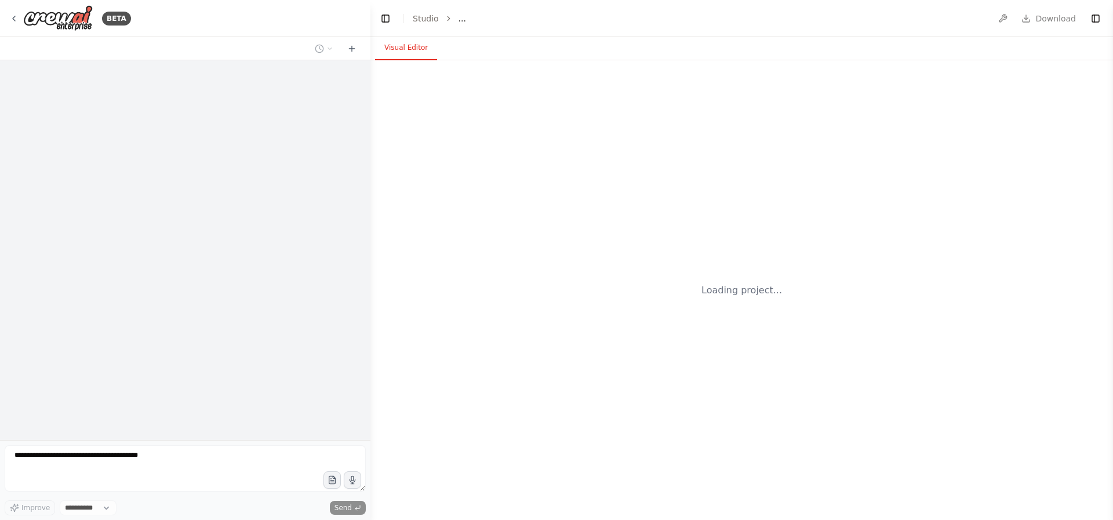
select select "****"
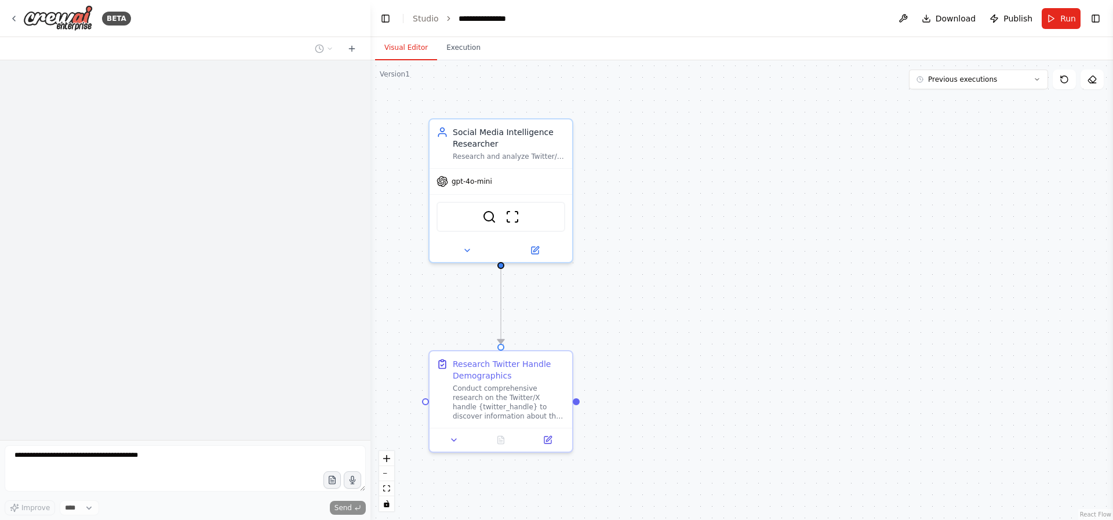
click at [901, 174] on div ".deletable-edge-delete-btn { width: 20px; height: 20px; border: 0px solid #ffff…" at bounding box center [741, 290] width 743 height 460
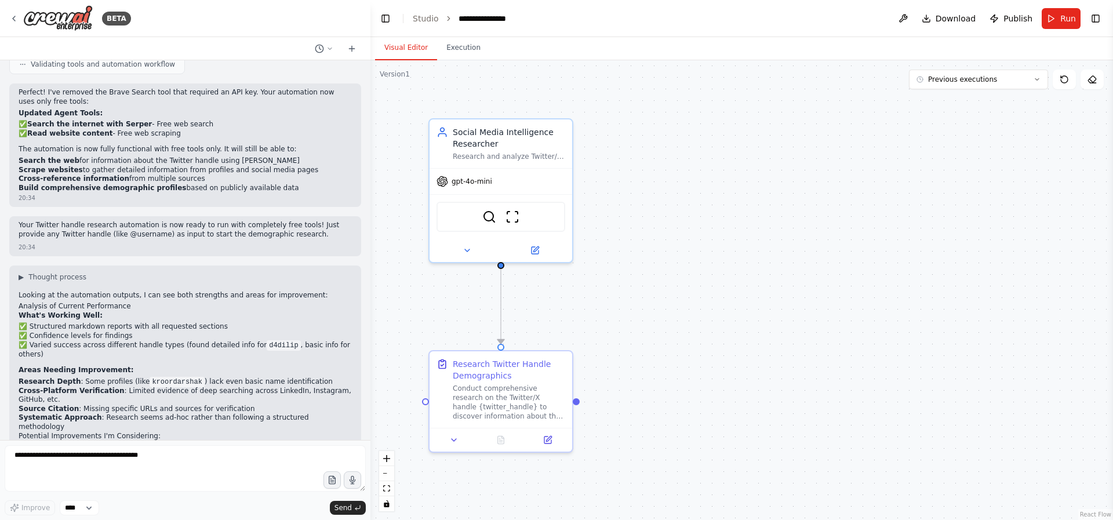
scroll to position [1209, 0]
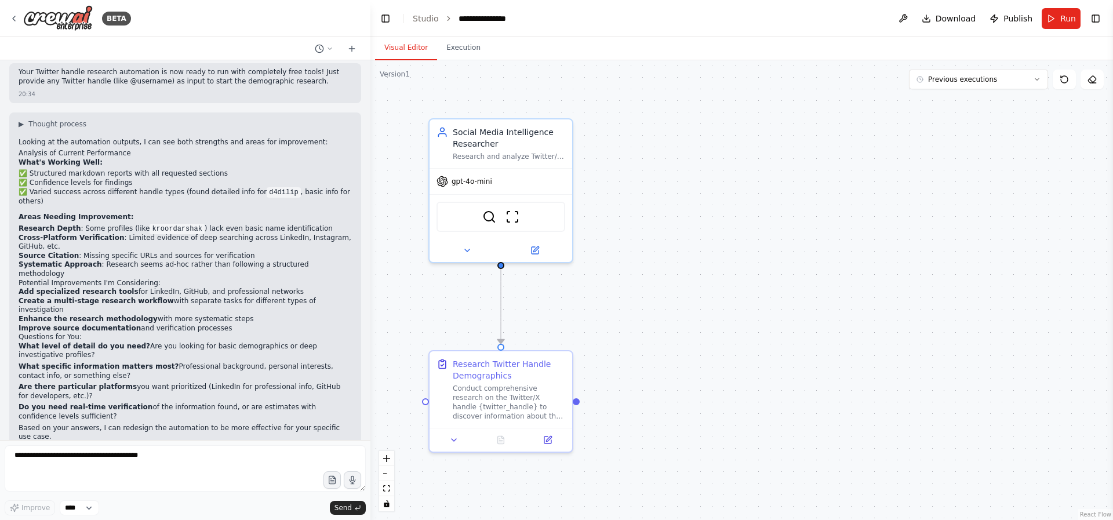
click at [1035, 221] on div ".deletable-edge-delete-btn { width: 20px; height: 20px; border: 0px solid #ffff…" at bounding box center [741, 290] width 743 height 460
click at [1042, 81] on button "Previous executions" at bounding box center [978, 80] width 139 height 20
click at [944, 104] on div "45m ago" at bounding box center [986, 100] width 116 height 9
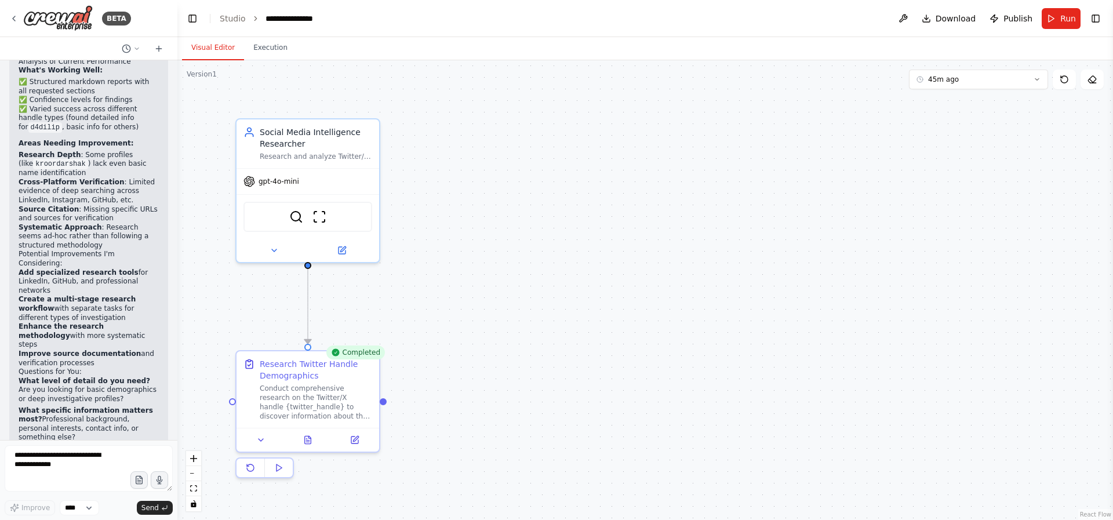
scroll to position [2263, 0]
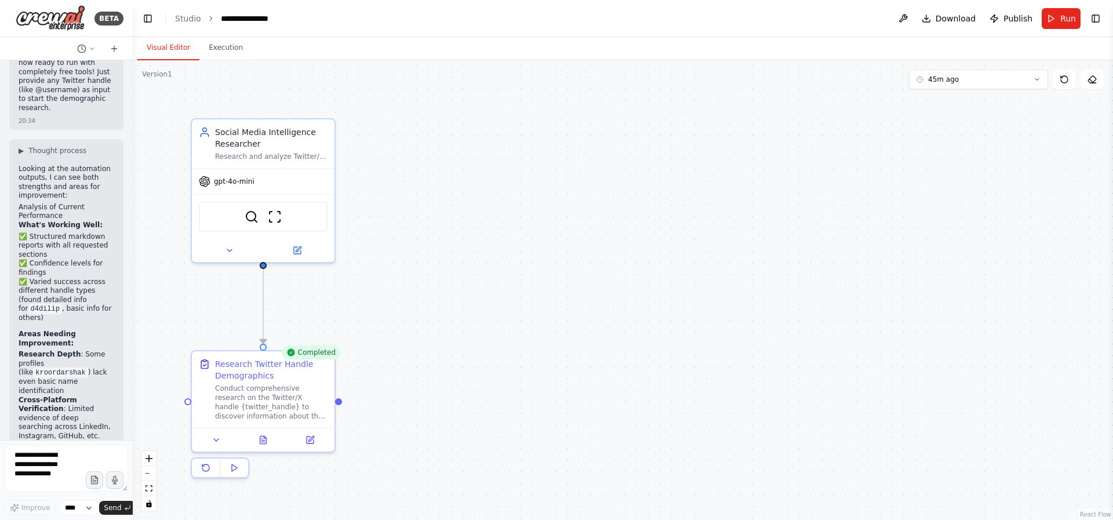
drag, startPoint x: 366, startPoint y: 116, endPoint x: 133, endPoint y: 105, distance: 233.3
click at [133, 105] on div "BETA create an agent which can take X (twitter ) handle and try to find the per…" at bounding box center [556, 260] width 1113 height 520
click at [230, 49] on button "Execution" at bounding box center [225, 48] width 53 height 24
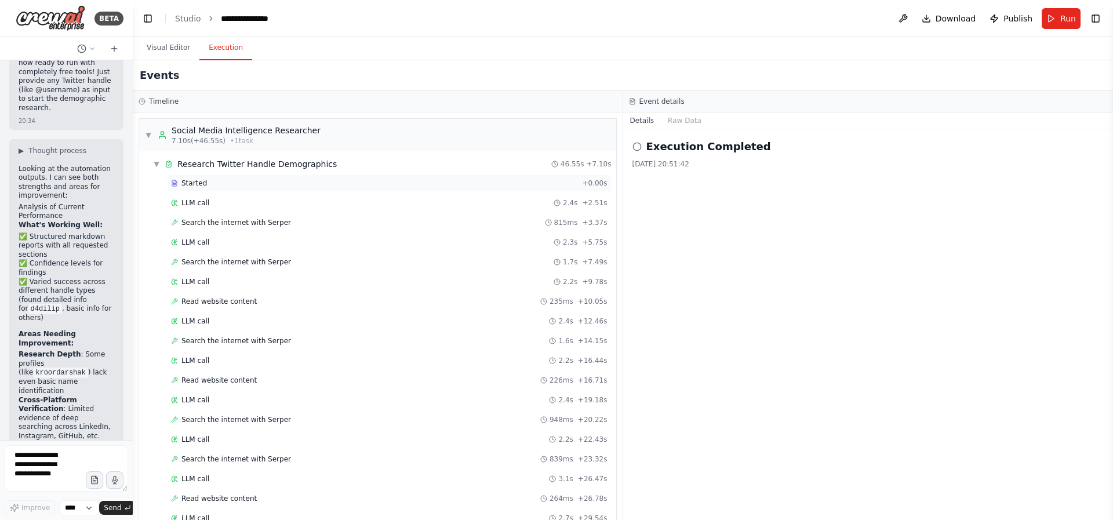
click at [202, 181] on span "Started" at bounding box center [194, 183] width 26 height 9
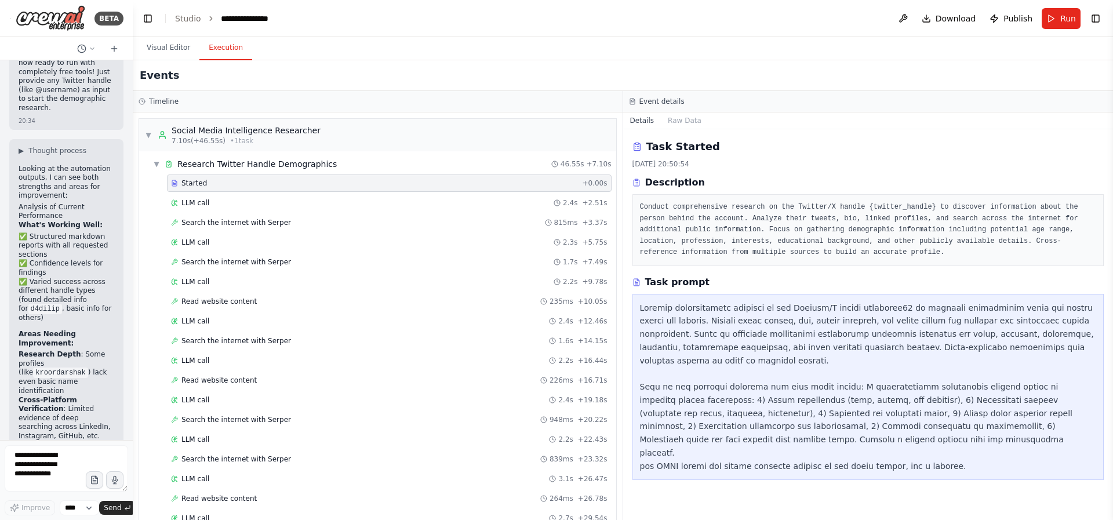
click at [263, 212] on div "Started + 0.00s LLM call 2.4s + 2.51s Search the internet with Serper 815ms + 3…" at bounding box center [382, 400] width 468 height 453
click at [212, 197] on div "LLM call 2.4s + 2.51s" at bounding box center [389, 202] width 445 height 17
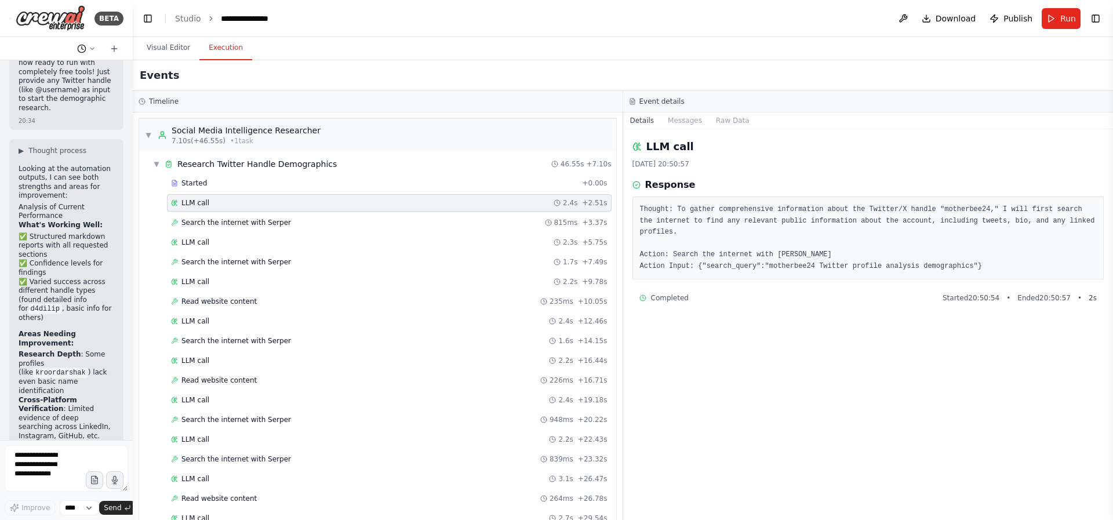
click at [92, 43] on button at bounding box center [86, 49] width 28 height 14
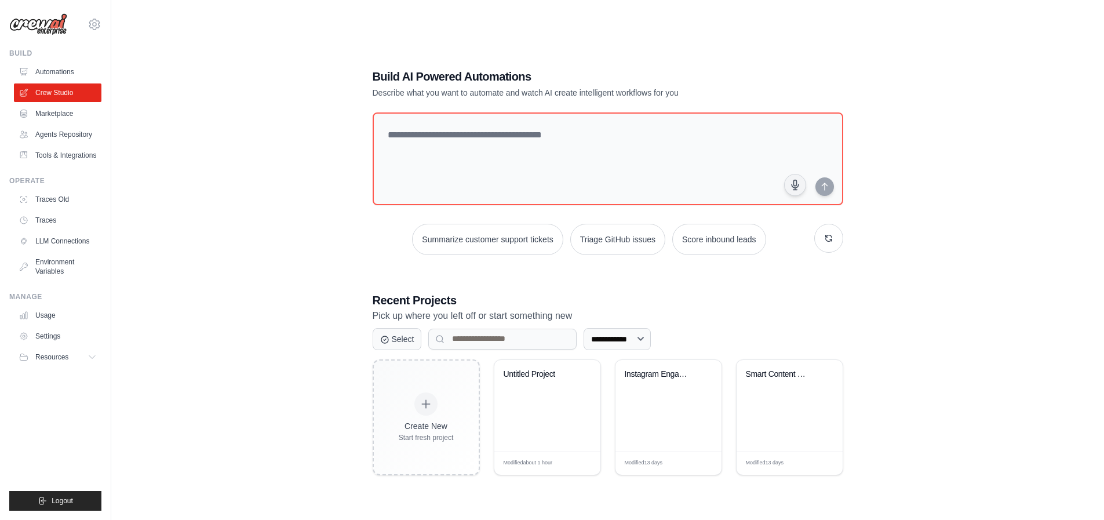
click at [186, 195] on div "**********" at bounding box center [608, 272] width 956 height 520
click at [240, 222] on div "**********" at bounding box center [608, 272] width 956 height 520
click at [241, 228] on div "**********" at bounding box center [608, 272] width 956 height 520
click at [303, 151] on div "**********" at bounding box center [608, 272] width 956 height 520
click at [287, 190] on div "**********" at bounding box center [608, 272] width 956 height 520
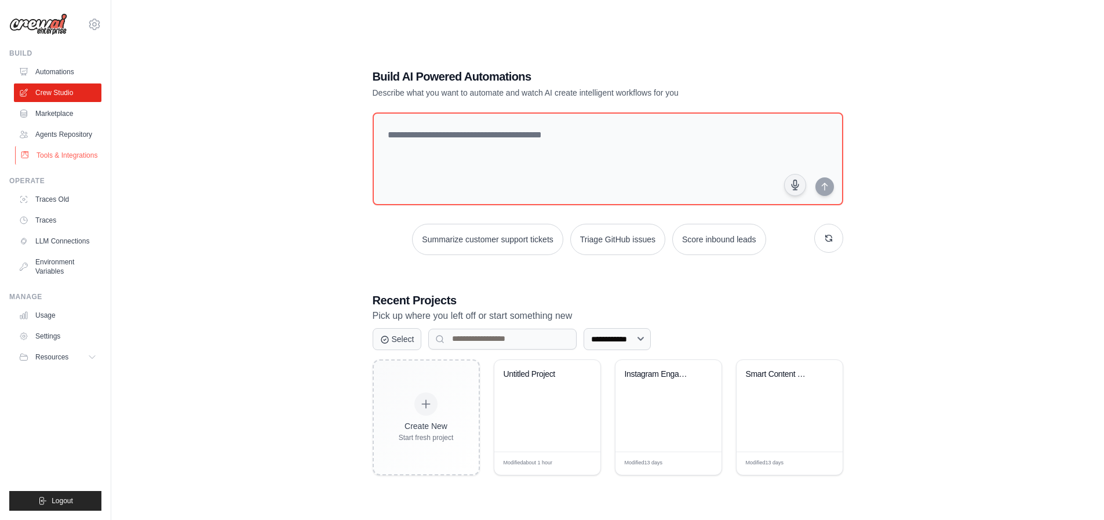
click at [77, 159] on link "Tools & Integrations" at bounding box center [59, 155] width 88 height 19
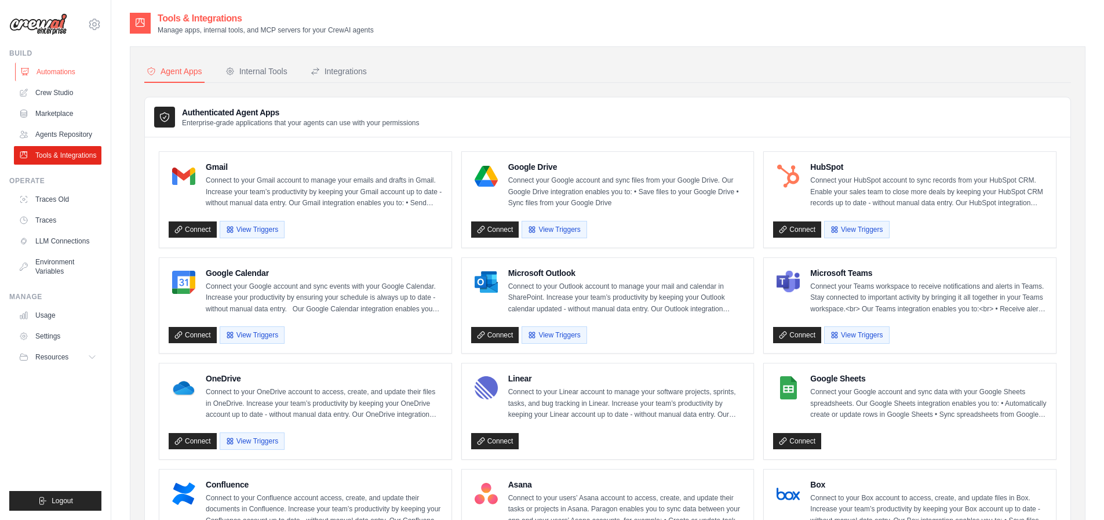
click at [38, 70] on link "Automations" at bounding box center [59, 72] width 88 height 19
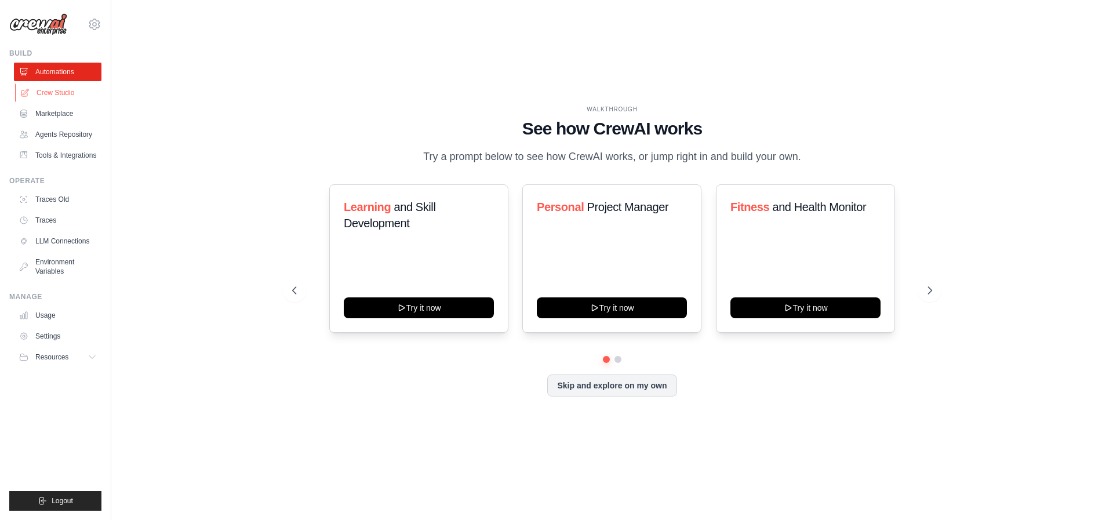
click at [55, 99] on link "Crew Studio" at bounding box center [59, 92] width 88 height 19
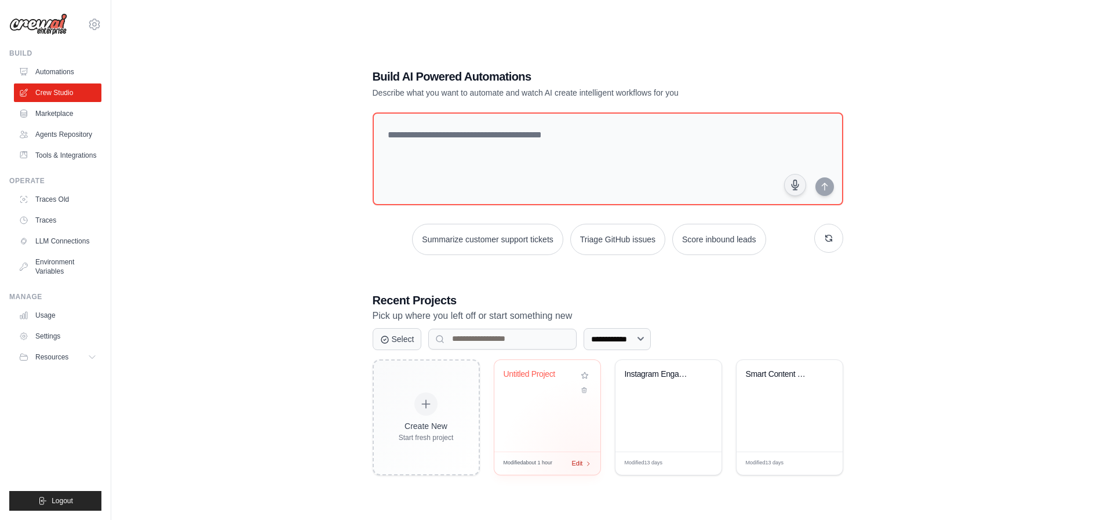
click at [585, 464] on div "Edit" at bounding box center [582, 464] width 20 height 10
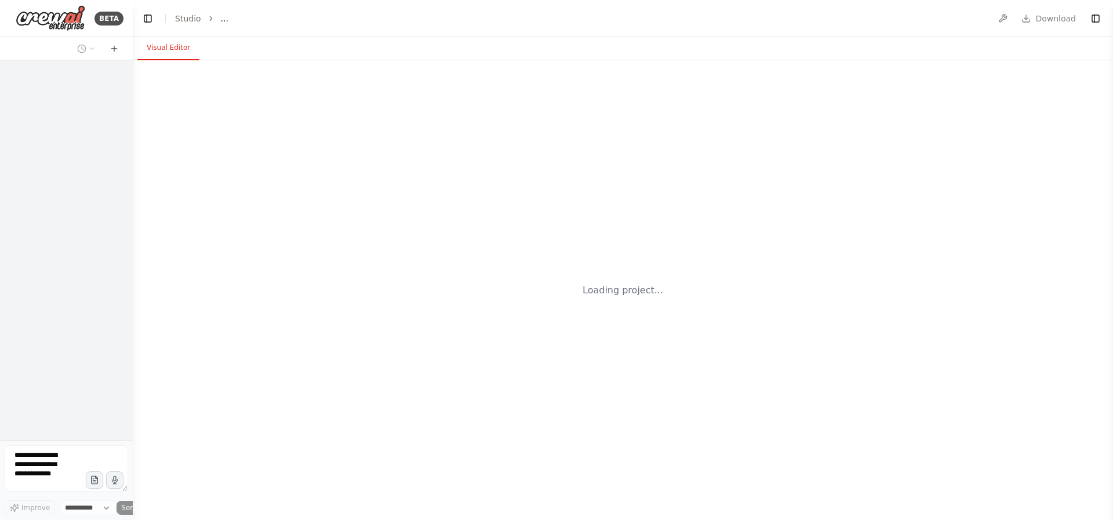
select select "****"
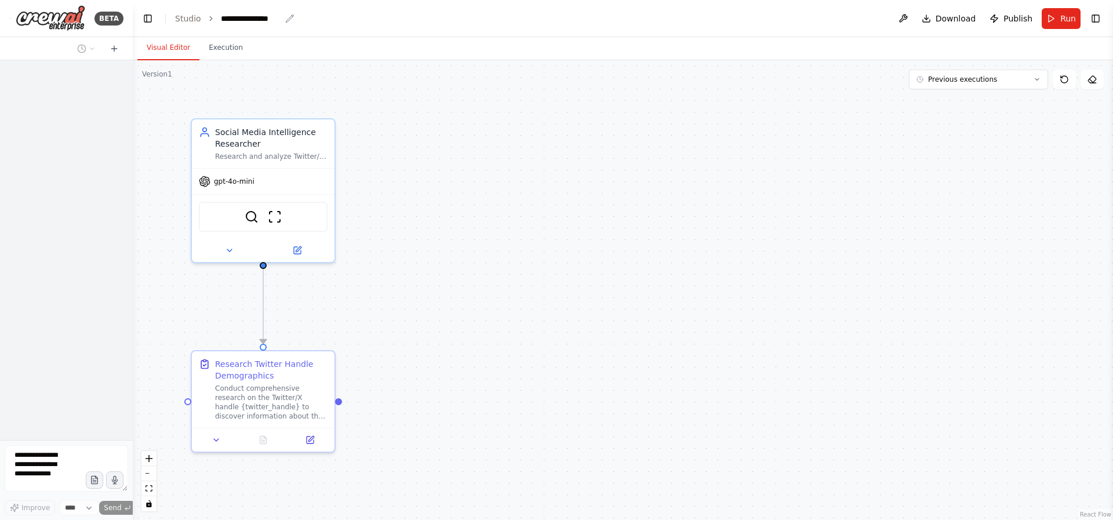
click at [237, 16] on div "**********" at bounding box center [251, 19] width 60 height 12
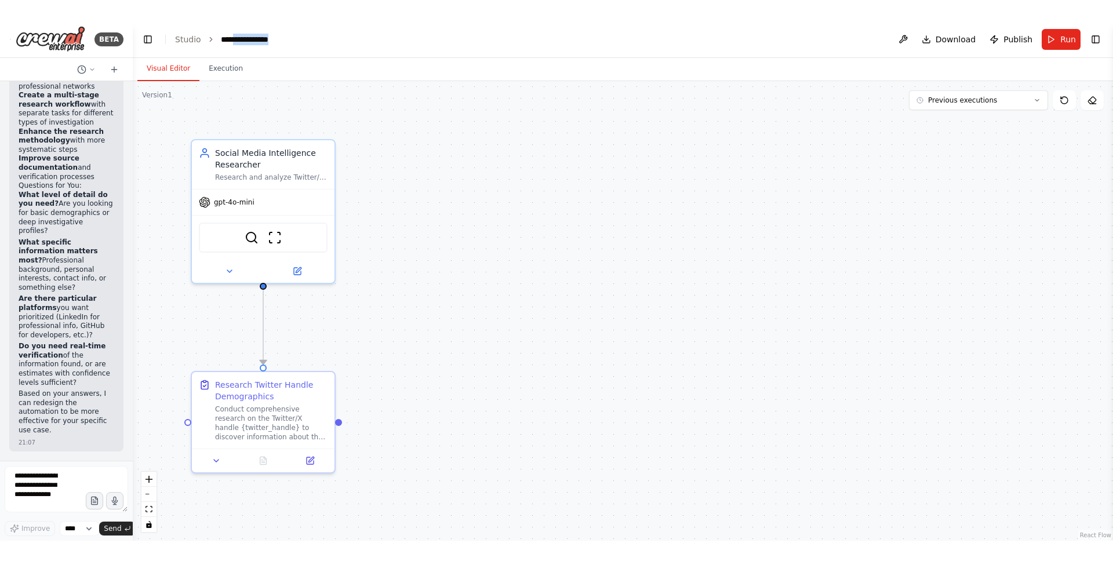
scroll to position [2787, 0]
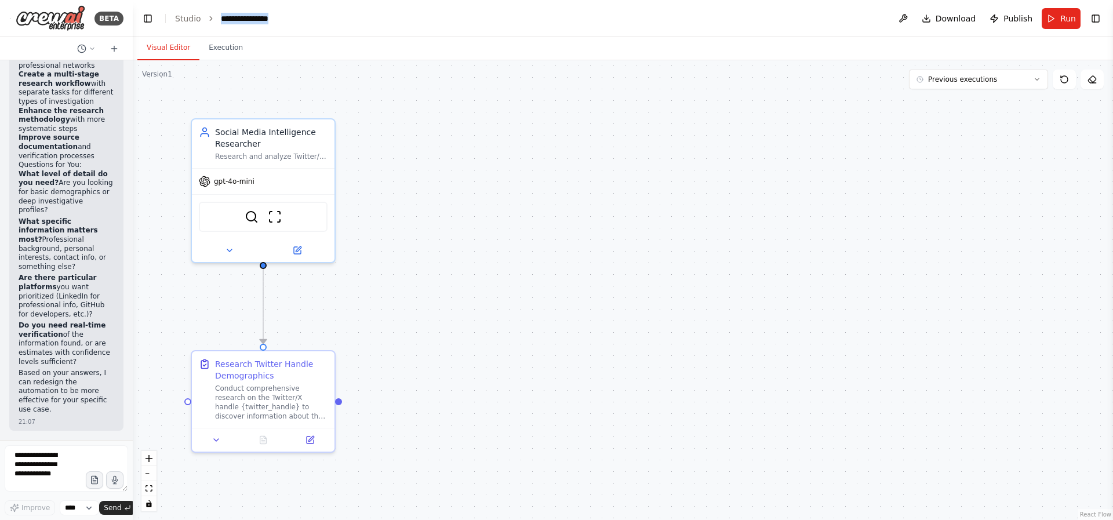
drag, startPoint x: 282, startPoint y: 15, endPoint x: 214, endPoint y: 13, distance: 68.4
click at [214, 13] on ol "**********" at bounding box center [241, 19] width 133 height 12
click at [572, 205] on div ".deletable-edge-delete-btn { width: 20px; height: 20px; border: 0px solid #ffff…" at bounding box center [623, 290] width 980 height 460
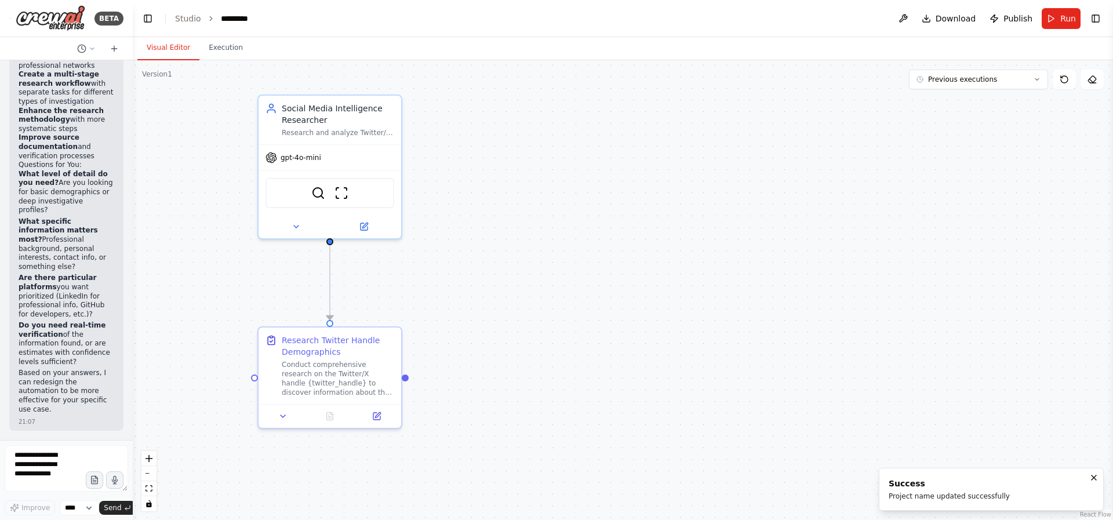
drag, startPoint x: 446, startPoint y: 216, endPoint x: 512, endPoint y: 192, distance: 70.8
click at [513, 163] on div ".deletable-edge-delete-btn { width: 20px; height: 20px; border: 0px solid #ffff…" at bounding box center [623, 290] width 980 height 460
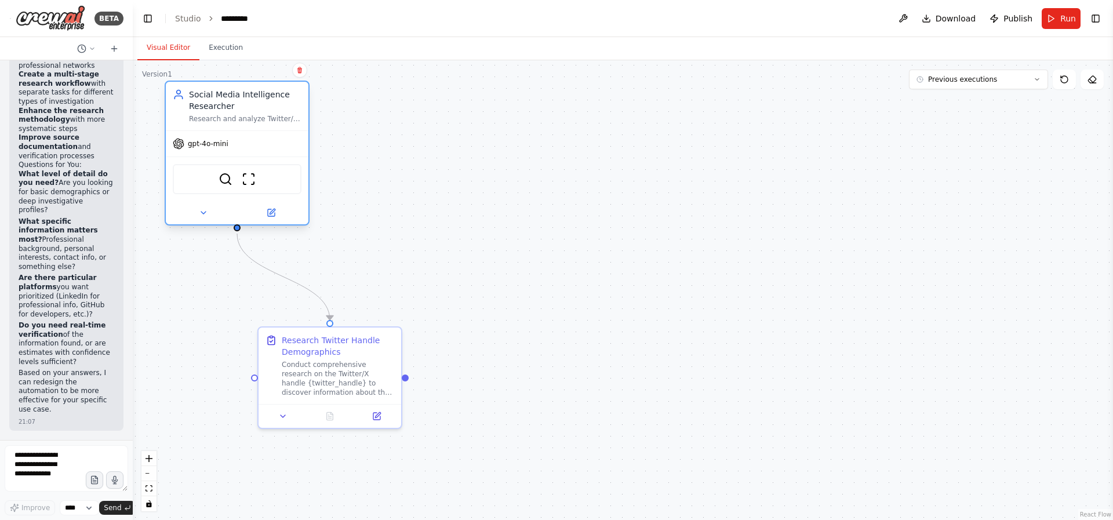
drag, startPoint x: 351, startPoint y: 101, endPoint x: 249, endPoint y: 93, distance: 101.7
click at [249, 93] on div "Social Media Intelligence Researcher" at bounding box center [245, 100] width 112 height 23
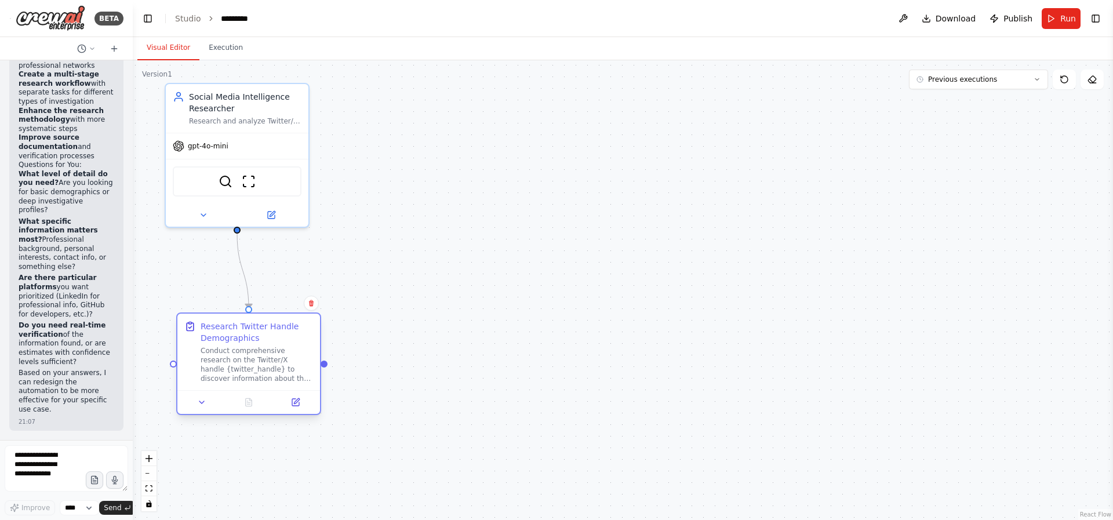
drag, startPoint x: 366, startPoint y: 337, endPoint x: 293, endPoint y: 330, distance: 74.0
click at [293, 330] on div "Research Twitter Handle Demographics" at bounding box center [257, 332] width 112 height 23
click at [447, 234] on div ".deletable-edge-delete-btn { width: 20px; height: 20px; border: 0px solid #ffff…" at bounding box center [623, 290] width 980 height 460
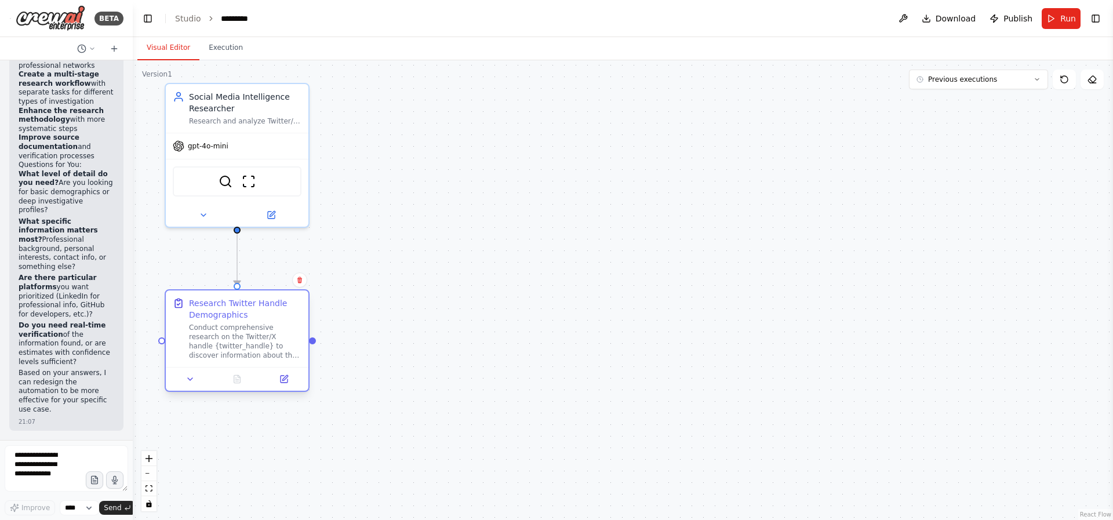
drag, startPoint x: 294, startPoint y: 323, endPoint x: 286, endPoint y: 294, distance: 29.4
click at [286, 294] on div "Research Twitter Handle Demographics Conduct comprehensive research on the Twit…" at bounding box center [237, 328] width 143 height 77
click at [414, 310] on div ".deletable-edge-delete-btn { width: 20px; height: 20px; border: 0px solid #ffff…" at bounding box center [623, 290] width 980 height 460
click at [442, 212] on div ".deletable-edge-delete-btn { width: 20px; height: 20px; border: 0px solid #ffff…" at bounding box center [623, 290] width 980 height 460
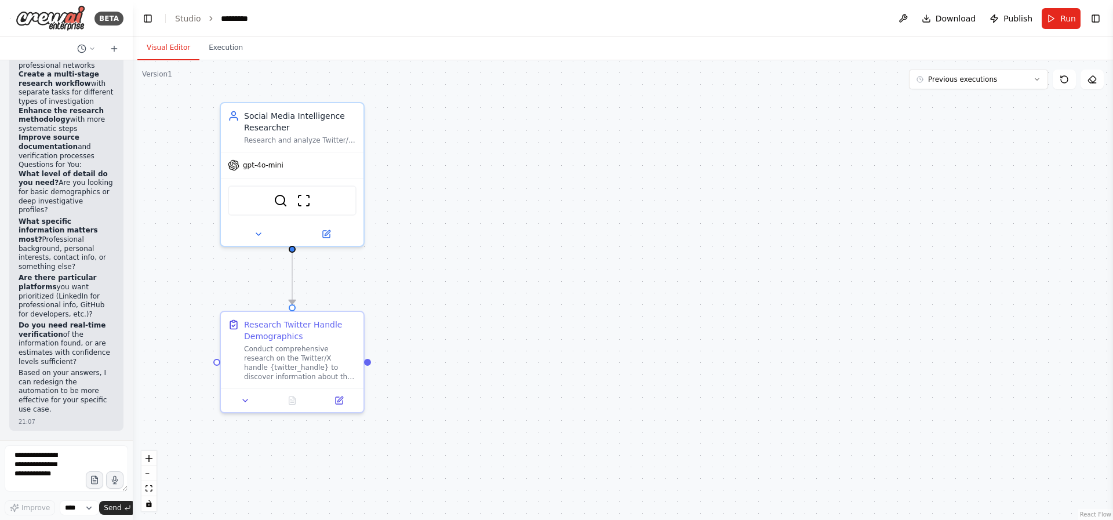
drag, startPoint x: 405, startPoint y: 132, endPoint x: 460, endPoint y: 151, distance: 58.3
click at [460, 151] on div ".deletable-edge-delete-btn { width: 20px; height: 20px; border: 0px solid #ffff…" at bounding box center [623, 290] width 980 height 460
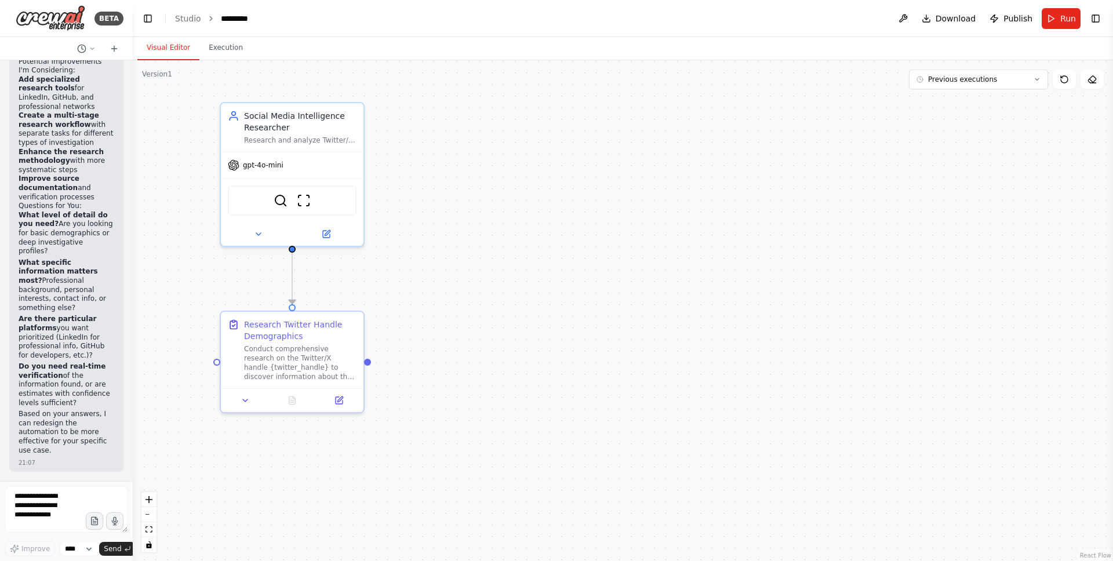
scroll to position [2745, 0]
